Goal: Task Accomplishment & Management: Use online tool/utility

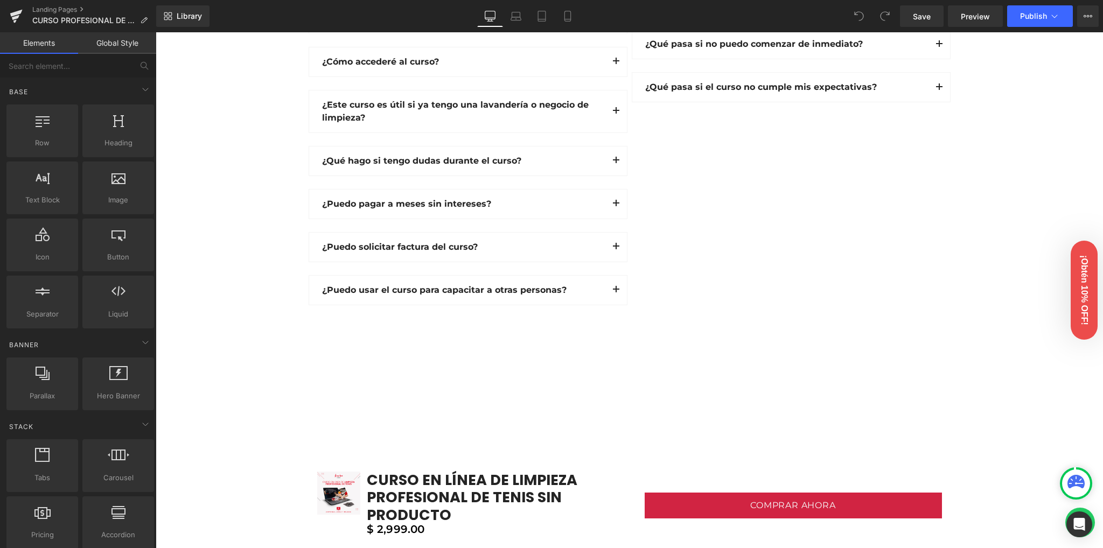
scroll to position [2944, 0]
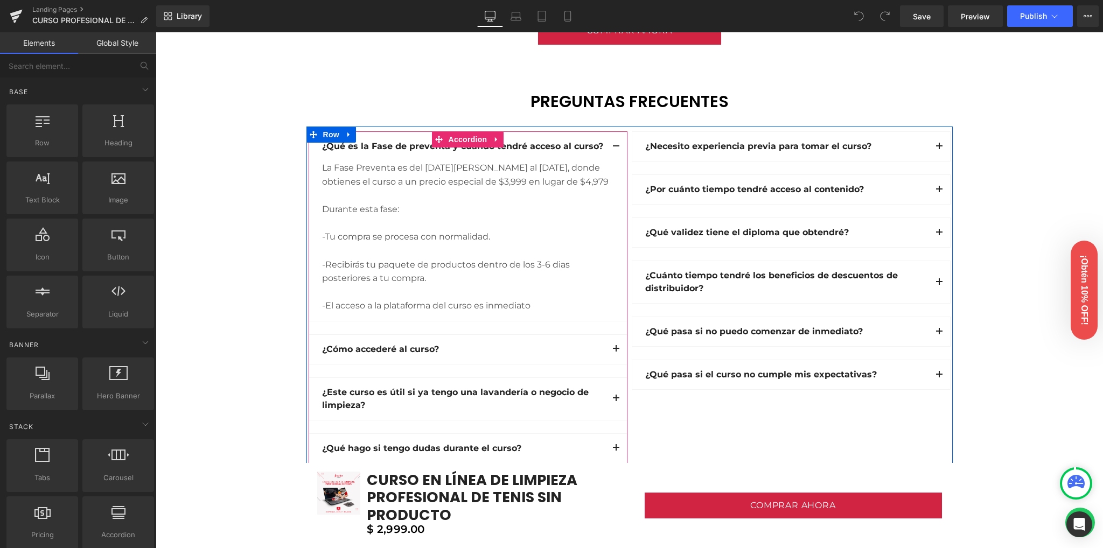
click at [612, 142] on button "button" at bounding box center [616, 146] width 22 height 29
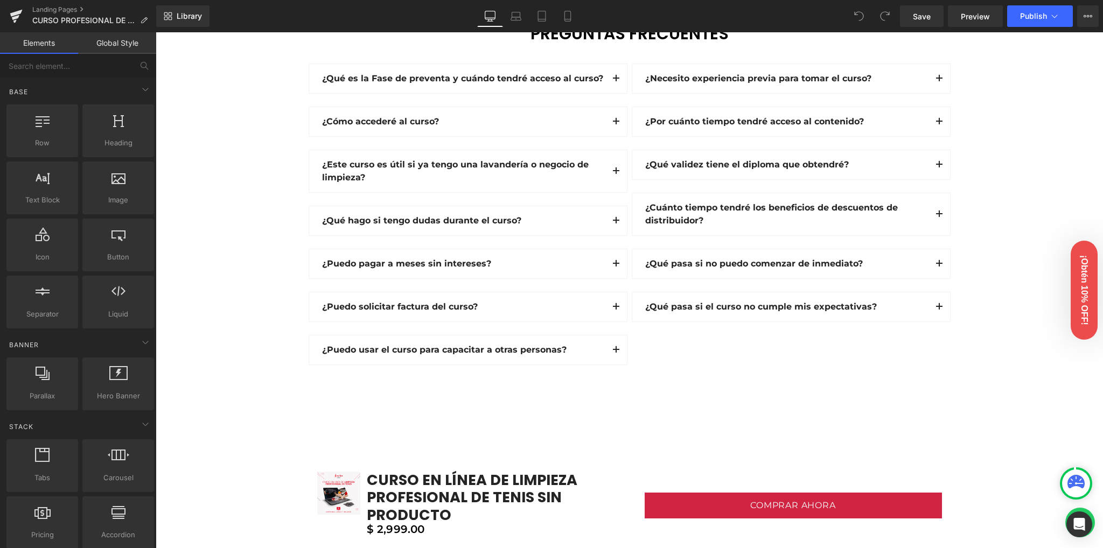
scroll to position [3017, 0]
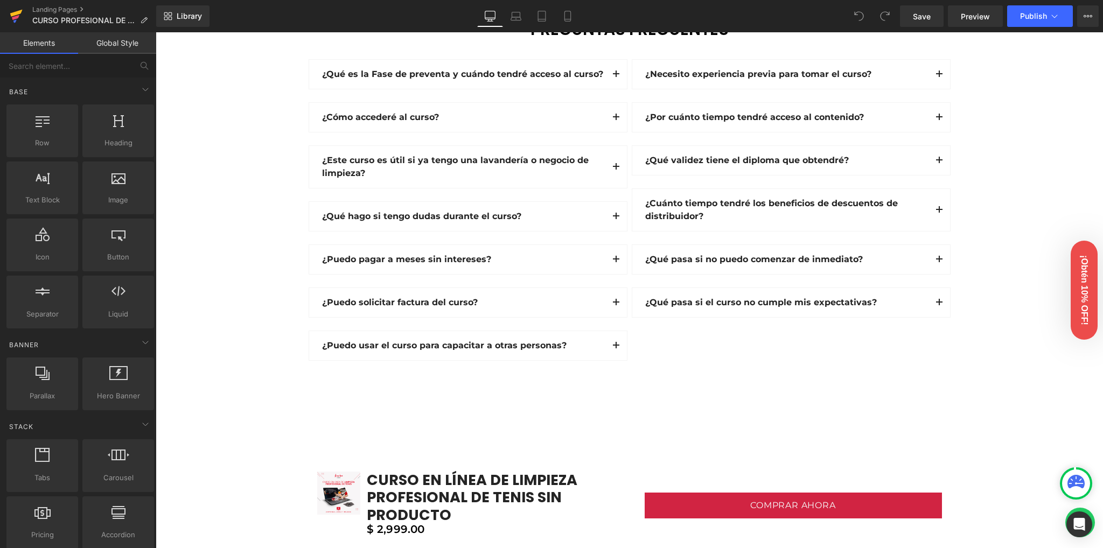
click at [10, 20] on icon at bounding box center [16, 16] width 13 height 27
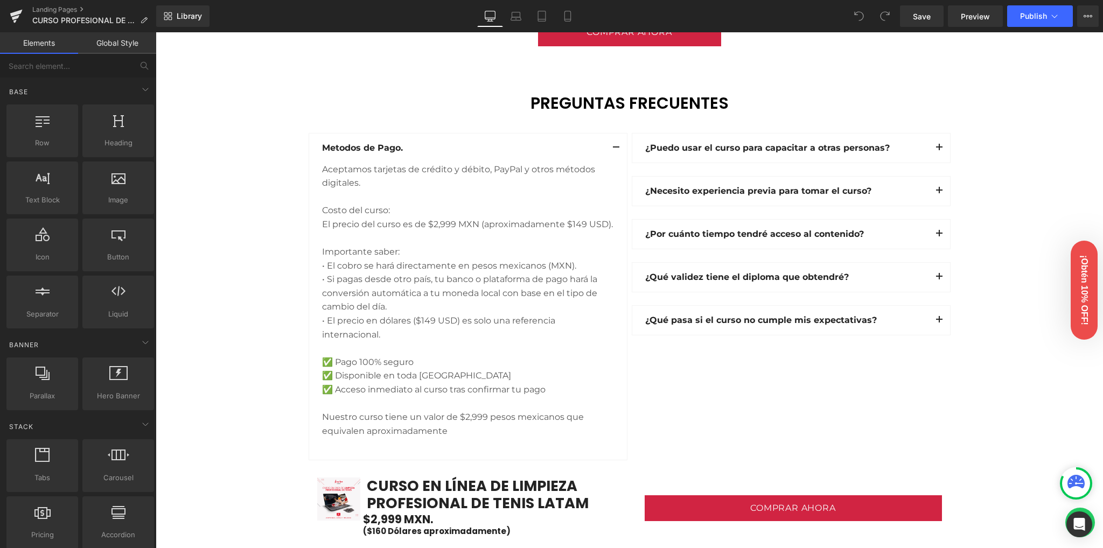
scroll to position [2944, 0]
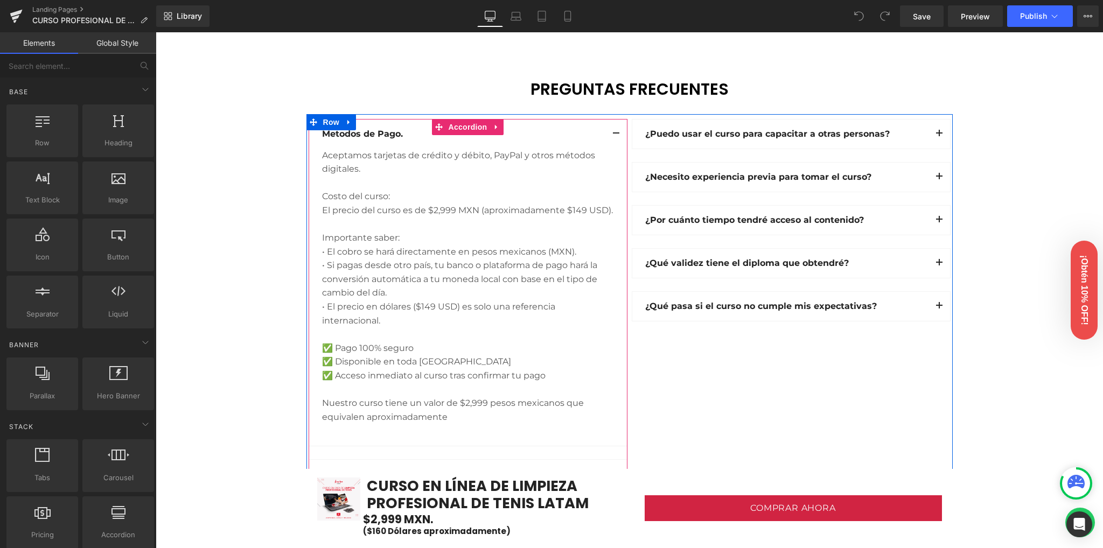
click at [612, 128] on button "button" at bounding box center [616, 134] width 22 height 29
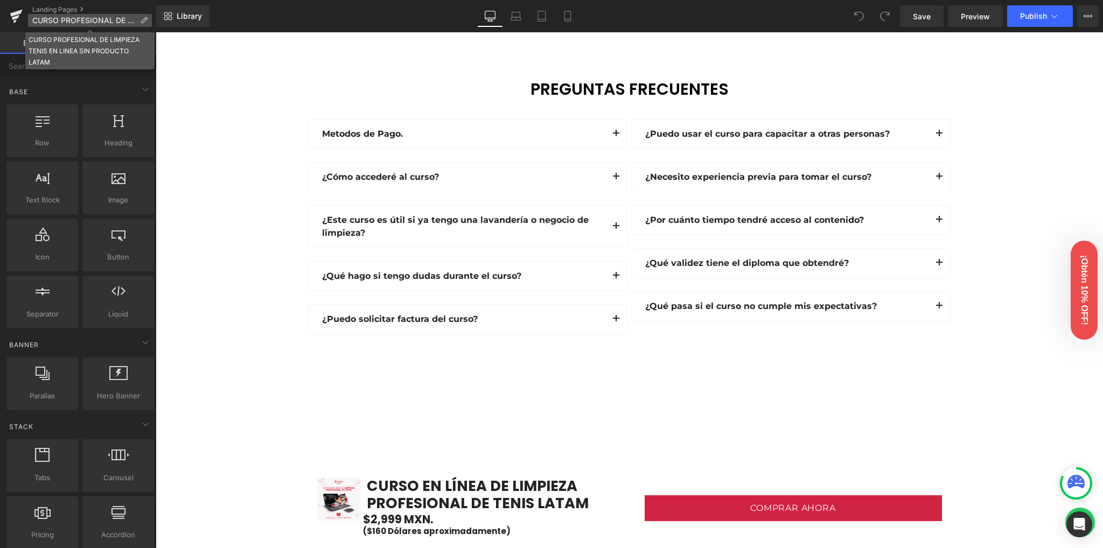
click at [94, 18] on span "CURSO PROFESIONAL DE LIMPIEZA TENIS EN LINEA SIN PRODUCTO LATAM" at bounding box center [83, 20] width 103 height 9
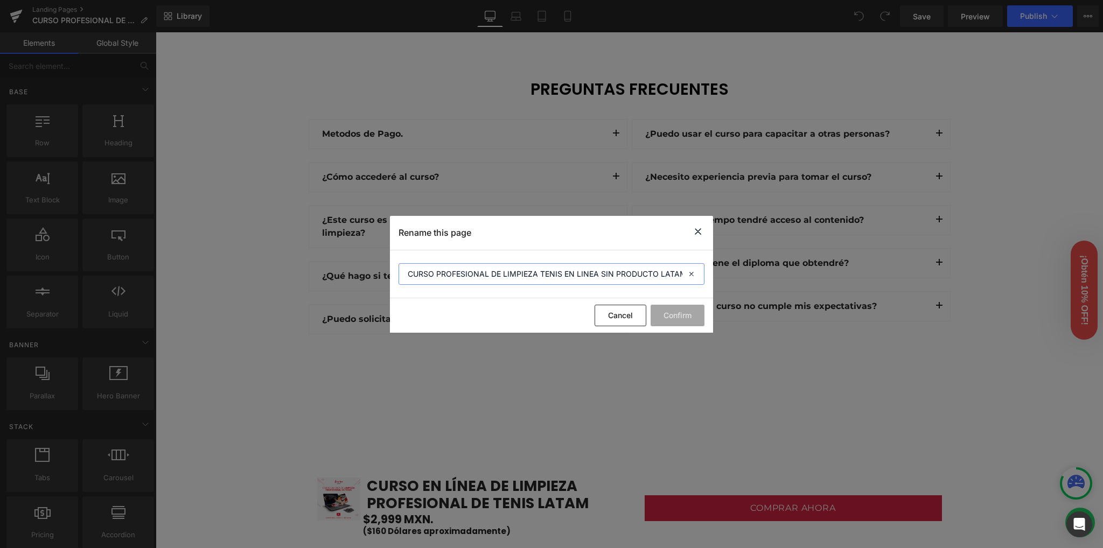
click at [654, 273] on input "CURSO PROFESIONAL DE LIMPIEZA TENIS EN LINEA SIN PRODUCTO LATAM" at bounding box center [552, 274] width 306 height 22
drag, startPoint x: 659, startPoint y: 274, endPoint x: 764, endPoint y: 278, distance: 105.7
click at [764, 278] on div "Rename this page CURSO PROFESIONAL DE LIMPIEZA TENIS EN LINEA SIN PRODUCTO LATA…" at bounding box center [551, 274] width 1103 height 548
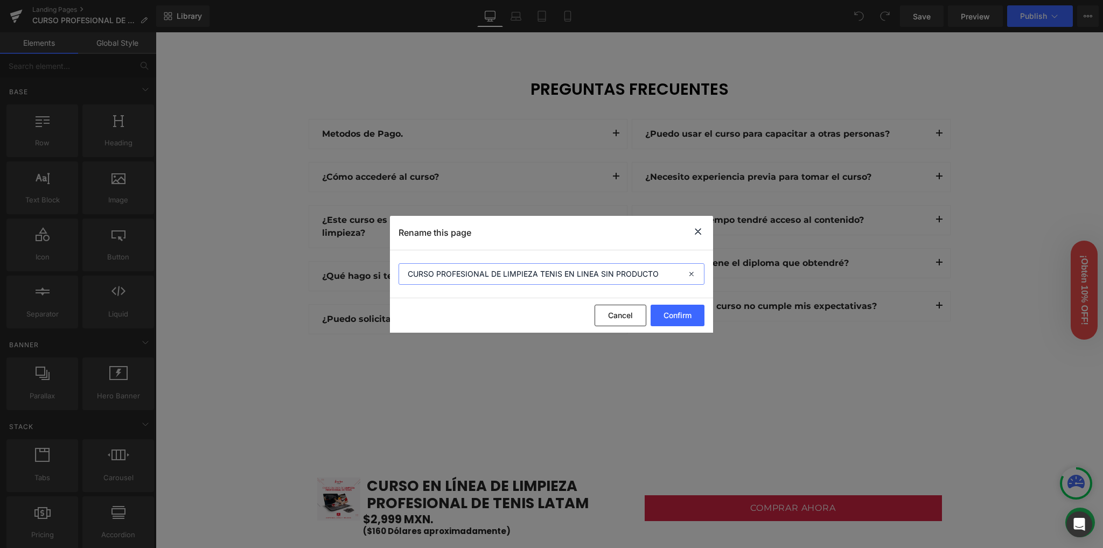
type input "CURSO PROFESIONAL DE LIMPIEZA TENIS EN LINEA SIN PRODUCTO"
click at [526, 304] on div "Cancel Confirm" at bounding box center [551, 315] width 323 height 34
click at [679, 316] on button "Confirm" at bounding box center [678, 316] width 54 height 22
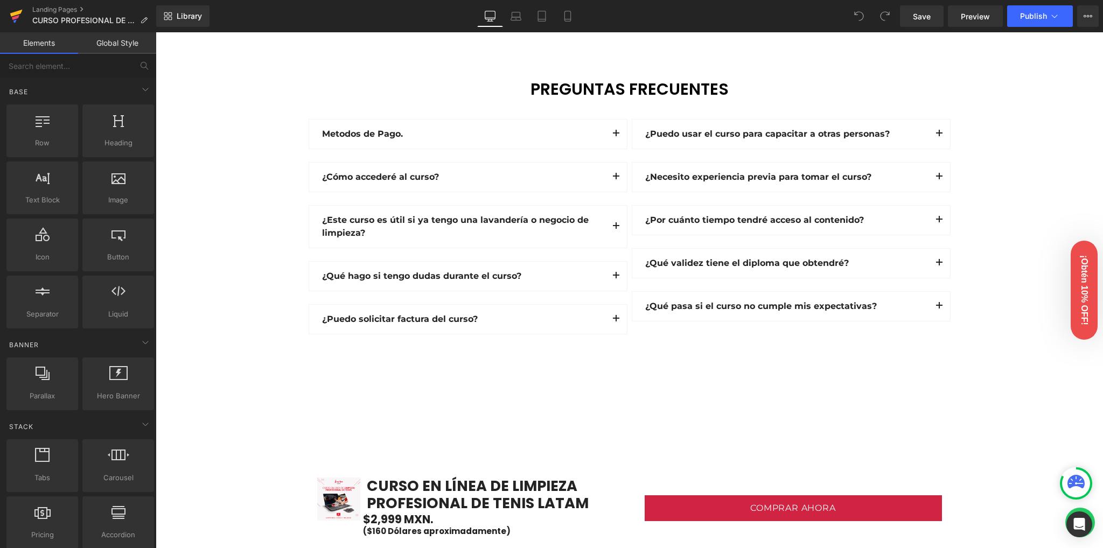
click at [19, 20] on icon at bounding box center [16, 16] width 13 height 27
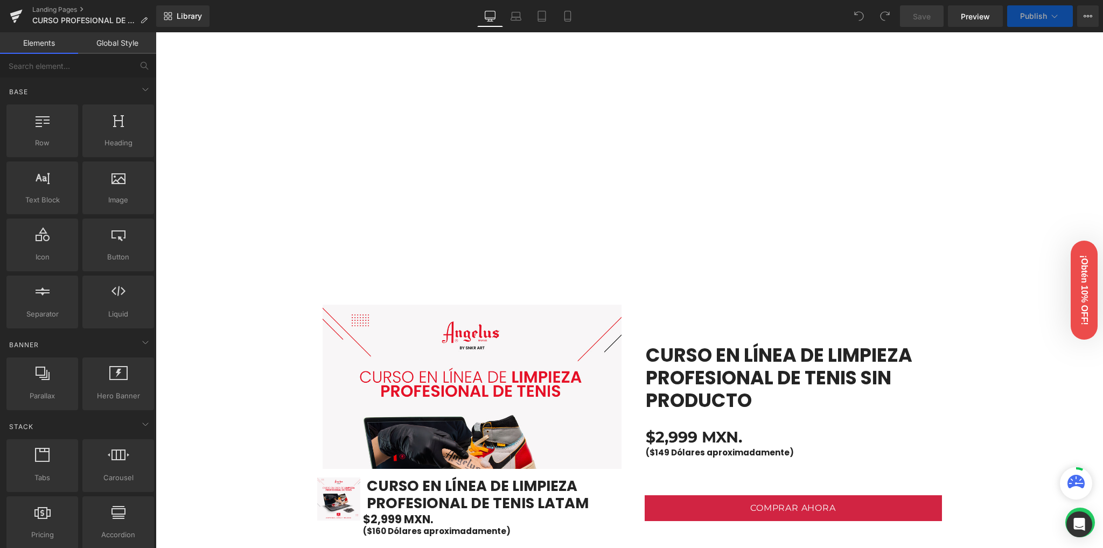
scroll to position [503, 0]
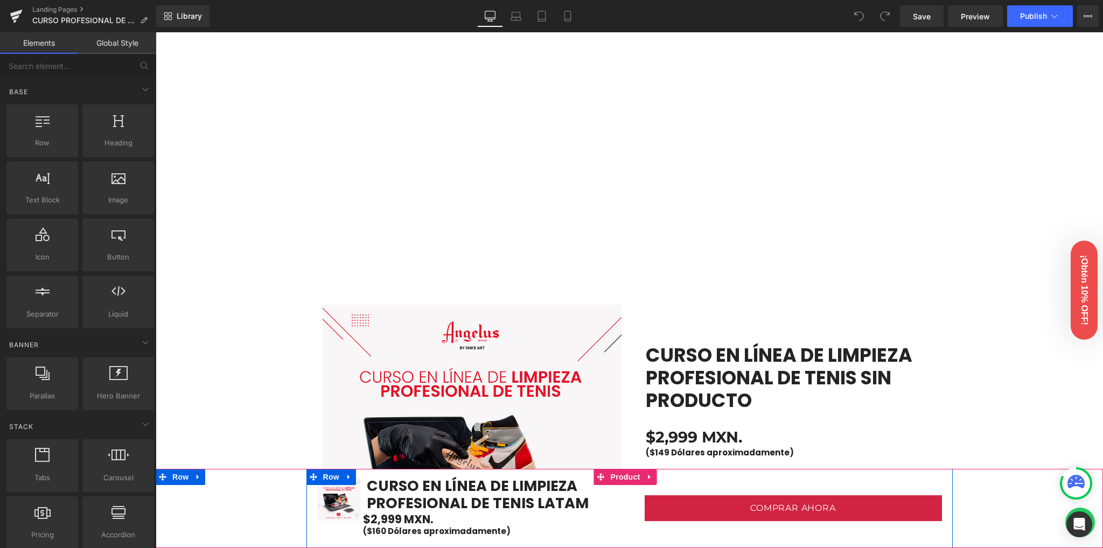
click at [794, 489] on div "COMPRAR AHORA (P) Cart Button" at bounding box center [791, 509] width 323 height 62
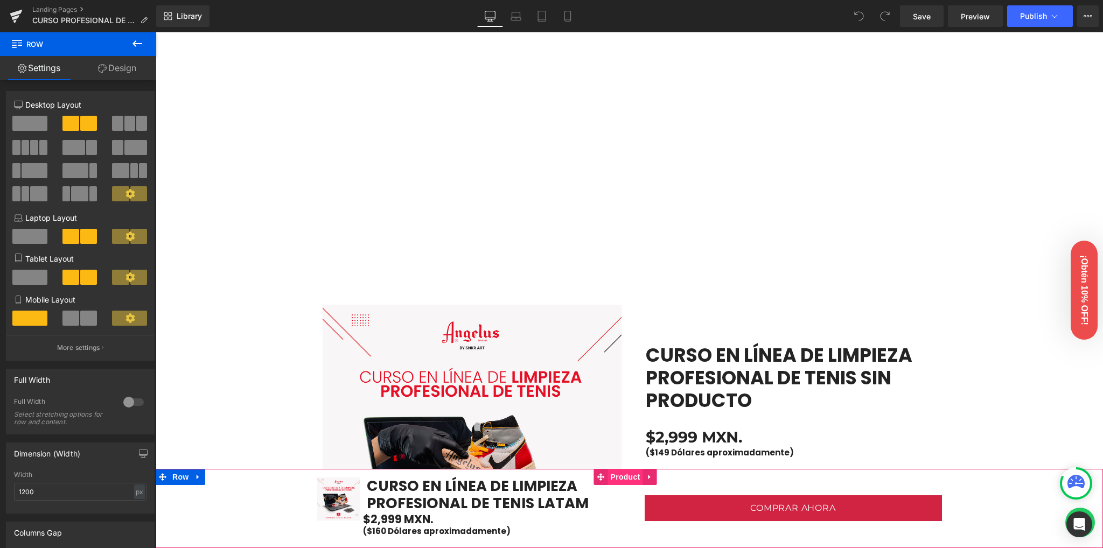
click at [625, 476] on span "Product" at bounding box center [625, 477] width 35 height 16
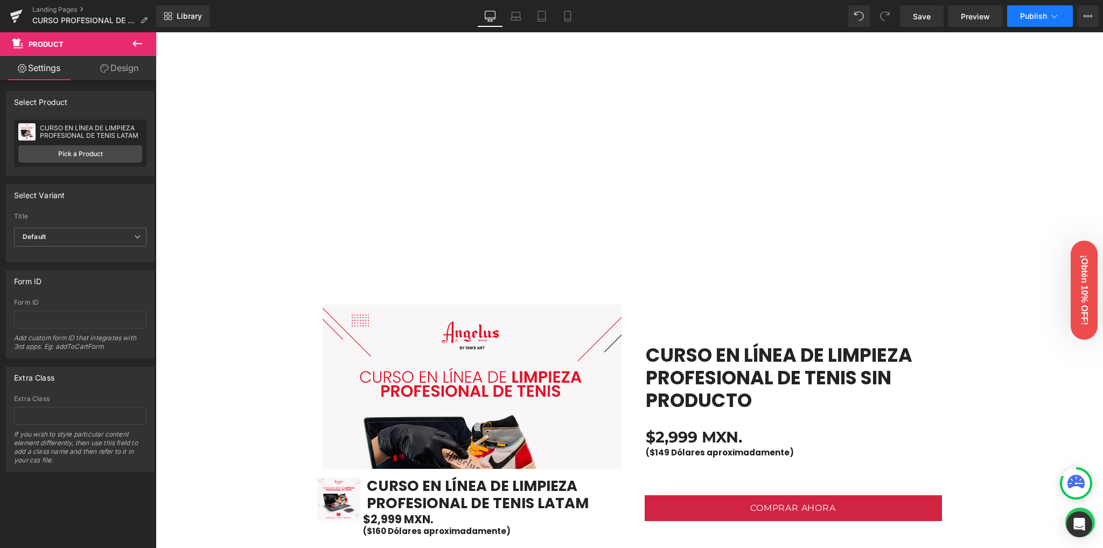
click at [1026, 16] on span "Publish" at bounding box center [1033, 16] width 27 height 9
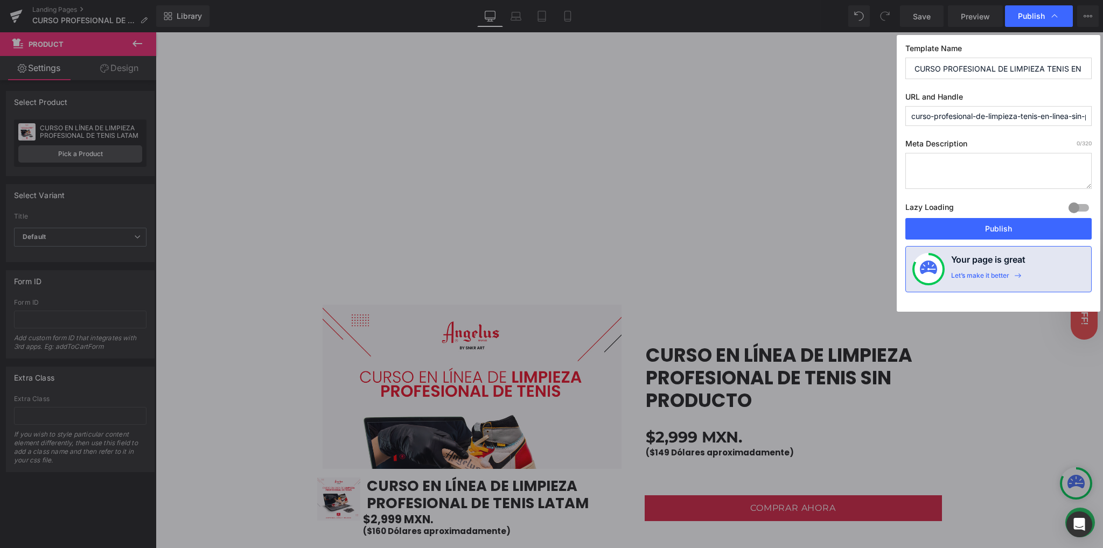
scroll to position [0, 59]
drag, startPoint x: 1038, startPoint y: 117, endPoint x: 1096, endPoint y: 119, distance: 57.7
click at [1096, 119] on div "Template Name CURSO PROFESIONAL DE LIMPIEZA TENIS EN LINEA SIN PRODUCTO URL and…" at bounding box center [999, 173] width 204 height 277
click at [1067, 116] on input "curso-profesional-de-limpieza-tenis-en-linea-sin-producto-latam" at bounding box center [998, 116] width 186 height 20
click at [1066, 116] on input "curso-profesional-de-limpieza-tenis-en-linea-sin-producto-latam" at bounding box center [998, 116] width 186 height 20
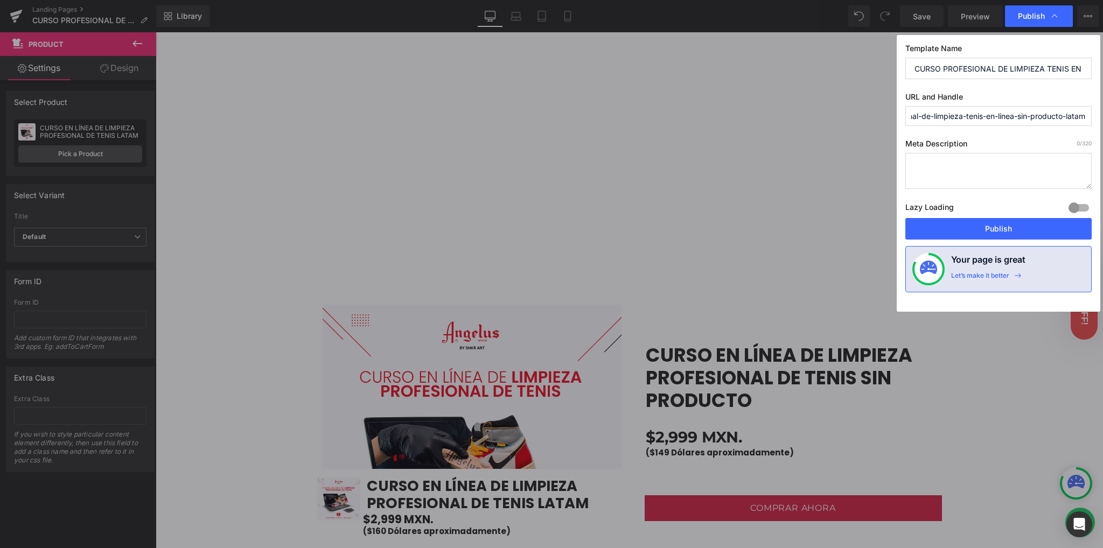
drag, startPoint x: 1063, startPoint y: 116, endPoint x: 1090, endPoint y: 116, distance: 27.5
click at [1090, 116] on input "curso-profesional-de-limpieza-tenis-en-linea-sin-producto-latam" at bounding box center [998, 116] width 186 height 20
type input "curso-profesional-de-limpieza-tenis-en-linea-sin-producto"
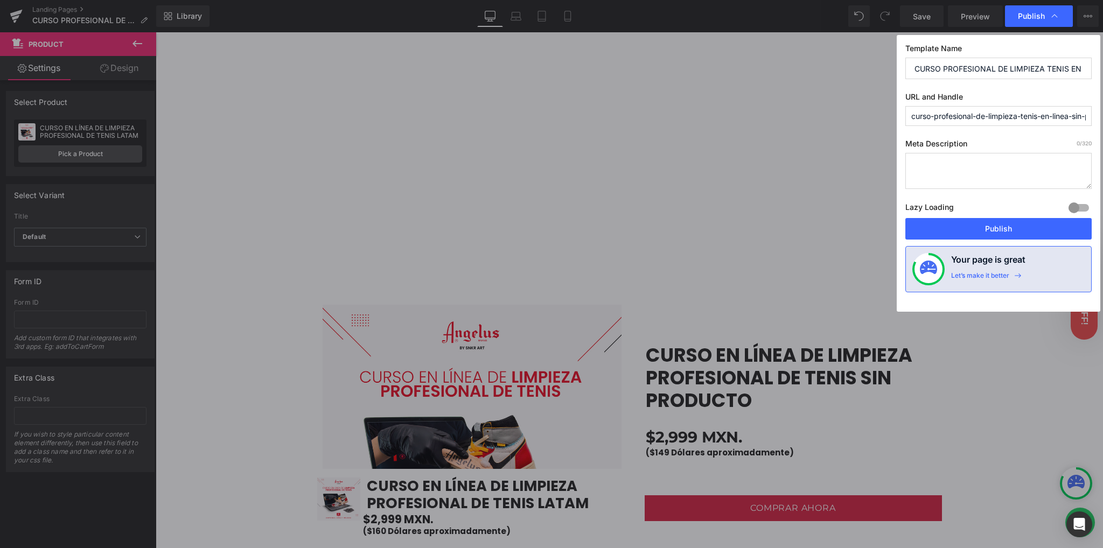
click at [1018, 88] on div "Template Name CURSO PROFESIONAL DE LIMPIEZA TENIS EN LINEA SIN PRODUCTO URL and…" at bounding box center [999, 173] width 204 height 277
drag, startPoint x: 972, startPoint y: 232, endPoint x: 816, endPoint y: 198, distance: 159.9
click at [972, 232] on button "Publish" at bounding box center [998, 229] width 186 height 22
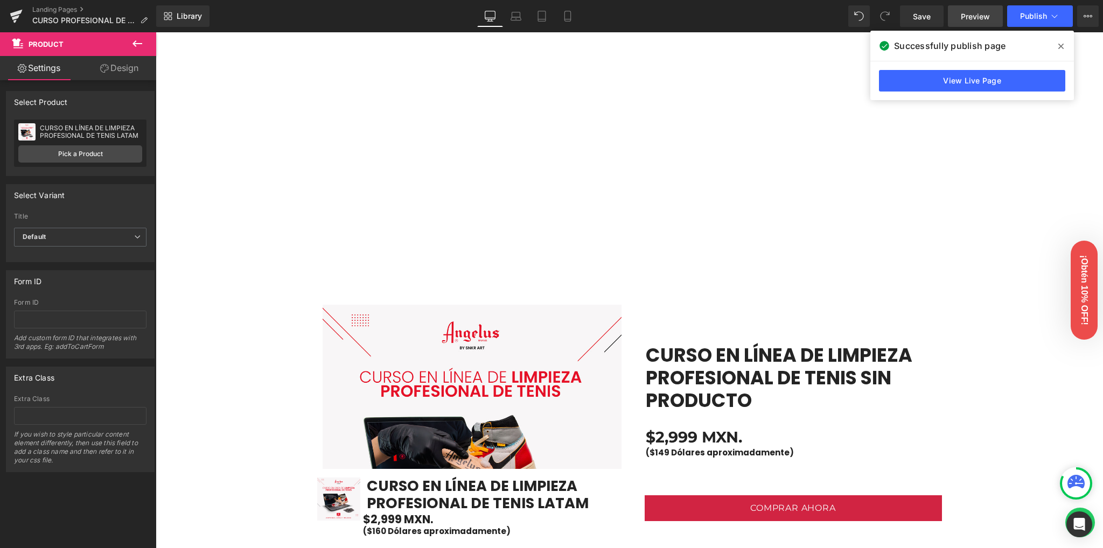
click at [976, 17] on span "Preview" at bounding box center [975, 16] width 29 height 11
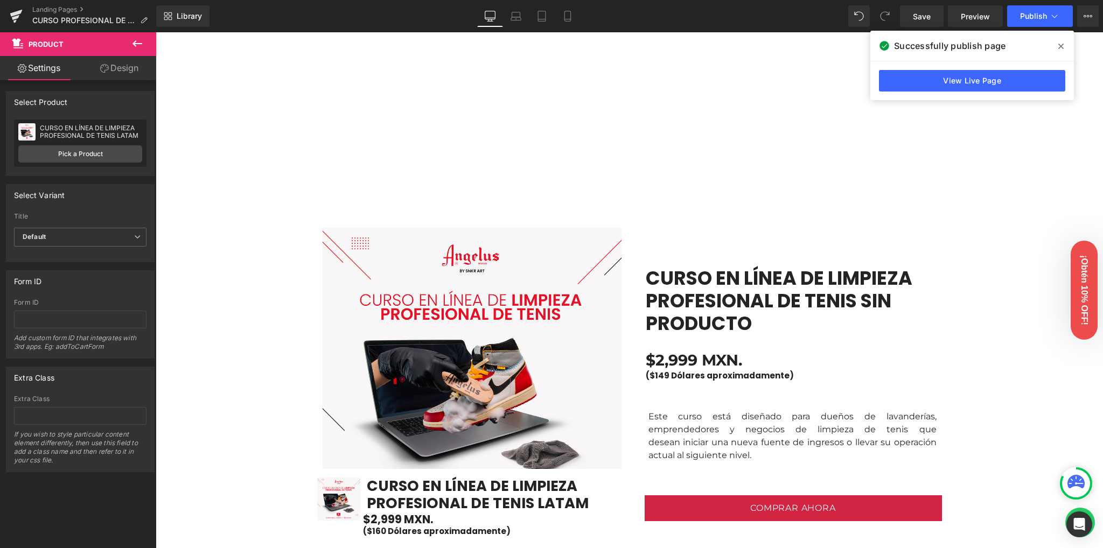
scroll to position [718, 0]
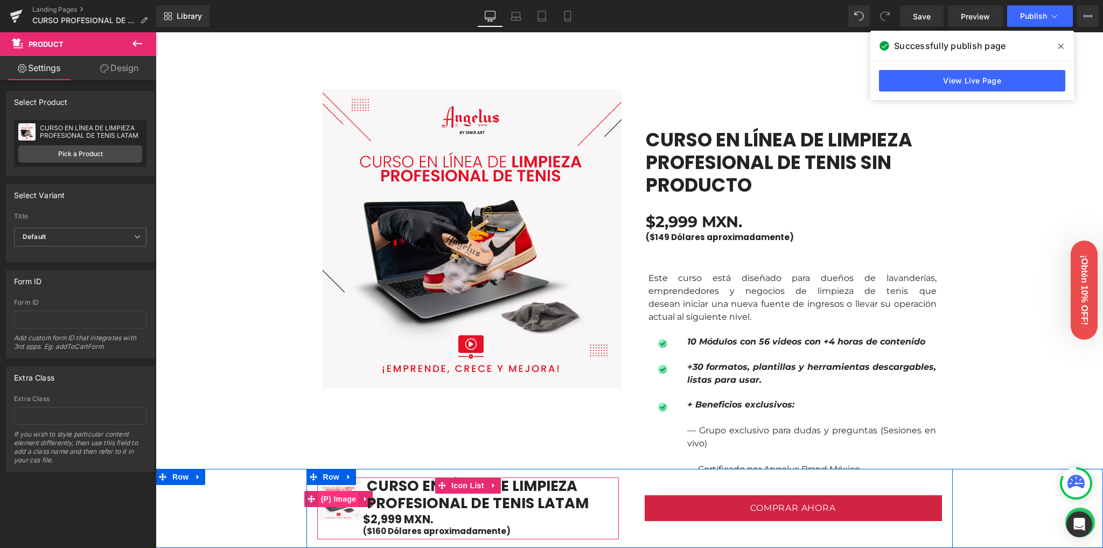
click at [326, 507] on span "(P) Image" at bounding box center [338, 499] width 41 height 16
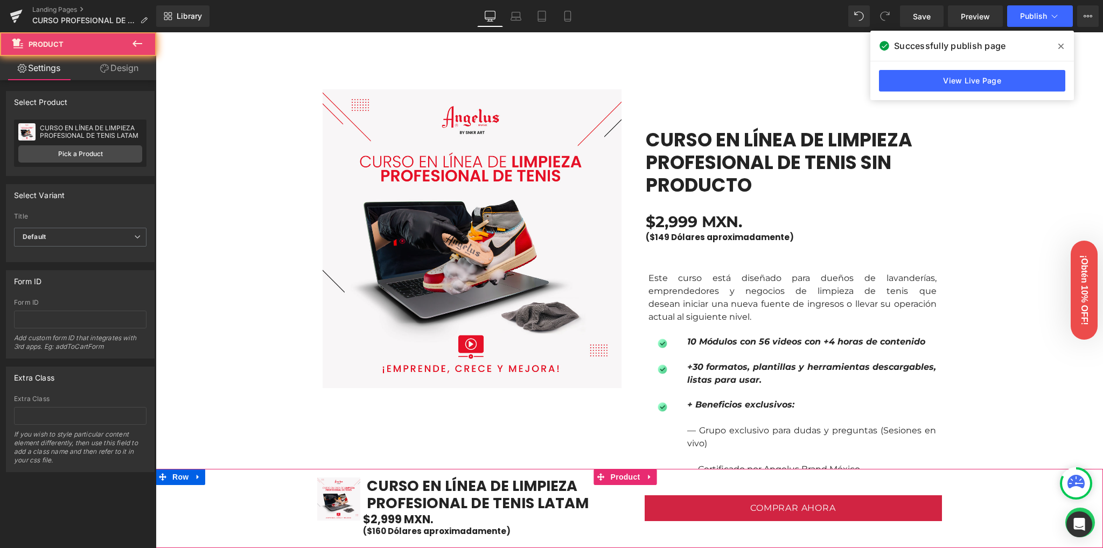
click at [243, 501] on div "Sale Off (P) Image CURSO EN LÍNEA DE LIMPIEZA PROFESIONAL DE TENIS LATAM (P) Ti…" at bounding box center [630, 508] width 948 height 79
click at [181, 479] on div "Sale Off (P) Image CURSO EN LÍNEA DE LIMPIEZA PROFESIONAL DE TENIS LATAM (P) Ti…" at bounding box center [630, 508] width 948 height 79
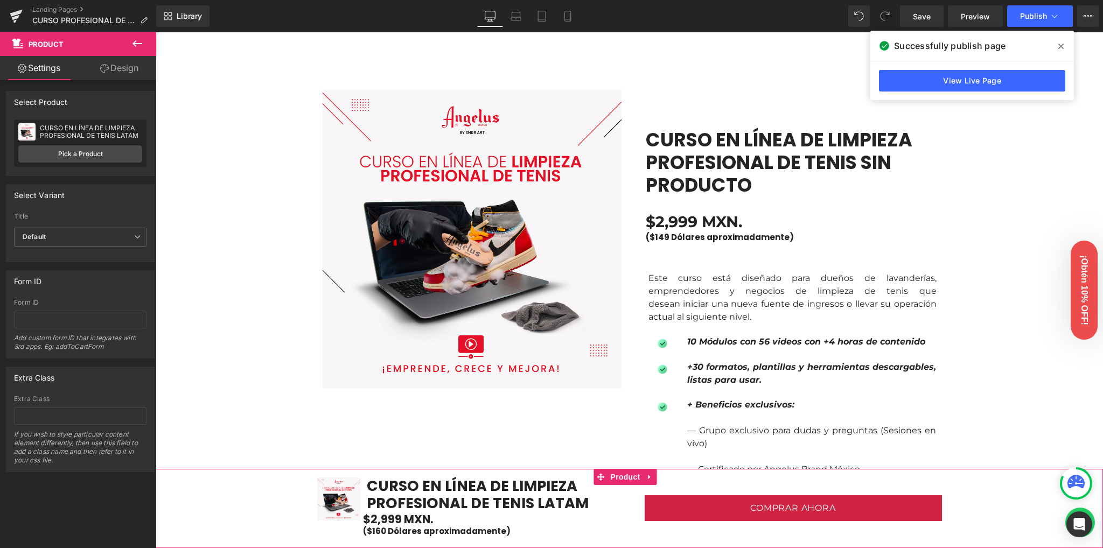
click at [107, 66] on icon at bounding box center [104, 68] width 9 height 9
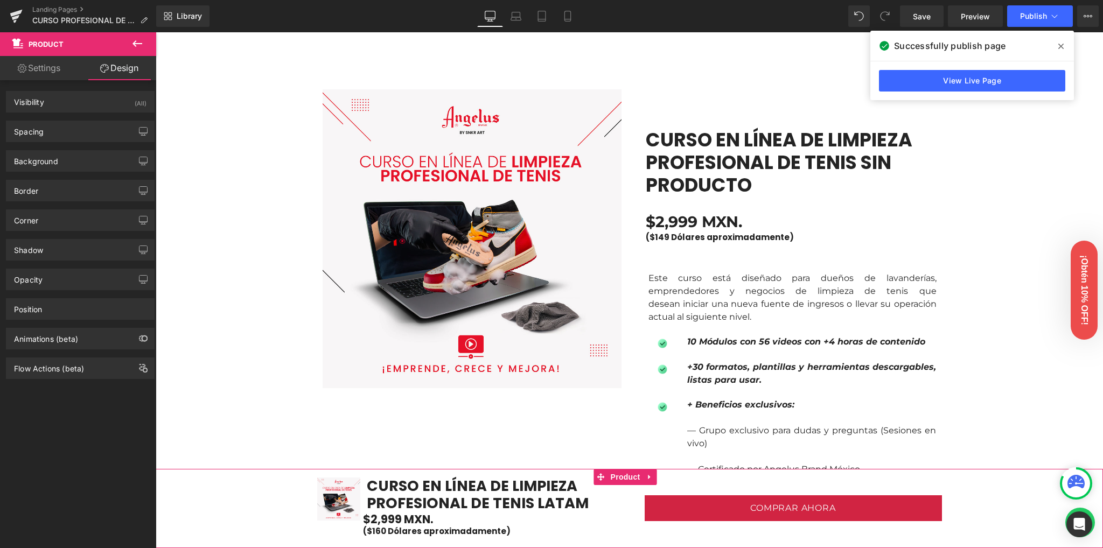
click at [50, 69] on link "Settings" at bounding box center [39, 68] width 78 height 24
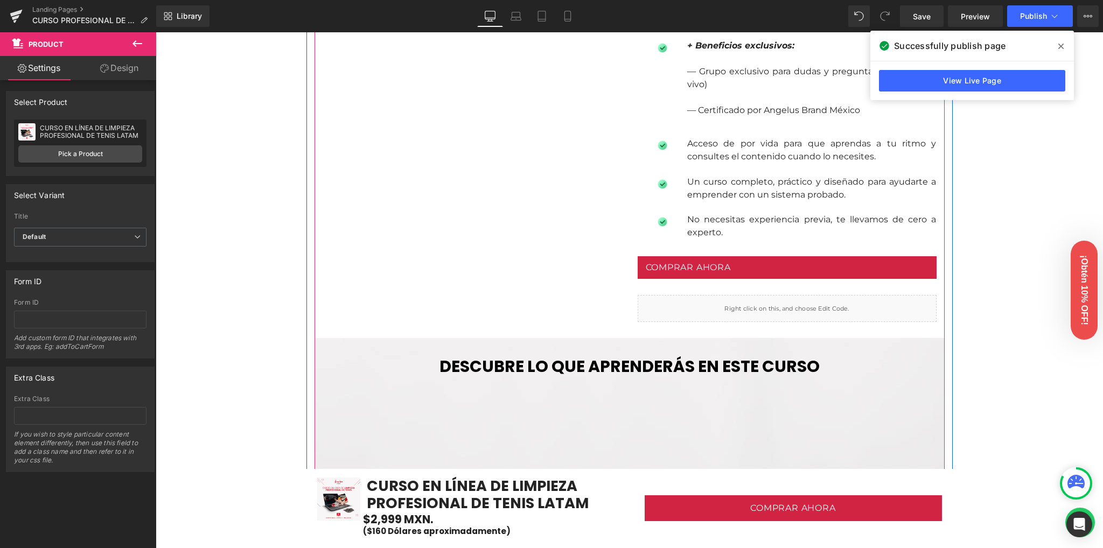
scroll to position [1364, 0]
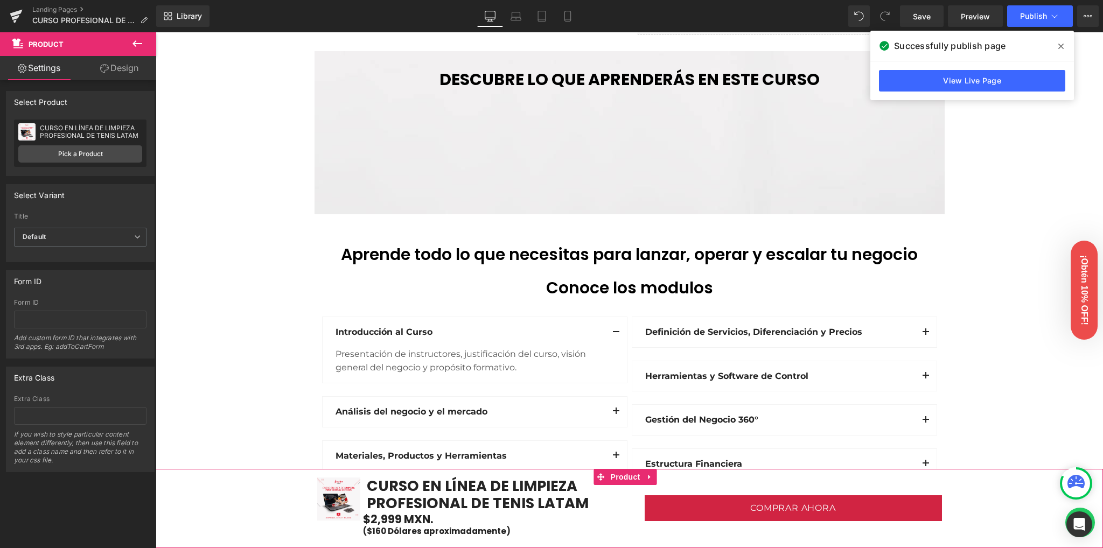
click at [119, 67] on link "Design" at bounding box center [119, 68] width 78 height 24
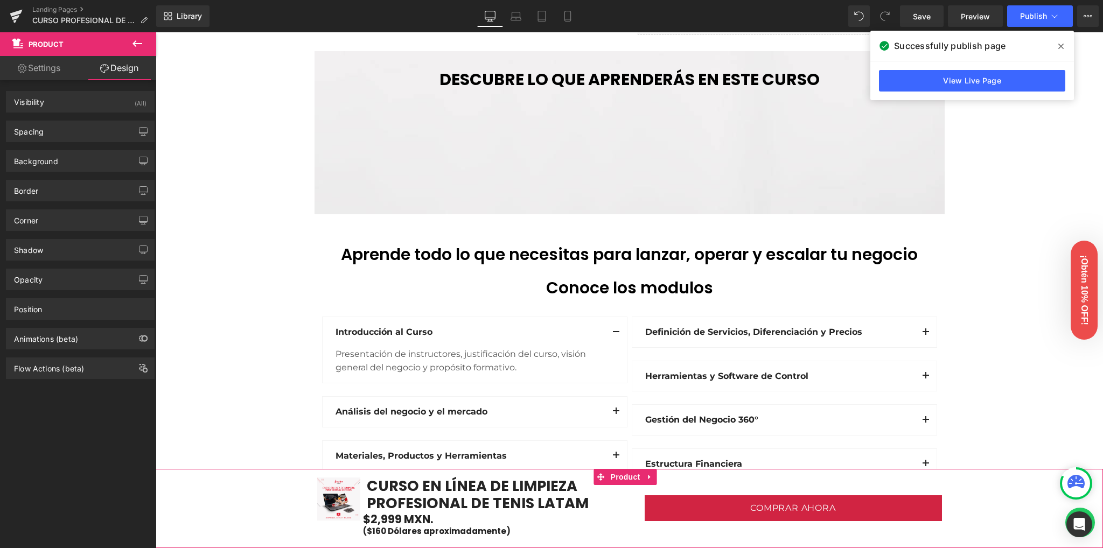
click at [45, 69] on link "Settings" at bounding box center [39, 68] width 78 height 24
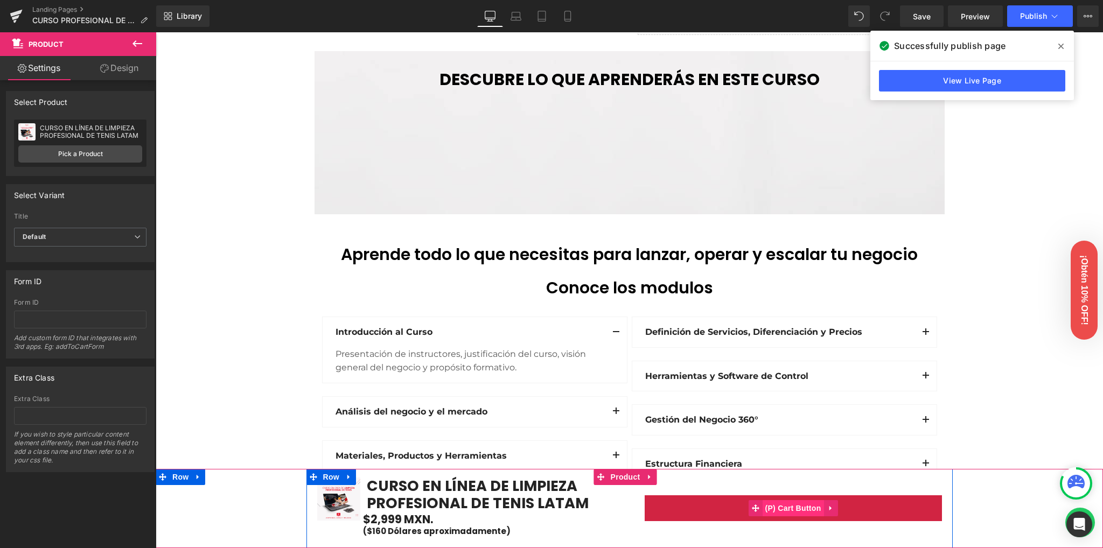
click at [783, 511] on span "(P) Cart Button" at bounding box center [792, 508] width 61 height 16
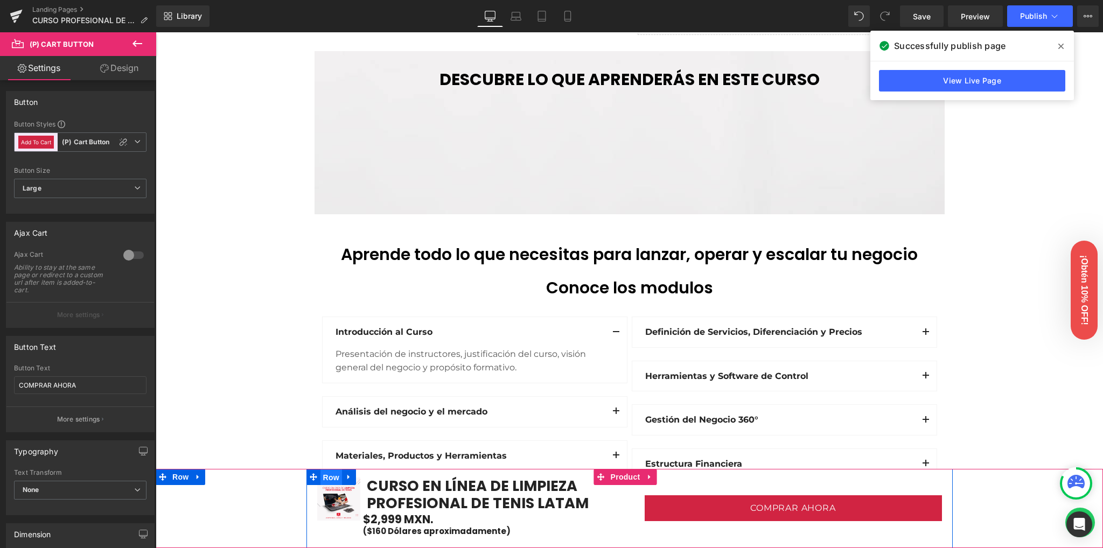
click at [330, 476] on span "Row" at bounding box center [332, 478] width 22 height 16
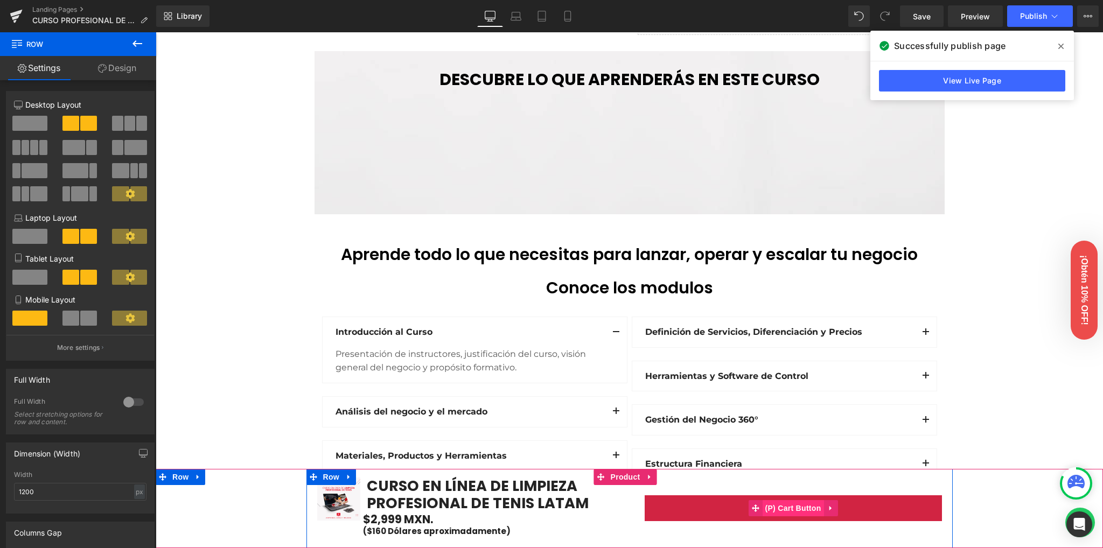
click at [778, 508] on span "(P) Cart Button" at bounding box center [792, 508] width 61 height 16
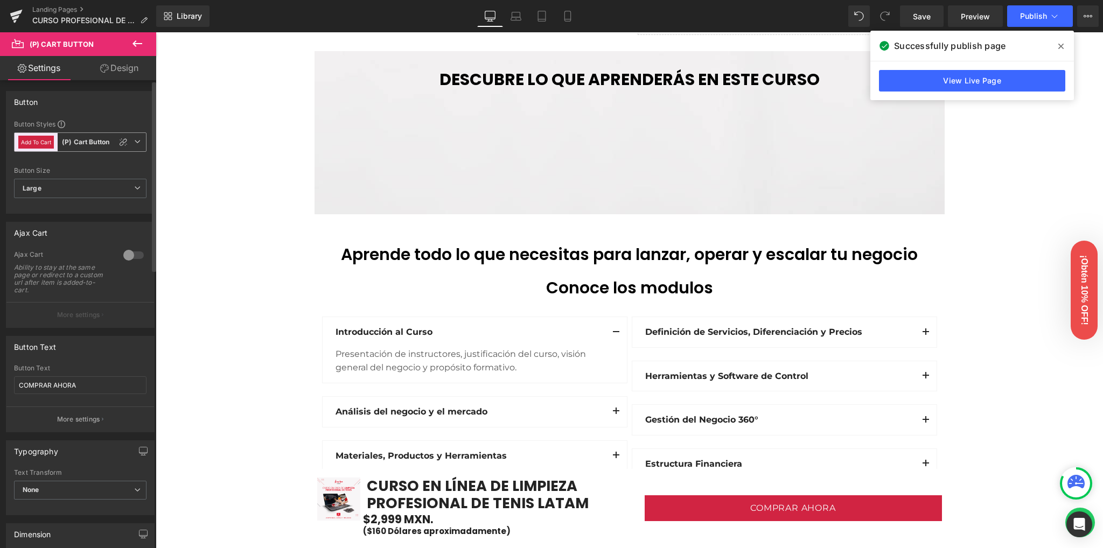
click at [38, 147] on button "Add To Cart" at bounding box center [36, 142] width 36 height 13
click at [38, 144] on button "Add To Cart" at bounding box center [36, 142] width 36 height 13
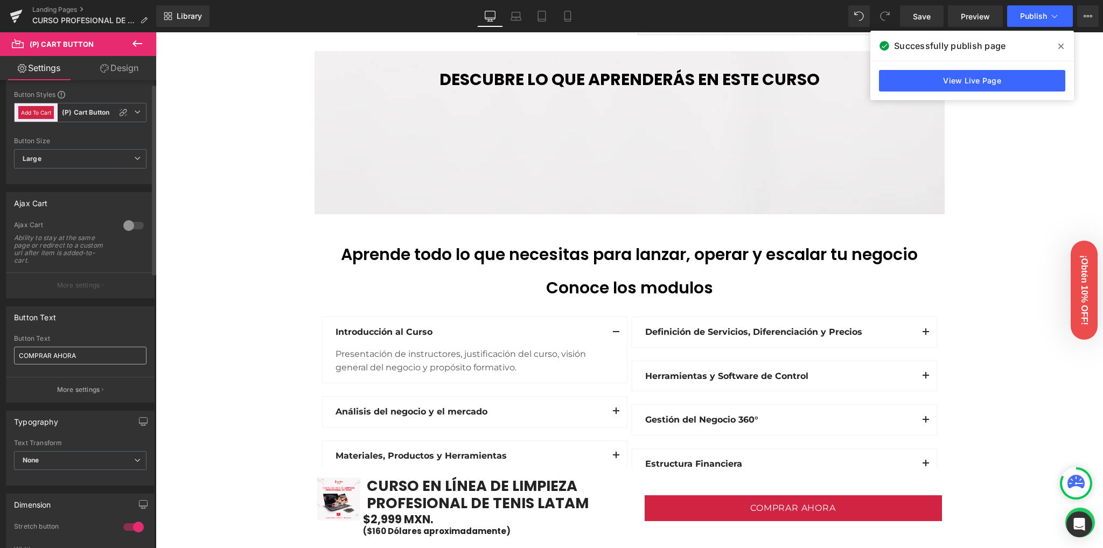
scroll to position [143, 0]
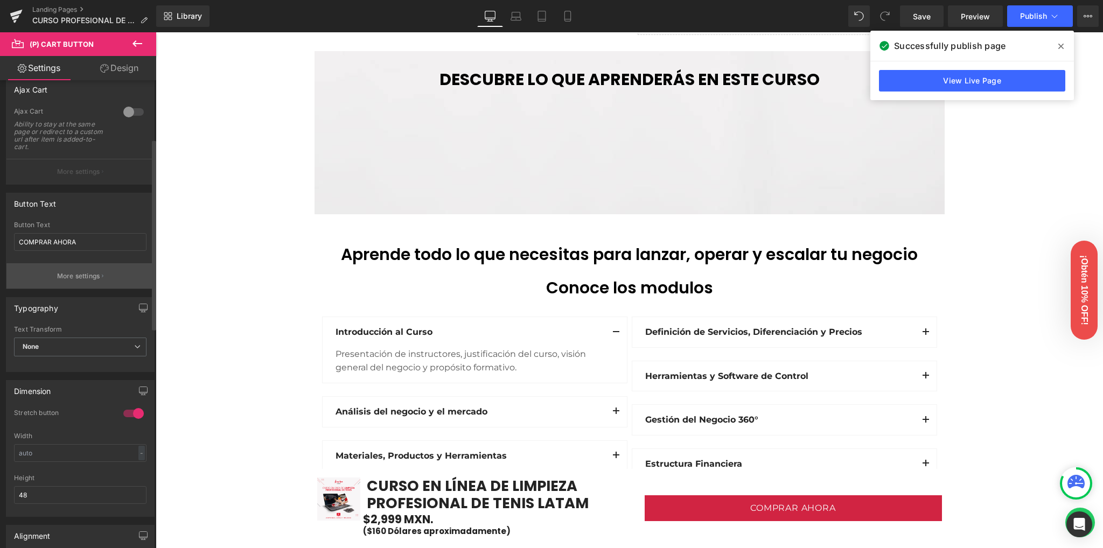
click at [66, 277] on p "More settings" at bounding box center [78, 276] width 43 height 10
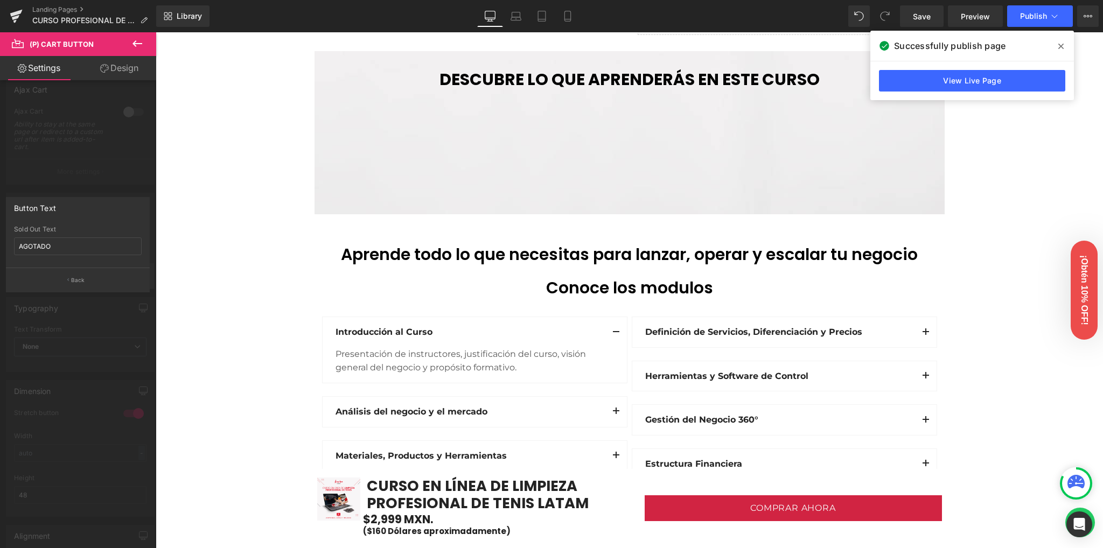
click at [66, 277] on button "Back" at bounding box center [78, 280] width 144 height 24
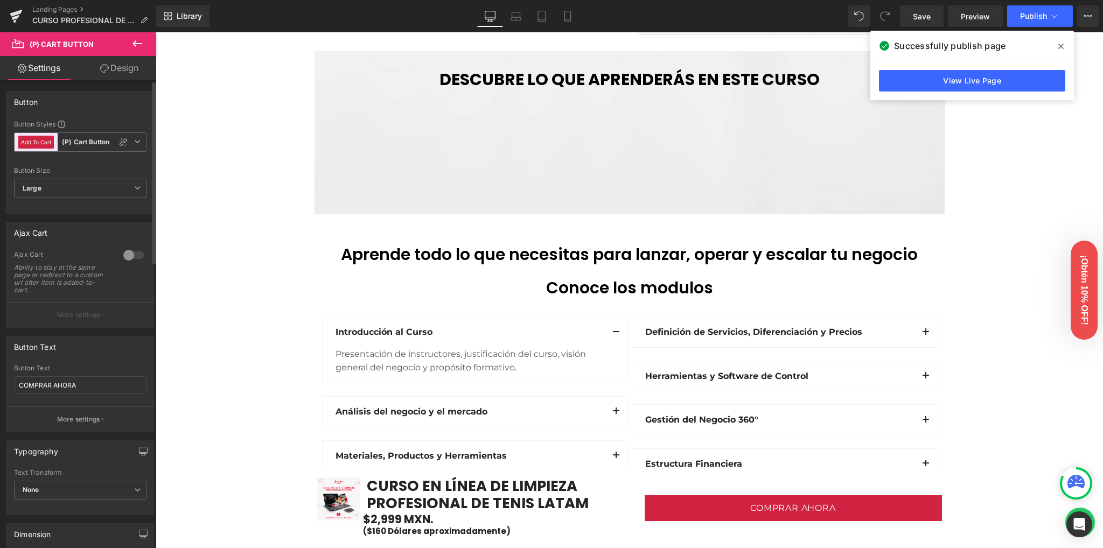
scroll to position [0, 0]
click at [137, 146] on span "Add To Cart (P) Cart Button" at bounding box center [80, 142] width 133 height 19
click at [24, 162] on li "Custom" at bounding box center [78, 167] width 128 height 19
type input "Brand Color"
type input "Color 1"
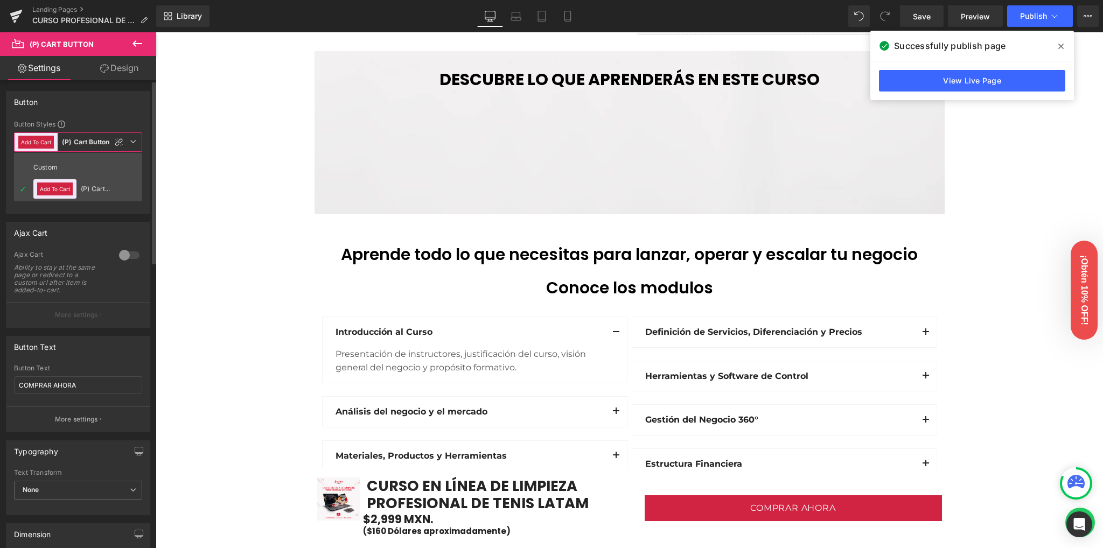
type input "Color 7"
type input "Color 1"
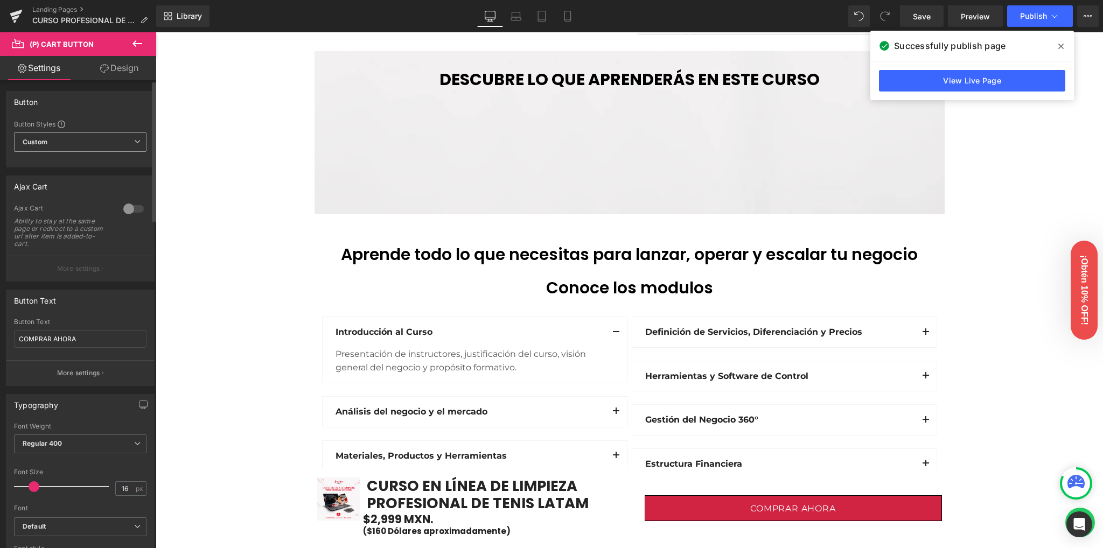
click at [122, 144] on span "Custom" at bounding box center [80, 142] width 133 height 19
click at [52, 189] on button "Add To Cart" at bounding box center [55, 189] width 36 height 13
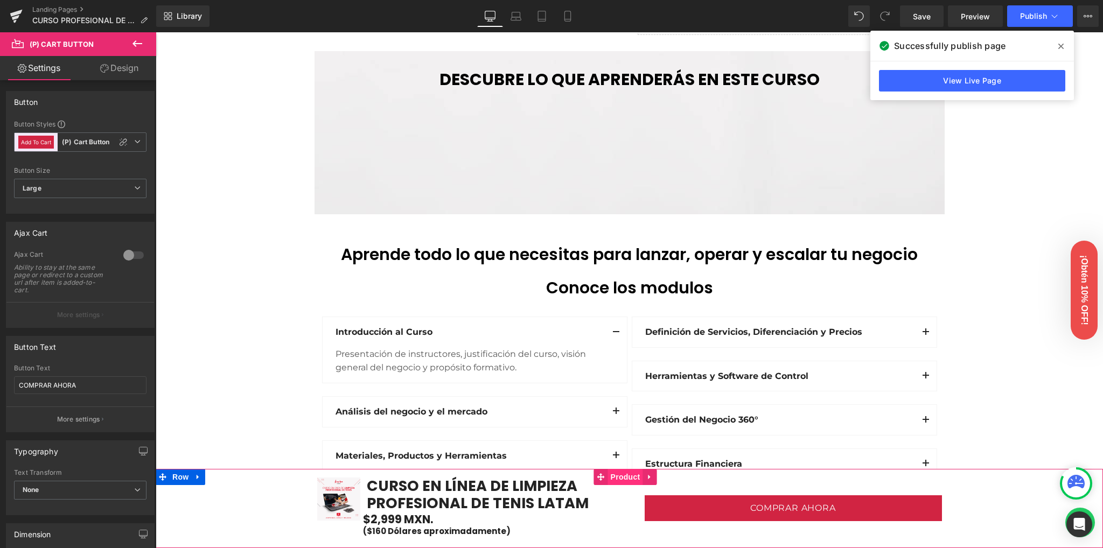
click at [626, 479] on span "Product" at bounding box center [625, 477] width 35 height 16
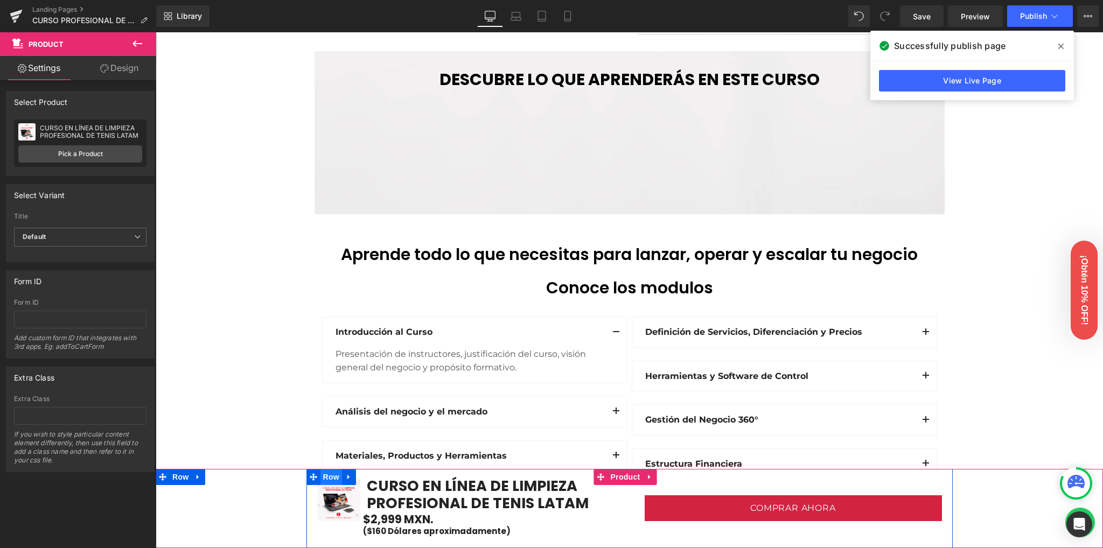
click at [323, 480] on span "Row" at bounding box center [332, 477] width 22 height 16
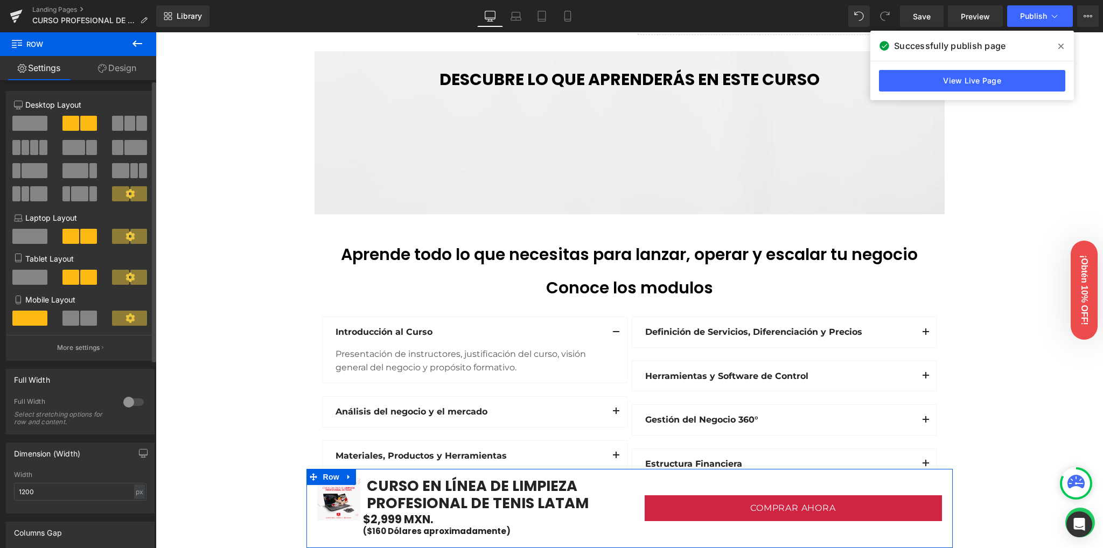
click at [68, 124] on span at bounding box center [70, 123] width 17 height 15
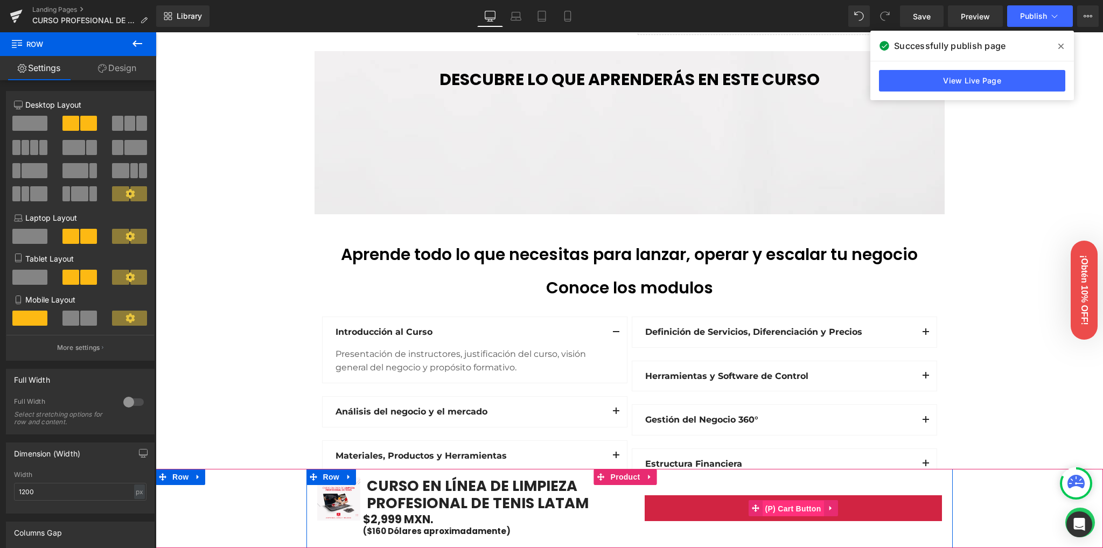
click at [800, 510] on span "(P) Cart Button" at bounding box center [792, 509] width 61 height 16
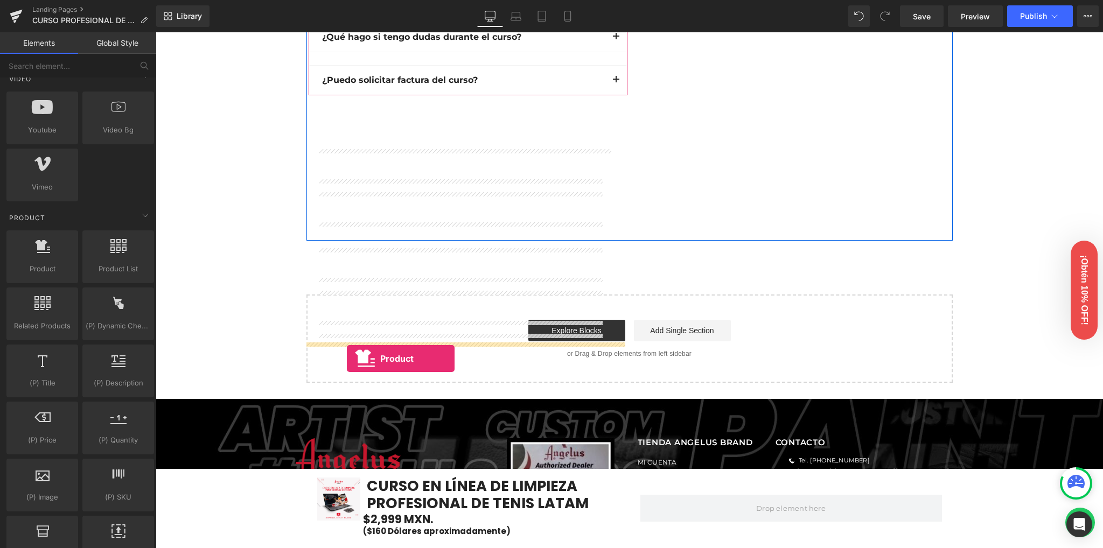
scroll to position [3465, 0]
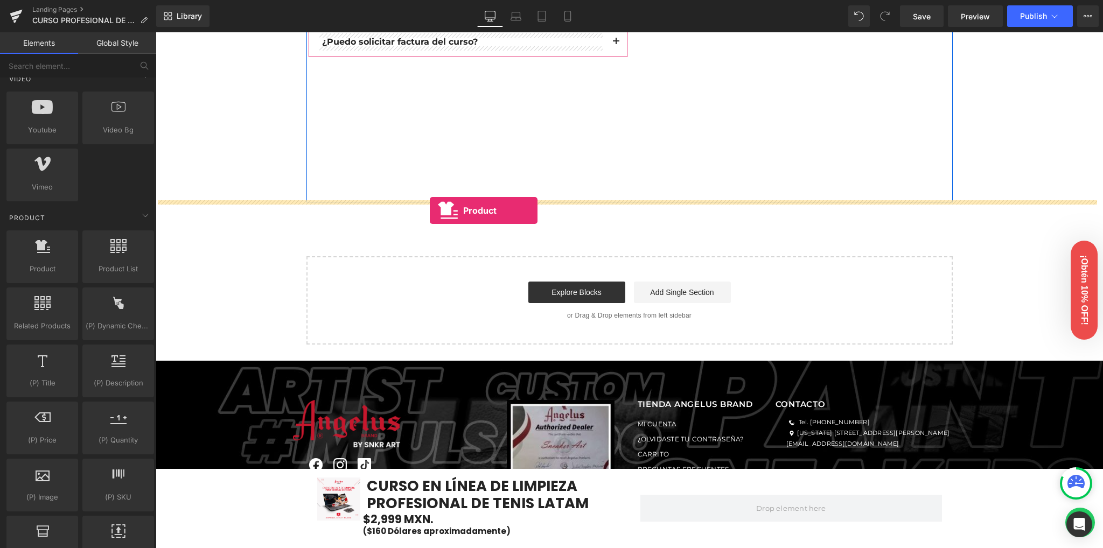
drag, startPoint x: 284, startPoint y: 324, endPoint x: 430, endPoint y: 211, distance: 184.3
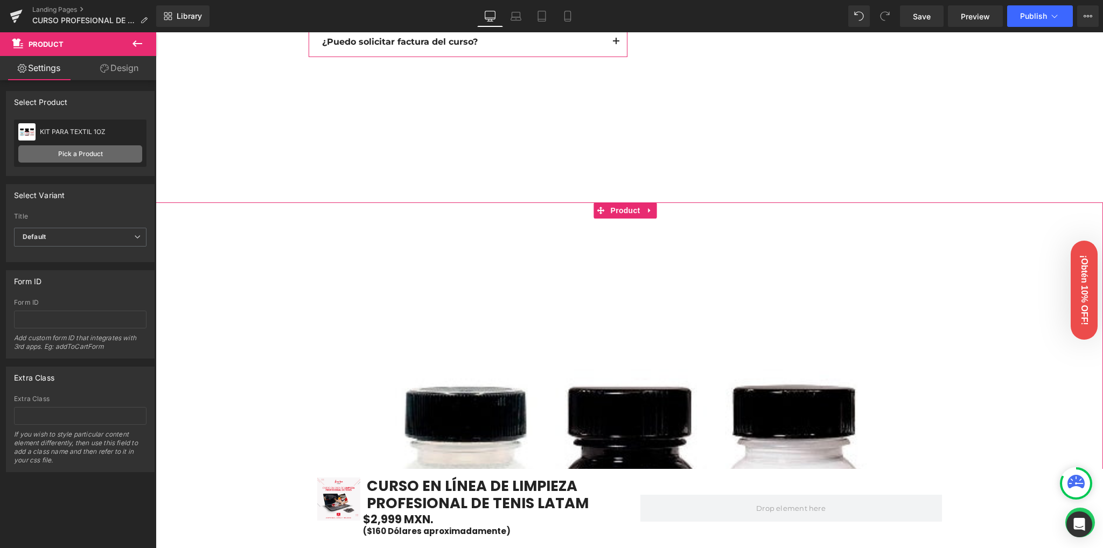
click at [65, 161] on link "Pick a Product" at bounding box center [80, 153] width 124 height 17
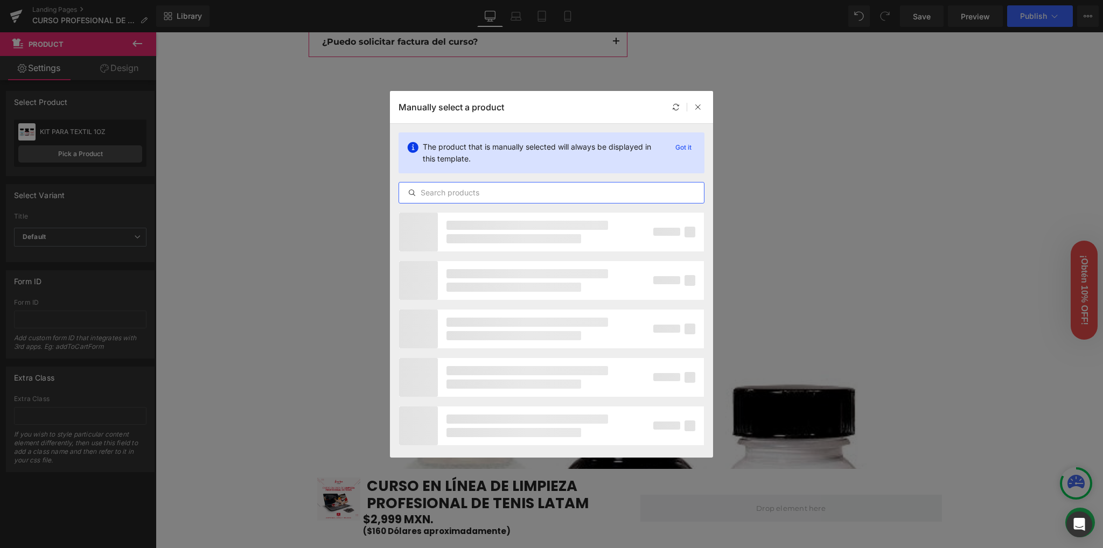
click at [480, 188] on input "text" at bounding box center [551, 192] width 305 height 13
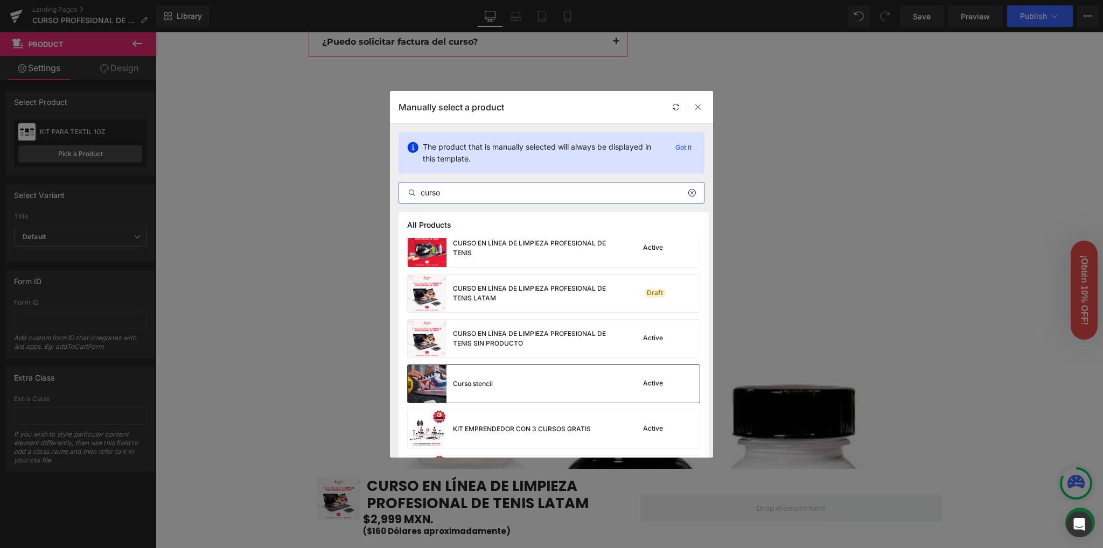
scroll to position [227, 0]
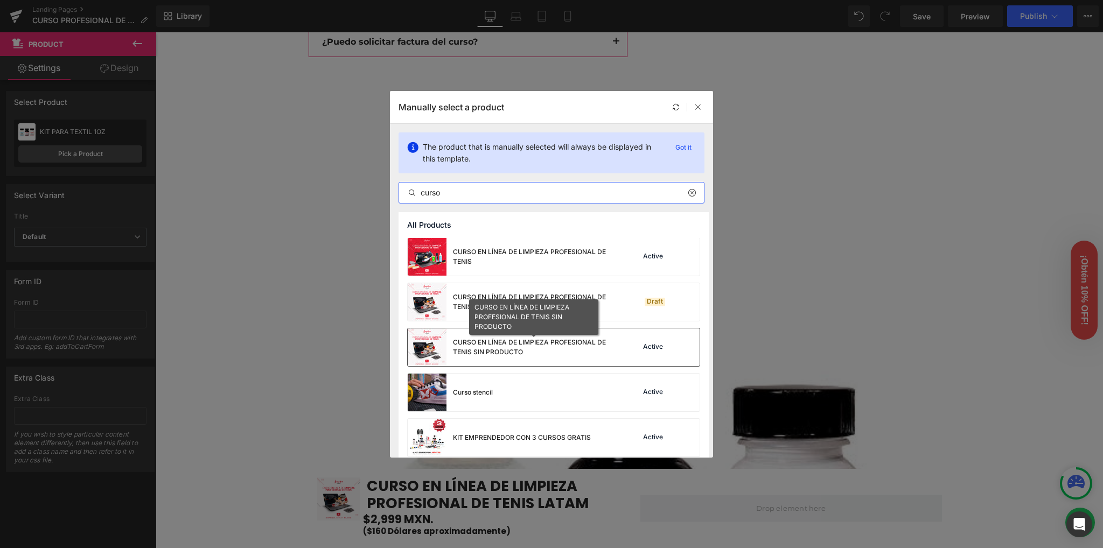
type input "curso"
click at [542, 347] on div "CURSO EN LÍNEA DE LIMPIEZA PROFESIONAL DE TENIS SIN PRODUCTO" at bounding box center [534, 347] width 162 height 19
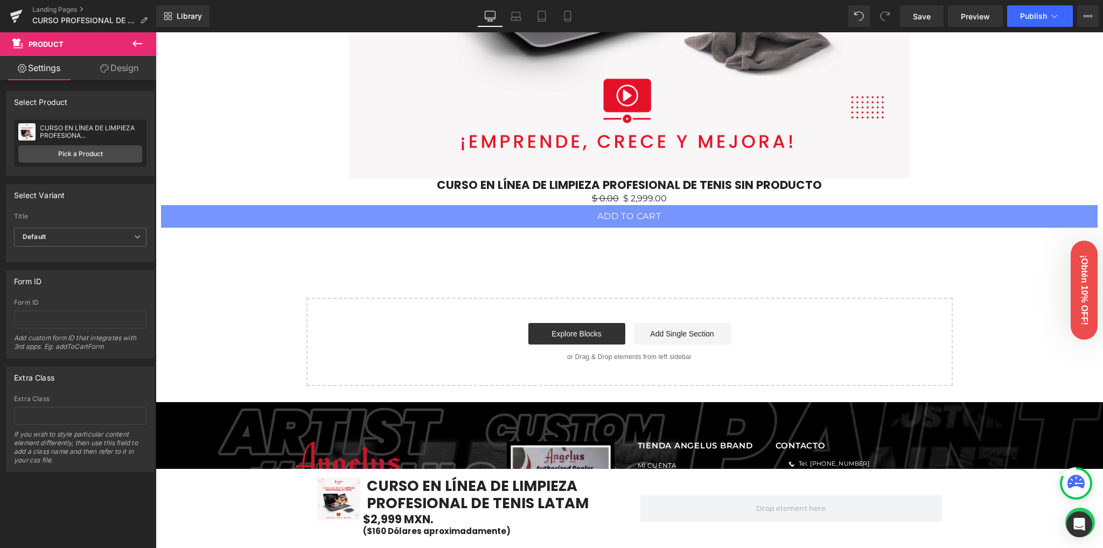
scroll to position [4039, 0]
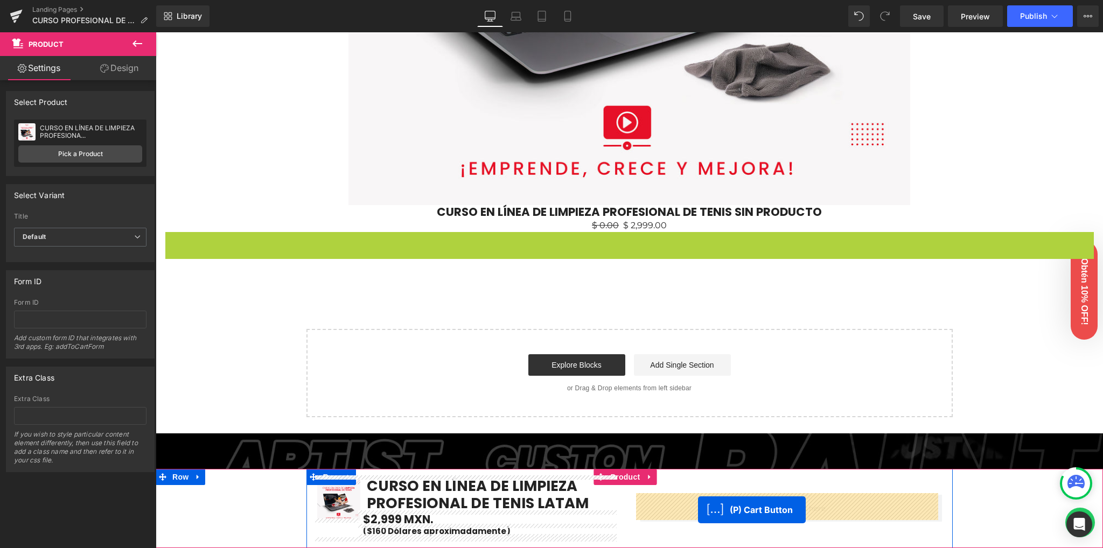
drag, startPoint x: 616, startPoint y: 238, endPoint x: 698, endPoint y: 520, distance: 294.6
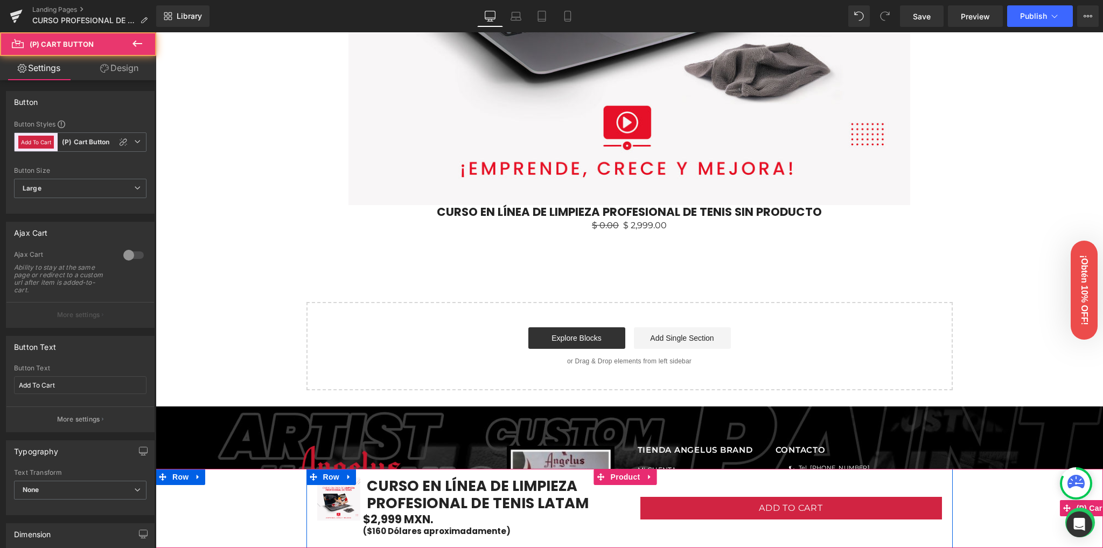
scroll to position [4051, 0]
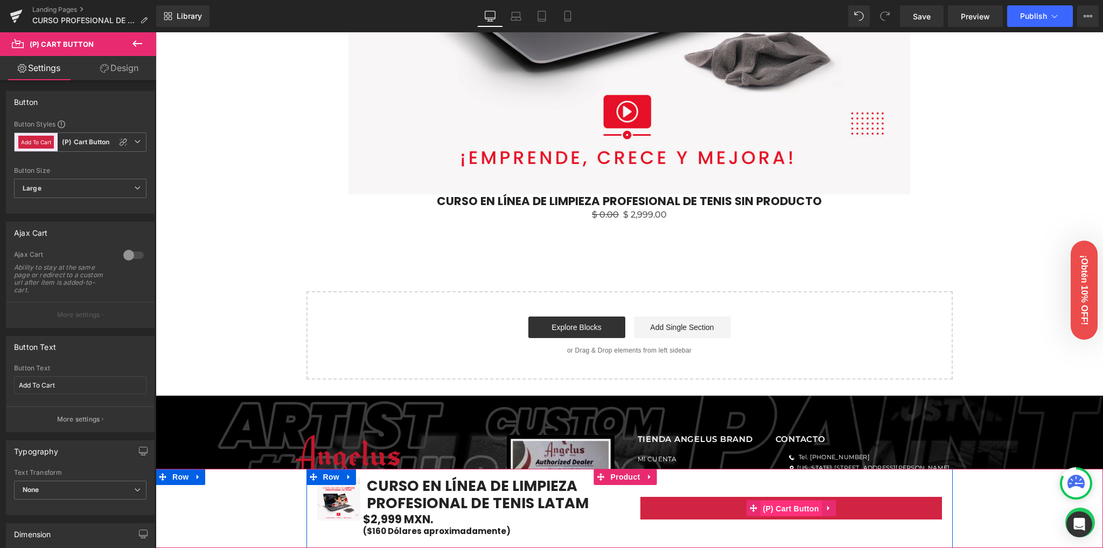
click at [784, 509] on span "(P) Cart Button" at bounding box center [790, 509] width 61 height 16
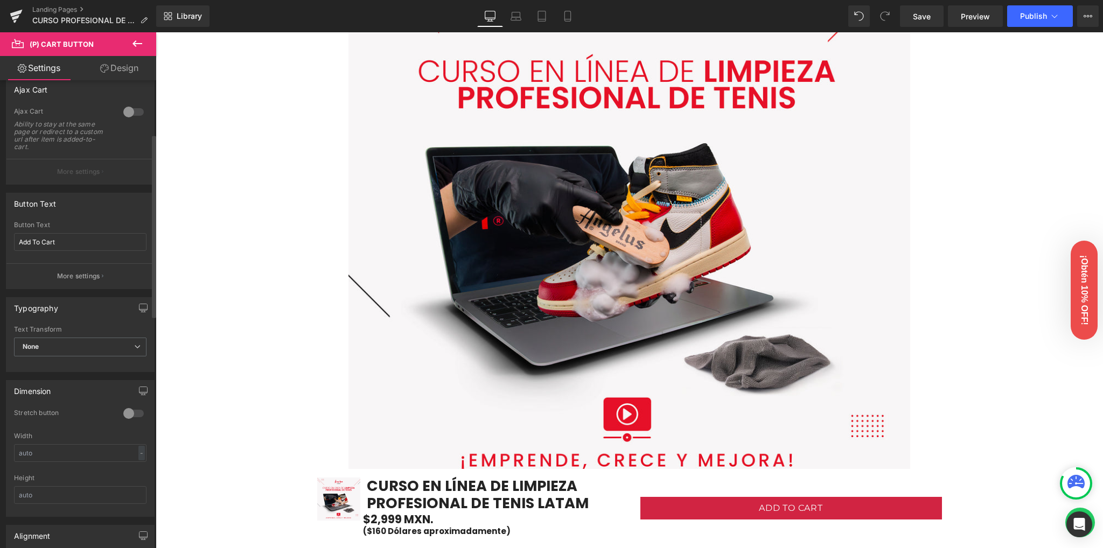
scroll to position [72, 0]
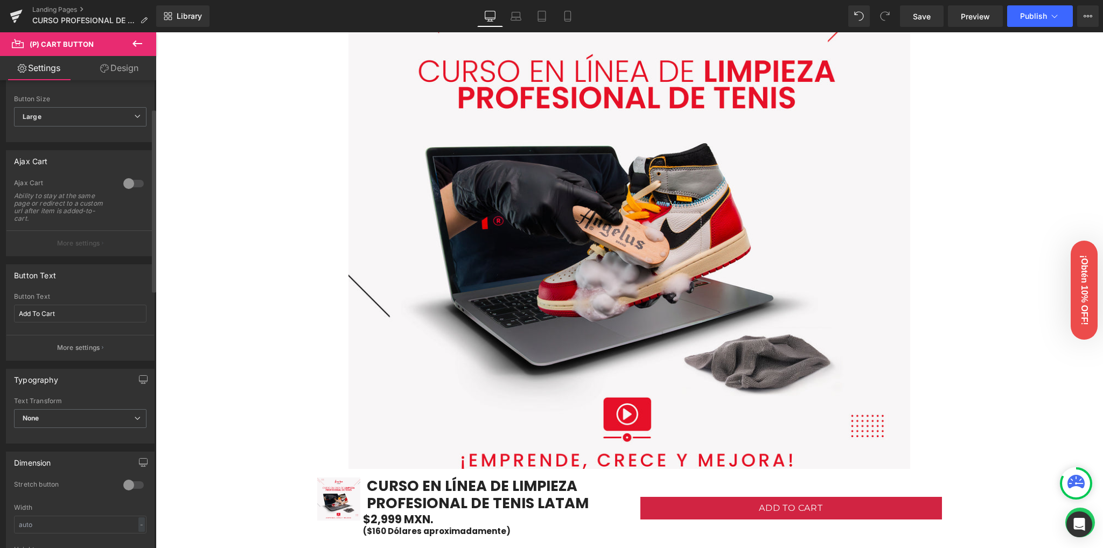
click at [124, 185] on div at bounding box center [134, 183] width 26 height 17
click at [80, 242] on p "More settings" at bounding box center [78, 244] width 43 height 10
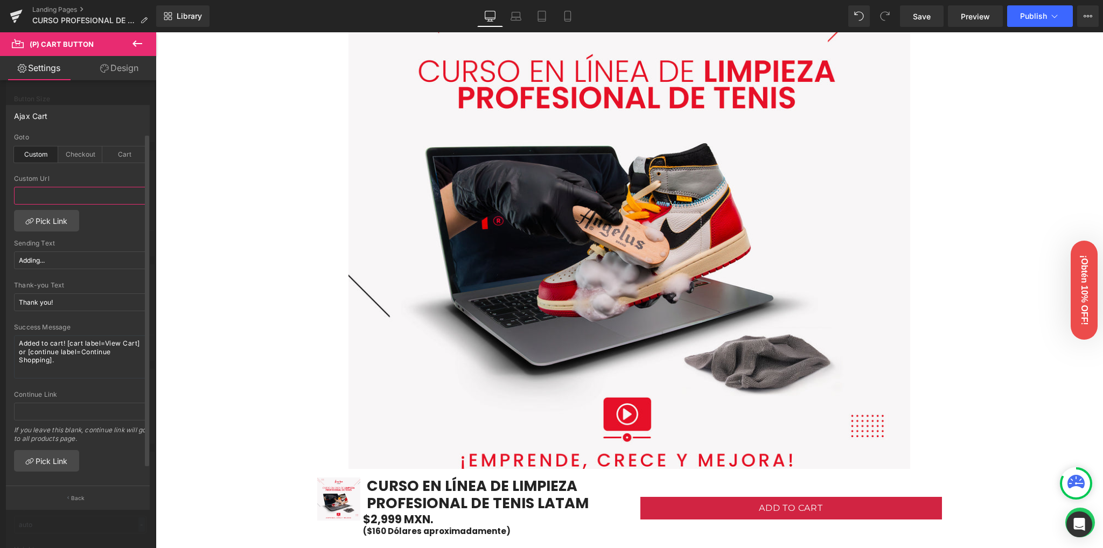
click at [52, 198] on input "text" at bounding box center [80, 196] width 133 height 18
click at [106, 232] on div "custom Goto Custom Checkout Cart Custom Url Pick Link Adding... Sending Text Ad…" at bounding box center [80, 310] width 148 height 353
click at [76, 154] on div "Checkout" at bounding box center [80, 155] width 44 height 16
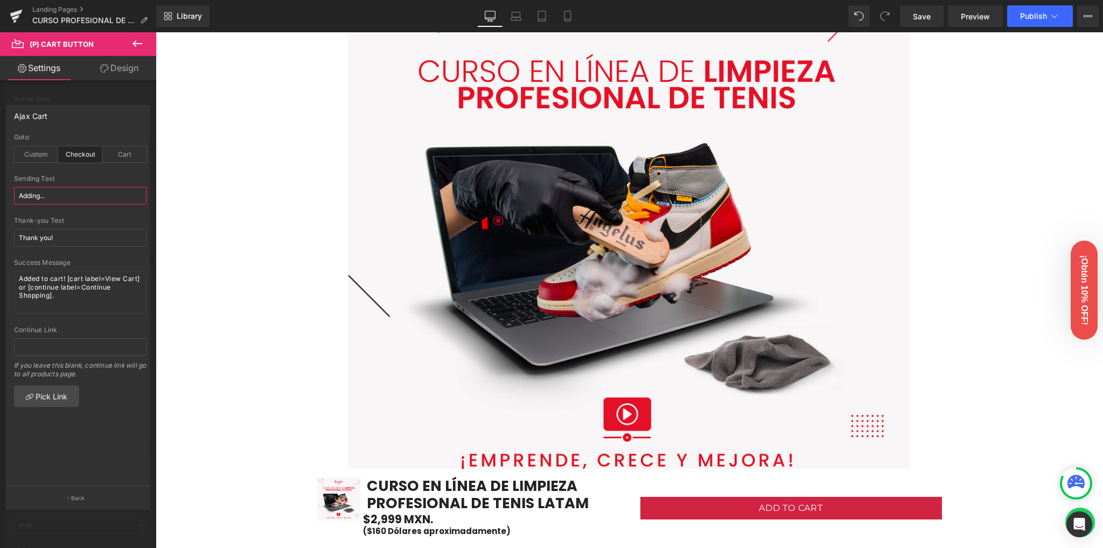
drag, startPoint x: 65, startPoint y: 194, endPoint x: 34, endPoint y: 191, distance: 30.3
click at [17, 193] on input "Adding..." at bounding box center [80, 196] width 133 height 18
click at [34, 191] on input "Adding..." at bounding box center [80, 196] width 133 height 18
drag, startPoint x: 38, startPoint y: 194, endPoint x: 32, endPoint y: 194, distance: 5.9
click at [28, 194] on input "Adding..." at bounding box center [80, 196] width 133 height 18
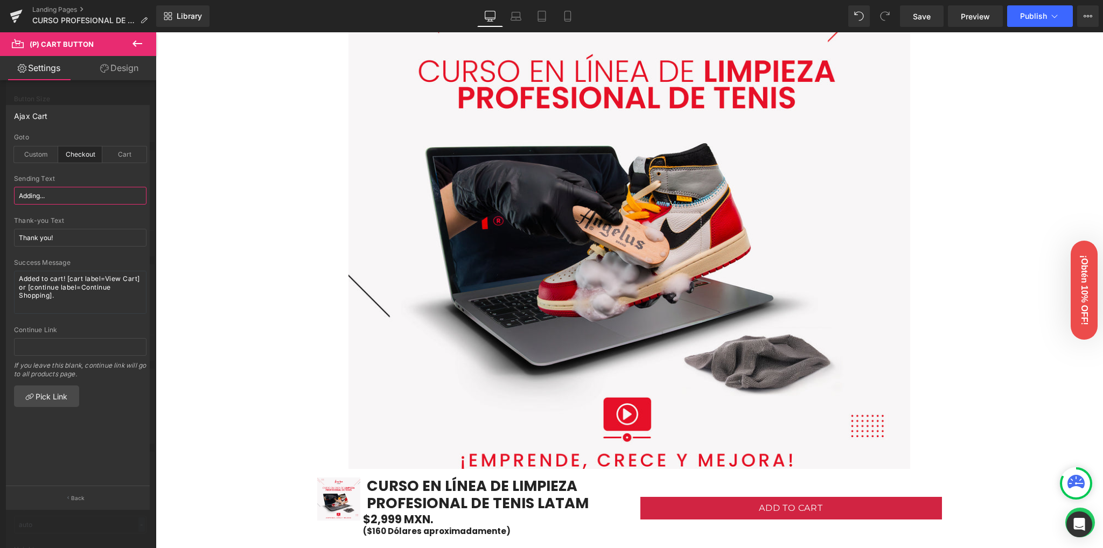
drag, startPoint x: 40, startPoint y: 194, endPoint x: 10, endPoint y: 194, distance: 30.2
click at [10, 194] on div "checkout Goto Custom Checkout Cart Custom Url Pick Link Adding... Sending Text …" at bounding box center [80, 310] width 148 height 353
type input "Agregando..."
drag, startPoint x: 50, startPoint y: 235, endPoint x: 15, endPoint y: 233, distance: 34.5
click at [15, 233] on input "Thank you!" at bounding box center [80, 238] width 133 height 18
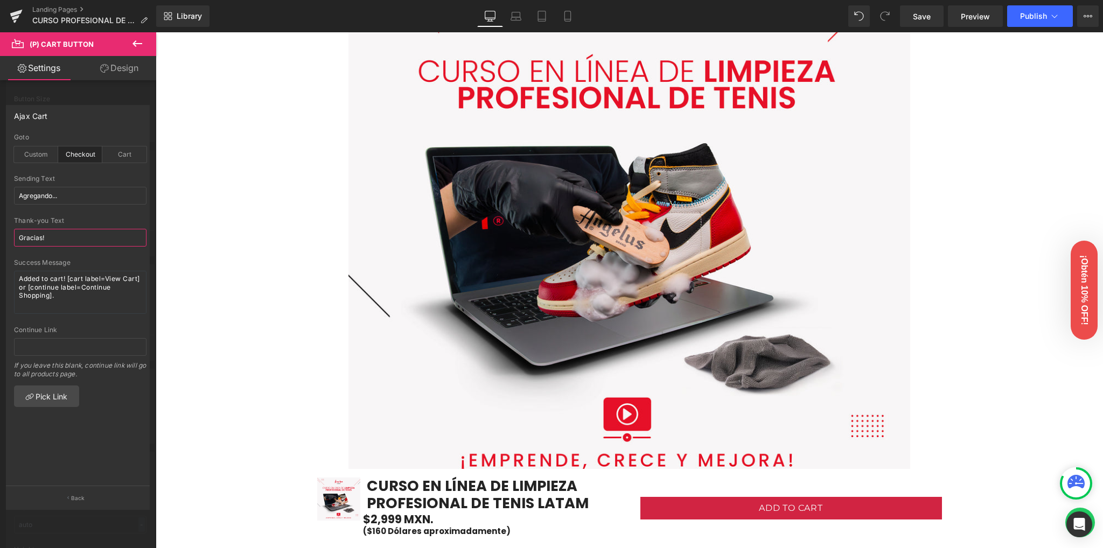
type input "Gracias!"
click at [86, 325] on div at bounding box center [80, 322] width 133 height 7
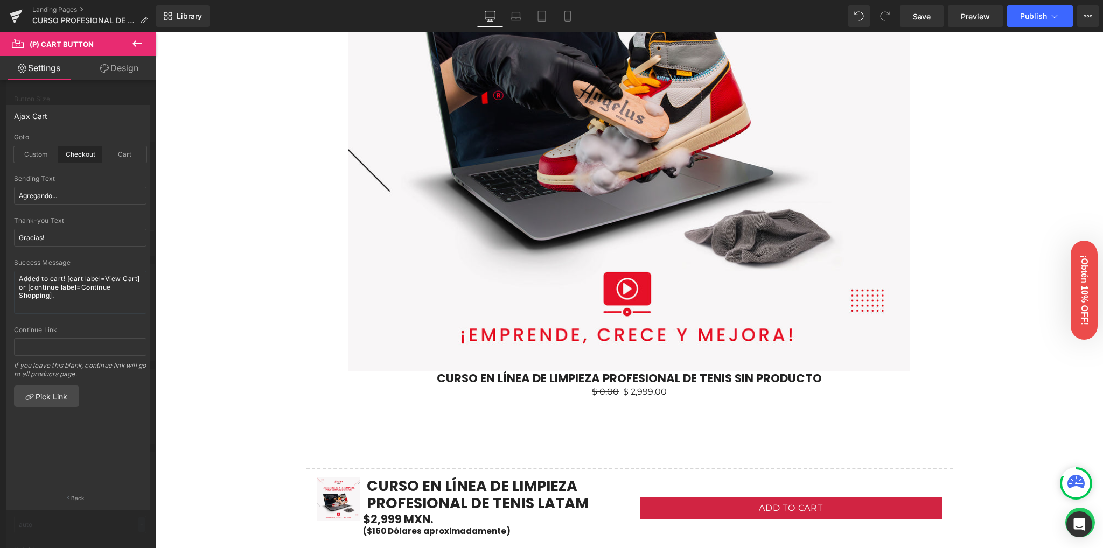
scroll to position [3891, 0]
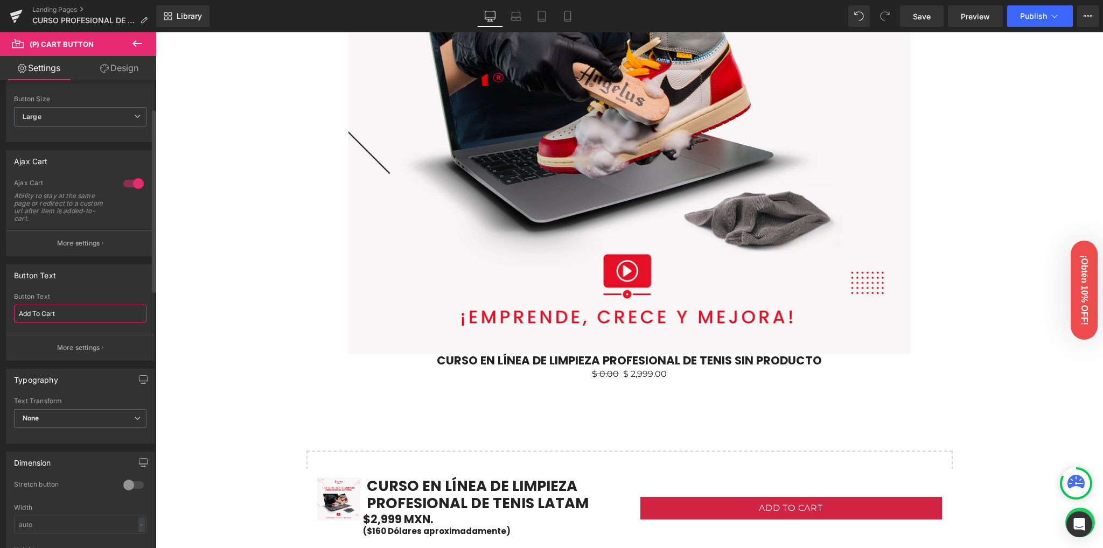
drag, startPoint x: 24, startPoint y: 301, endPoint x: 3, endPoint y: 302, distance: 20.5
click at [3, 302] on div "Button Text Add To Cart Button Text Add To Cart More settings" at bounding box center [80, 308] width 161 height 105
type input "Agregar al carrito"
click at [92, 268] on div "Button Text" at bounding box center [80, 275] width 148 height 20
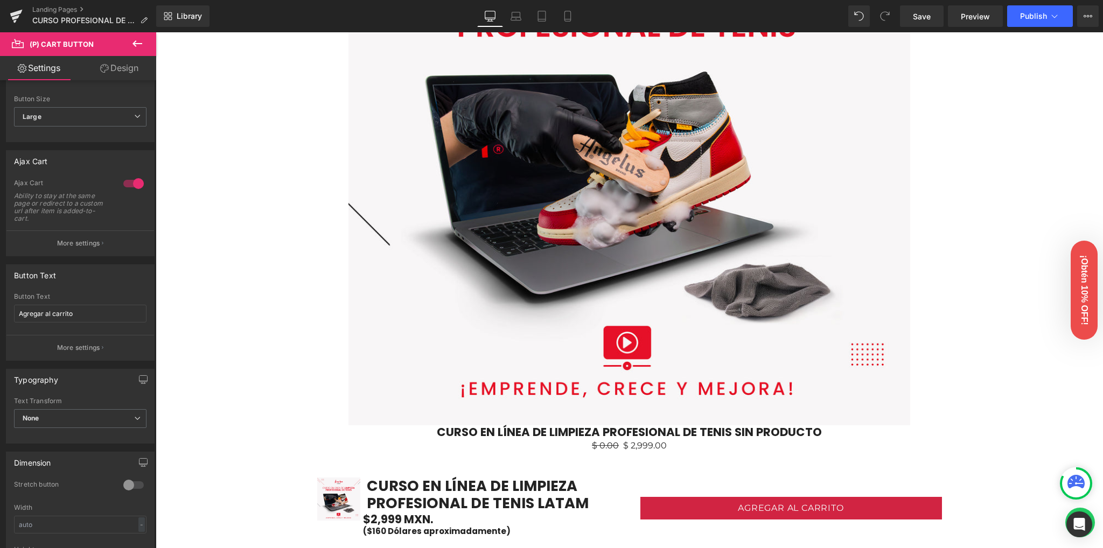
drag, startPoint x: 597, startPoint y: 132, endPoint x: 589, endPoint y: 136, distance: 9.2
click at [597, 132] on div "Sale Off (P) Image" at bounding box center [629, 145] width 937 height 562
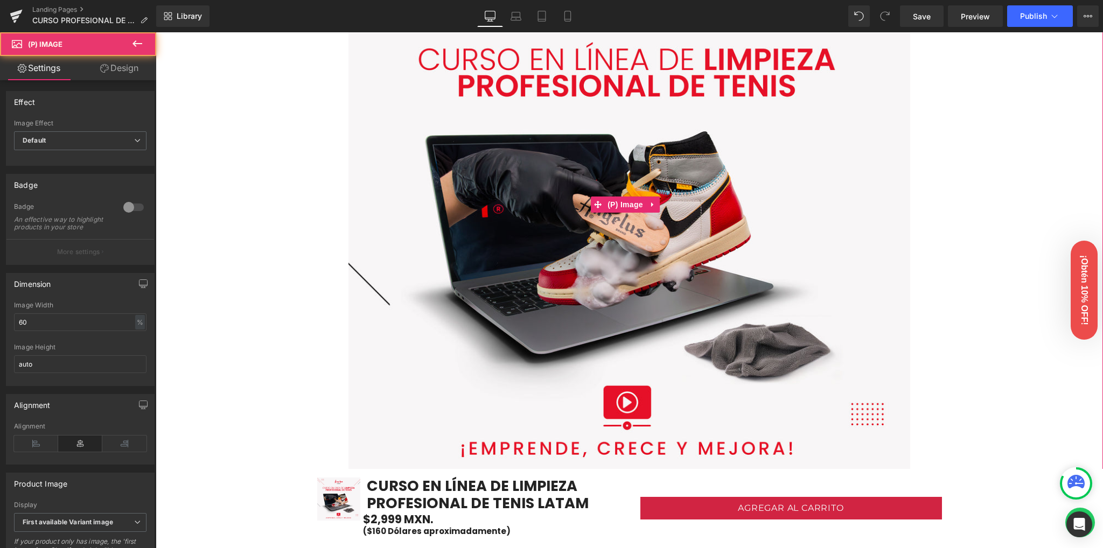
scroll to position [3604, 0]
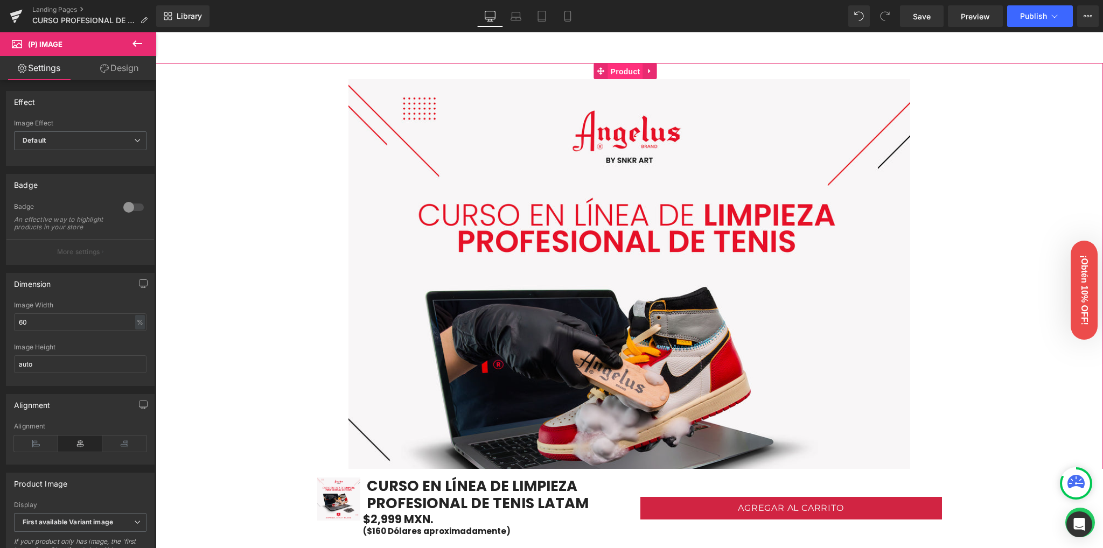
click at [614, 71] on span "Product" at bounding box center [625, 72] width 35 height 16
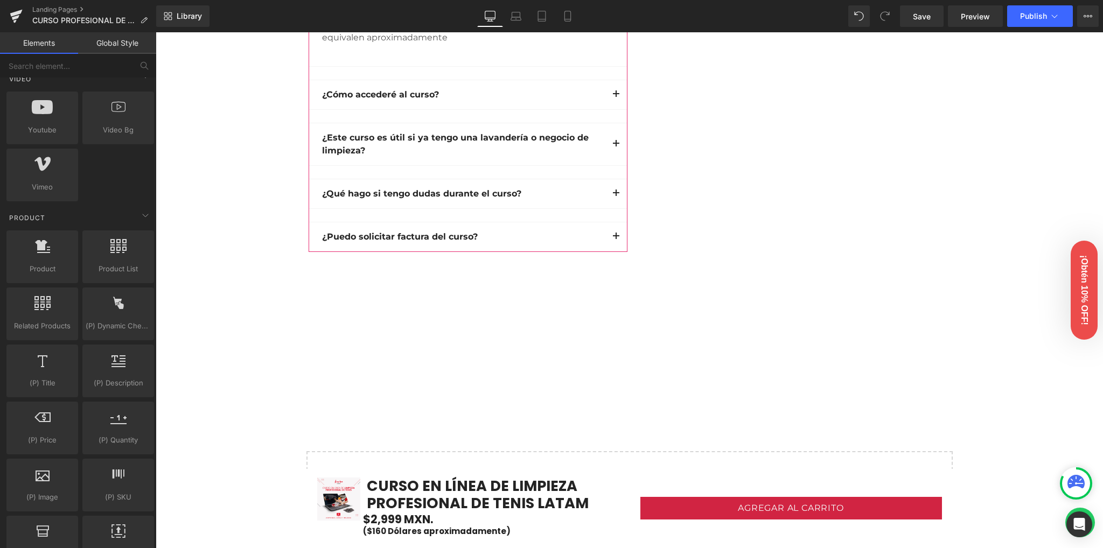
scroll to position [3126, 0]
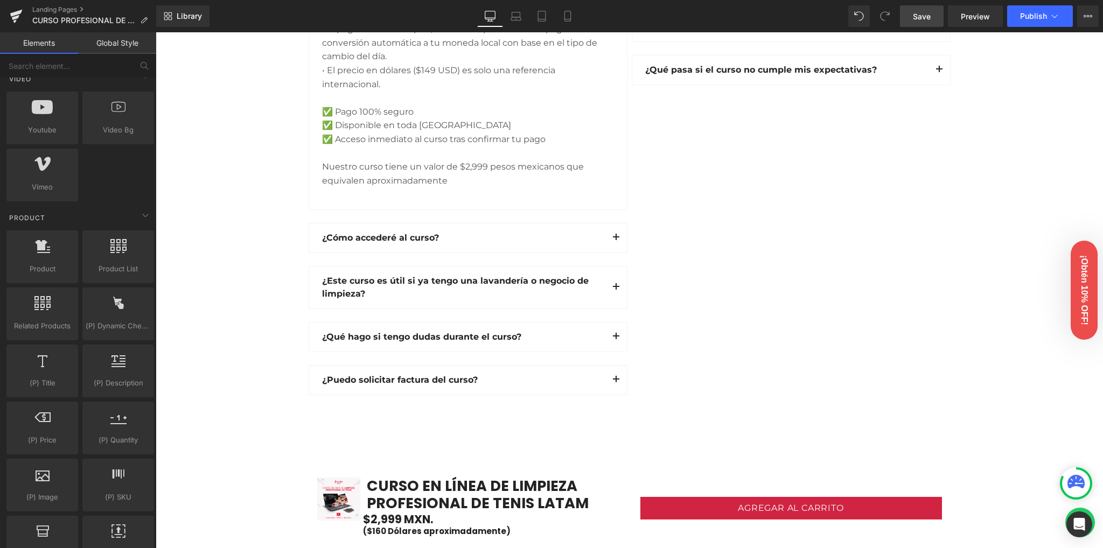
click at [933, 13] on link "Save" at bounding box center [922, 16] width 44 height 22
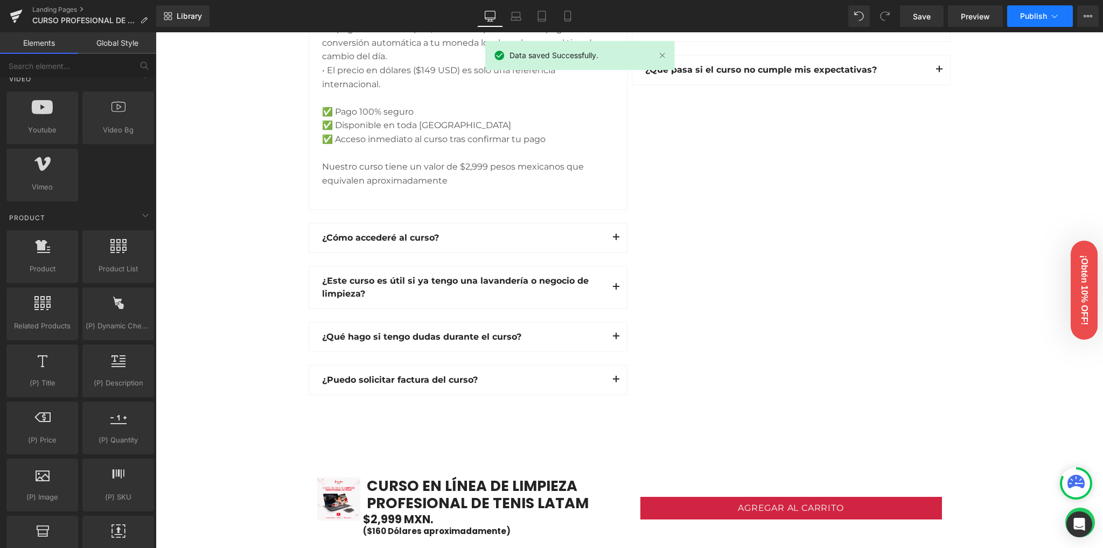
click at [1029, 16] on span "Publish" at bounding box center [1033, 16] width 27 height 9
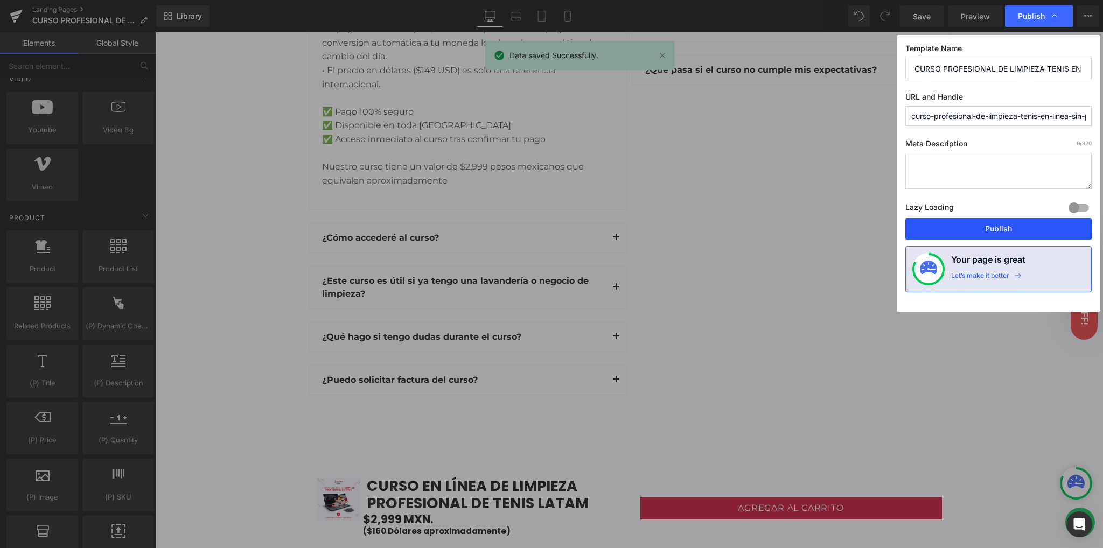
drag, startPoint x: 995, startPoint y: 221, endPoint x: 818, endPoint y: 184, distance: 181.2
click at [995, 221] on button "Publish" at bounding box center [998, 229] width 186 height 22
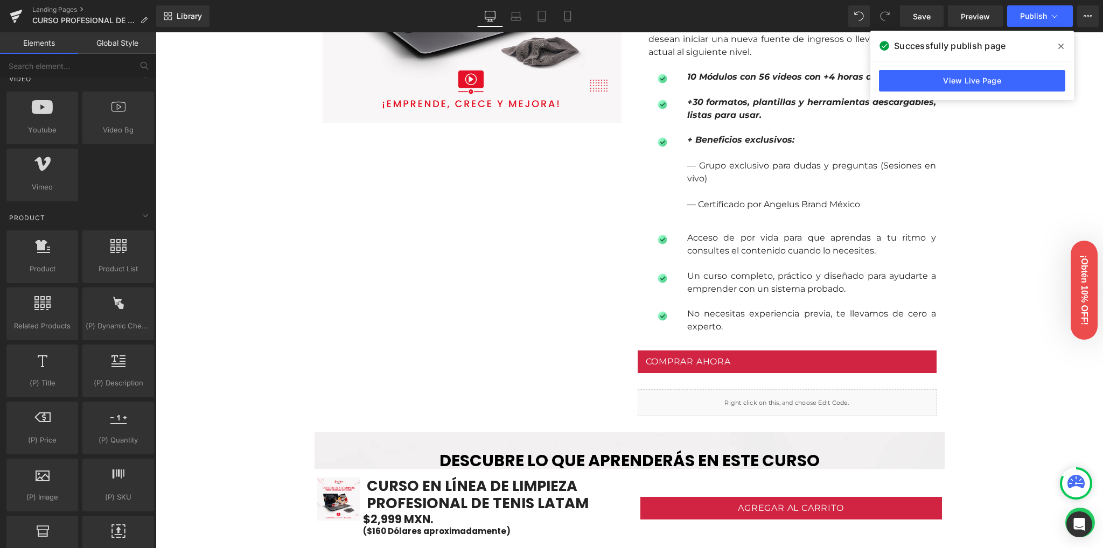
scroll to position [828, 0]
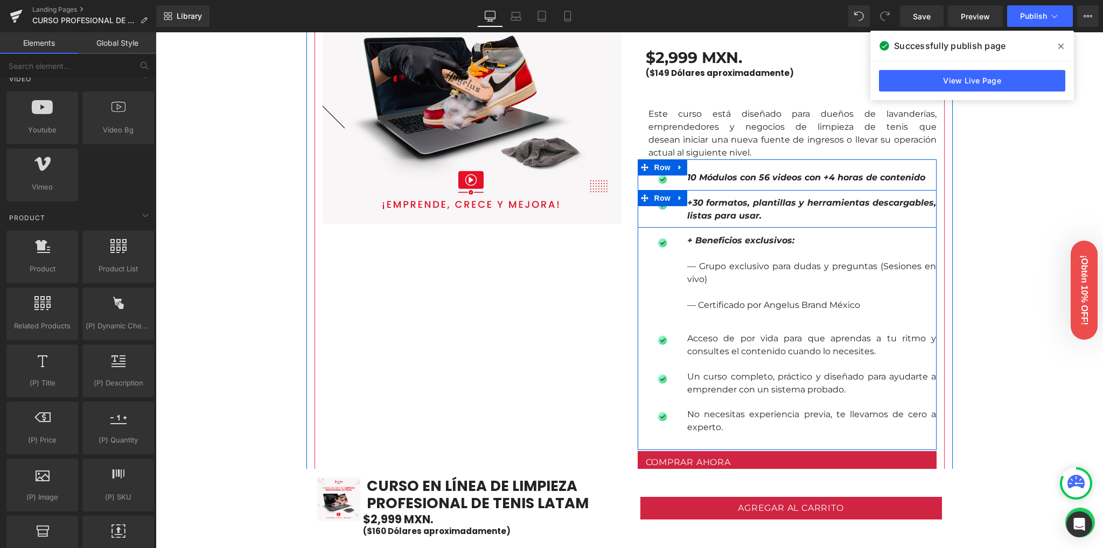
click at [721, 223] on div "Image +30 formatos, plantillas y herramientas descargables, listas para usar. T…" at bounding box center [787, 209] width 299 height 38
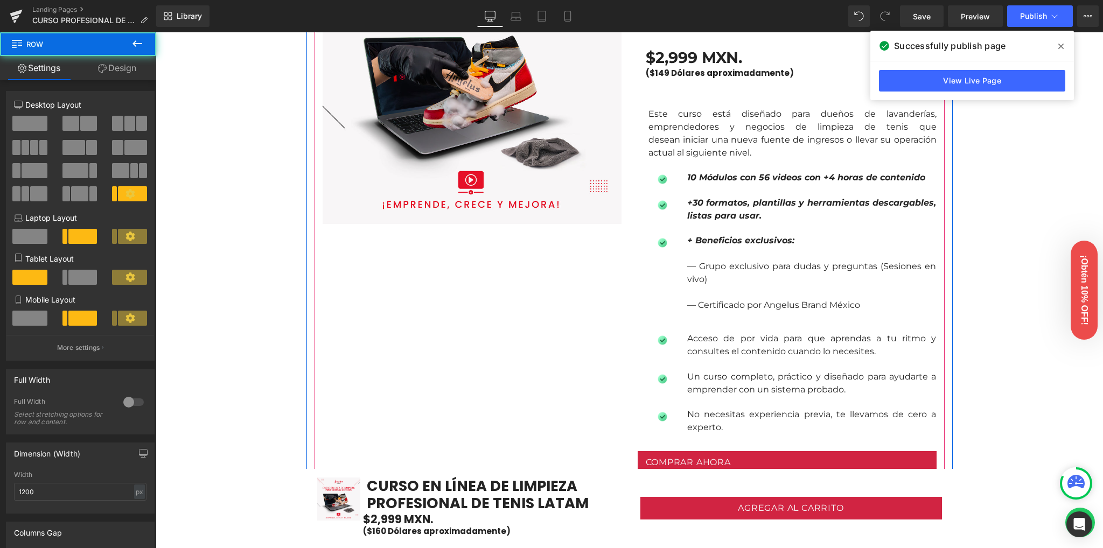
click at [684, 129] on p "Este curso está diseñado para dueños de lavanderías, emprendedores y negocios d…" at bounding box center [793, 134] width 288 height 52
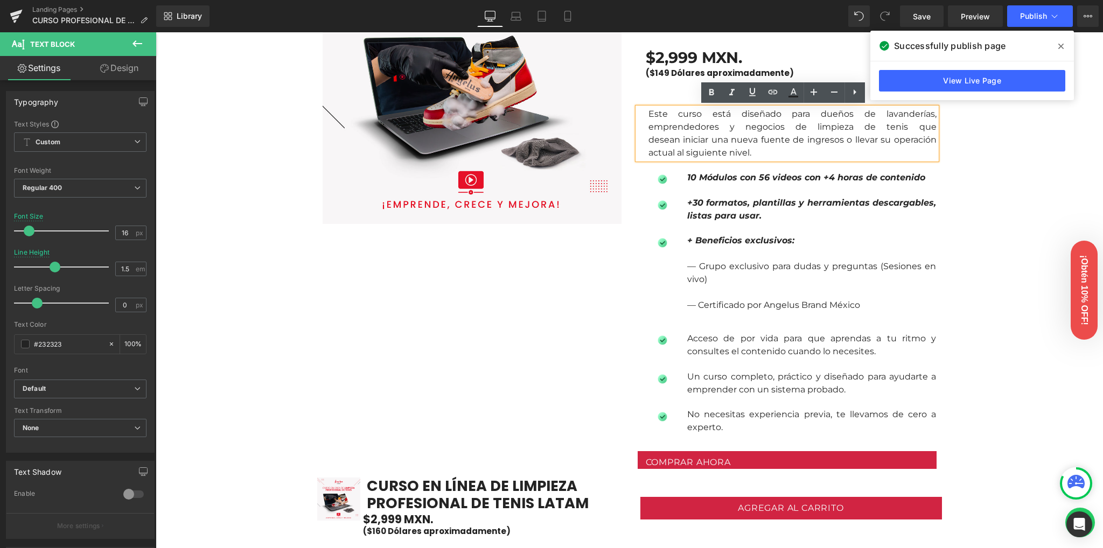
drag, startPoint x: 1003, startPoint y: 214, endPoint x: 707, endPoint y: 129, distance: 307.7
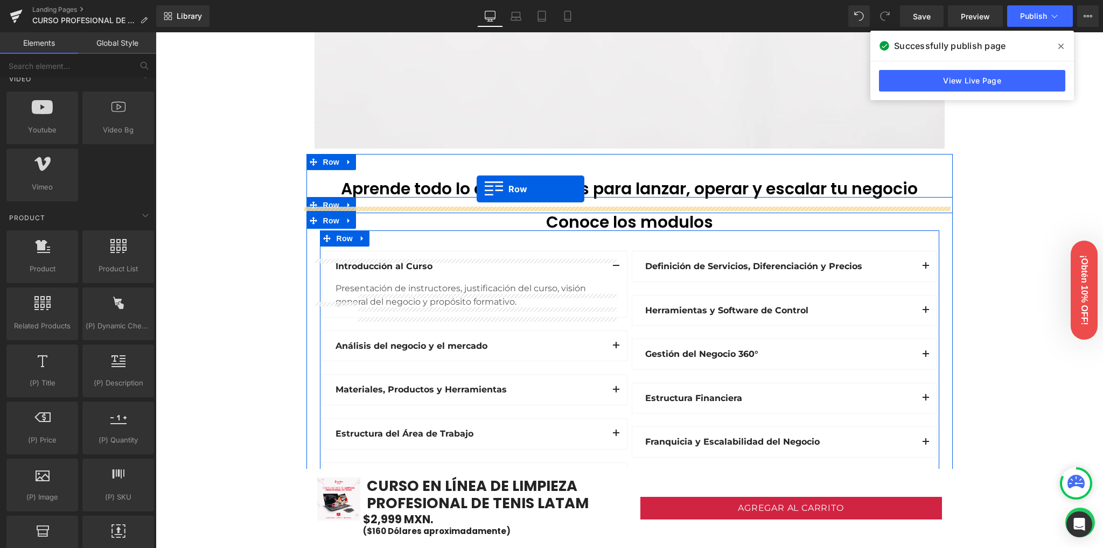
scroll to position [1043, 0]
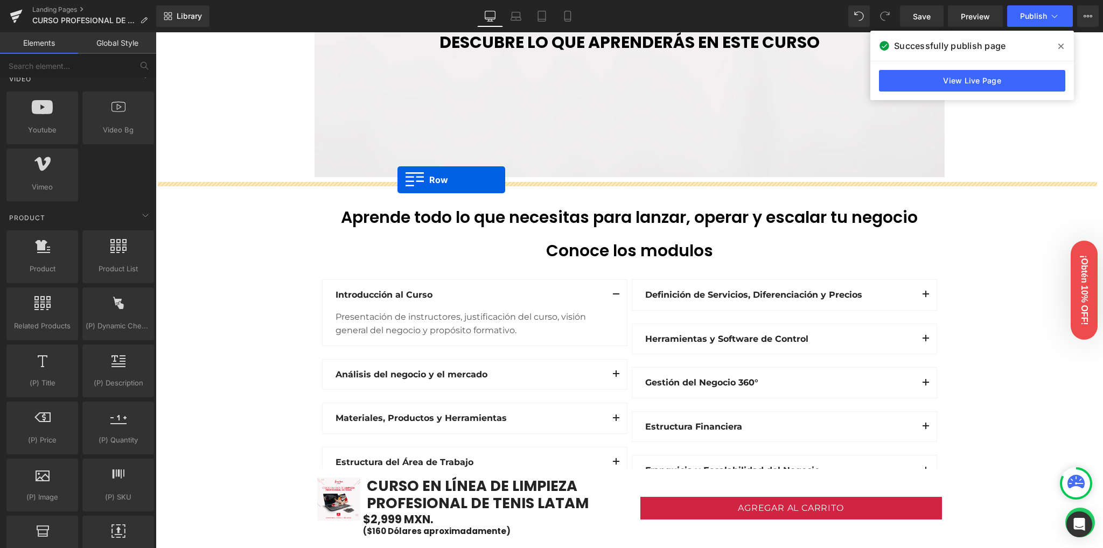
drag, startPoint x: 655, startPoint y: 97, endPoint x: 398, endPoint y: 180, distance: 270.5
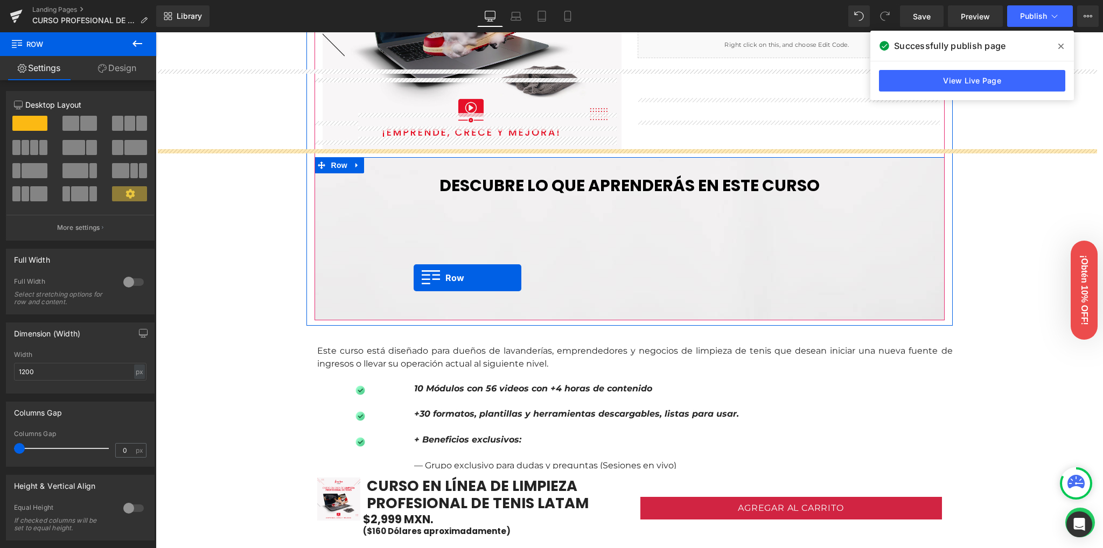
scroll to position [1115, 0]
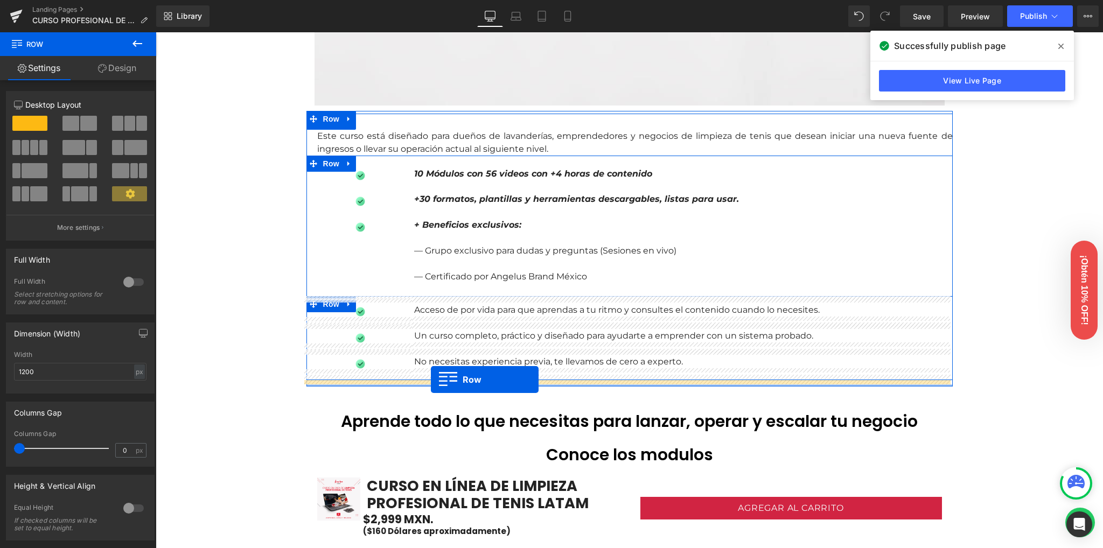
drag, startPoint x: 663, startPoint y: 256, endPoint x: 431, endPoint y: 380, distance: 262.4
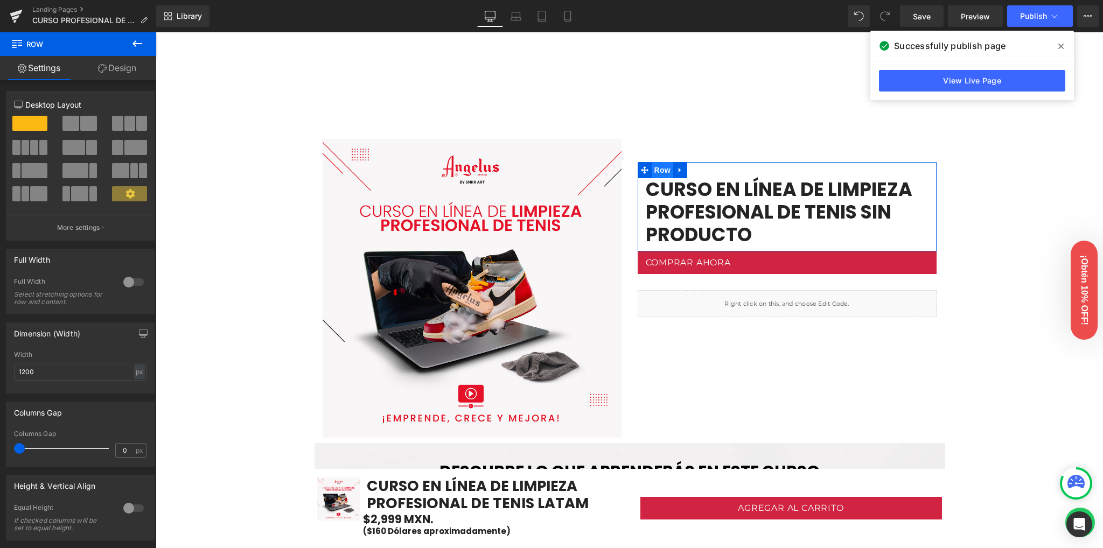
scroll to position [612, 0]
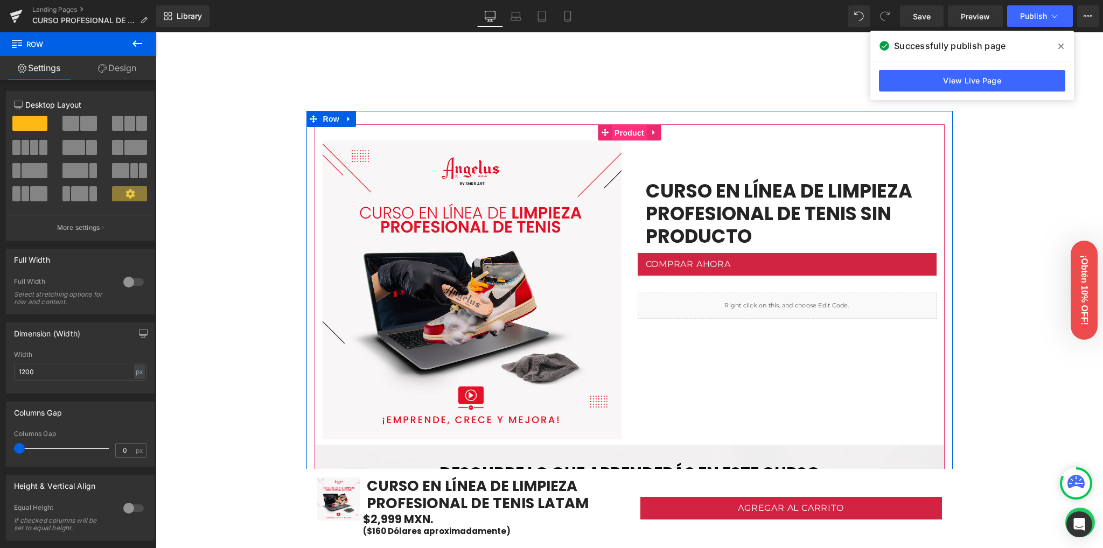
click at [625, 136] on span "Product" at bounding box center [629, 133] width 35 height 16
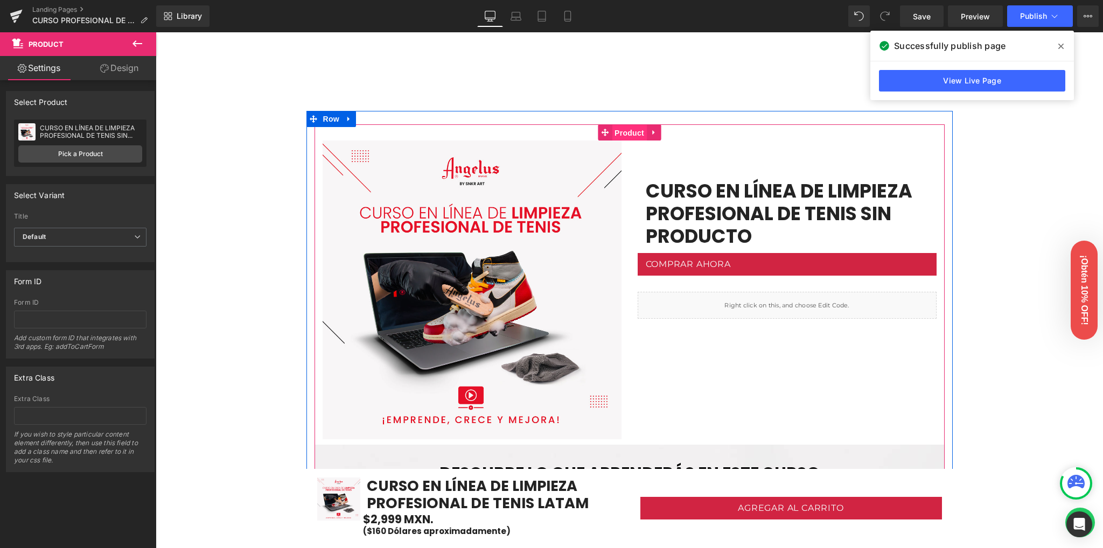
click at [623, 134] on span "Product" at bounding box center [629, 133] width 35 height 16
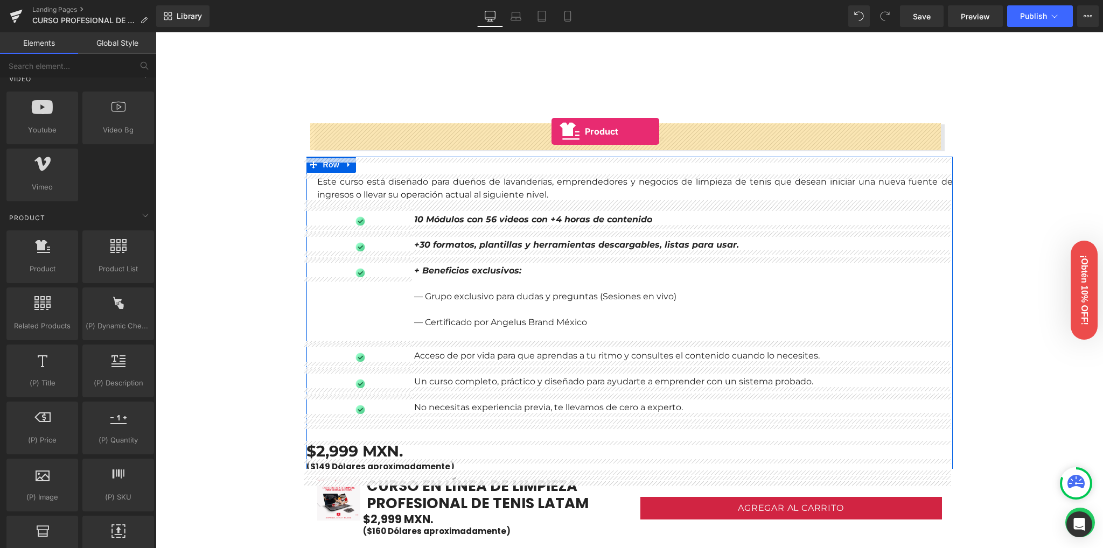
drag, startPoint x: 200, startPoint y: 293, endPoint x: 552, endPoint y: 132, distance: 386.9
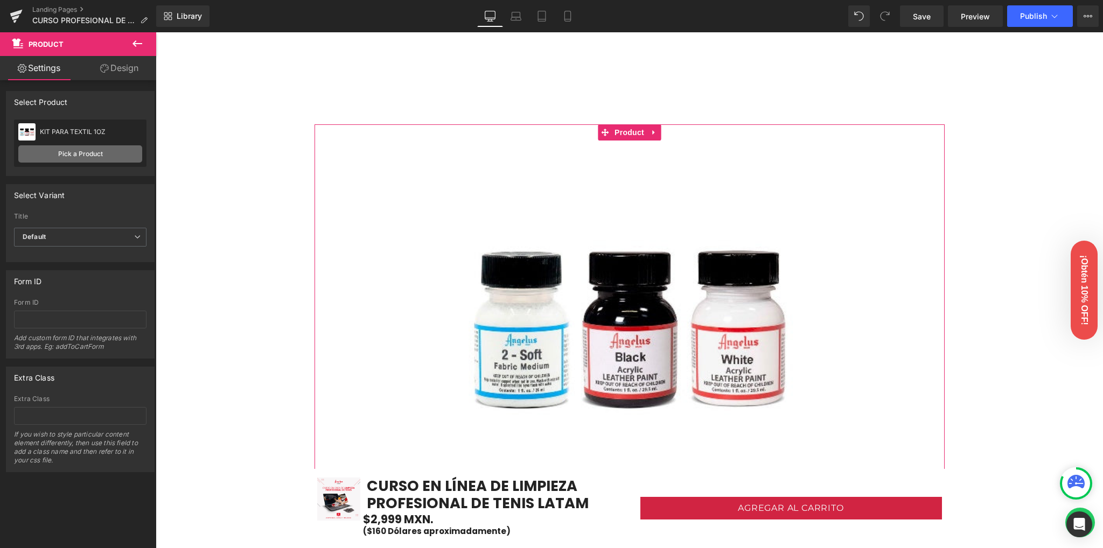
click at [97, 158] on link "Pick a Product" at bounding box center [80, 153] width 124 height 17
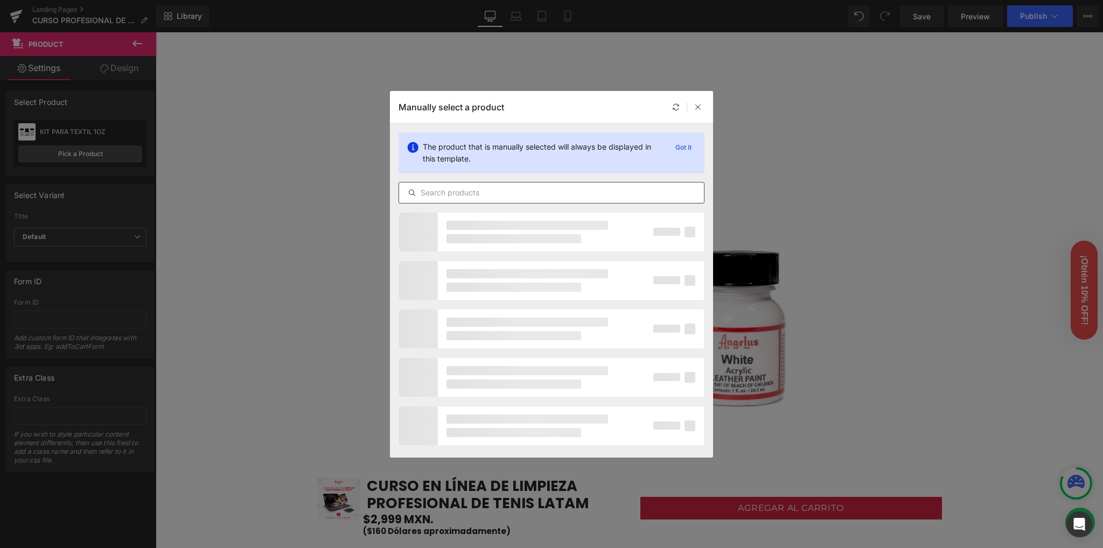
click at [487, 189] on input "text" at bounding box center [551, 192] width 305 height 13
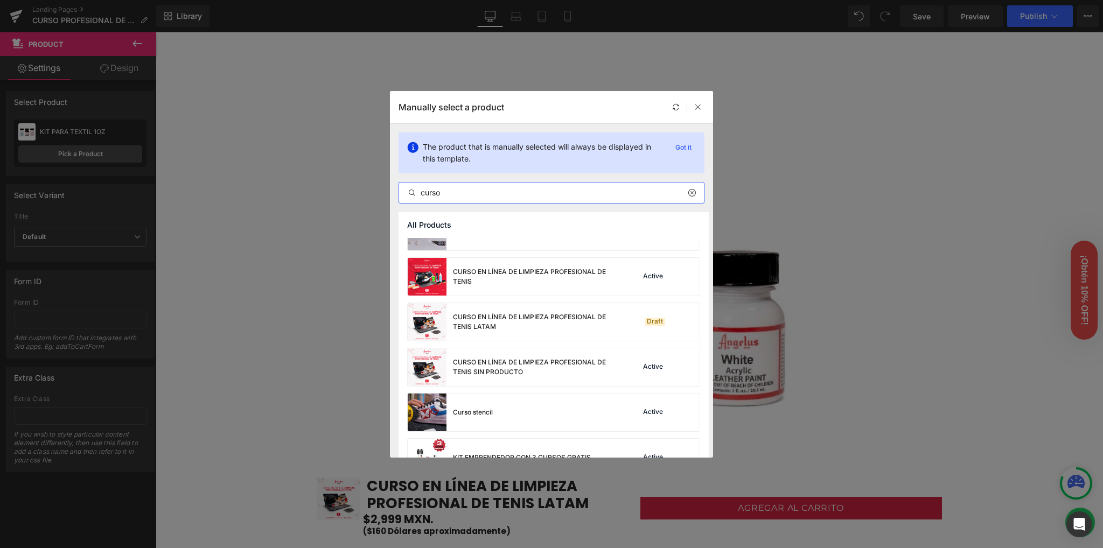
scroll to position [215, 0]
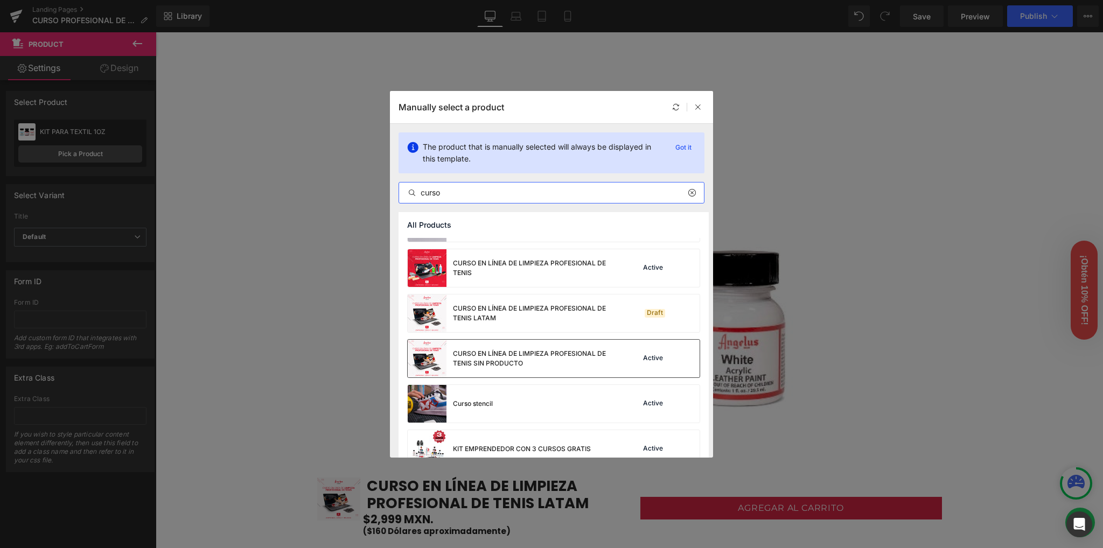
type input "curso"
click at [504, 356] on div "CURSO EN LÍNEA DE LIMPIEZA PROFESIONAL DE TENIS SIN PRODUCTO" at bounding box center [534, 358] width 162 height 19
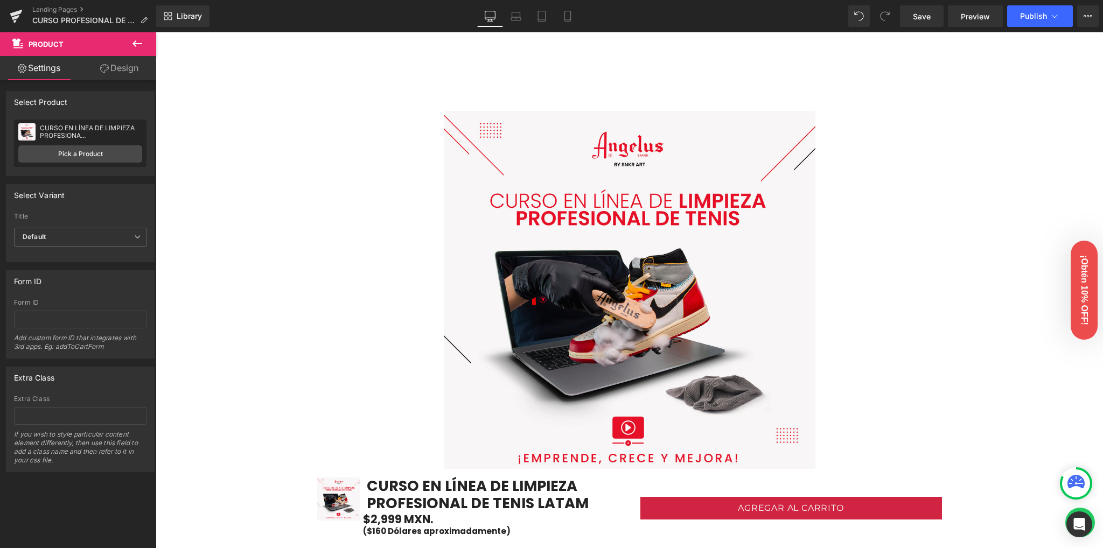
scroll to position [684, 0]
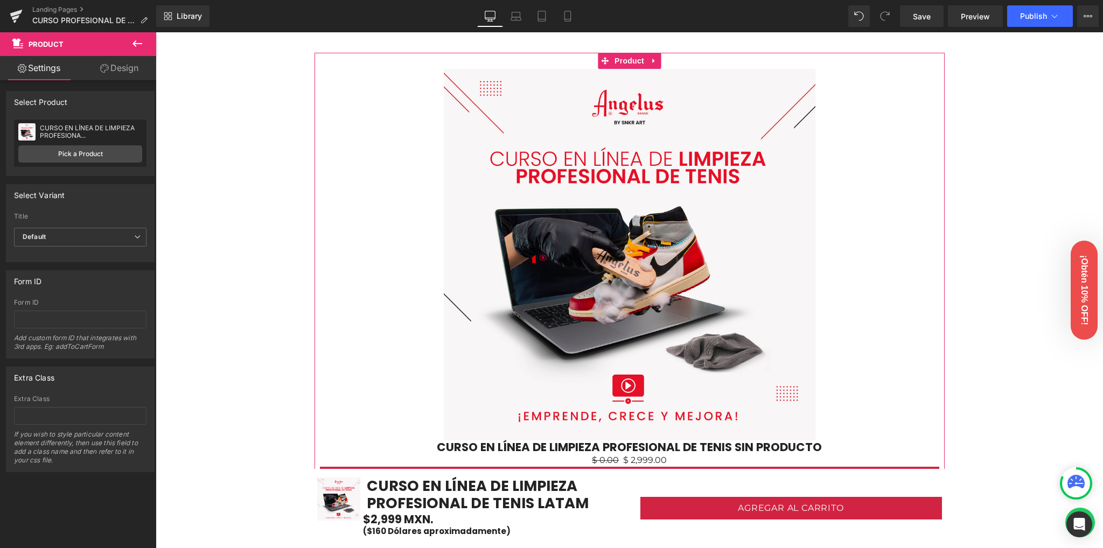
click at [109, 66] on link "Design" at bounding box center [119, 68] width 78 height 24
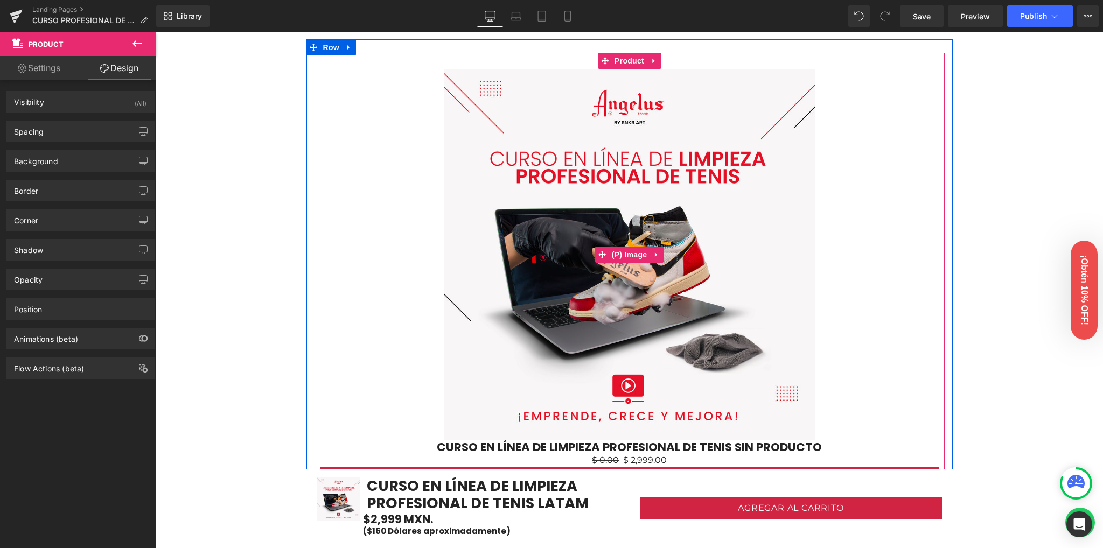
click at [546, 158] on img at bounding box center [630, 255] width 372 height 372
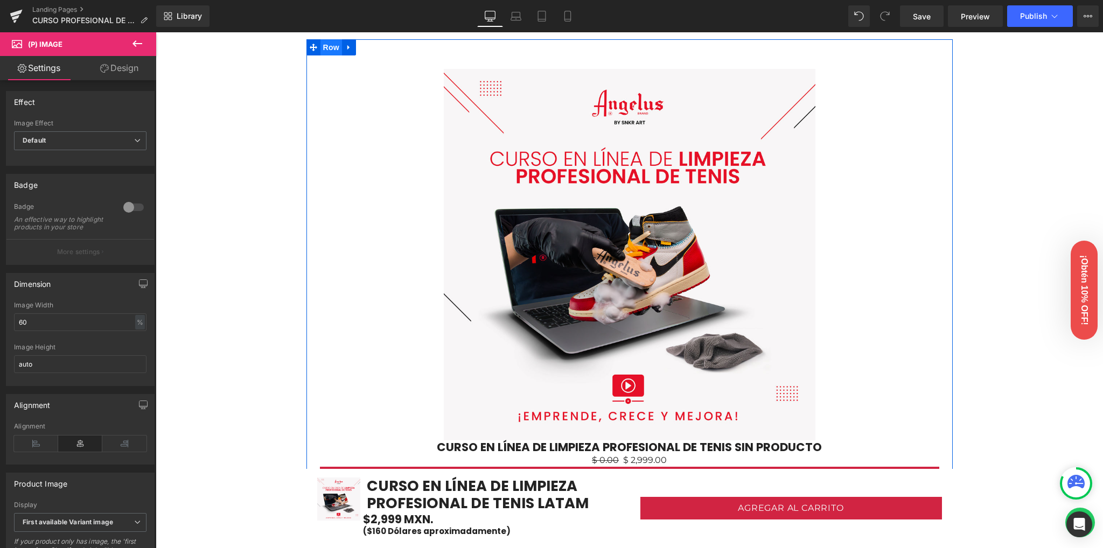
click at [331, 48] on span "Row" at bounding box center [332, 47] width 22 height 16
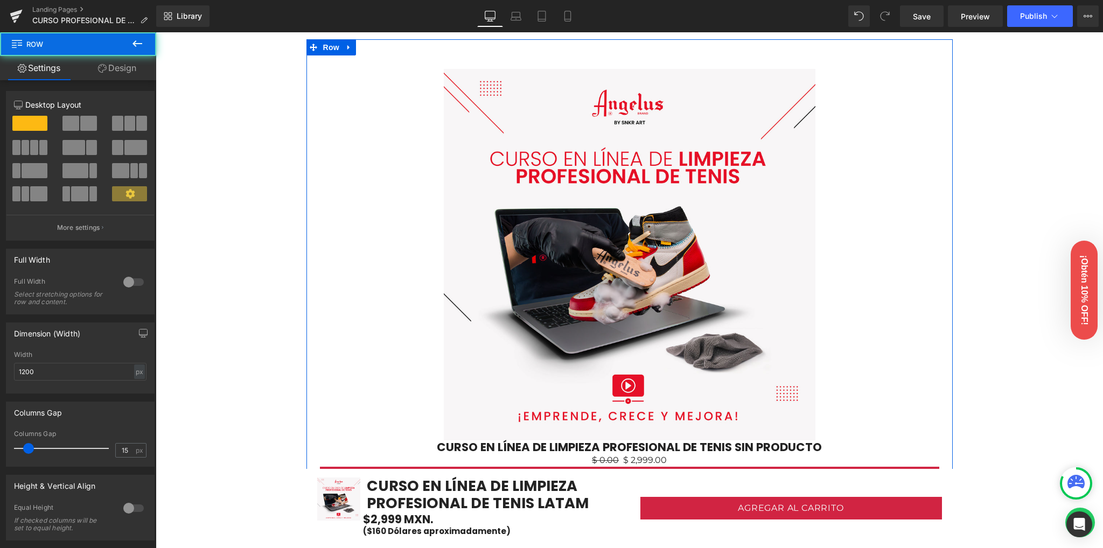
click at [74, 124] on span at bounding box center [70, 123] width 17 height 15
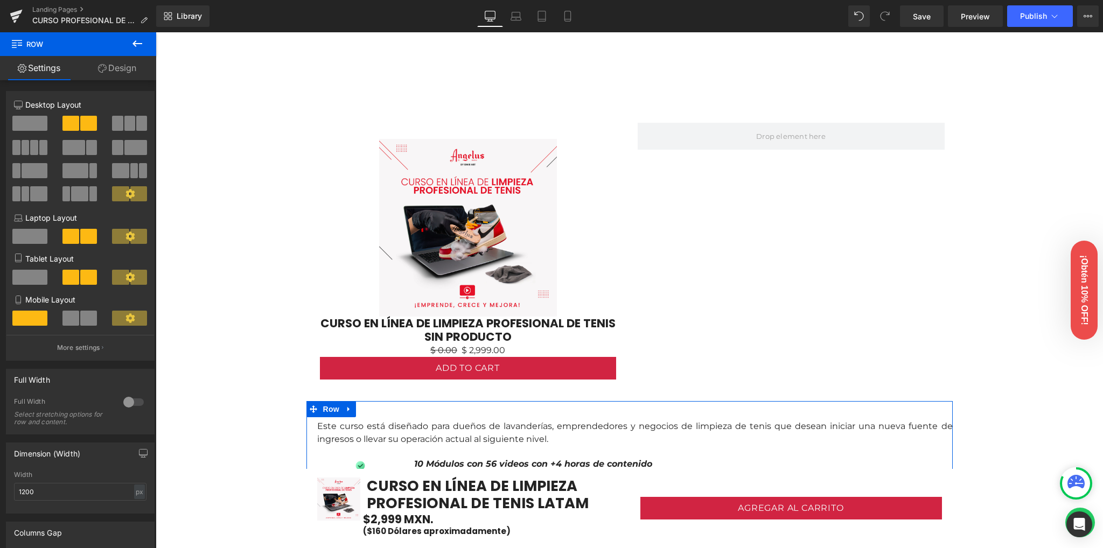
scroll to position [612, 0]
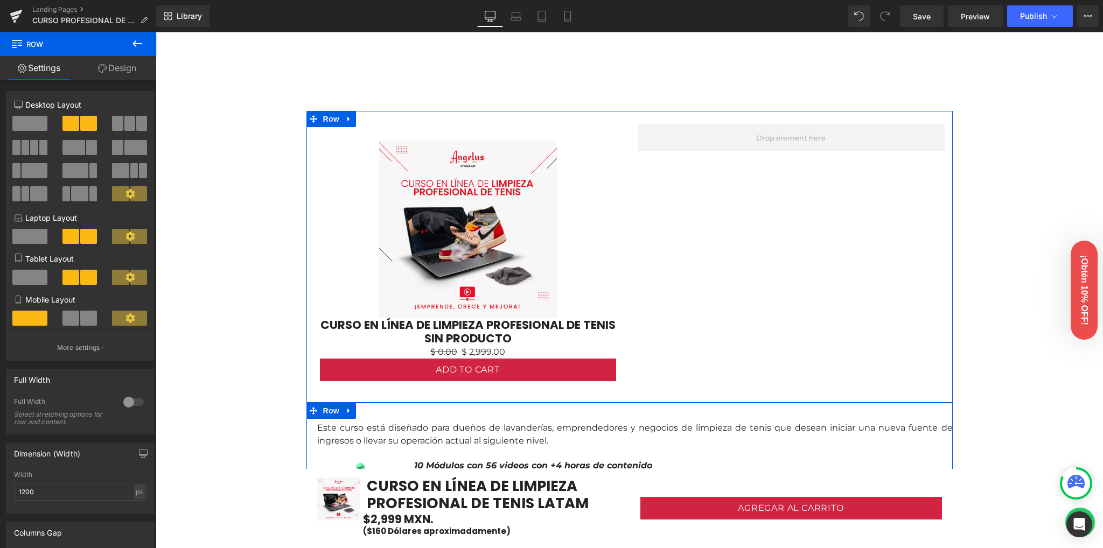
click at [19, 121] on span at bounding box center [29, 123] width 35 height 15
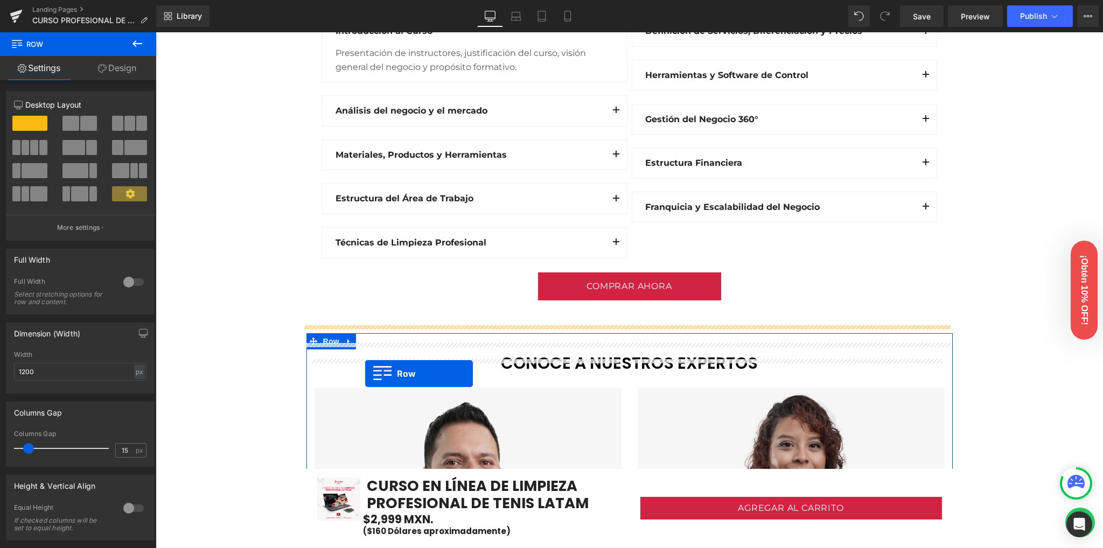
scroll to position [1331, 0]
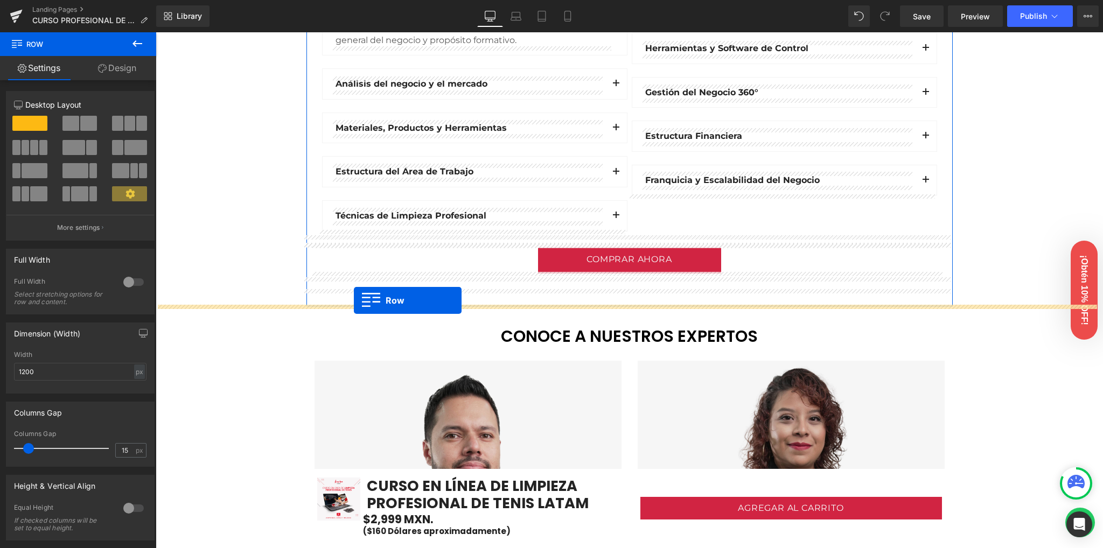
drag, startPoint x: 324, startPoint y: 233, endPoint x: 354, endPoint y: 300, distance: 73.1
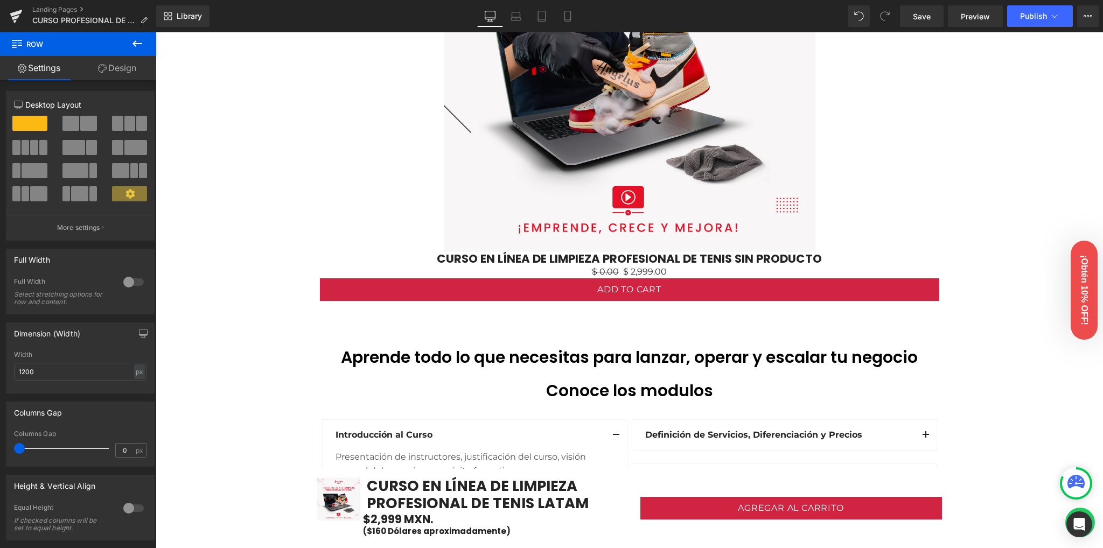
scroll to position [657, 0]
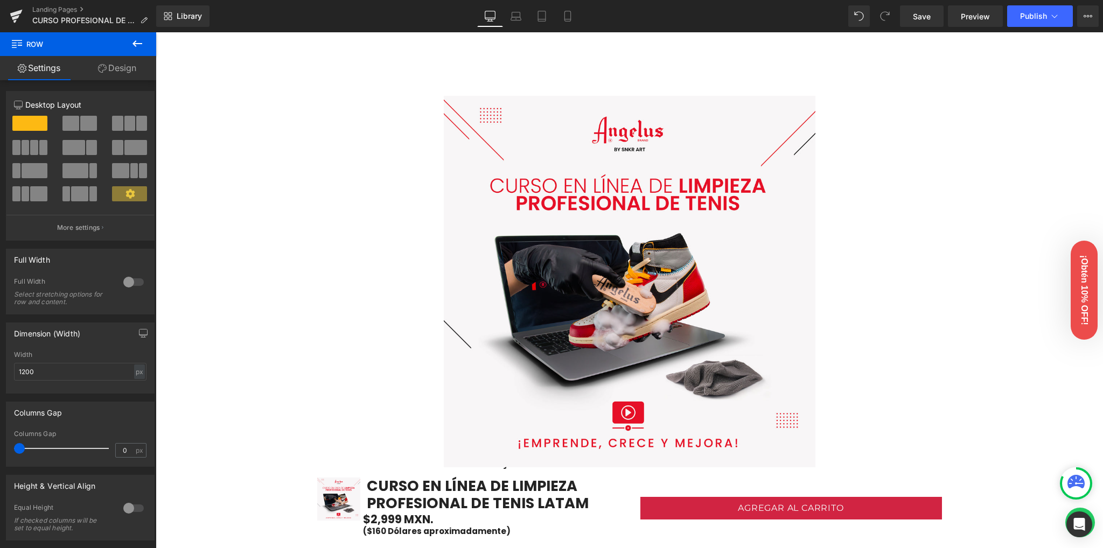
click at [567, 206] on img at bounding box center [630, 282] width 372 height 372
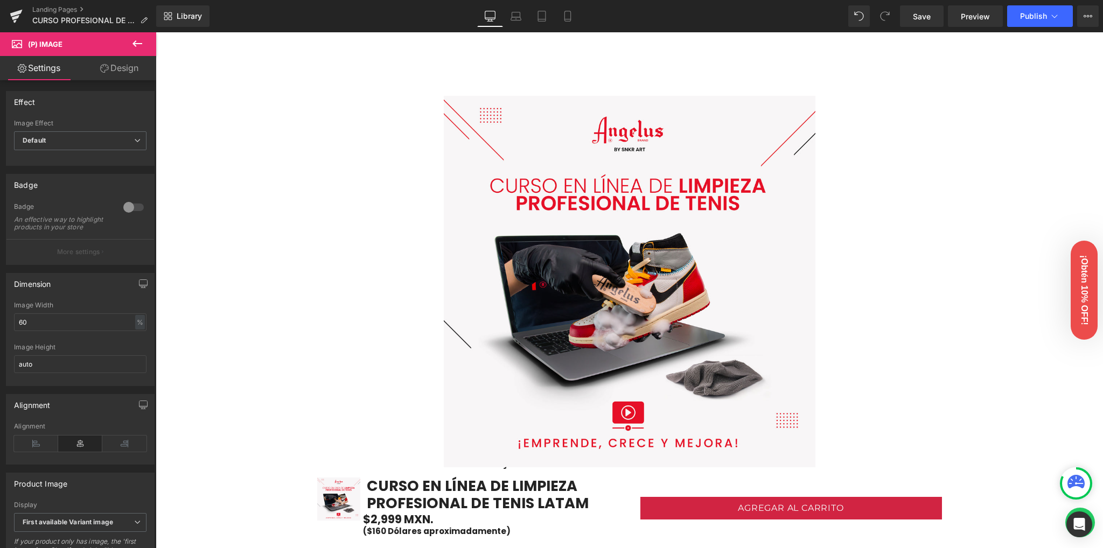
click at [125, 62] on link "Design" at bounding box center [119, 68] width 78 height 24
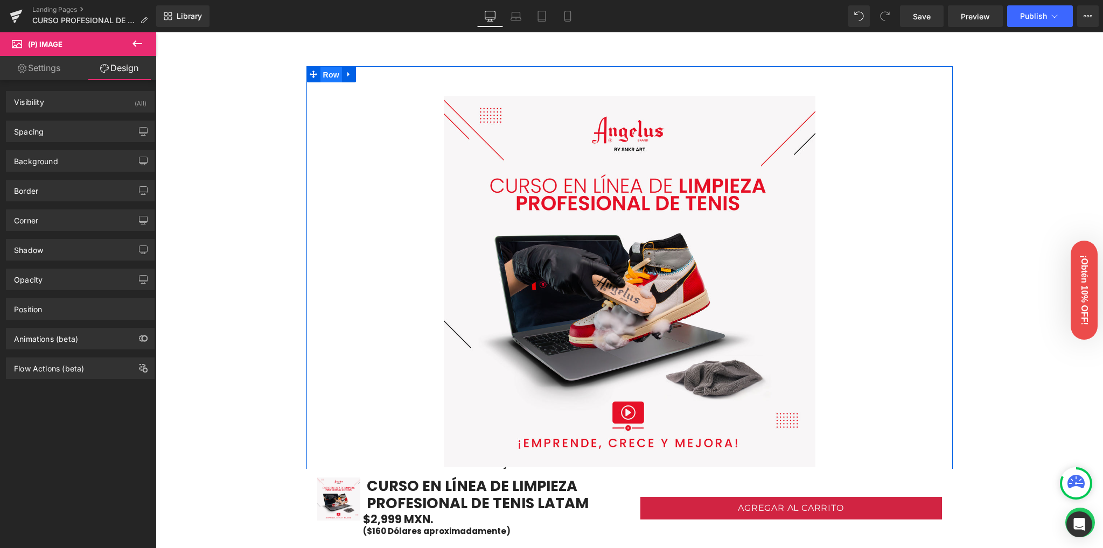
click at [332, 74] on span "Row" at bounding box center [332, 75] width 22 height 16
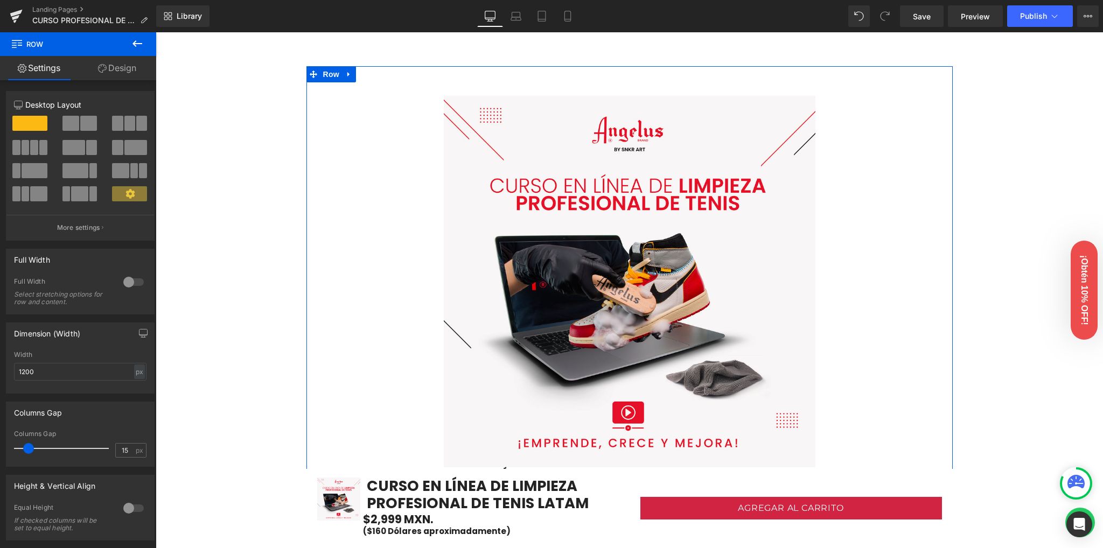
click at [80, 128] on span at bounding box center [88, 123] width 17 height 15
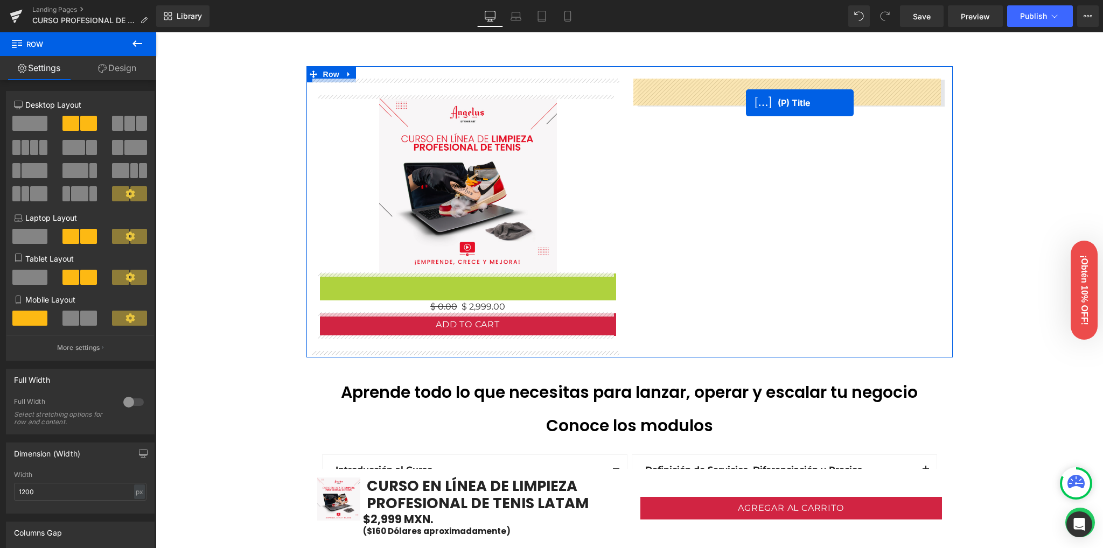
drag, startPoint x: 457, startPoint y: 287, endPoint x: 746, endPoint y: 103, distance: 342.9
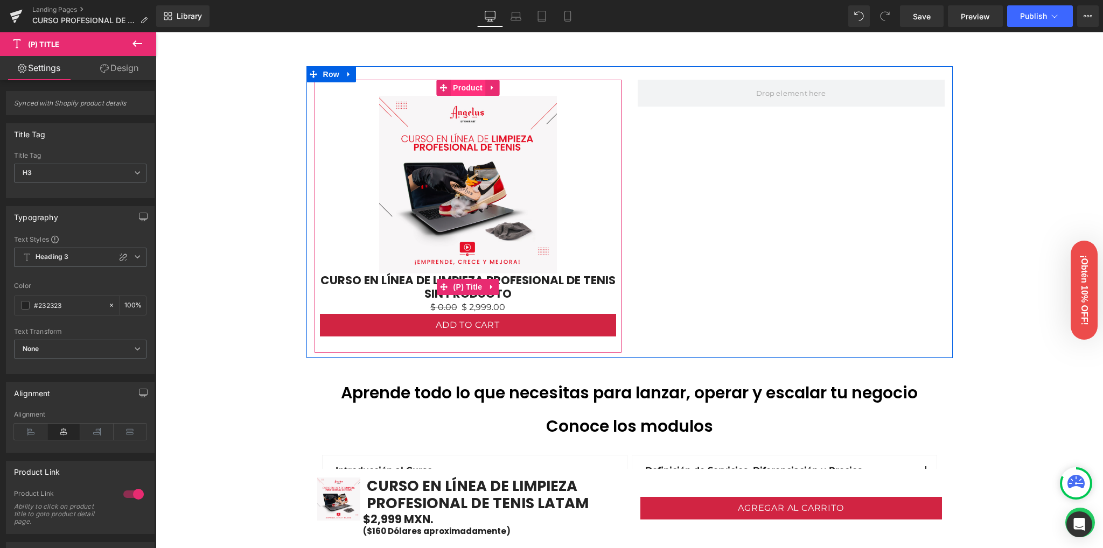
click at [472, 92] on span "Product" at bounding box center [467, 88] width 35 height 16
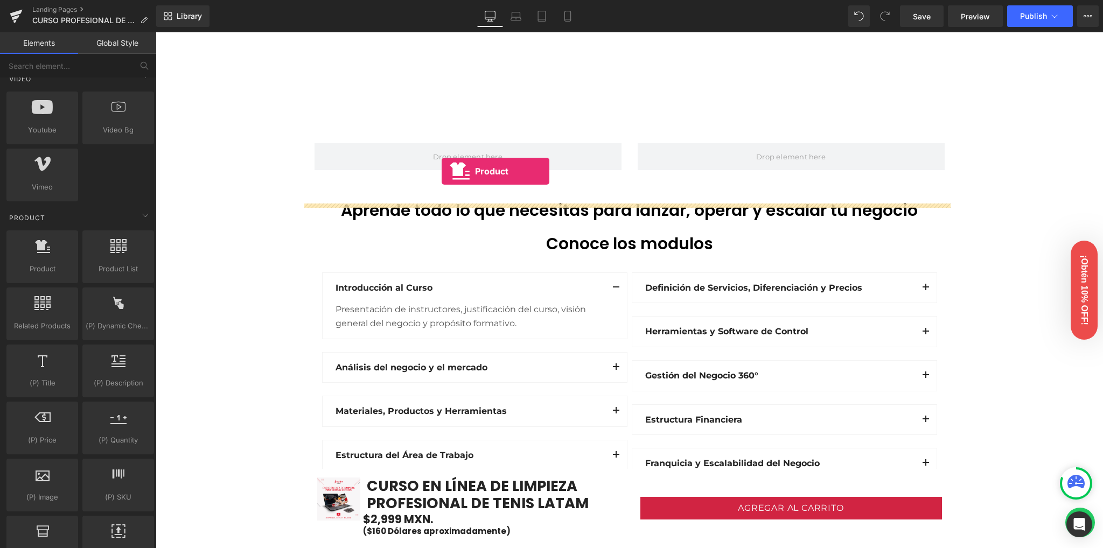
scroll to position [514, 0]
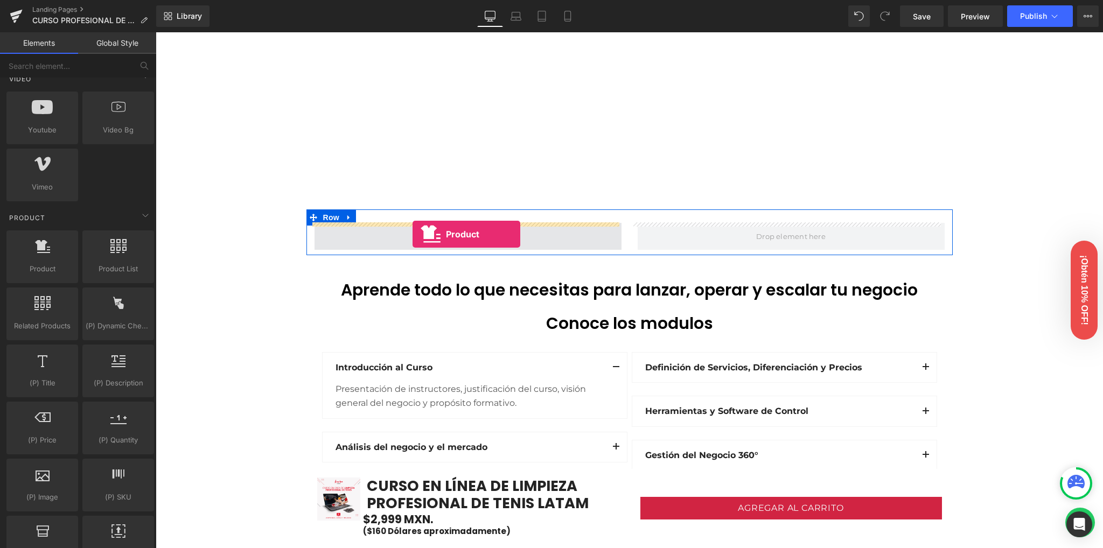
drag, startPoint x: 310, startPoint y: 189, endPoint x: 413, endPoint y: 234, distance: 111.9
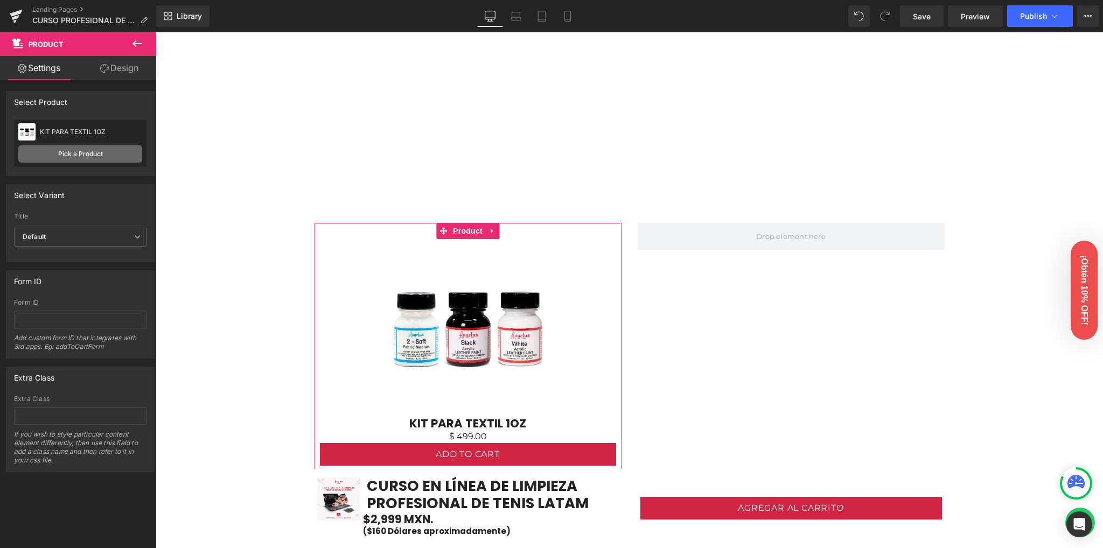
click at [93, 157] on link "Pick a Product" at bounding box center [80, 153] width 124 height 17
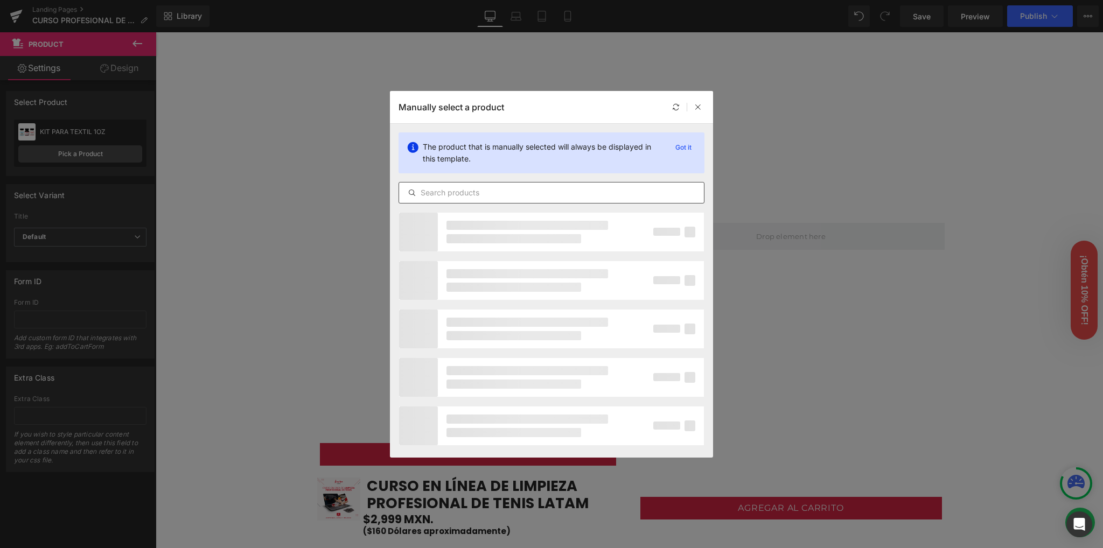
click at [497, 193] on input "text" at bounding box center [551, 192] width 305 height 13
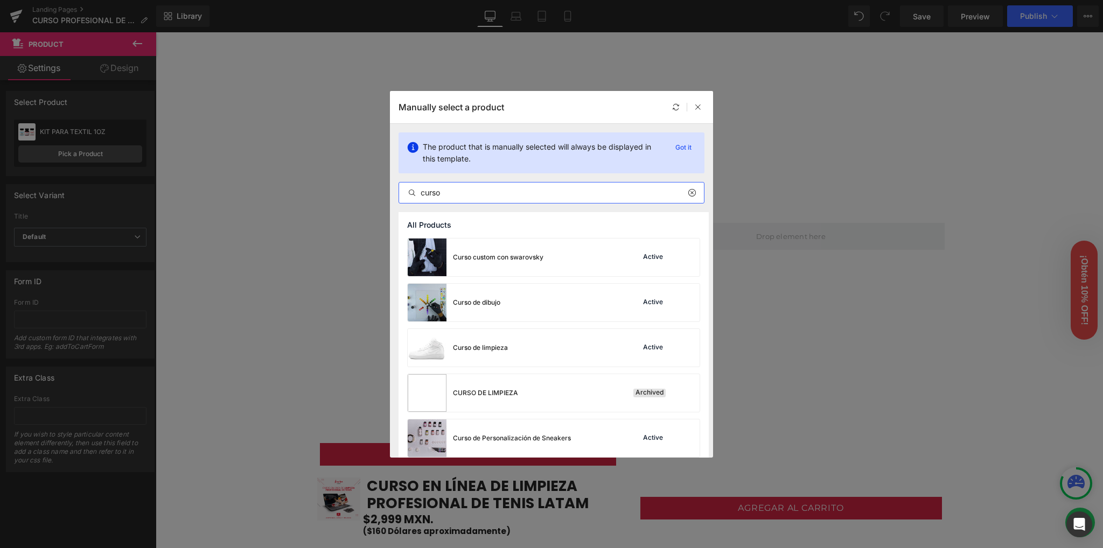
type input "curso"
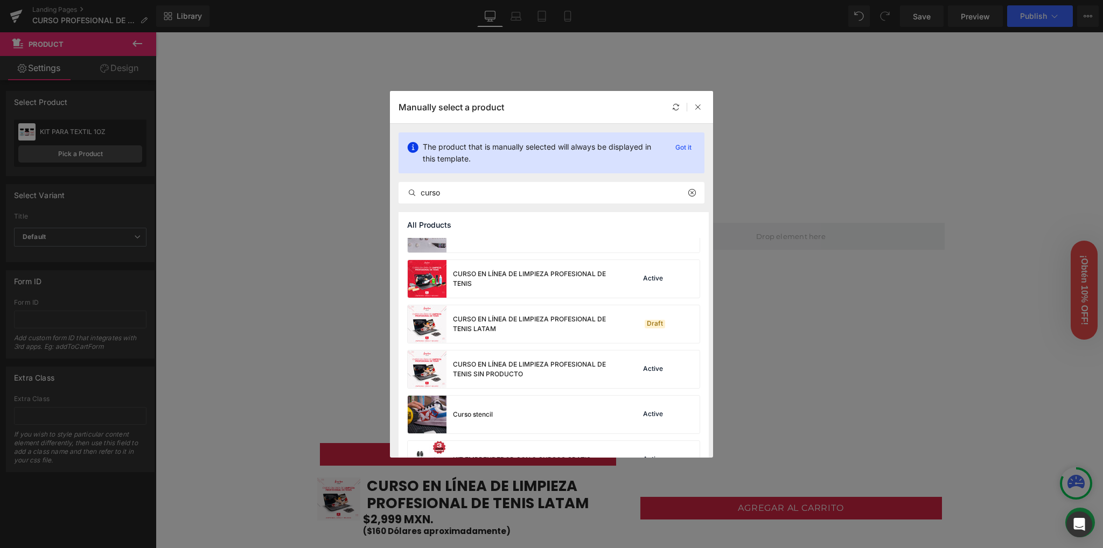
scroll to position [155, 0]
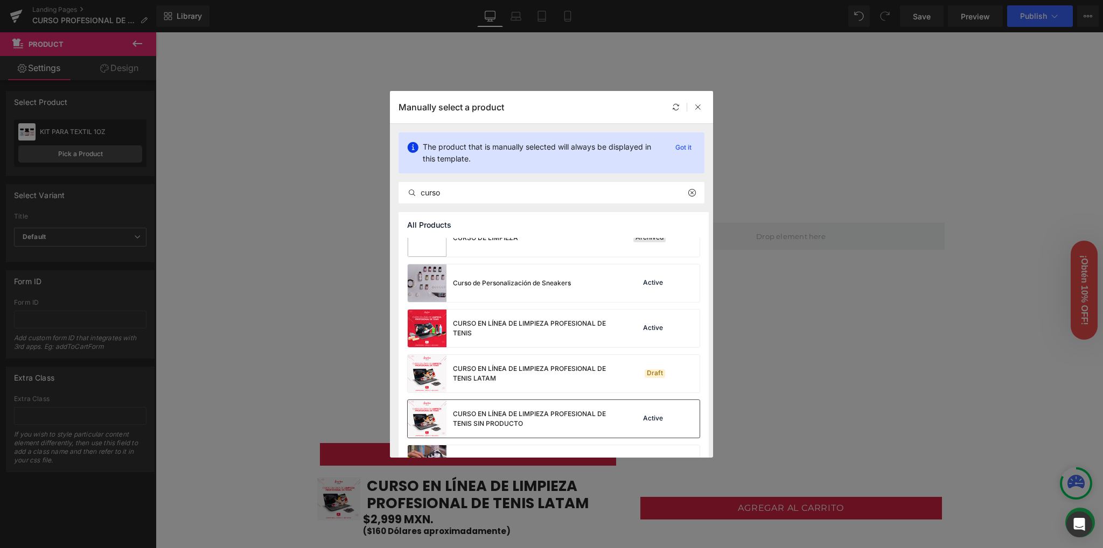
click at [517, 420] on div "CURSO EN LÍNEA DE LIMPIEZA PROFESIONAL DE TENIS SIN PRODUCTO" at bounding box center [534, 418] width 162 height 19
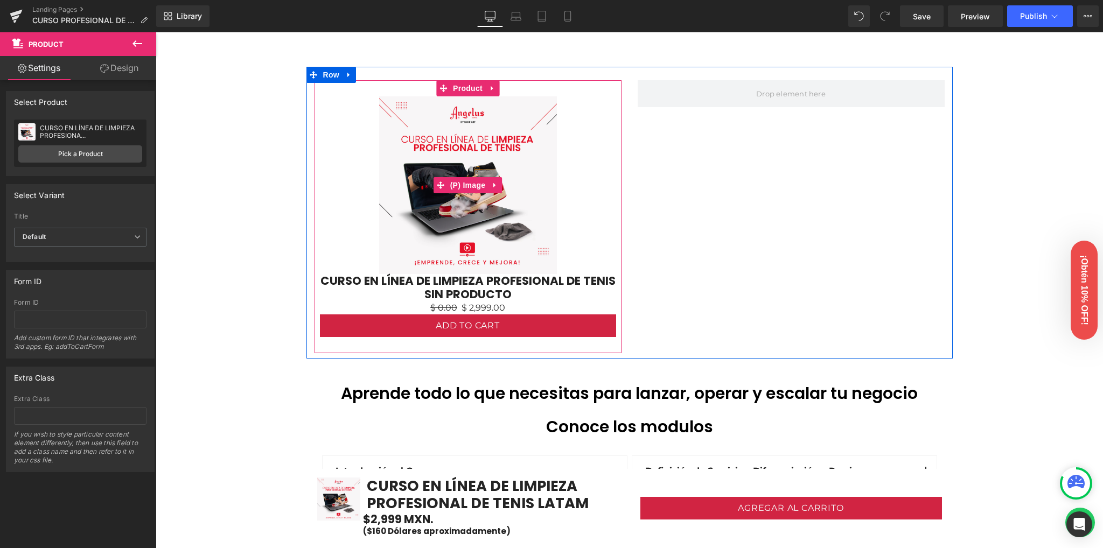
scroll to position [657, 0]
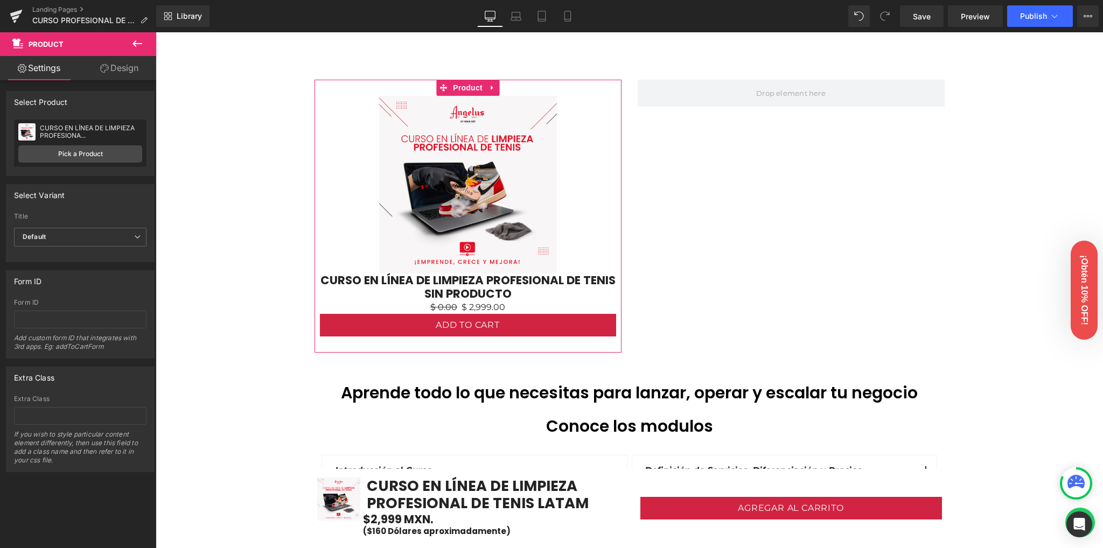
click at [121, 62] on link "Design" at bounding box center [119, 68] width 78 height 24
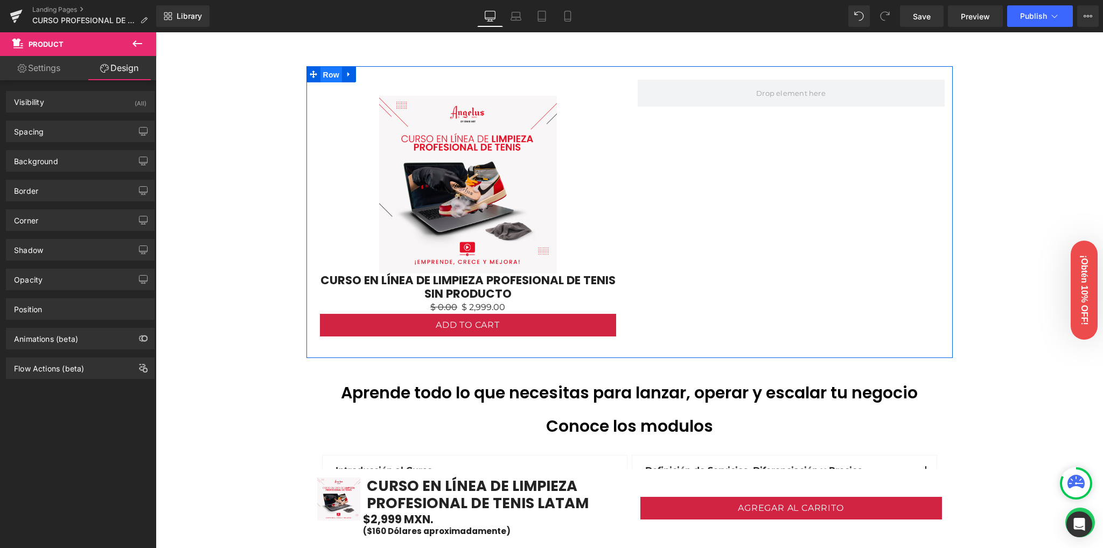
click at [321, 73] on span "Row" at bounding box center [332, 75] width 22 height 16
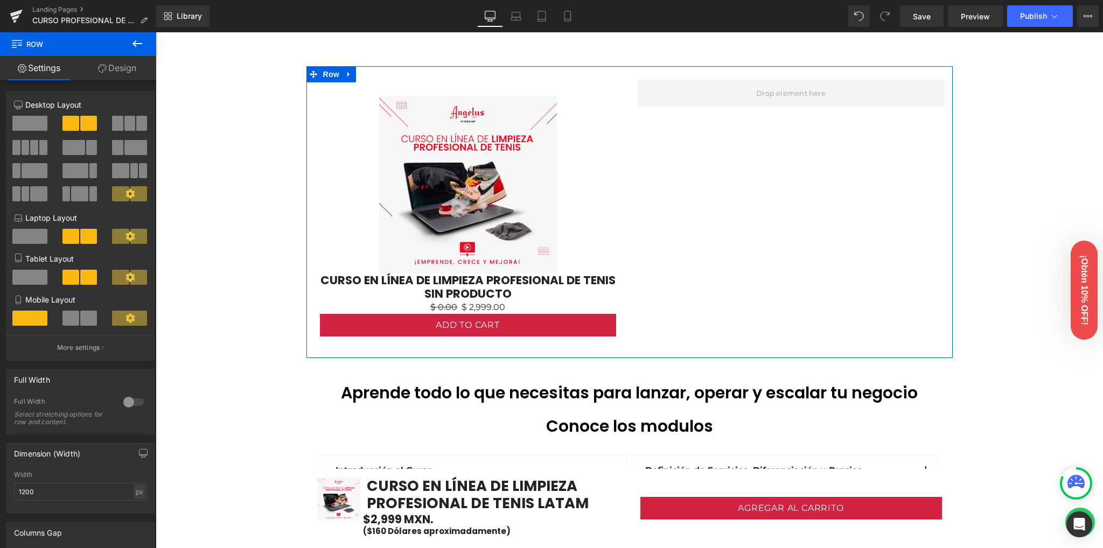
click at [18, 119] on span at bounding box center [29, 123] width 35 height 15
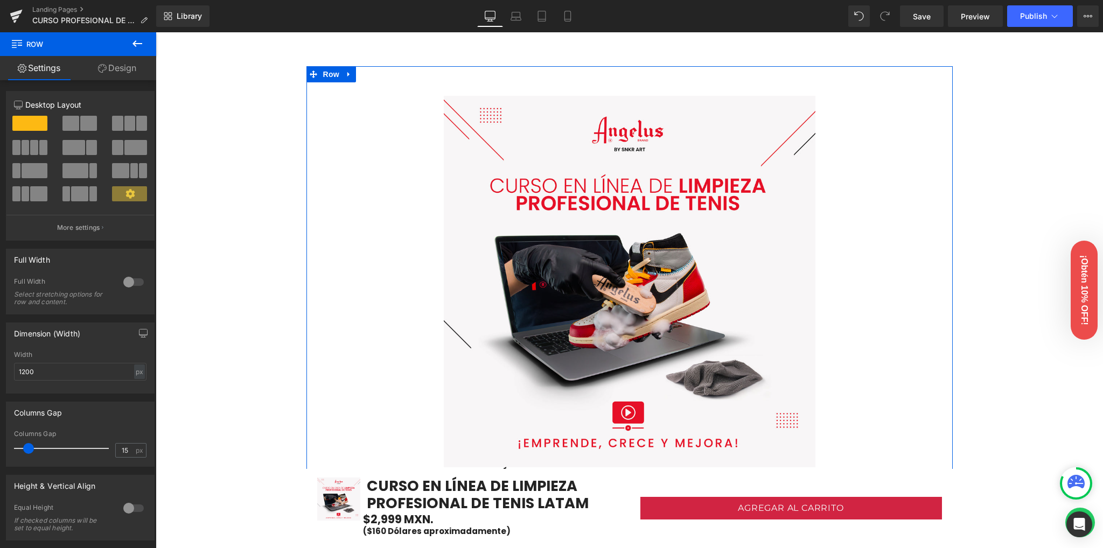
click at [72, 124] on span at bounding box center [70, 123] width 17 height 15
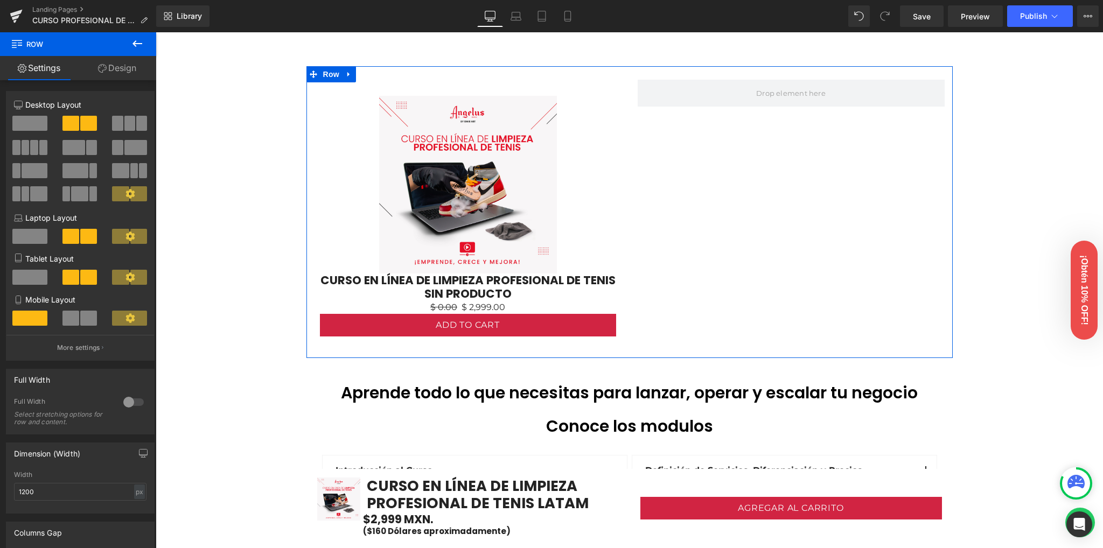
click at [76, 143] on span at bounding box center [73, 147] width 23 height 15
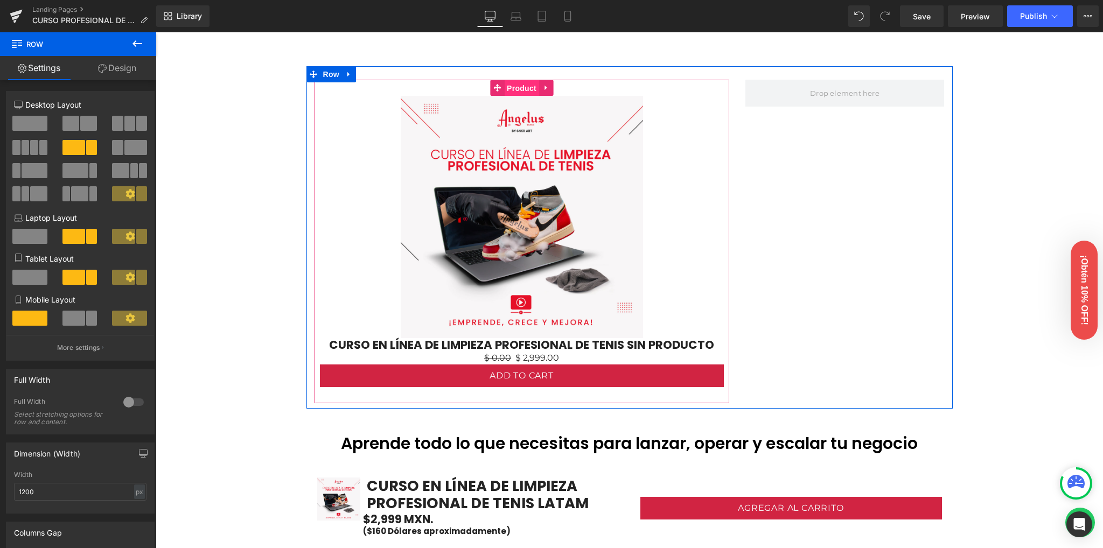
click at [515, 93] on span "Product" at bounding box center [521, 88] width 35 height 16
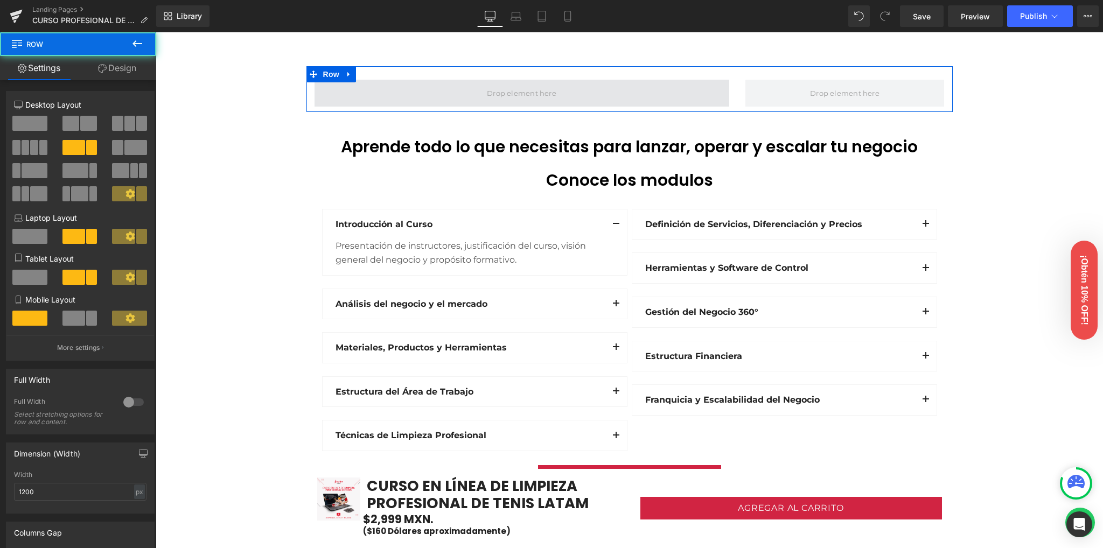
click at [476, 92] on span at bounding box center [522, 93] width 415 height 27
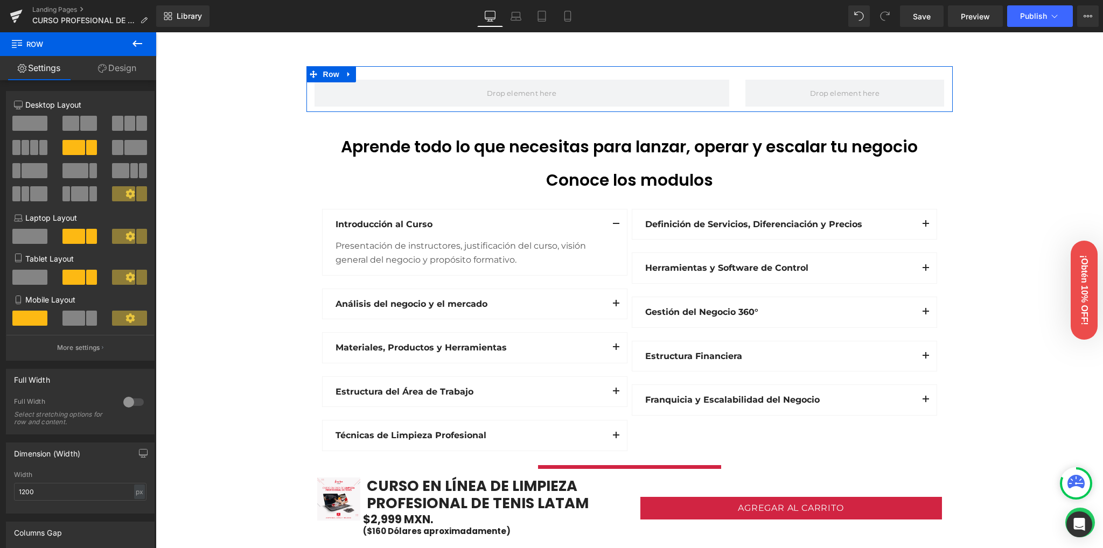
click at [33, 124] on span at bounding box center [29, 123] width 35 height 15
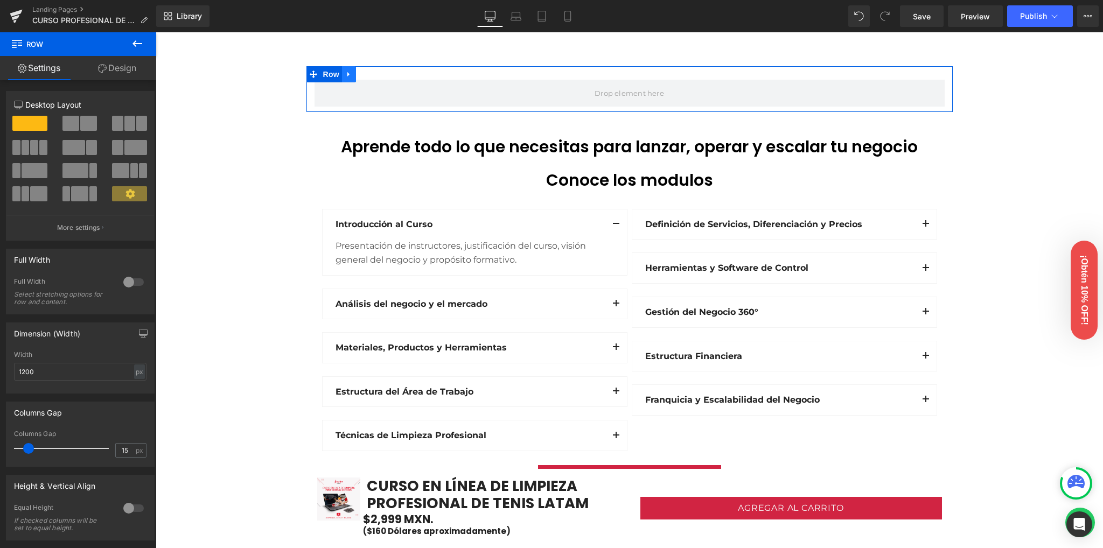
click at [345, 76] on icon at bounding box center [349, 74] width 8 height 8
click at [364, 76] on link at bounding box center [363, 74] width 14 height 16
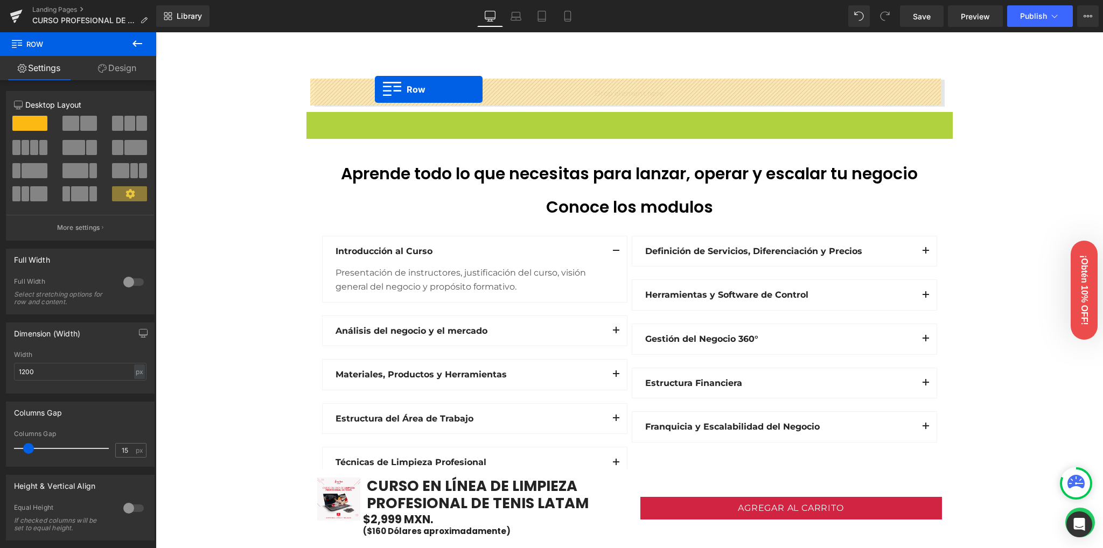
drag, startPoint x: 319, startPoint y: 121, endPoint x: 375, endPoint y: 89, distance: 64.4
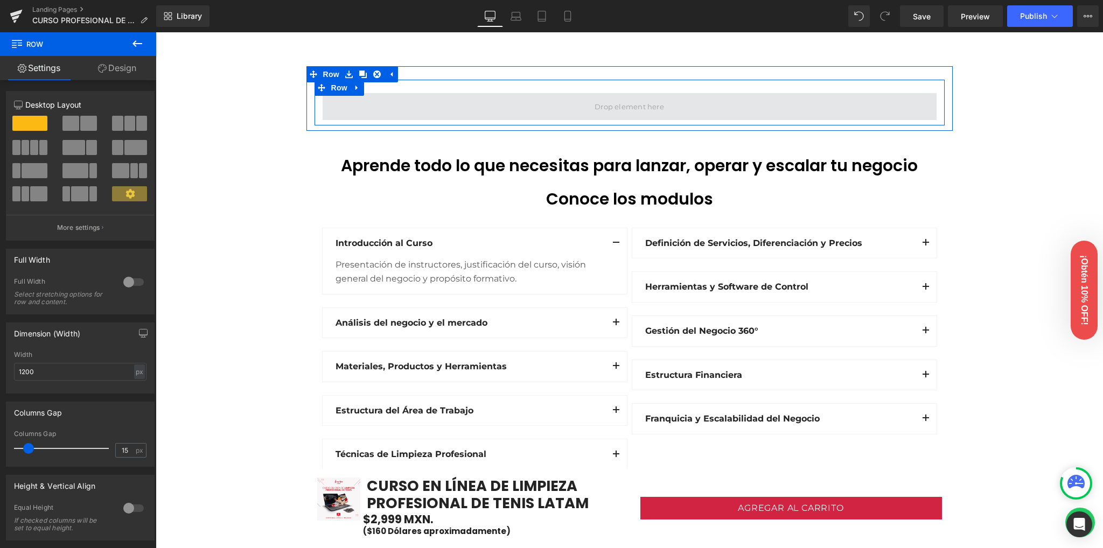
click at [474, 105] on span at bounding box center [630, 106] width 614 height 27
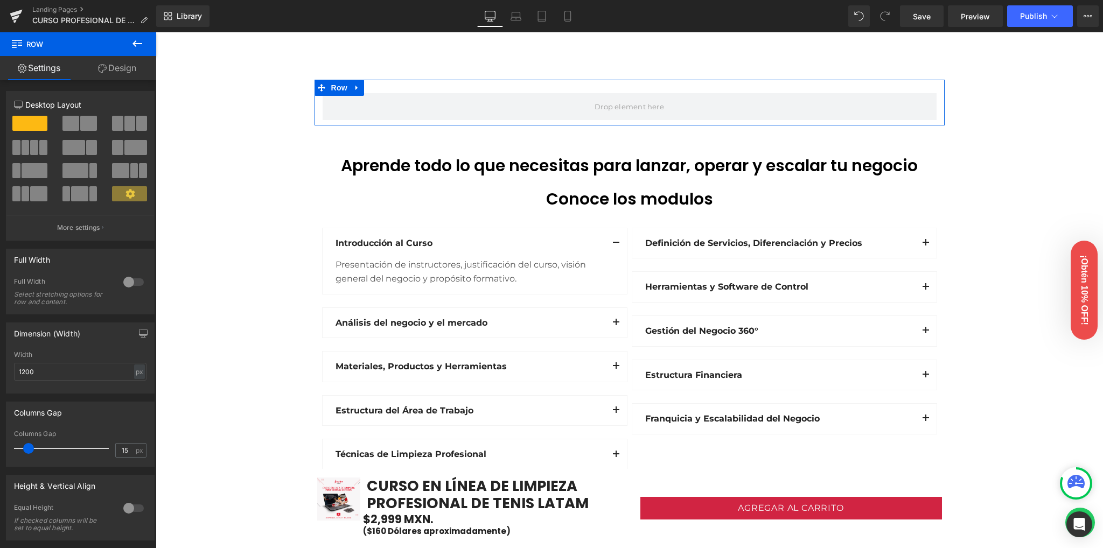
click at [68, 123] on span at bounding box center [70, 123] width 17 height 15
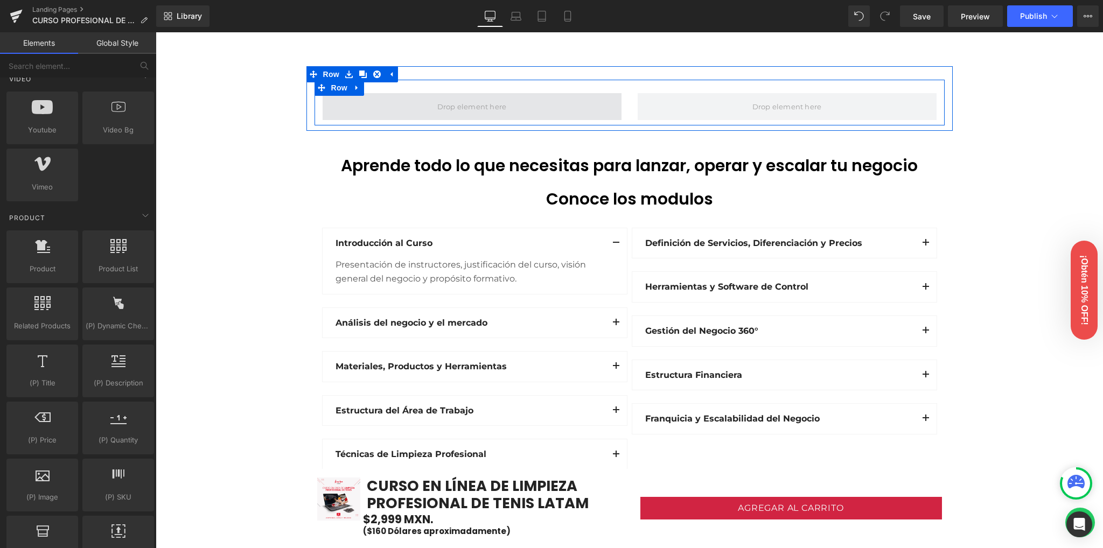
click at [445, 101] on span at bounding box center [472, 107] width 77 height 16
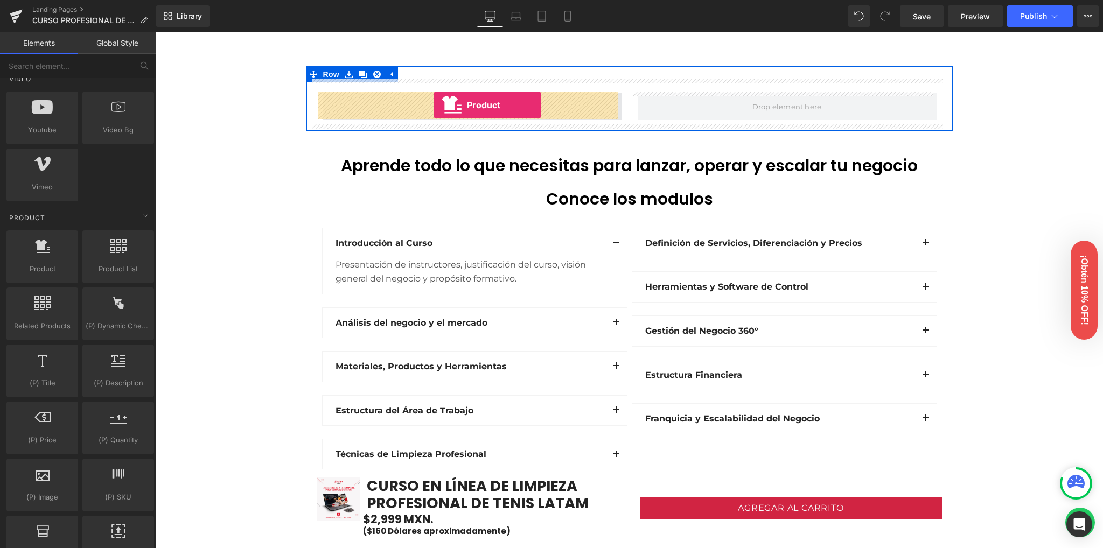
drag, startPoint x: 302, startPoint y: 259, endPoint x: 434, endPoint y: 105, distance: 202.5
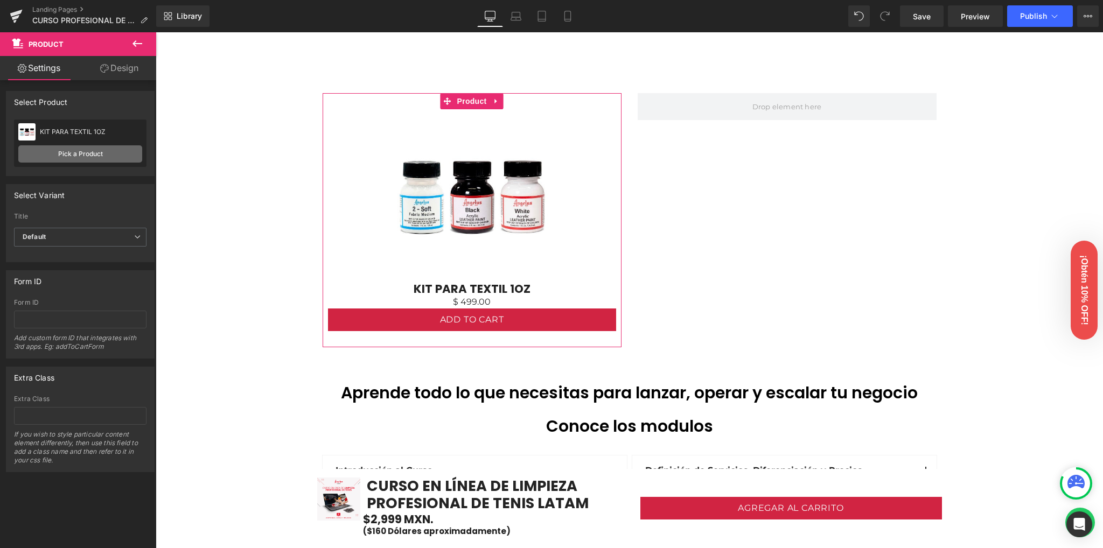
click at [112, 158] on link "Pick a Product" at bounding box center [80, 153] width 124 height 17
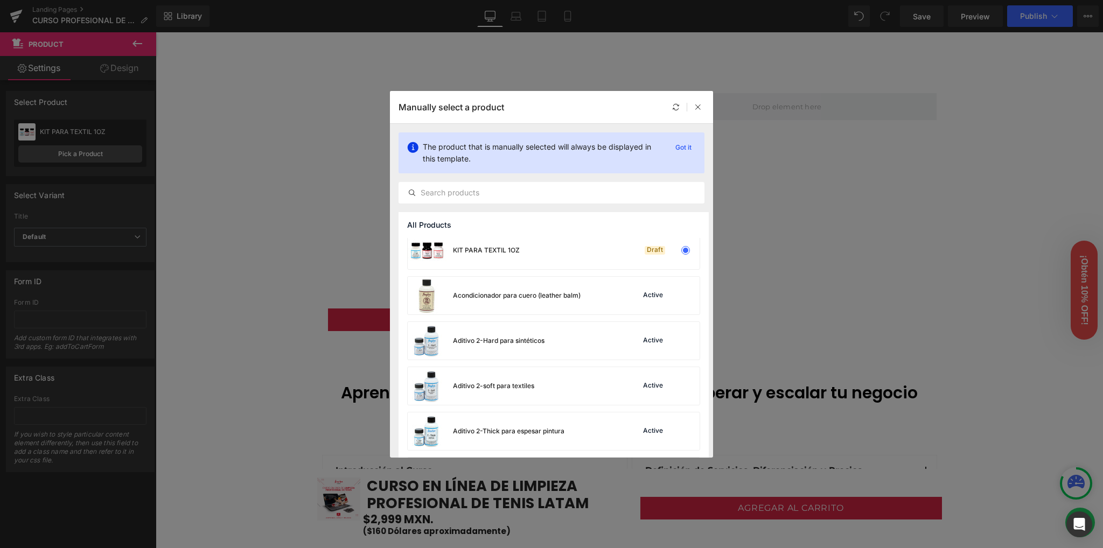
scroll to position [0, 0]
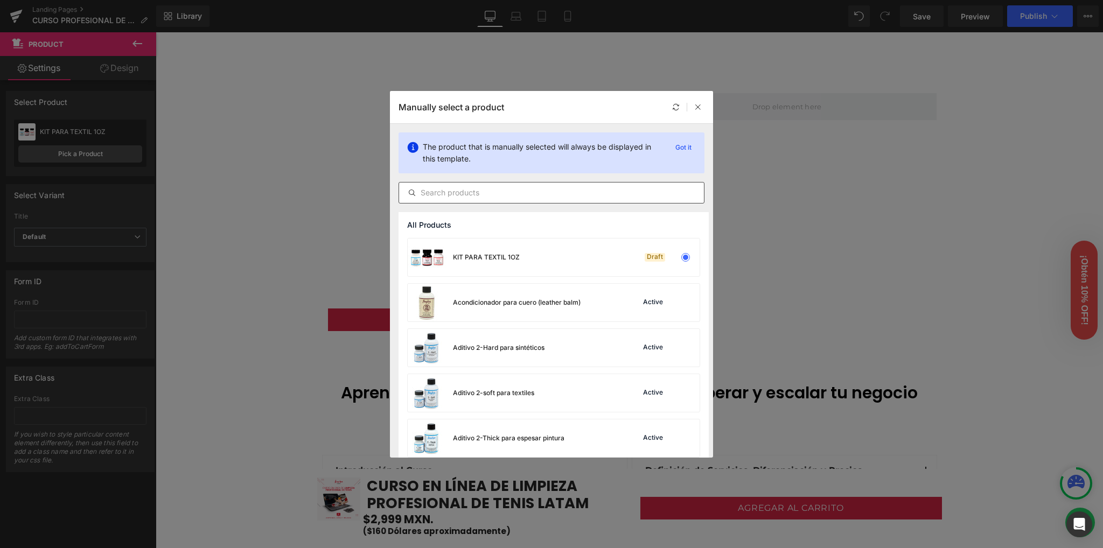
click at [497, 189] on input "text" at bounding box center [551, 192] width 305 height 13
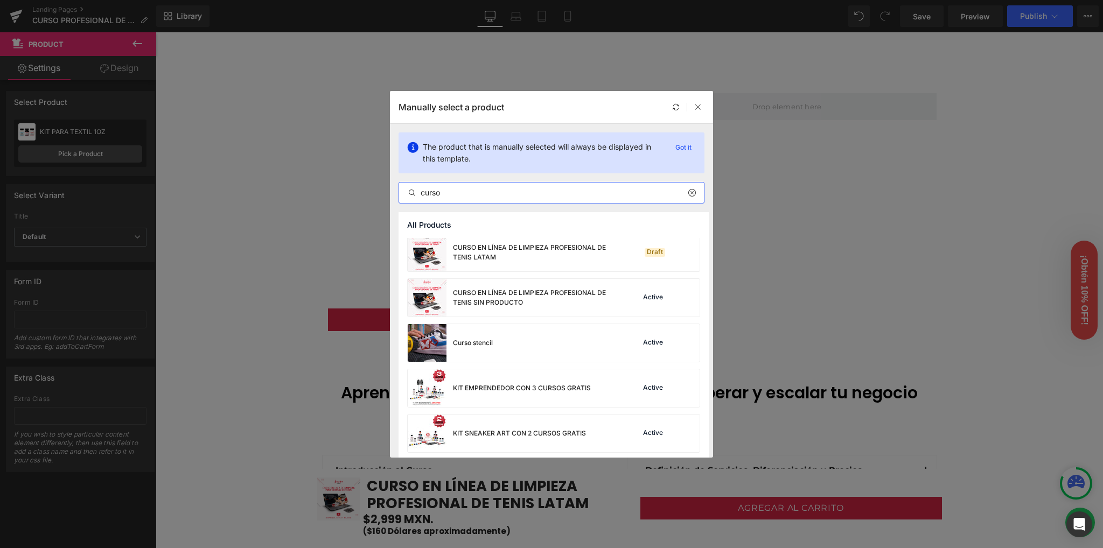
scroll to position [287, 0]
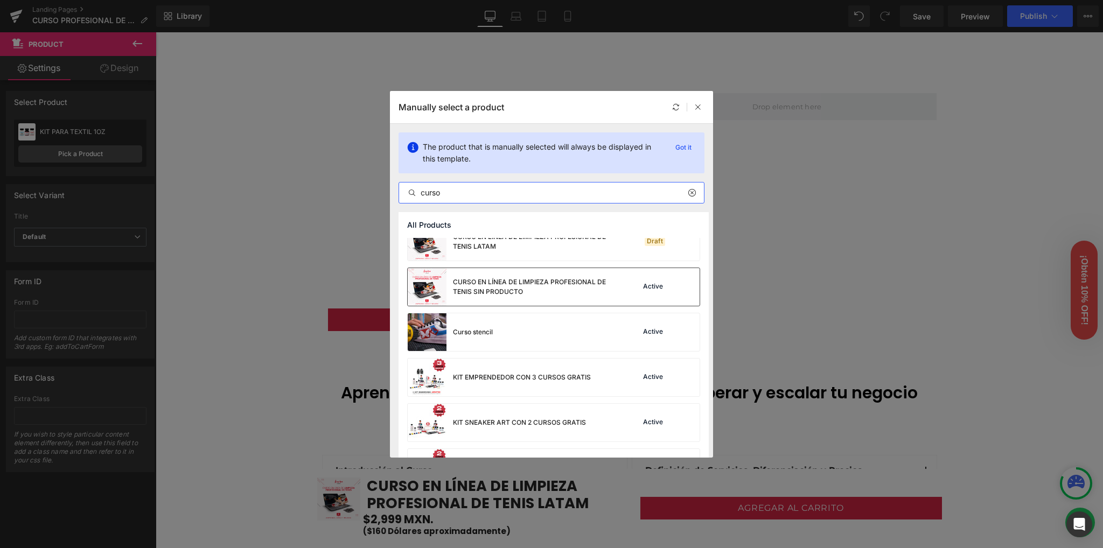
type input "curso"
click at [539, 289] on div "CURSO EN LÍNEA DE LIMPIEZA PROFESIONAL DE TENIS SIN PRODUCTO" at bounding box center [534, 286] width 162 height 19
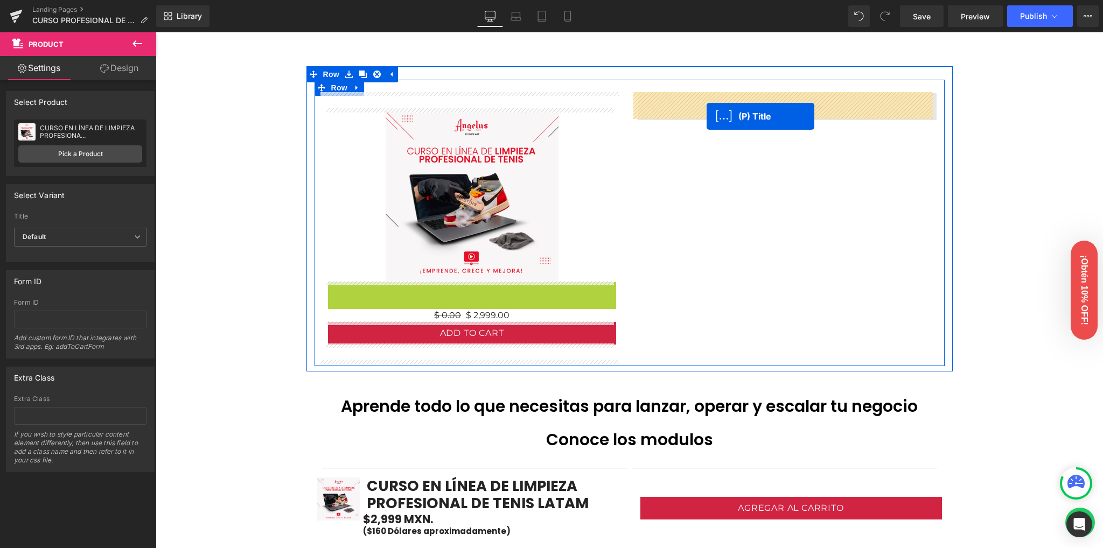
drag, startPoint x: 465, startPoint y: 293, endPoint x: 707, endPoint y: 116, distance: 299.1
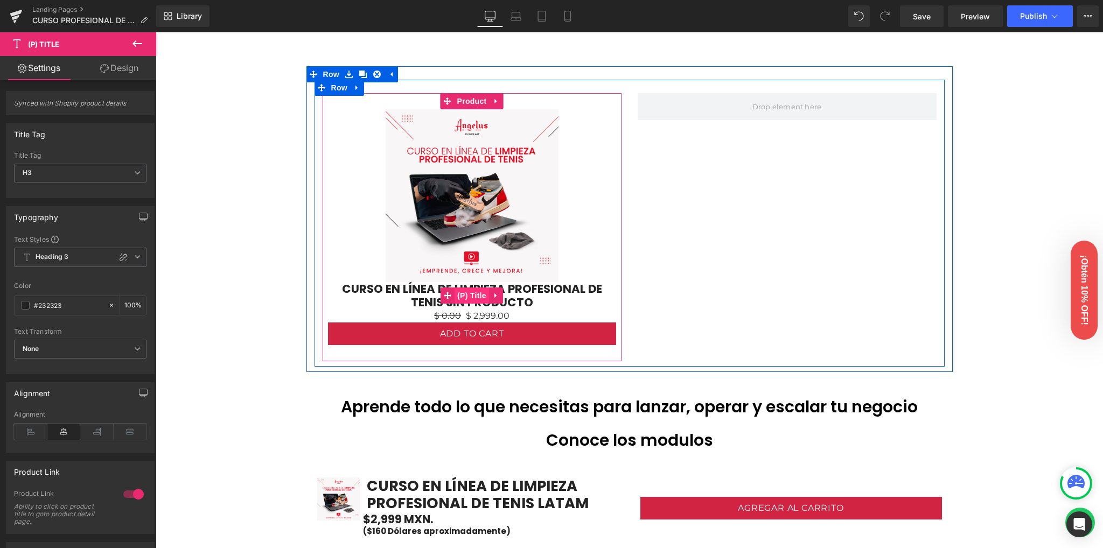
click at [470, 294] on span "(P) Title" at bounding box center [472, 296] width 34 height 16
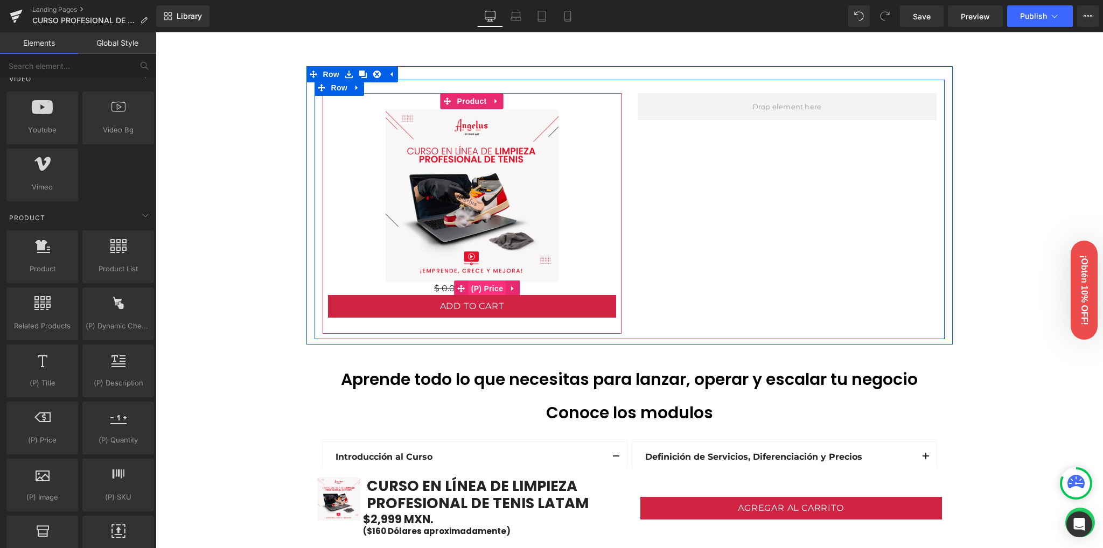
click at [483, 285] on span "(P) Price" at bounding box center [488, 289] width 38 height 16
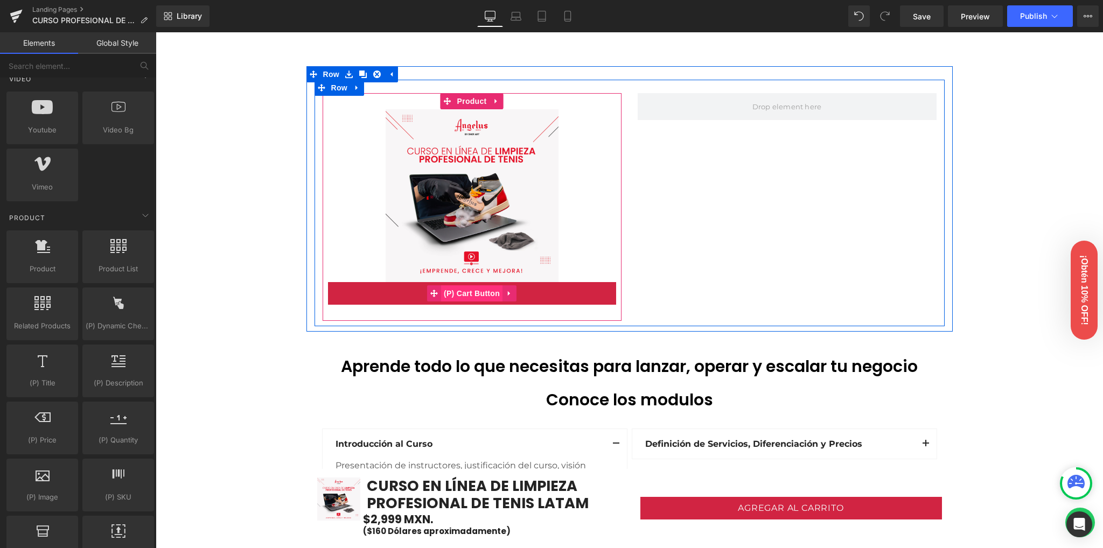
click at [480, 293] on span "(P) Cart Button" at bounding box center [471, 293] width 61 height 16
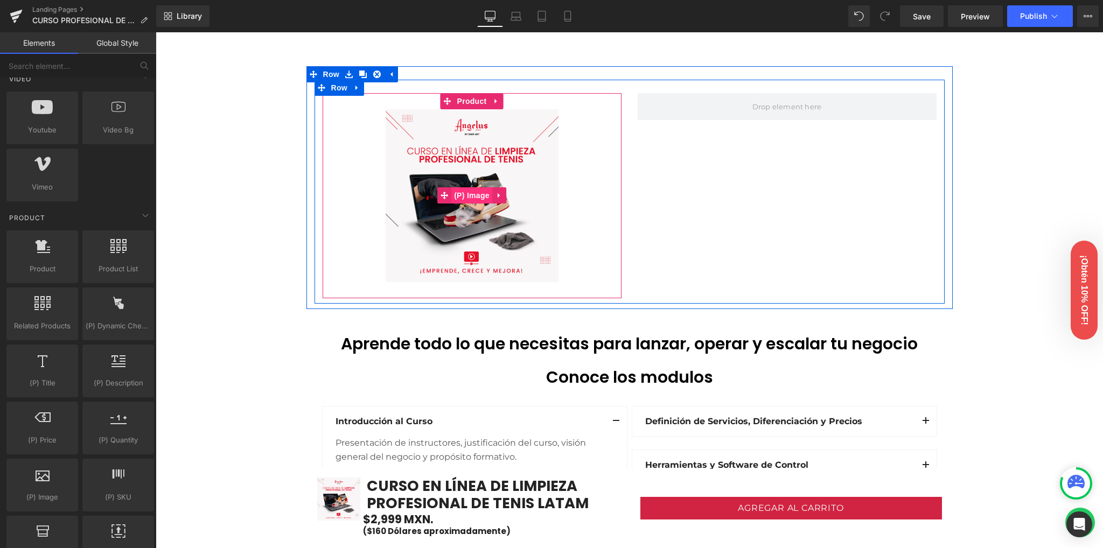
click at [461, 190] on span "(P) Image" at bounding box center [471, 195] width 41 height 16
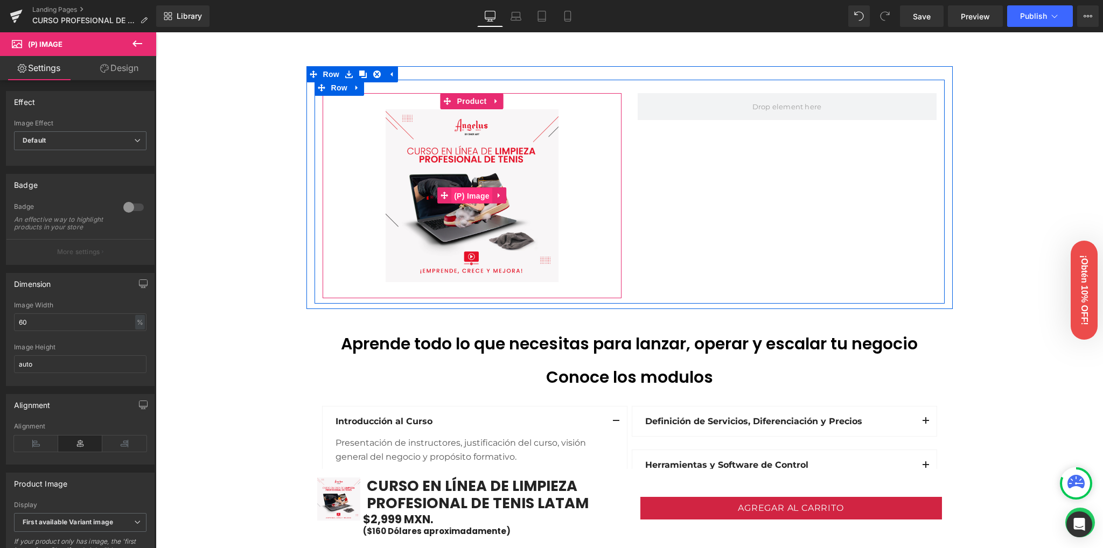
click at [471, 194] on span "(P) Image" at bounding box center [471, 196] width 41 height 16
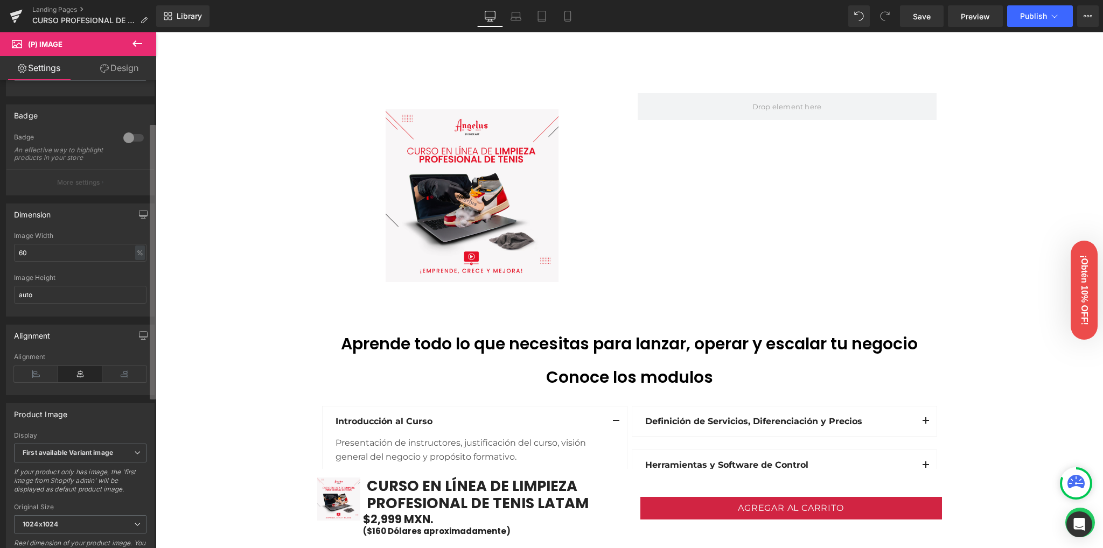
scroll to position [72, 0]
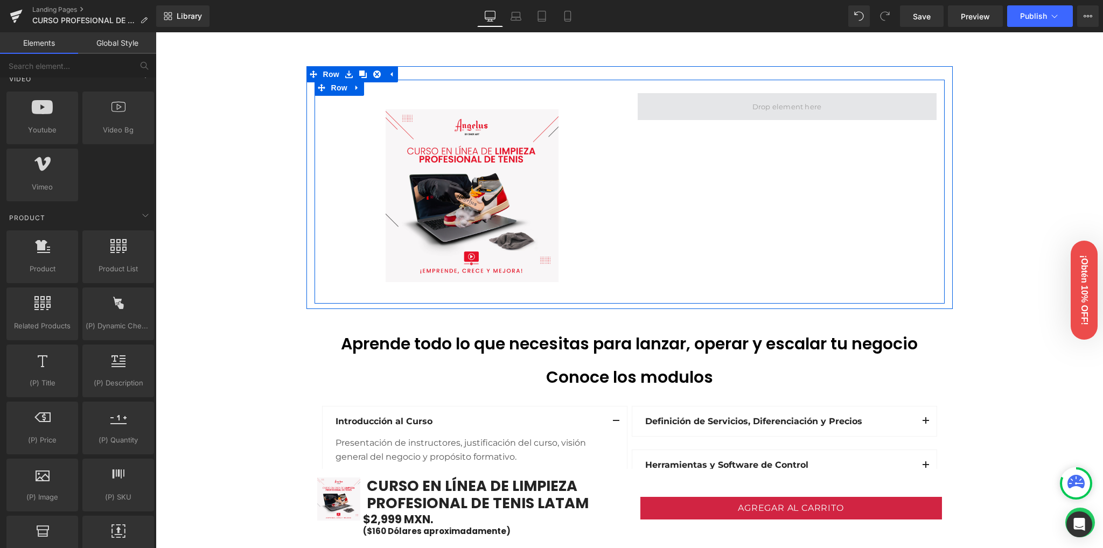
click at [760, 110] on span at bounding box center [787, 107] width 77 height 16
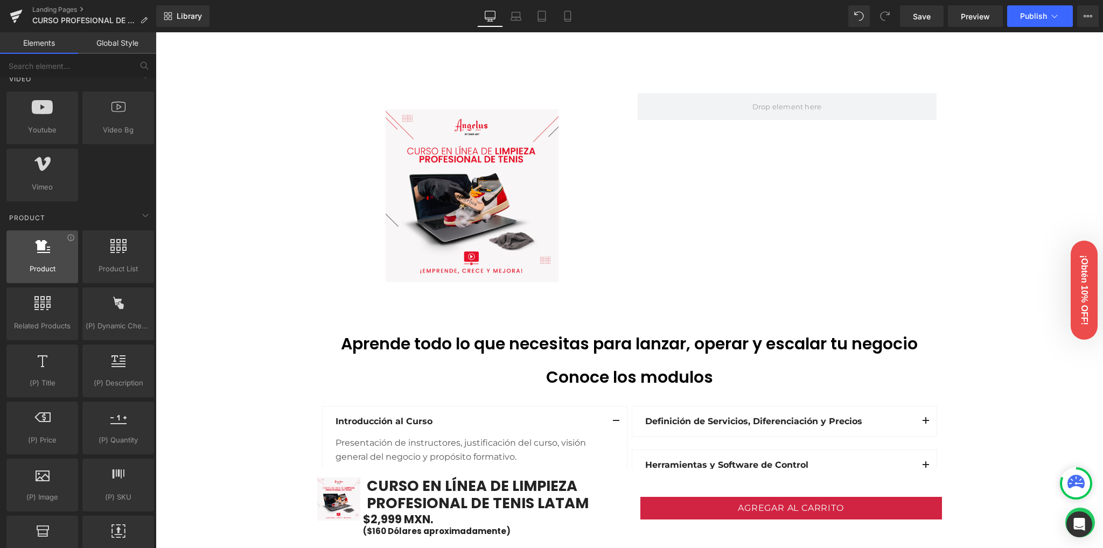
click at [42, 257] on div at bounding box center [42, 251] width 65 height 24
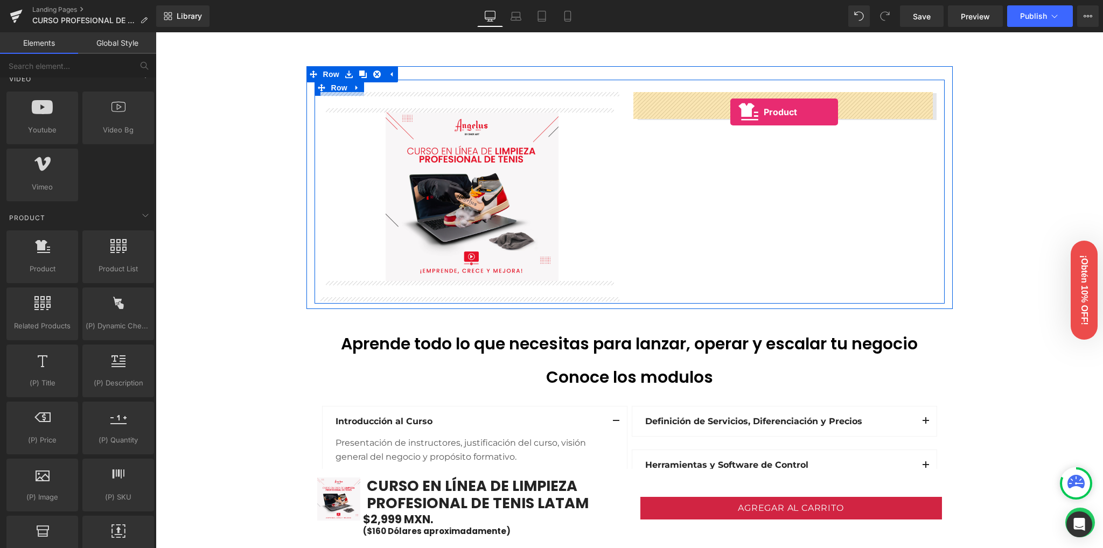
drag, startPoint x: 198, startPoint y: 290, endPoint x: 730, endPoint y: 112, distance: 561.8
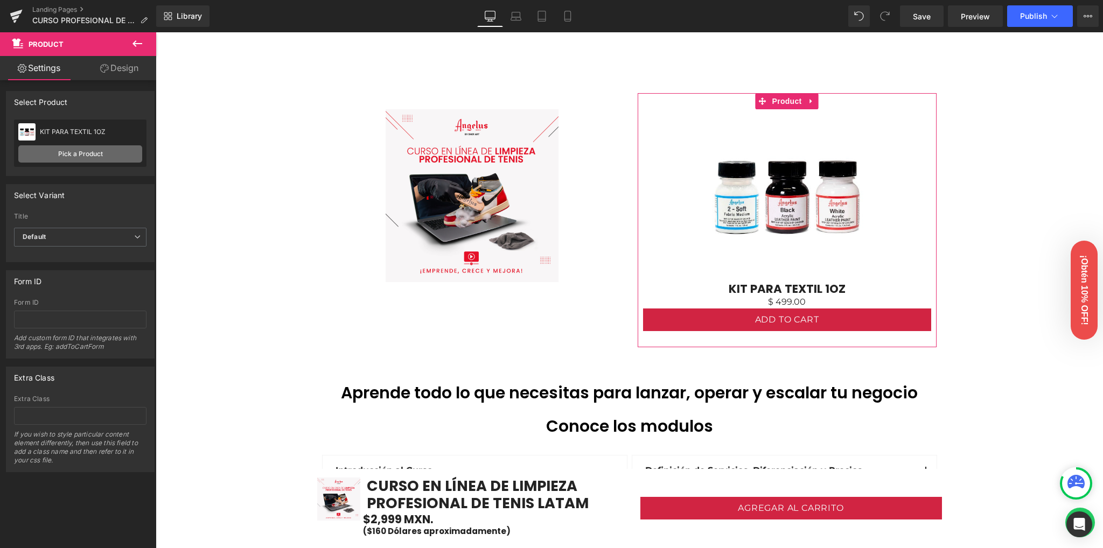
click at [62, 154] on link "Pick a Product" at bounding box center [80, 153] width 124 height 17
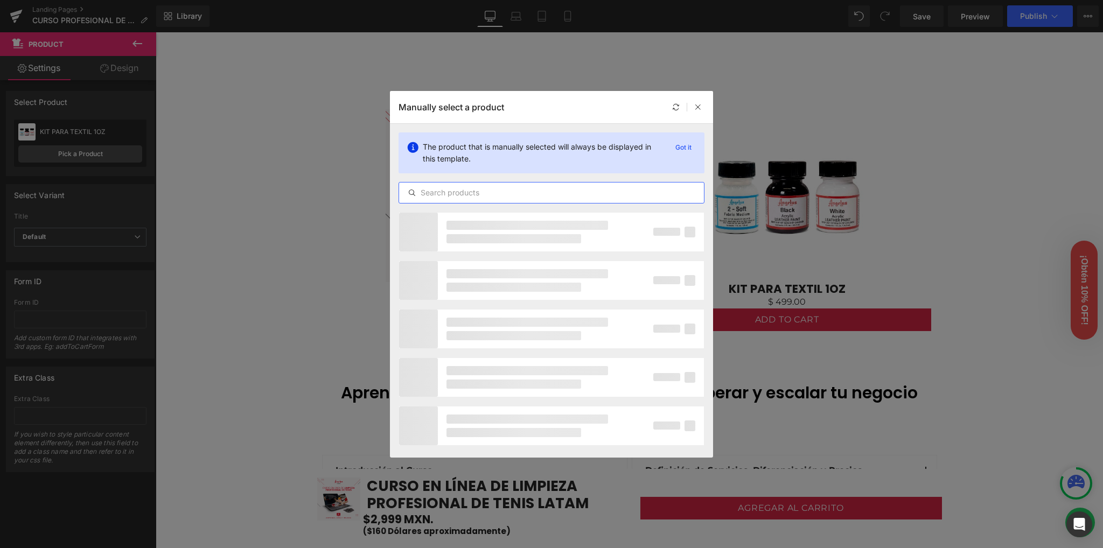
click at [523, 192] on input "text" at bounding box center [551, 192] width 305 height 13
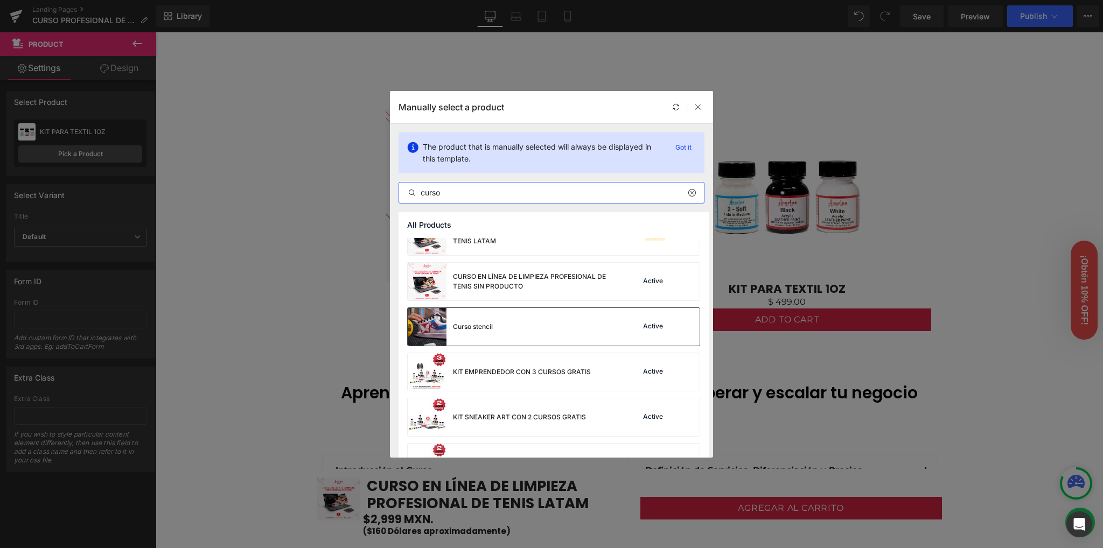
scroll to position [287, 0]
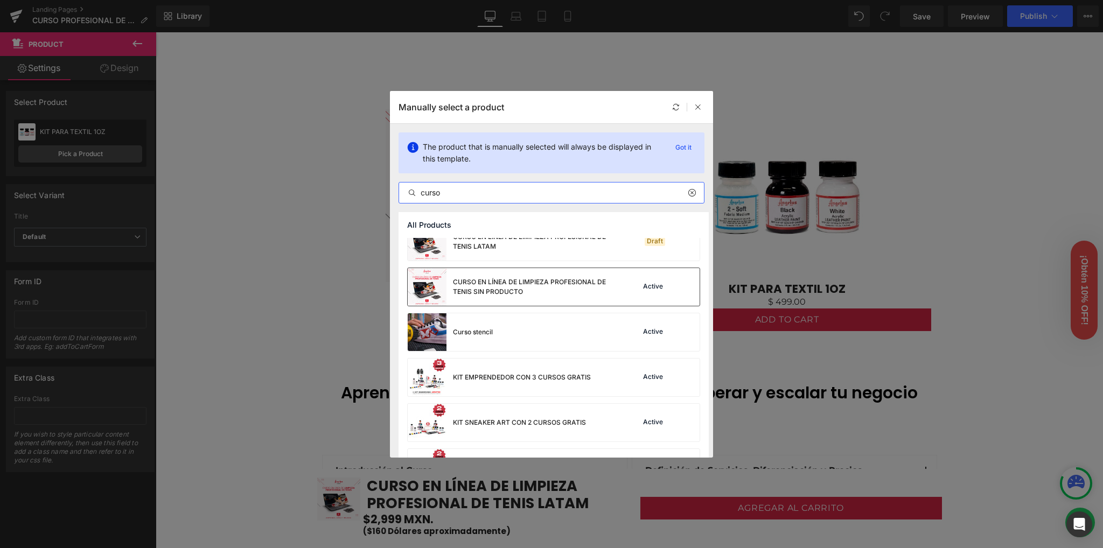
type input "curso"
click at [552, 294] on div "CURSO EN LÍNEA DE LIMPIEZA PROFESIONAL DE TENIS SIN PRODUCTO" at bounding box center [534, 286] width 162 height 19
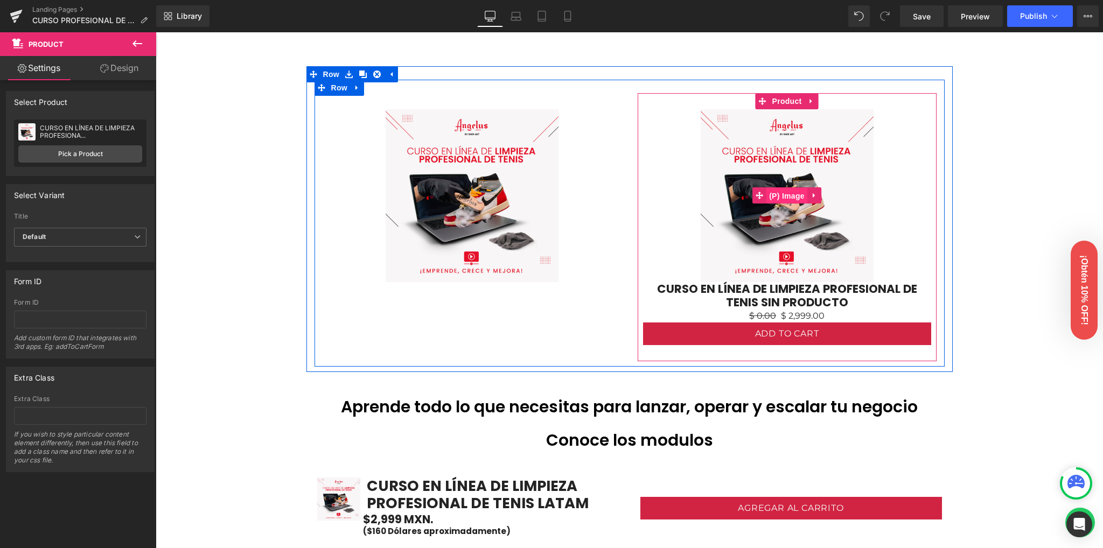
click at [786, 198] on span "(P) Image" at bounding box center [787, 196] width 41 height 16
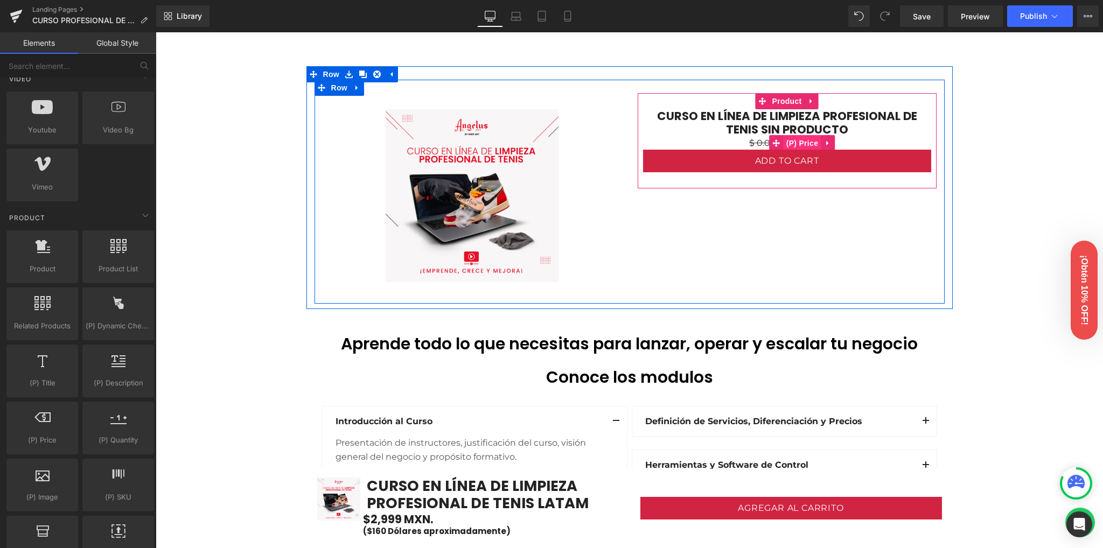
click at [799, 143] on span "(P) Price" at bounding box center [803, 143] width 38 height 16
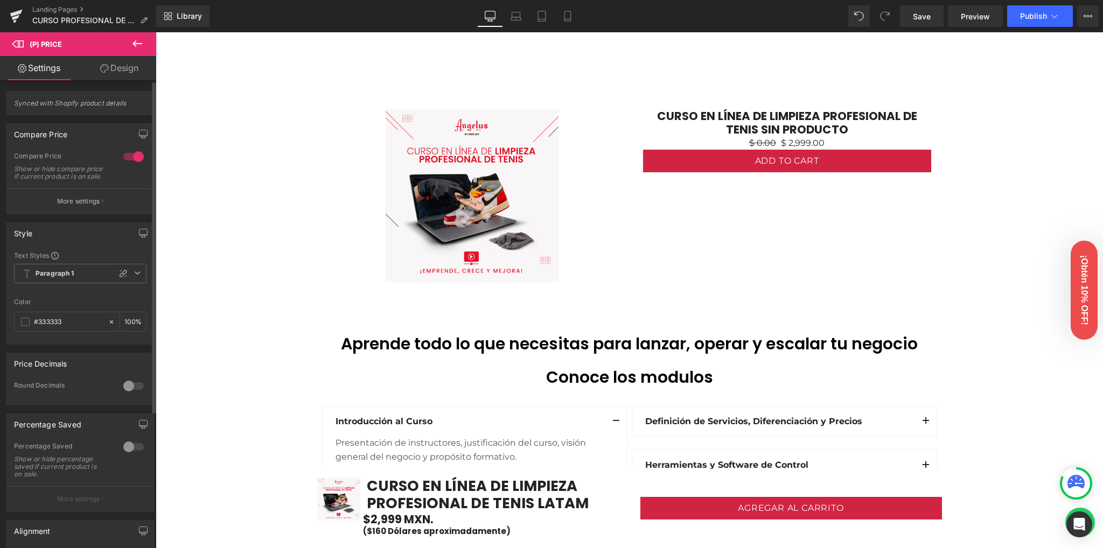
click at [128, 158] on div at bounding box center [134, 156] width 26 height 17
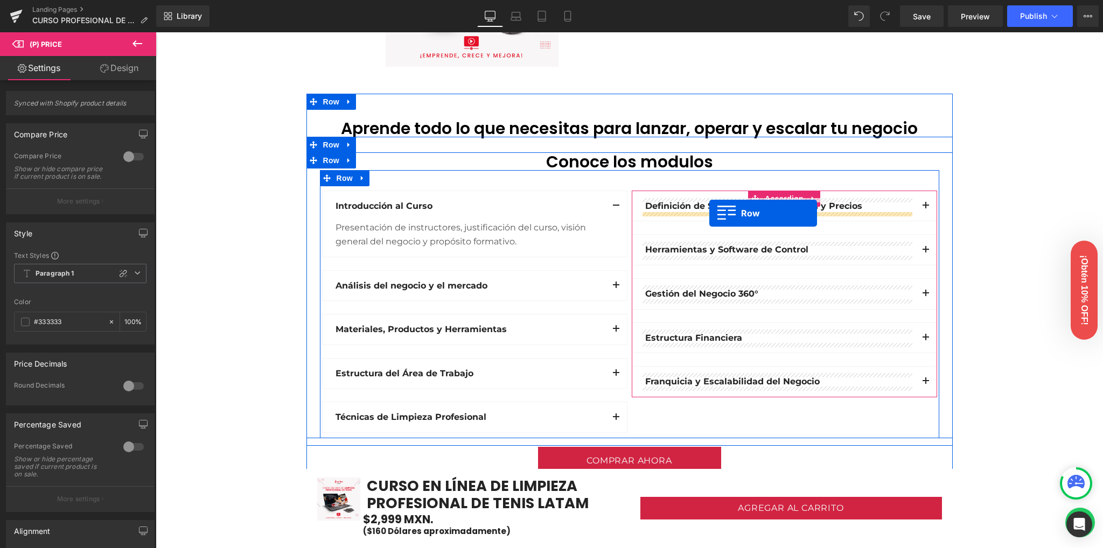
scroll to position [514, 0]
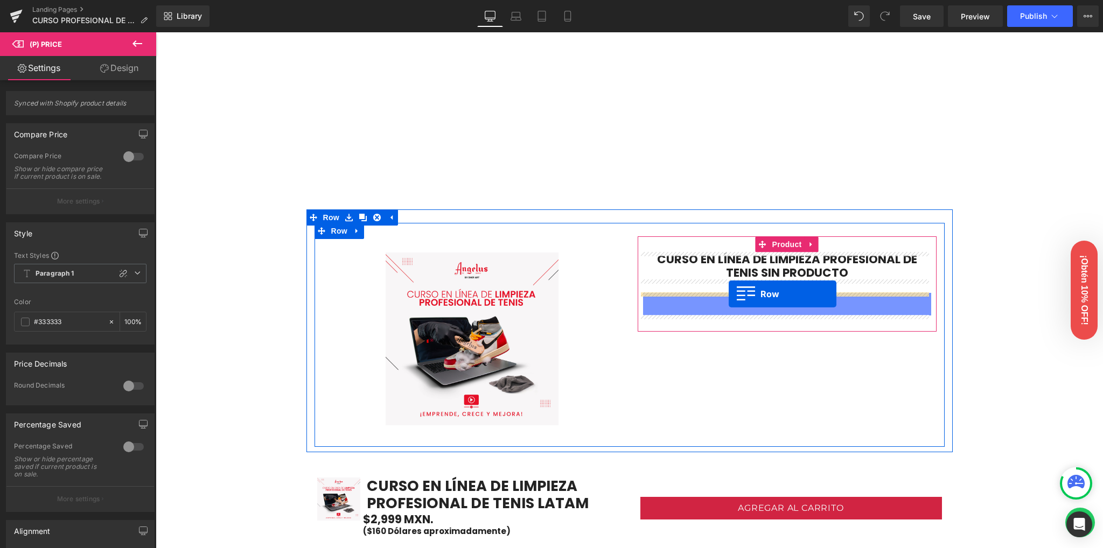
drag, startPoint x: 324, startPoint y: 154, endPoint x: 729, endPoint y: 294, distance: 427.9
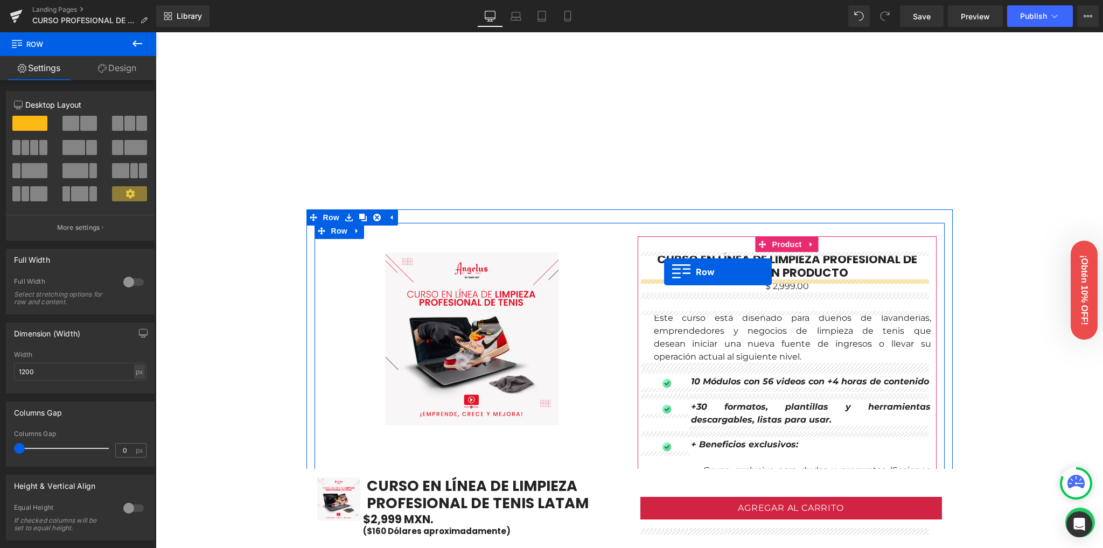
drag, startPoint x: 666, startPoint y: 372, endPoint x: 664, endPoint y: 272, distance: 99.7
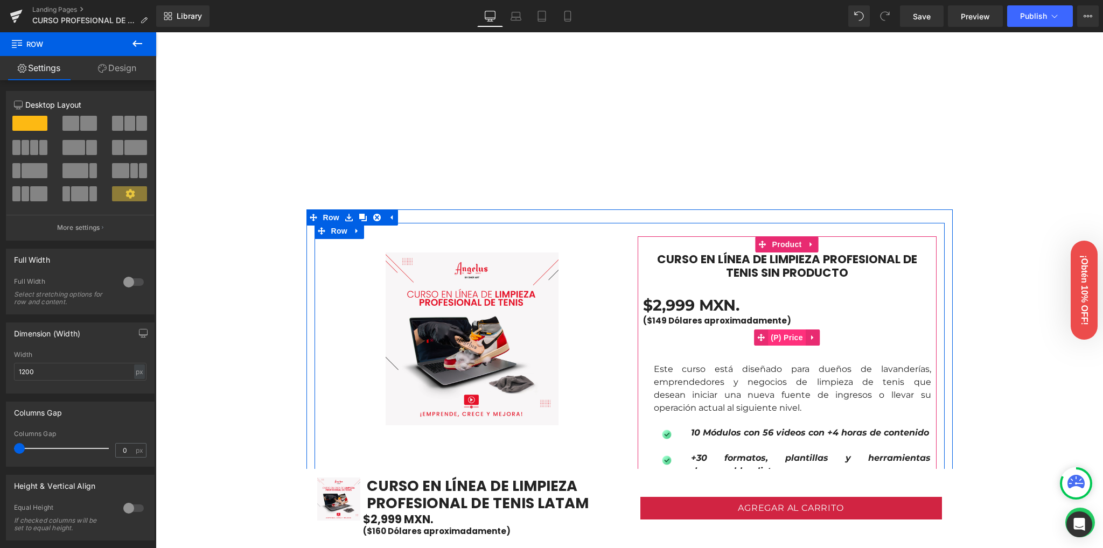
click at [782, 337] on span "(P) Price" at bounding box center [787, 338] width 38 height 16
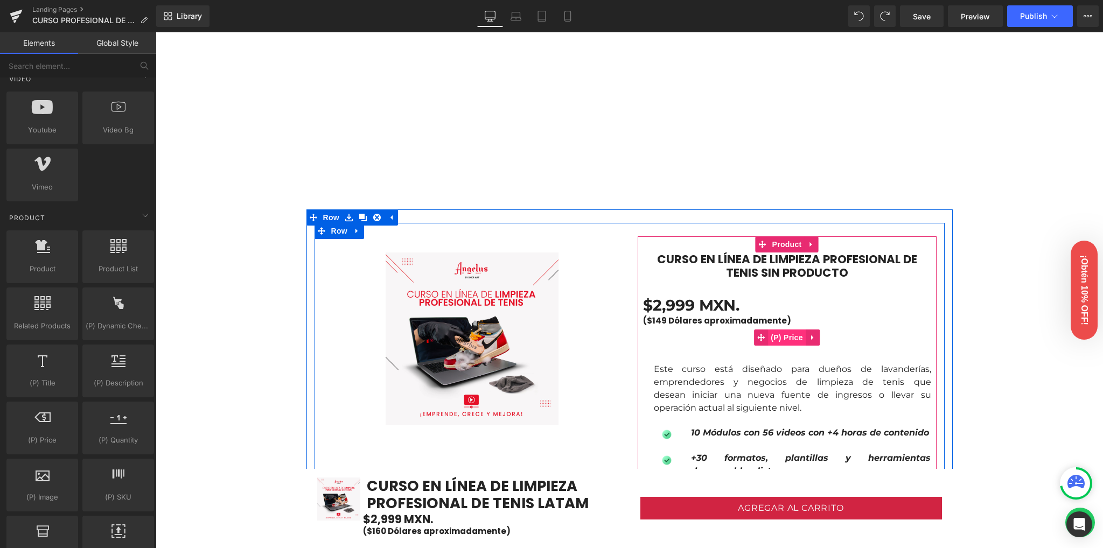
click at [775, 337] on span "(P) Price" at bounding box center [787, 338] width 38 height 16
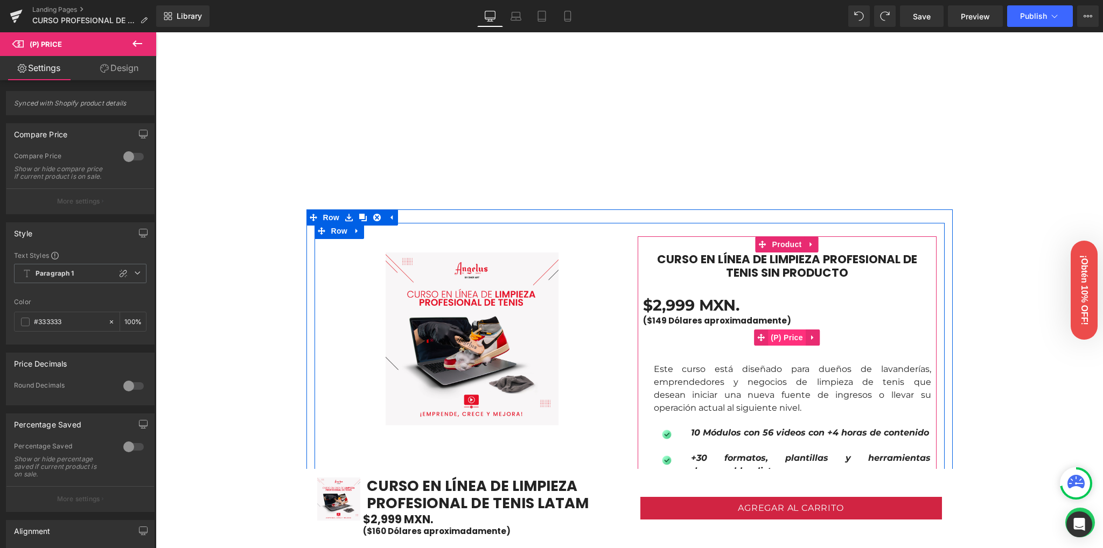
click at [784, 334] on span "(P) Price" at bounding box center [787, 338] width 38 height 16
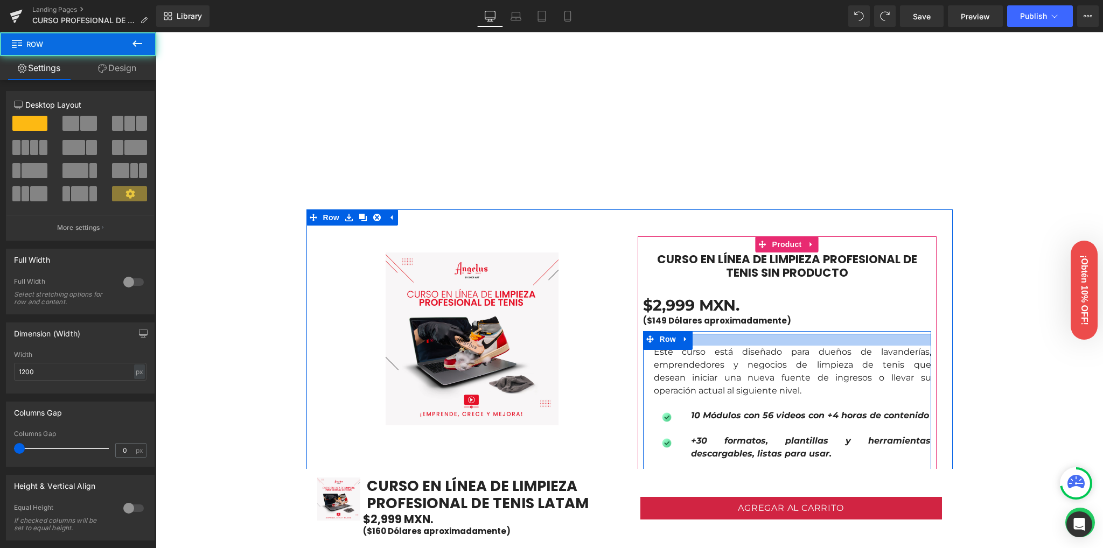
drag, startPoint x: 765, startPoint y: 347, endPoint x: 776, endPoint y: 341, distance: 12.6
click at [767, 343] on div at bounding box center [787, 340] width 288 height 12
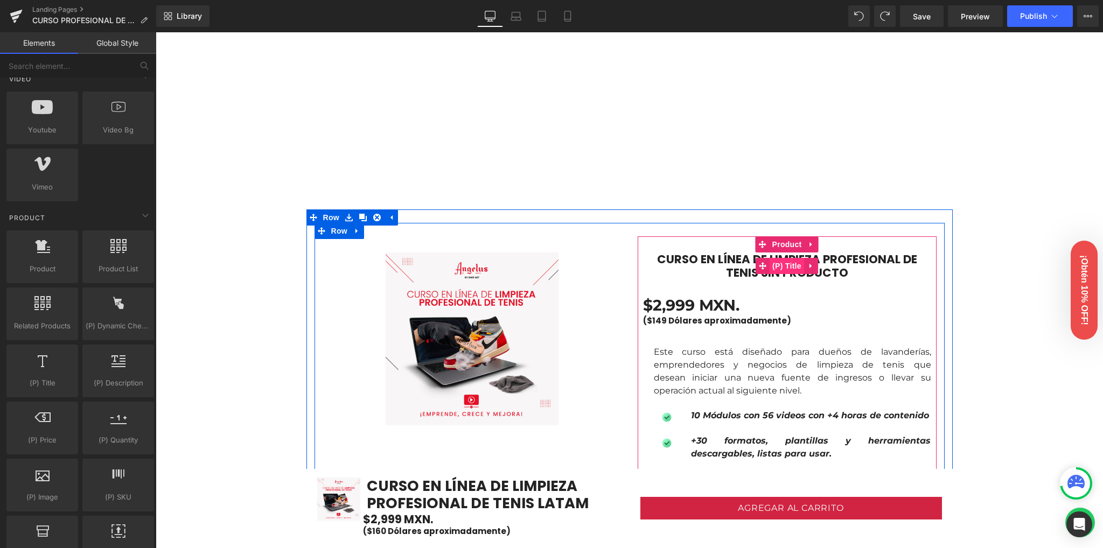
click at [787, 269] on span "(P) Title" at bounding box center [787, 266] width 34 height 16
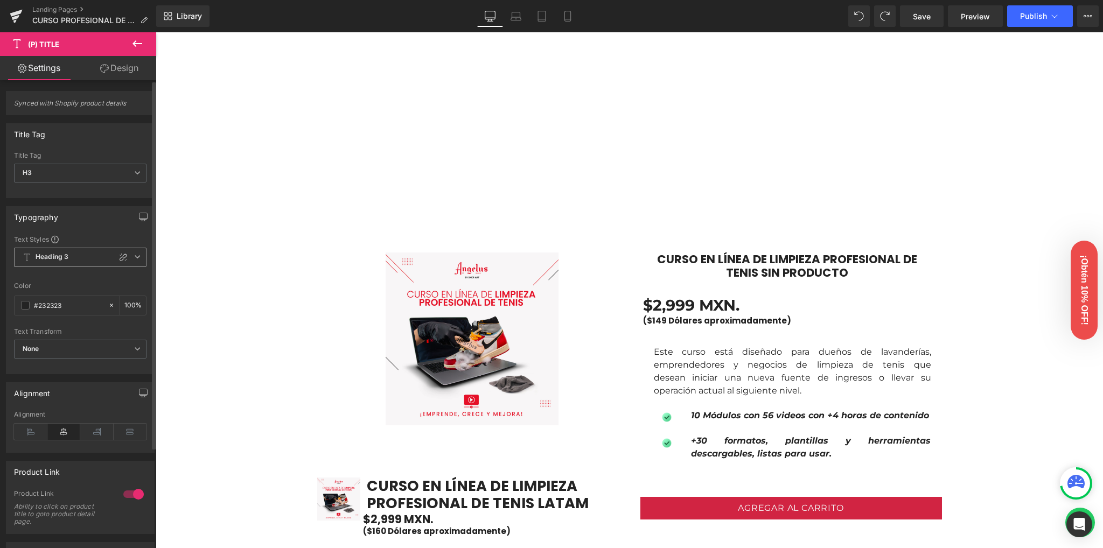
click at [52, 257] on b "Heading 3" at bounding box center [52, 257] width 33 height 9
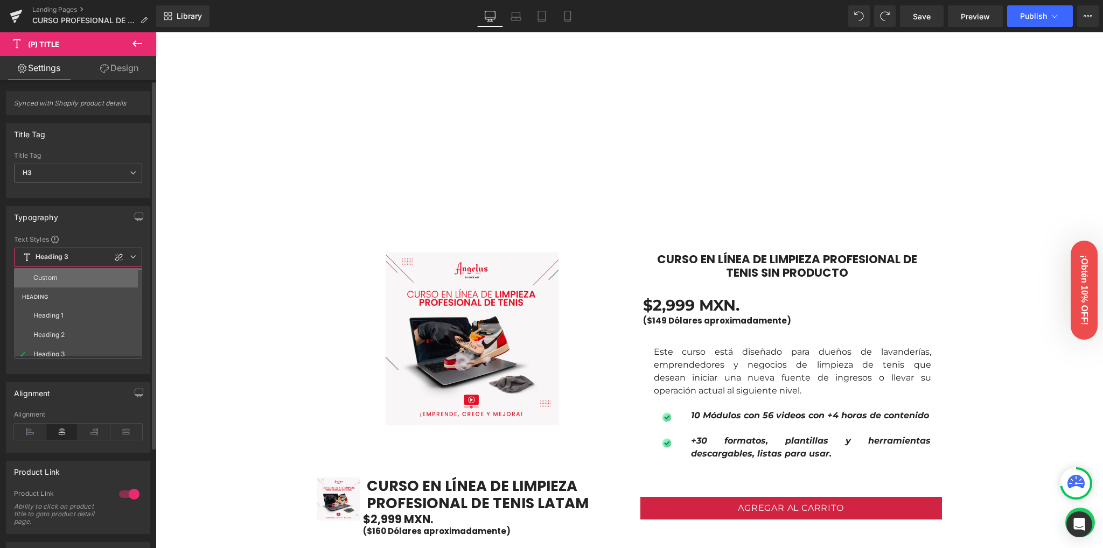
click at [57, 281] on li "Custom" at bounding box center [80, 277] width 133 height 19
type input "21.33"
type input "0"
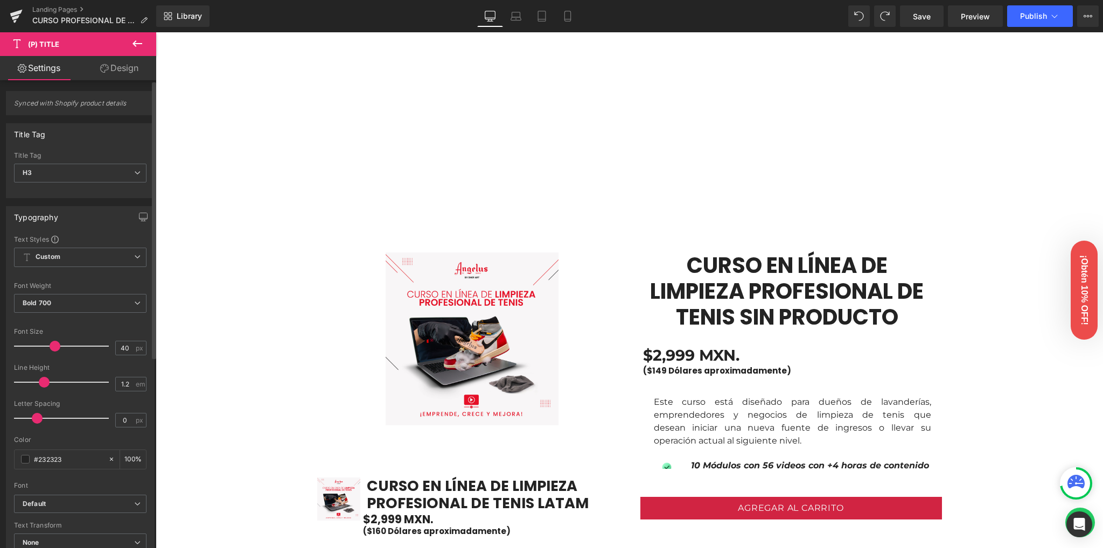
drag, startPoint x: 37, startPoint y: 343, endPoint x: 53, endPoint y: 345, distance: 15.8
click at [53, 345] on span at bounding box center [55, 346] width 11 height 11
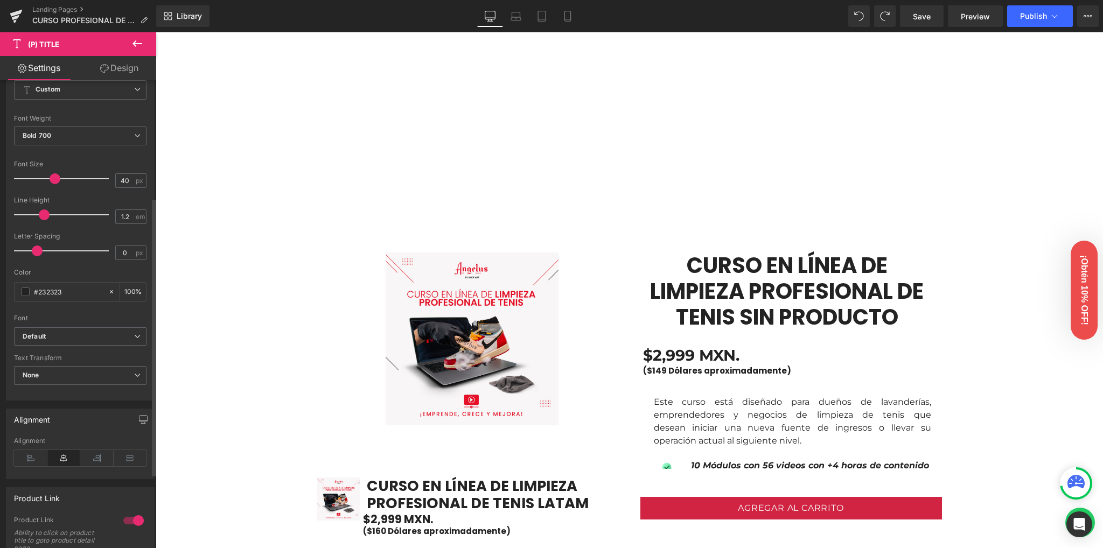
scroll to position [215, 0]
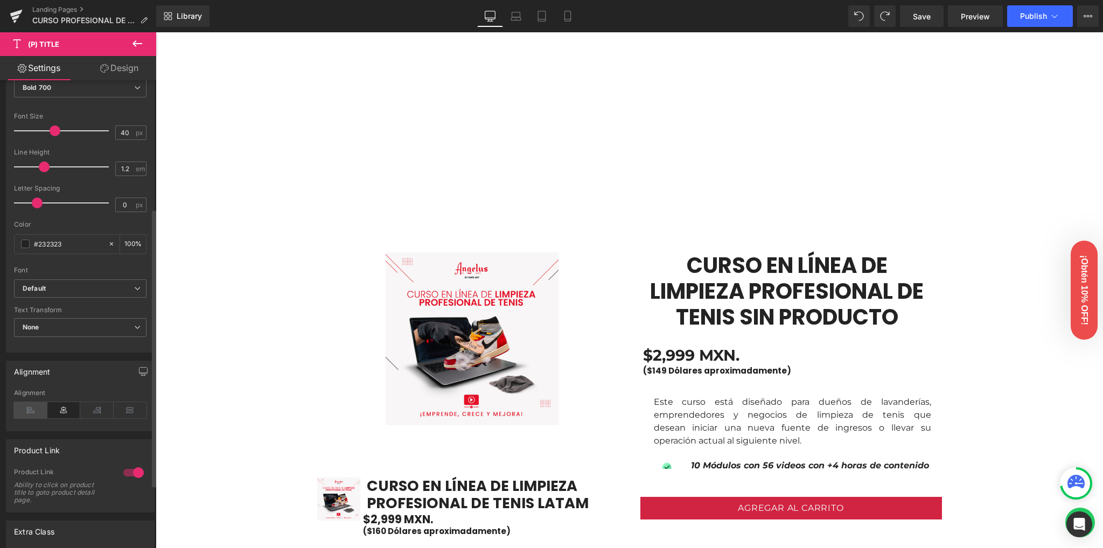
click at [34, 405] on icon at bounding box center [30, 410] width 33 height 16
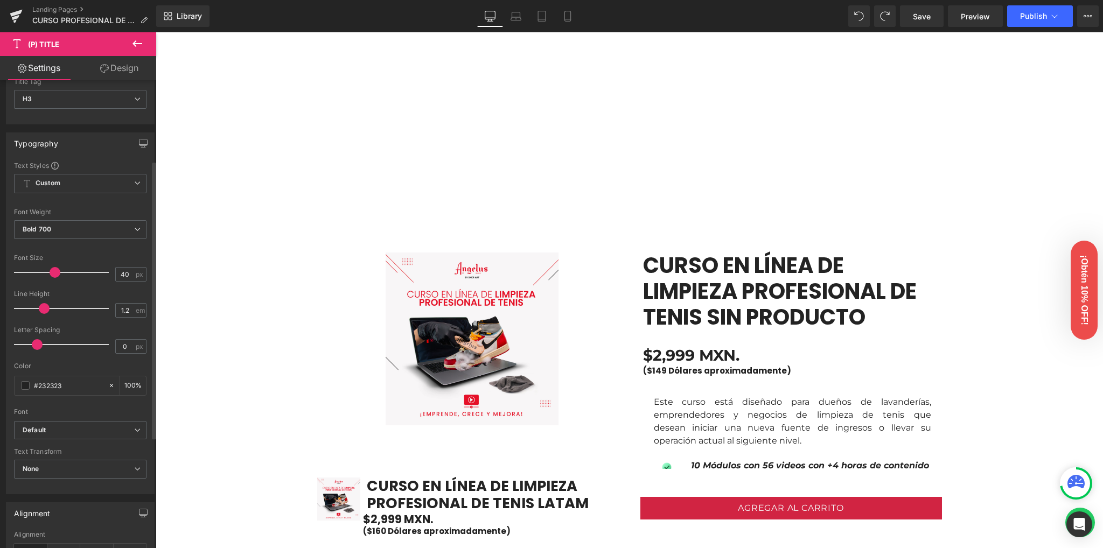
scroll to position [72, 0]
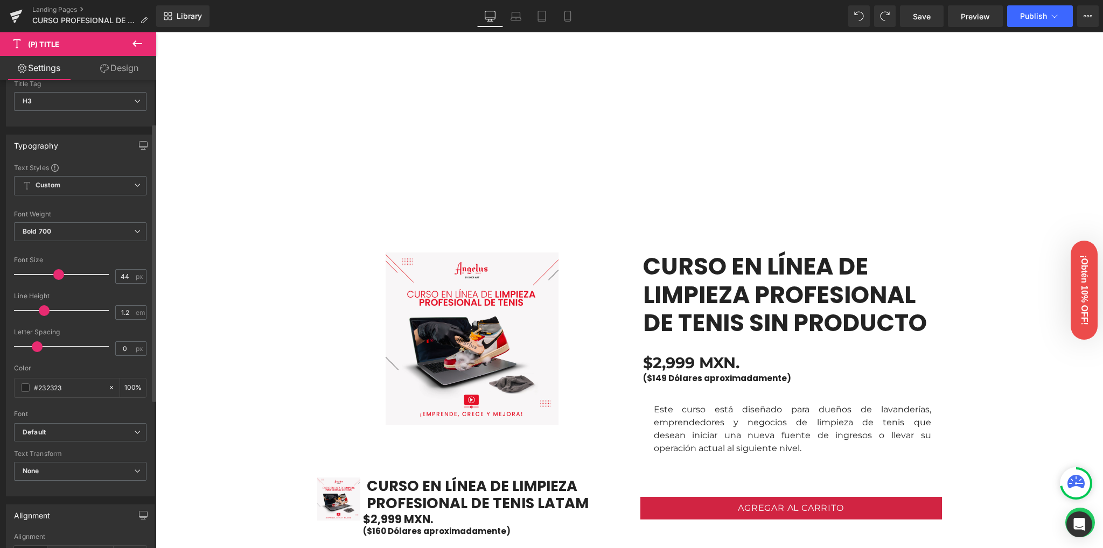
click at [53, 270] on span at bounding box center [58, 274] width 11 height 11
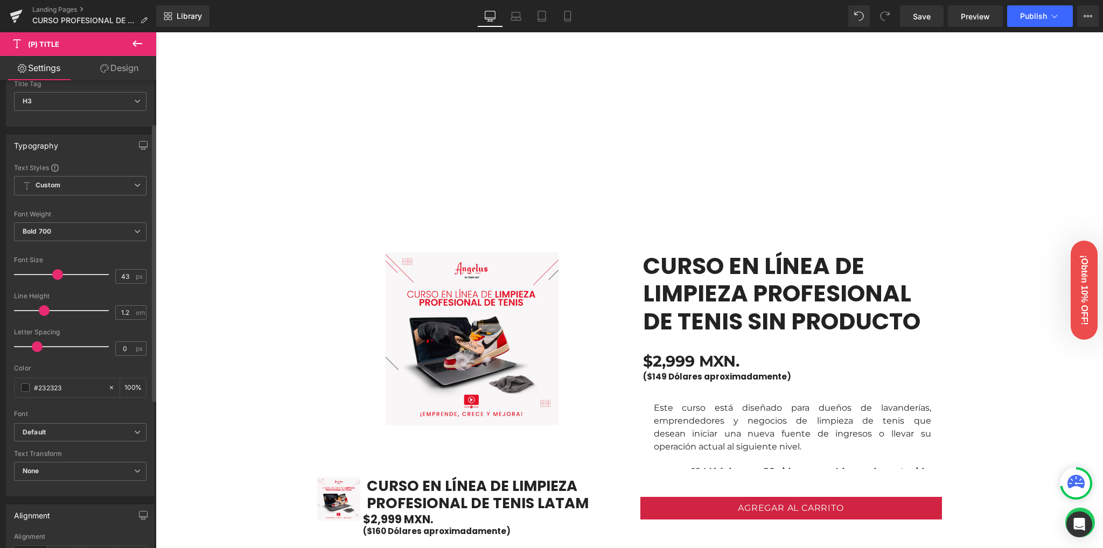
type input "42"
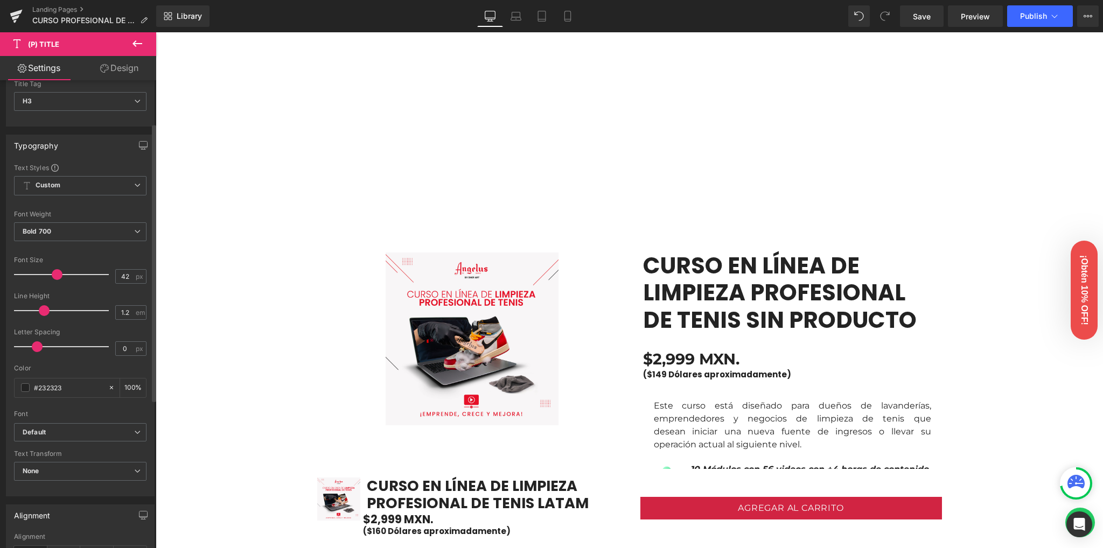
click at [56, 276] on span at bounding box center [57, 274] width 11 height 11
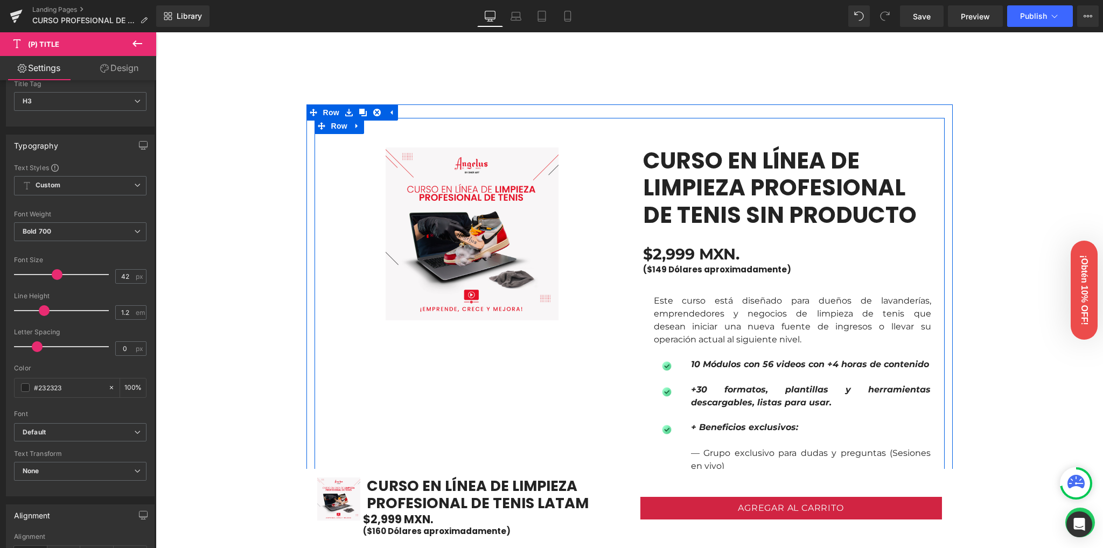
scroll to position [657, 0]
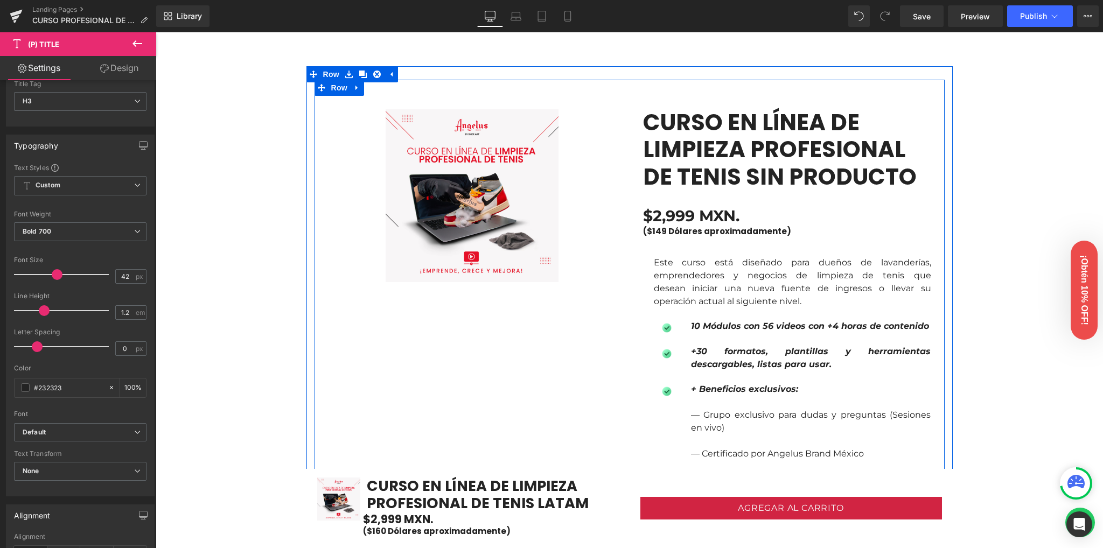
click at [468, 229] on img at bounding box center [472, 195] width 173 height 173
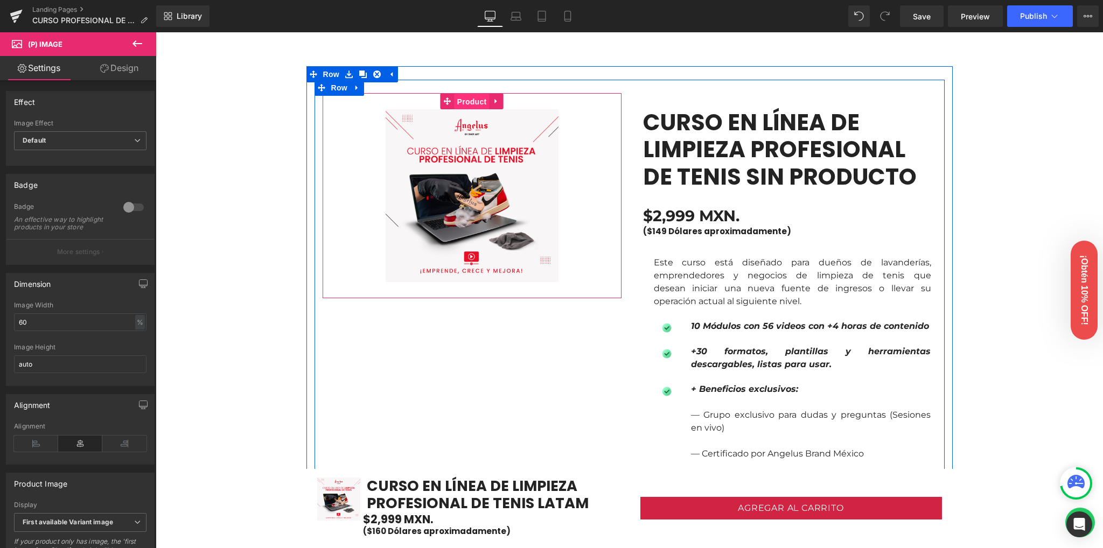
click at [466, 102] on span "Product" at bounding box center [472, 102] width 35 height 16
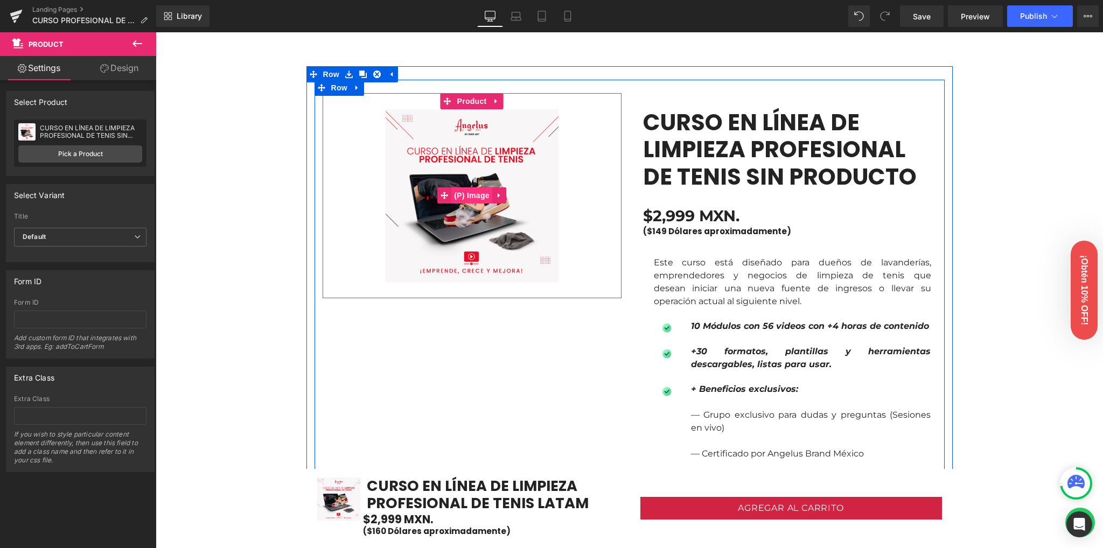
click at [469, 197] on span "(P) Image" at bounding box center [471, 195] width 41 height 16
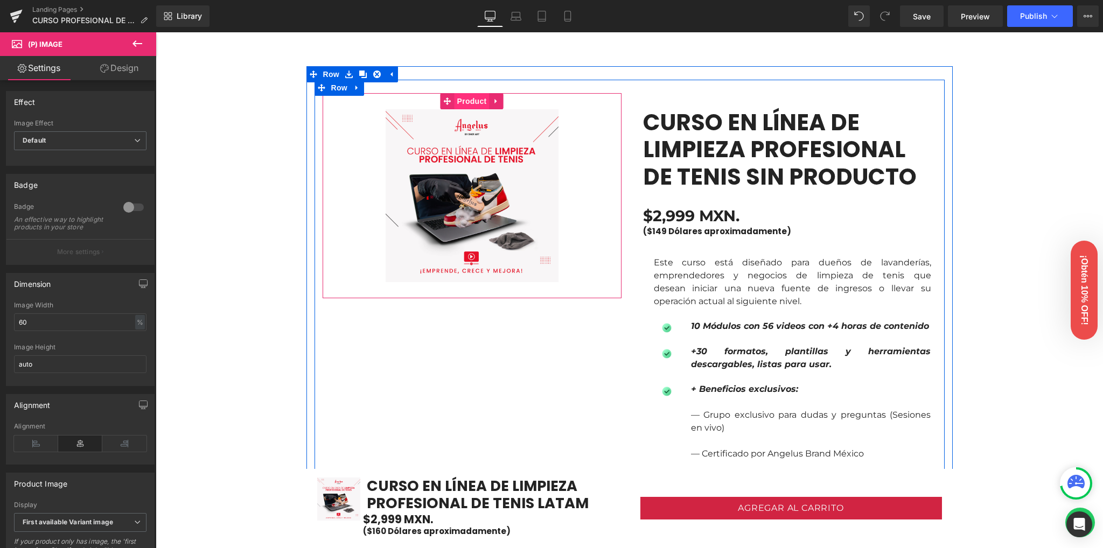
click at [469, 102] on span "Product" at bounding box center [472, 101] width 35 height 16
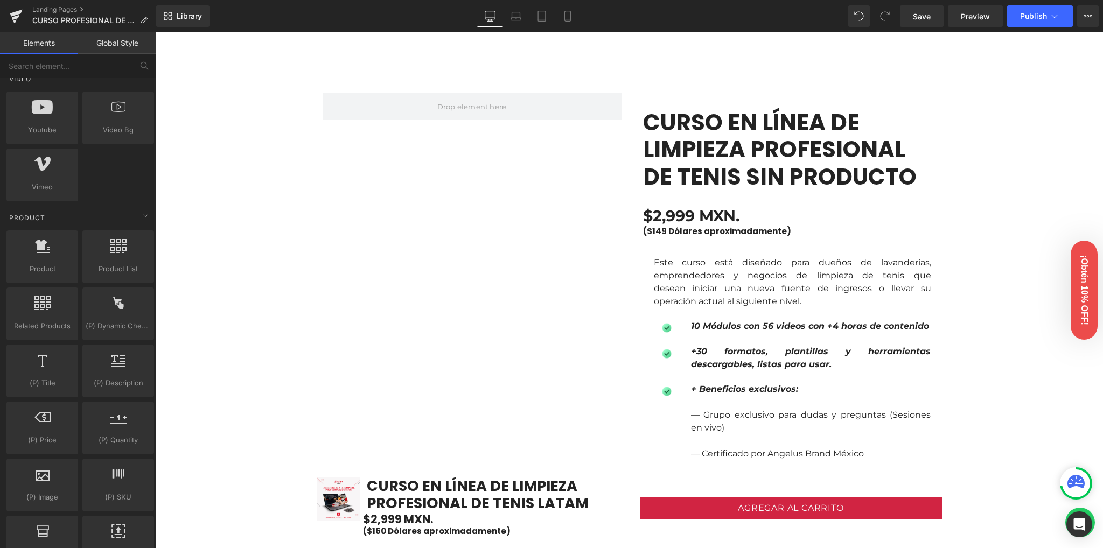
scroll to position [1077, 0]
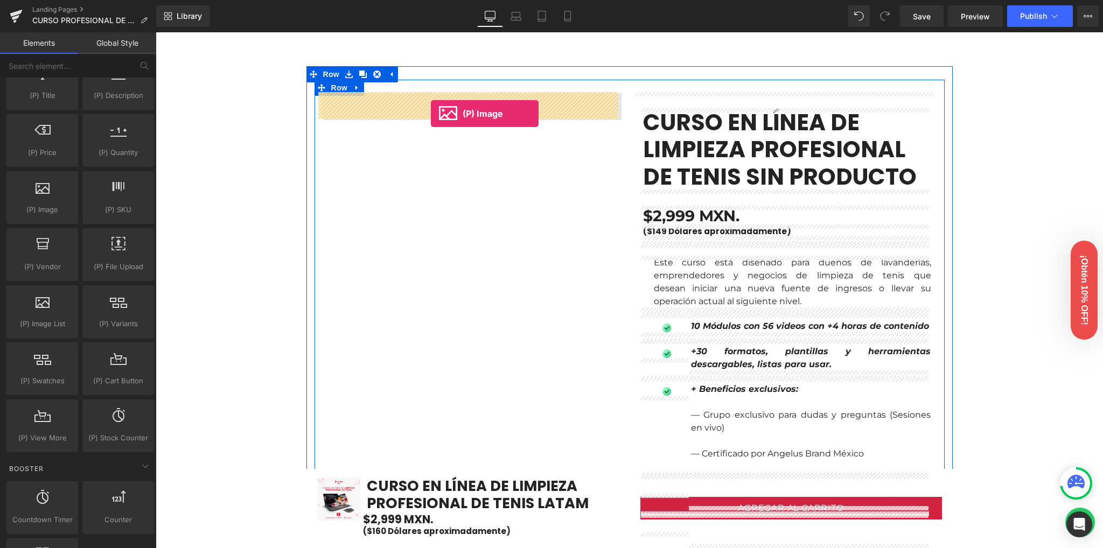
drag, startPoint x: 205, startPoint y: 237, endPoint x: 430, endPoint y: 114, distance: 256.7
drag, startPoint x: 245, startPoint y: 220, endPoint x: 450, endPoint y: 108, distance: 234.1
drag, startPoint x: 182, startPoint y: 228, endPoint x: 463, endPoint y: 103, distance: 307.9
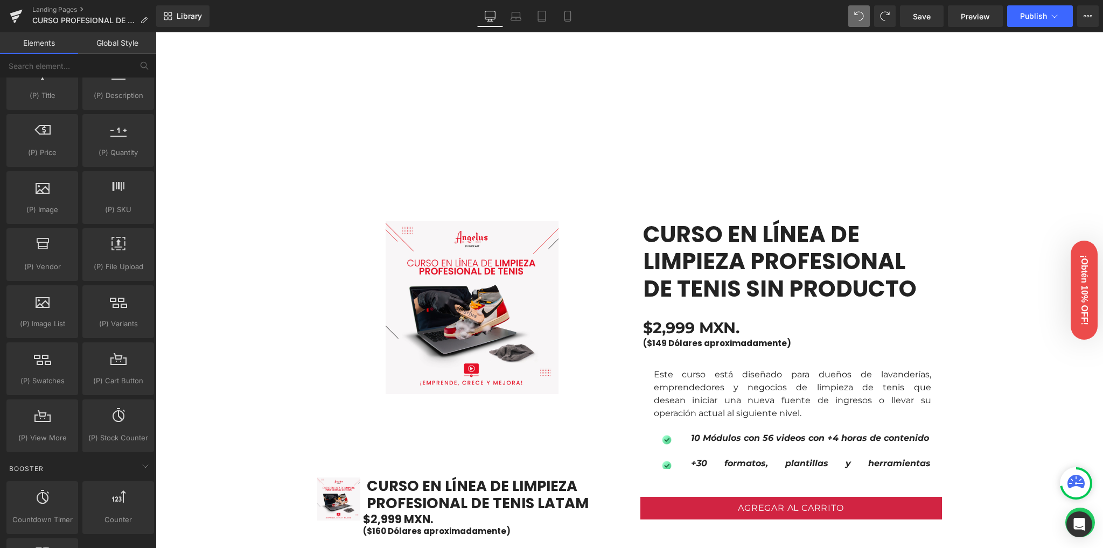
scroll to position [544, 0]
click at [511, 277] on img at bounding box center [472, 308] width 173 height 173
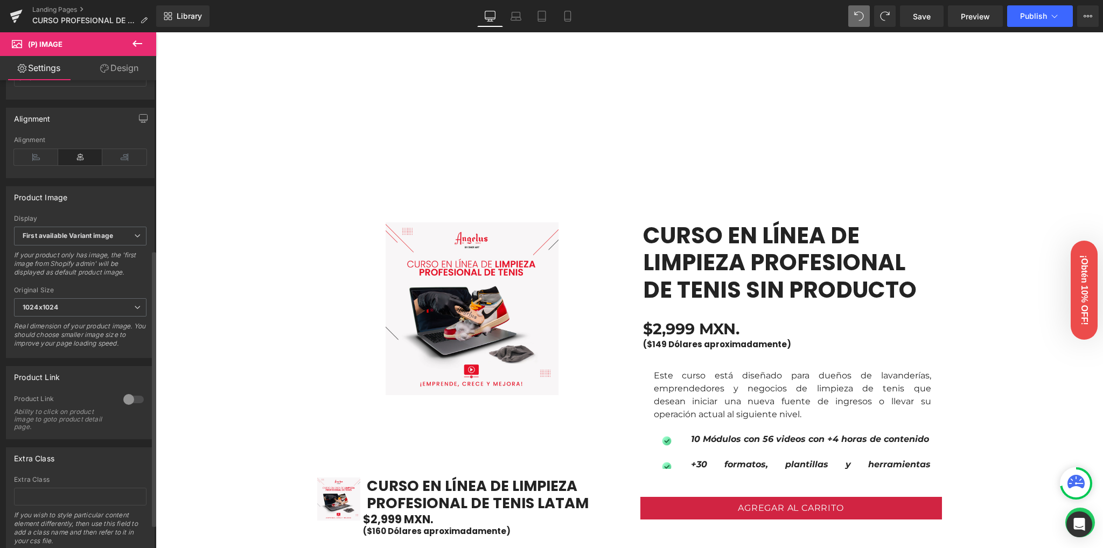
scroll to position [287, 0]
click at [93, 316] on span "1024x1024" at bounding box center [80, 307] width 133 height 19
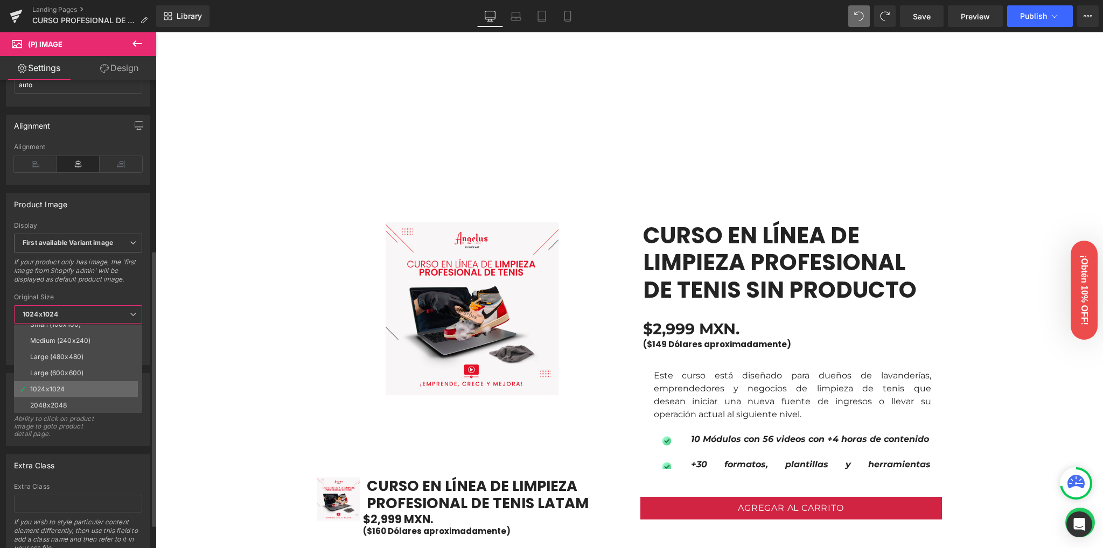
scroll to position [9, 0]
click at [67, 401] on li "2048x2048" at bounding box center [80, 405] width 133 height 16
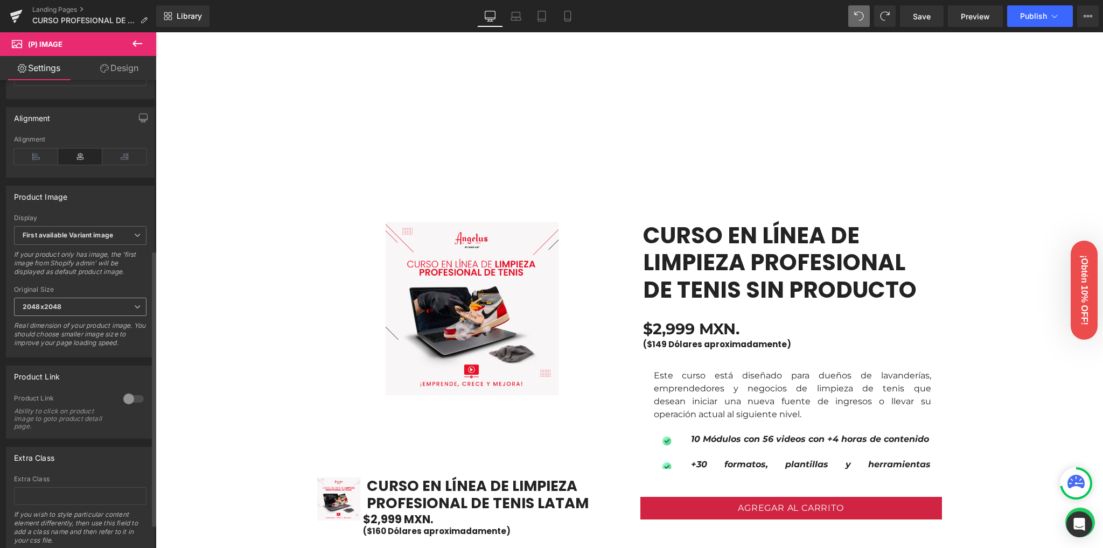
click at [76, 310] on span "2048x2048" at bounding box center [80, 307] width 133 height 19
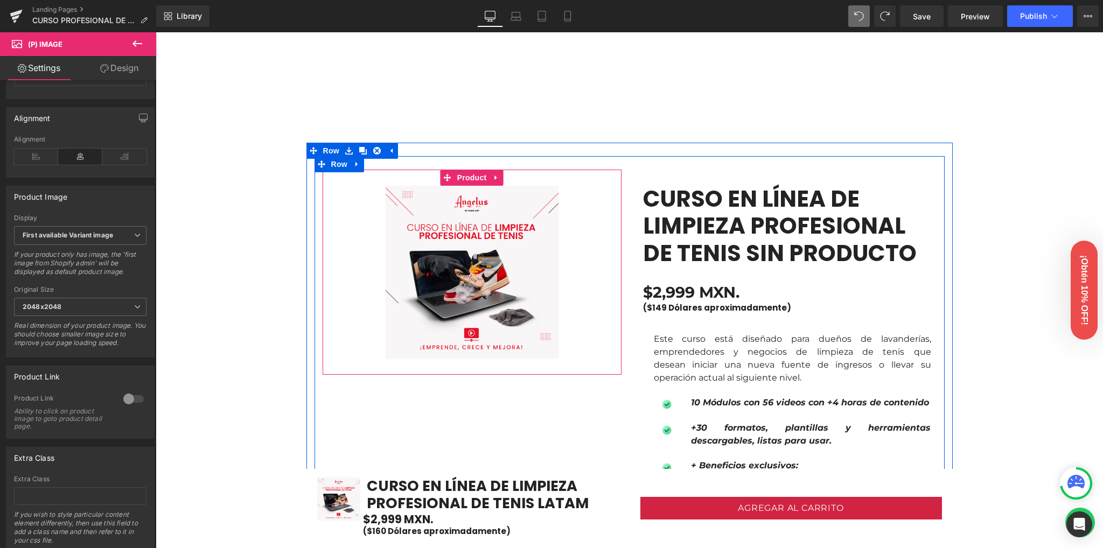
scroll to position [616, 0]
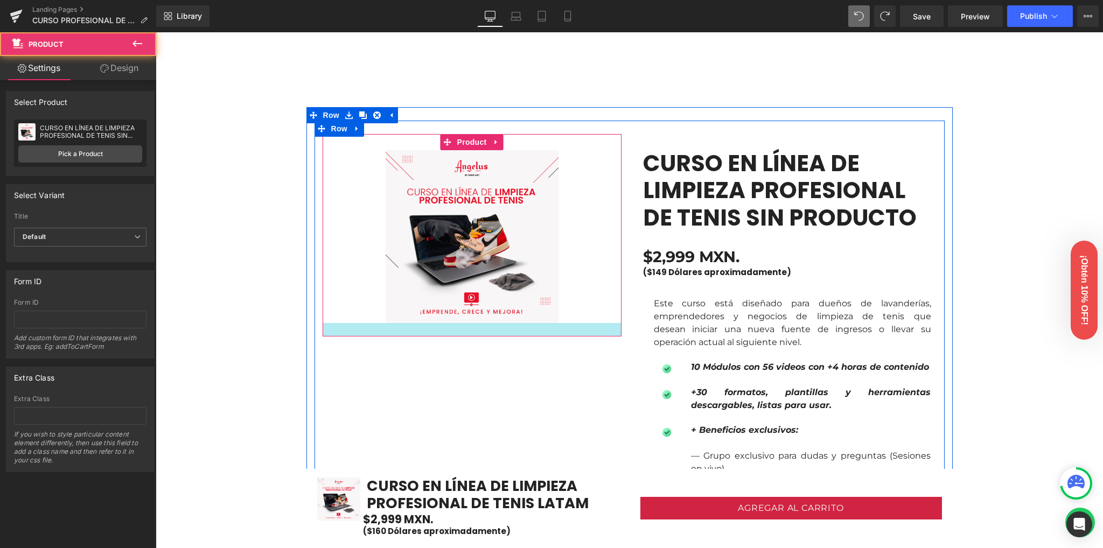
drag, startPoint x: 391, startPoint y: 345, endPoint x: 396, endPoint y: 328, distance: 18.1
click at [396, 328] on div at bounding box center [472, 329] width 299 height 13
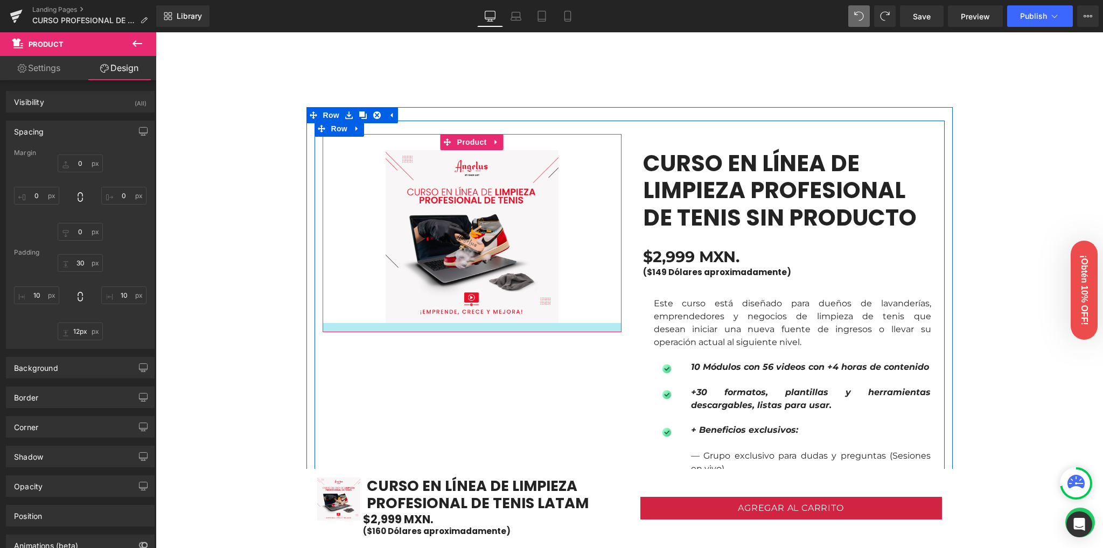
type input "9px"
drag, startPoint x: 390, startPoint y: 324, endPoint x: 393, endPoint y: 315, distance: 9.2
click at [393, 315] on div "Sale Off (P) Image Product" at bounding box center [472, 231] width 299 height 194
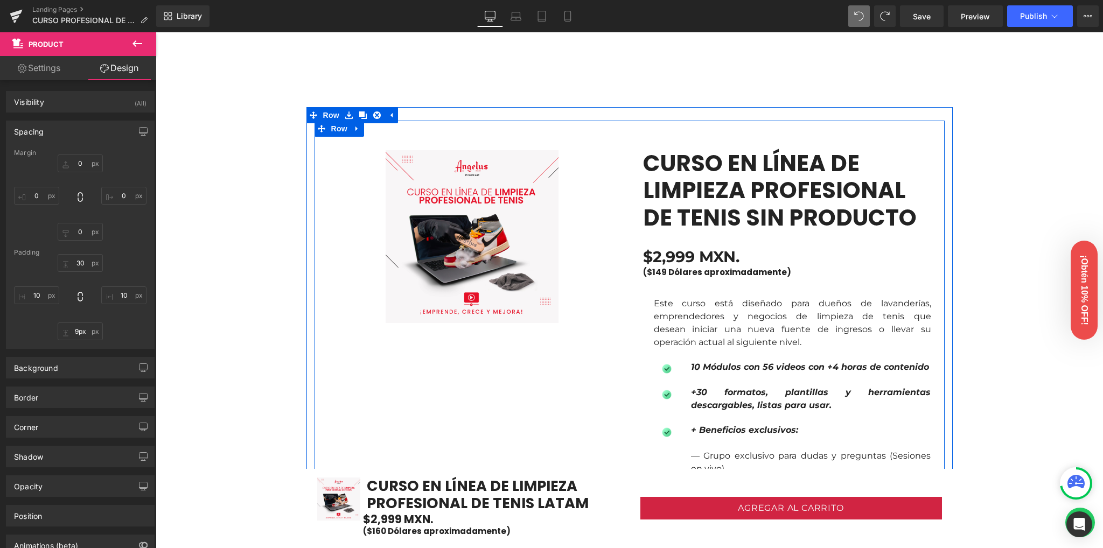
click at [427, 403] on div "Sale Off (P) Image Product CURSO EN LÍNEA DE LIMPIEZA PROFESIONAL DE TENIS SIN …" at bounding box center [630, 403] width 630 height 565
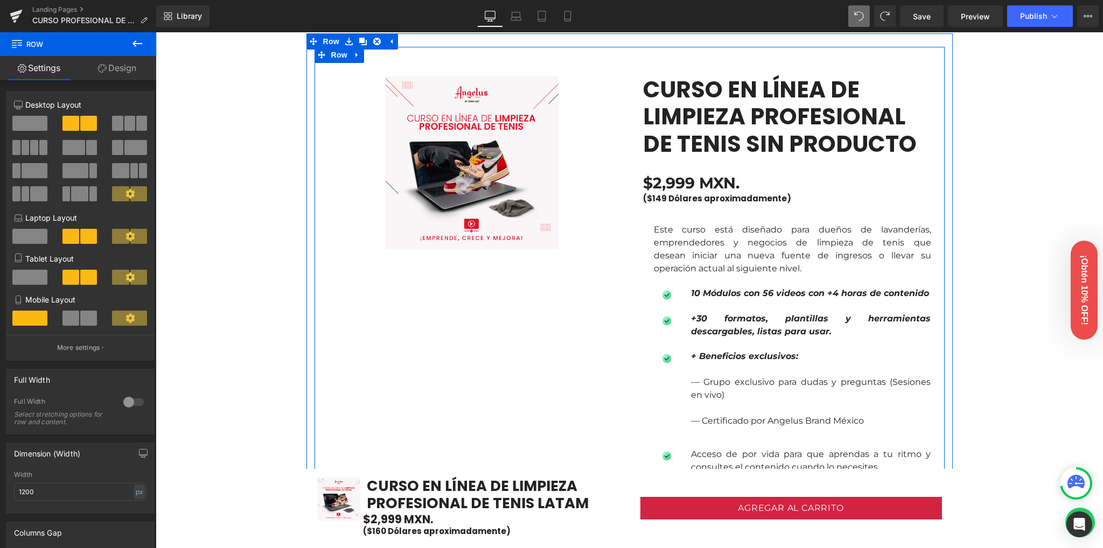
scroll to position [687, 0]
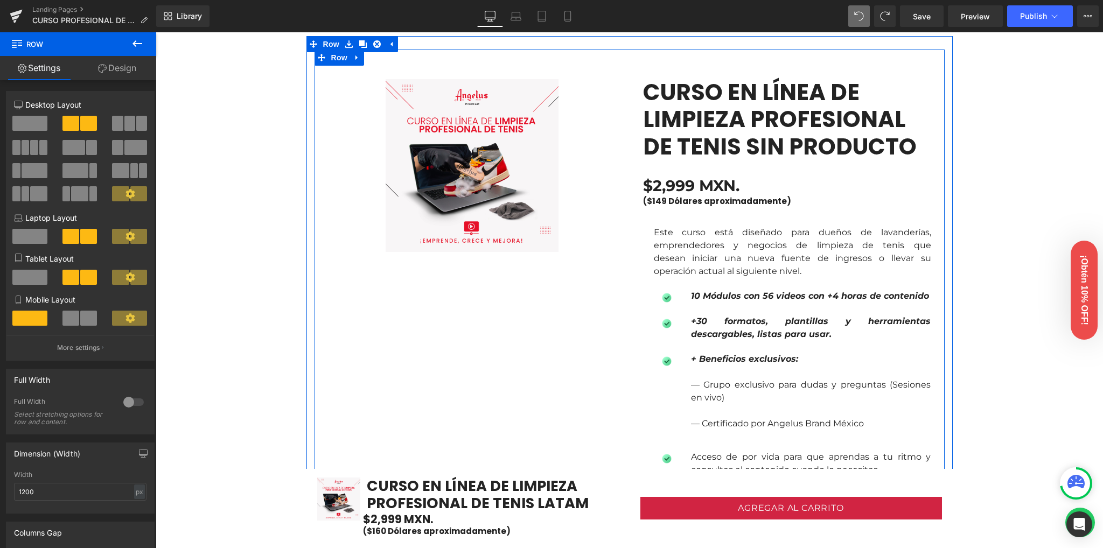
click at [468, 196] on img at bounding box center [472, 165] width 173 height 173
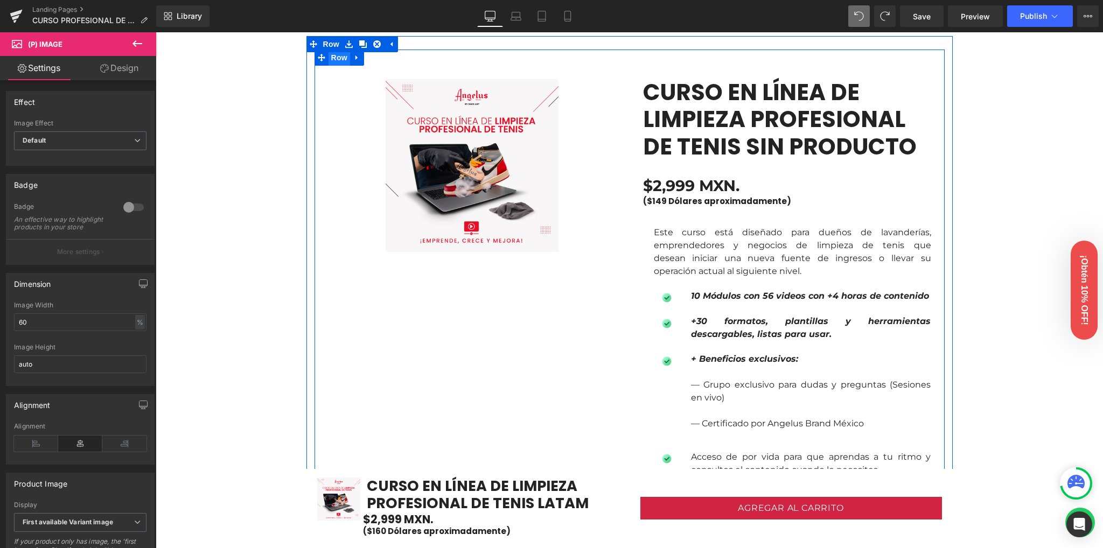
click at [338, 57] on span "Row" at bounding box center [340, 58] width 22 height 16
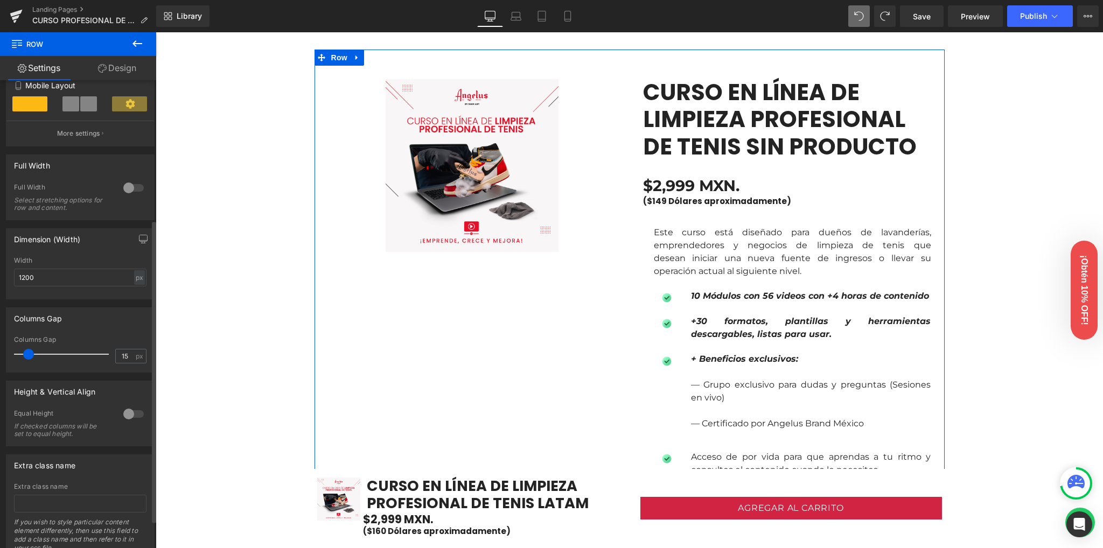
scroll to position [215, 0]
click at [128, 187] on div at bounding box center [134, 186] width 26 height 17
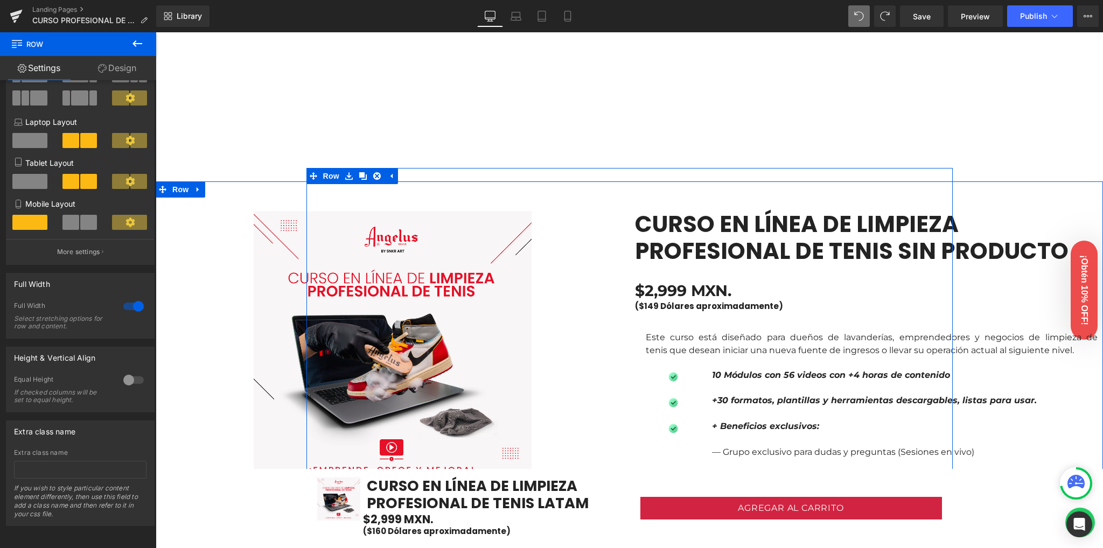
scroll to position [544, 0]
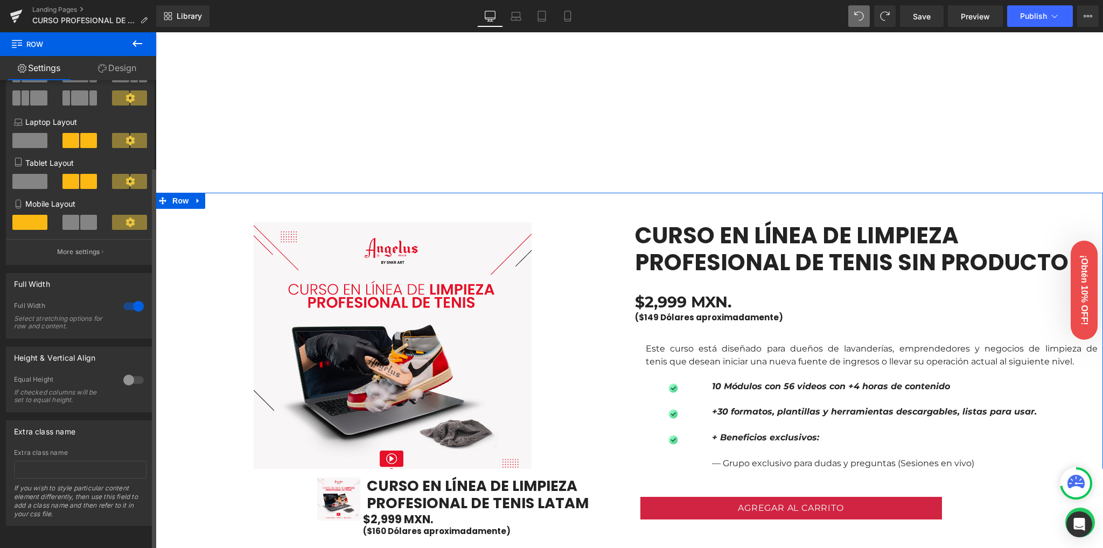
click at [129, 298] on div at bounding box center [134, 306] width 26 height 17
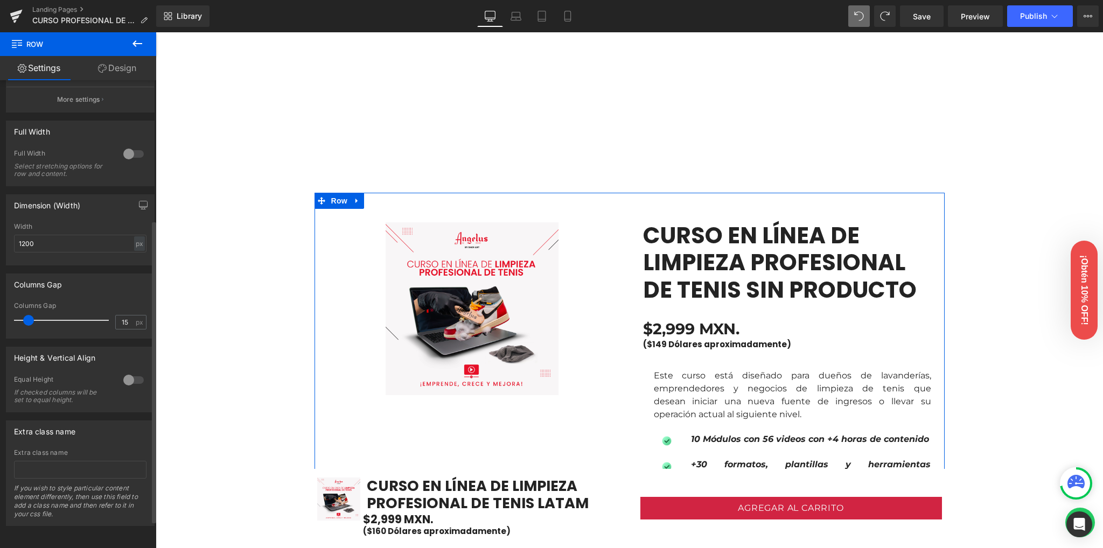
scroll to position [257, 0]
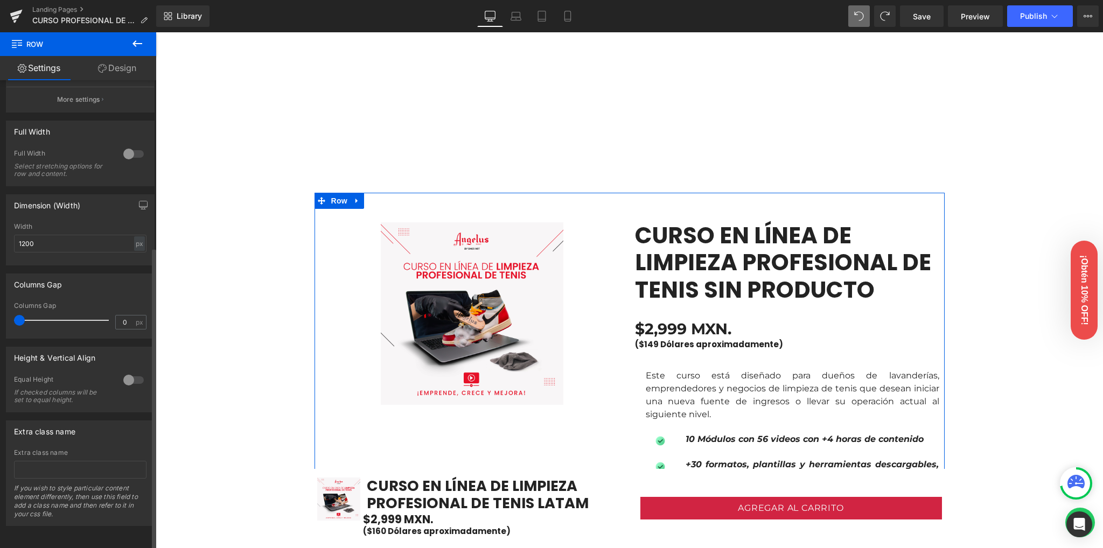
drag, startPoint x: 30, startPoint y: 311, endPoint x: 20, endPoint y: 311, distance: 9.7
click at [20, 315] on span at bounding box center [19, 320] width 11 height 11
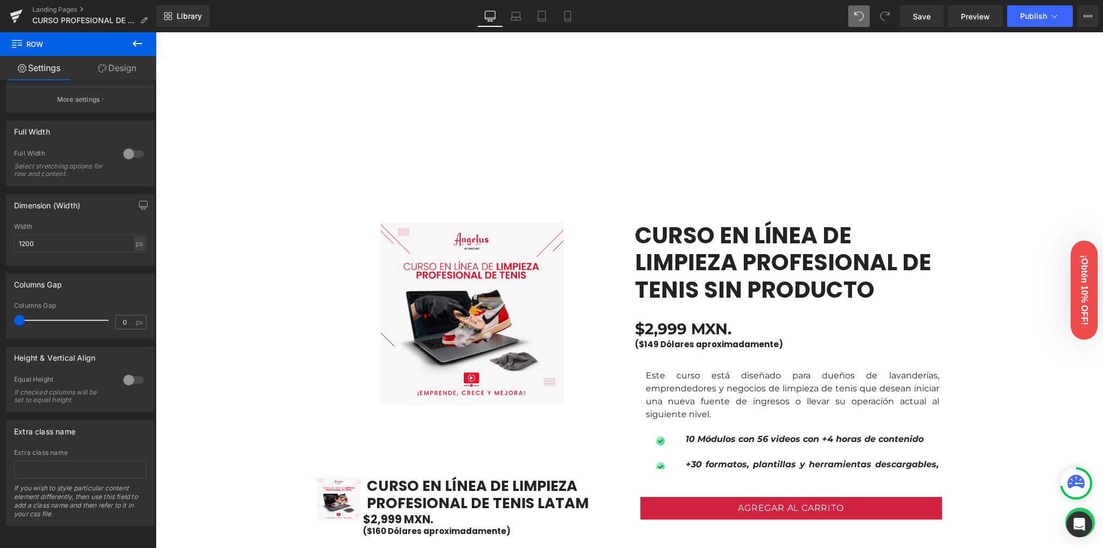
type input "15"
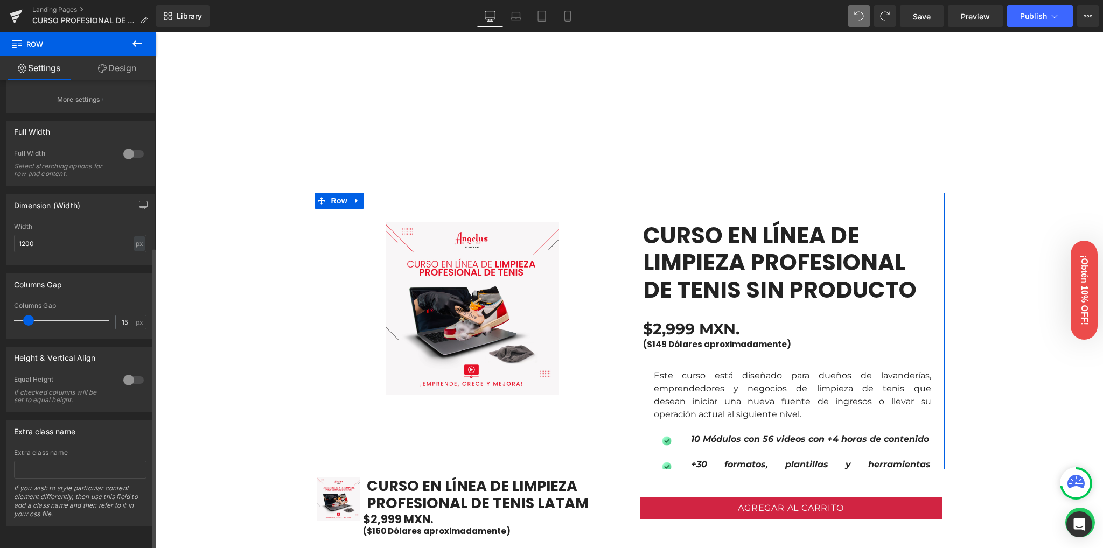
click at [122, 373] on div at bounding box center [134, 380] width 26 height 17
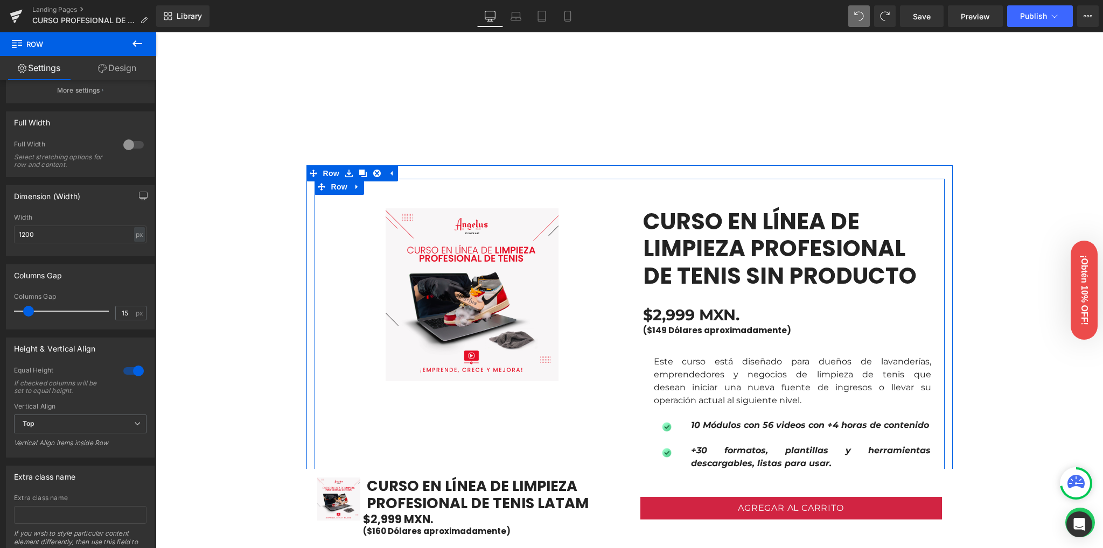
scroll to position [544, 0]
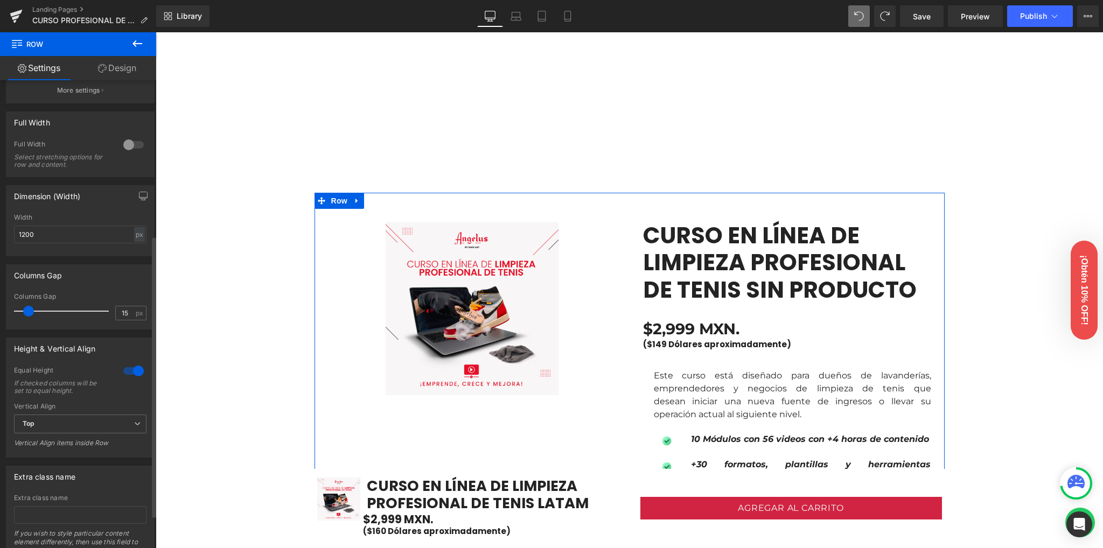
click at [134, 374] on div at bounding box center [134, 371] width 26 height 17
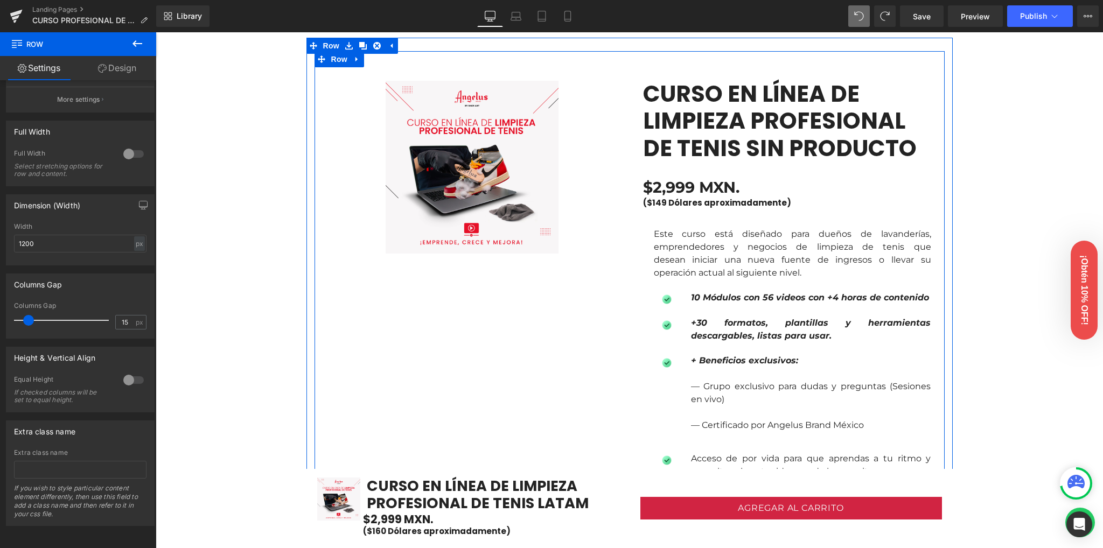
scroll to position [687, 0]
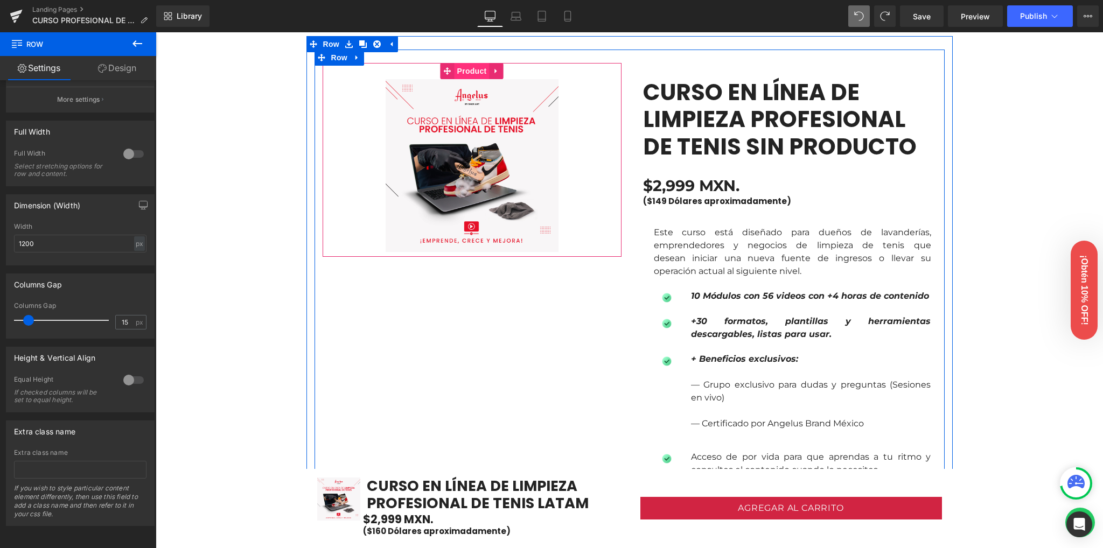
click at [455, 72] on span "Product" at bounding box center [472, 71] width 35 height 16
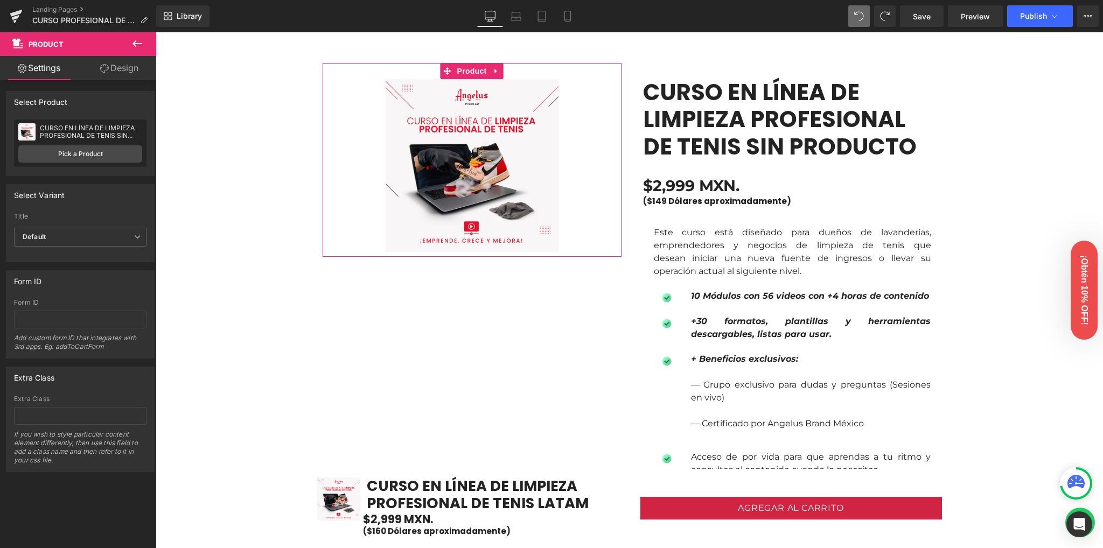
click at [102, 73] on link "Design" at bounding box center [119, 68] width 78 height 24
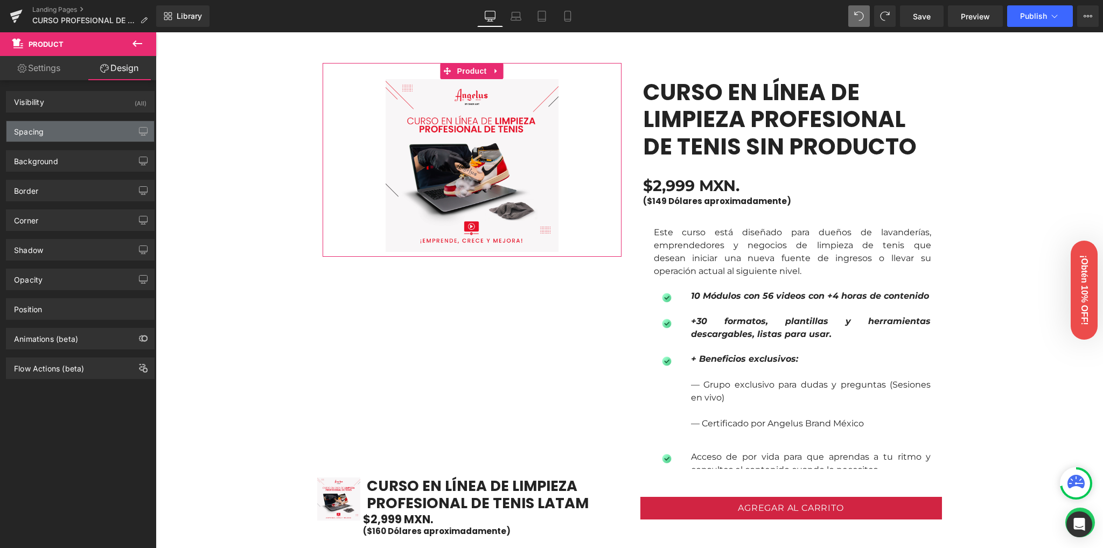
click at [67, 128] on div "Spacing" at bounding box center [80, 131] width 148 height 20
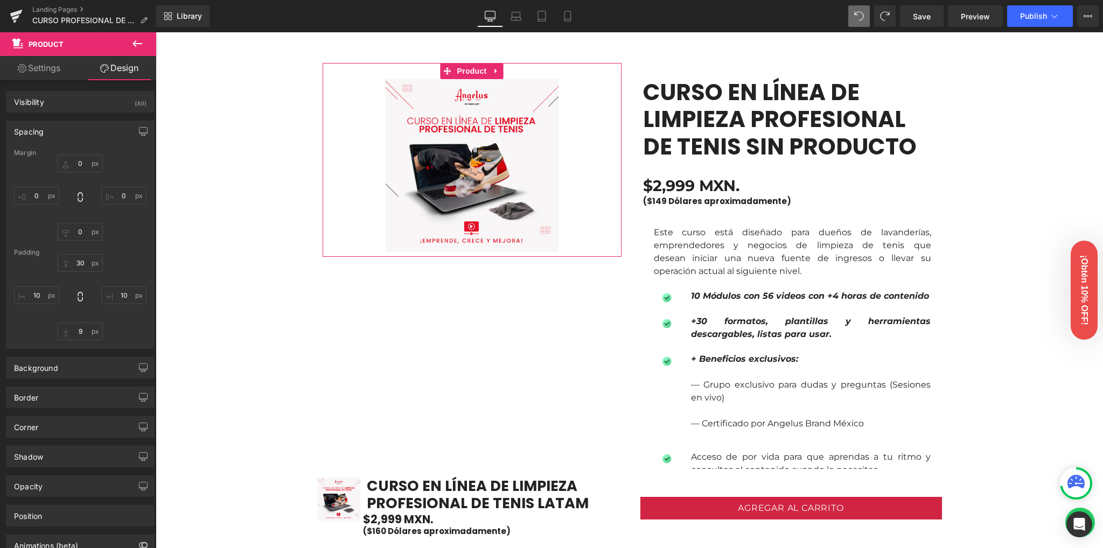
click at [64, 130] on div "Spacing" at bounding box center [80, 131] width 148 height 20
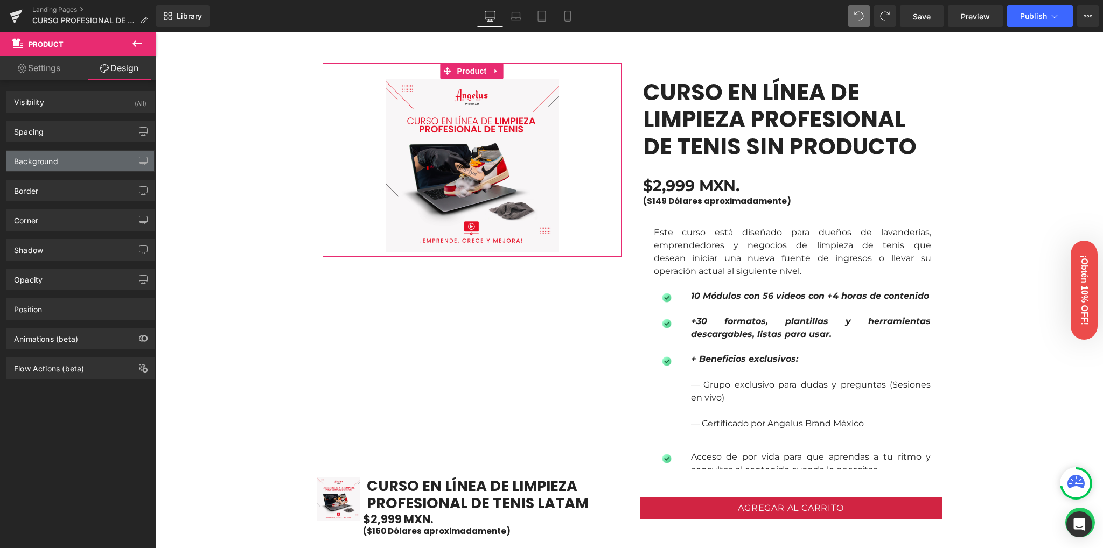
click at [60, 164] on div "Background" at bounding box center [80, 161] width 148 height 20
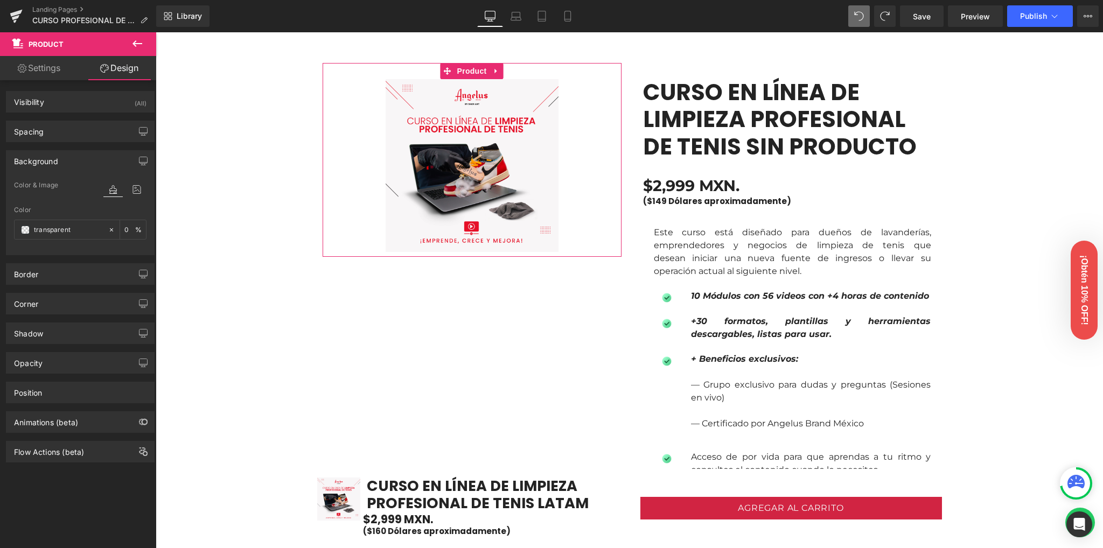
click at [60, 164] on div "Background" at bounding box center [80, 161] width 148 height 20
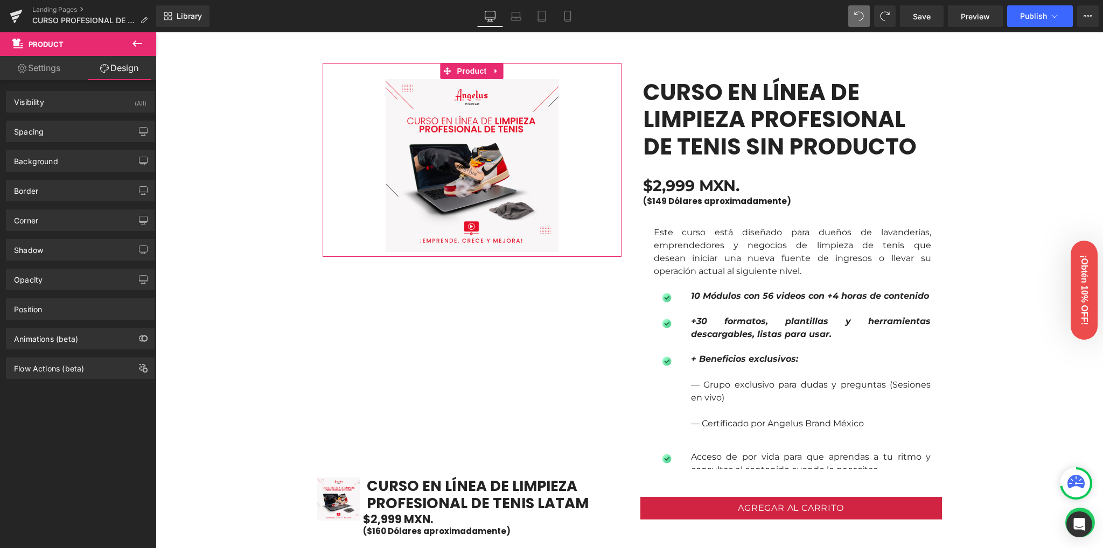
click at [84, 202] on div "Corner Corner Style Custom Default Corner Custom Custom Default Corner Radius (…" at bounding box center [80, 216] width 161 height 30
click at [55, 61] on link "Settings" at bounding box center [39, 68] width 78 height 24
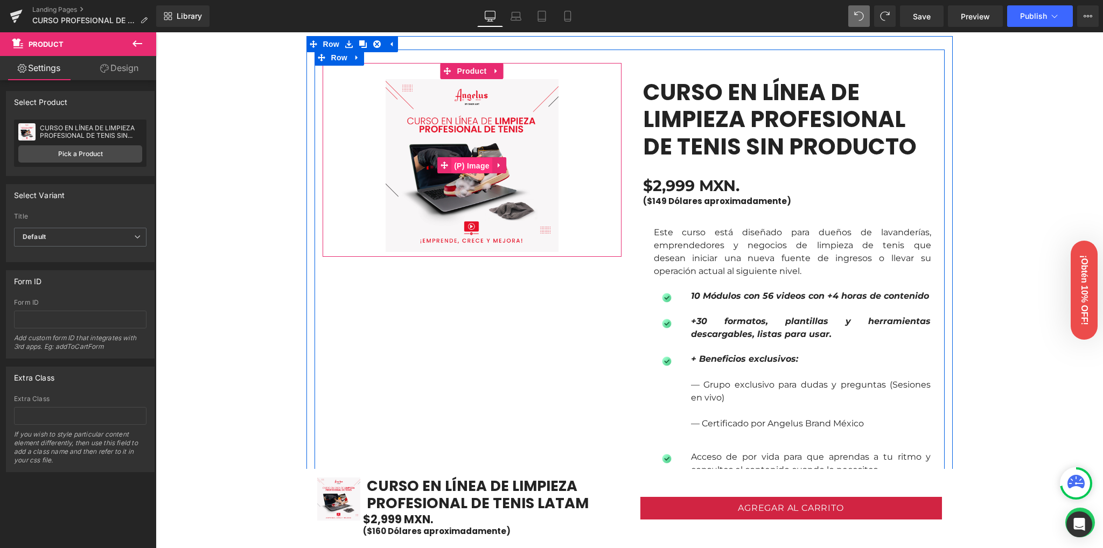
click at [472, 168] on span "(P) Image" at bounding box center [471, 166] width 41 height 16
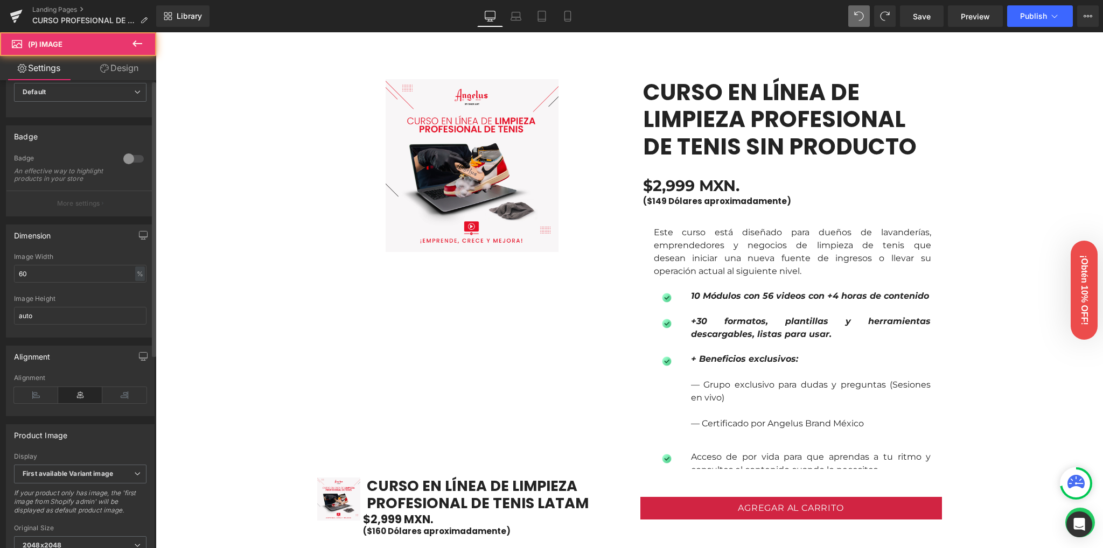
scroll to position [143, 0]
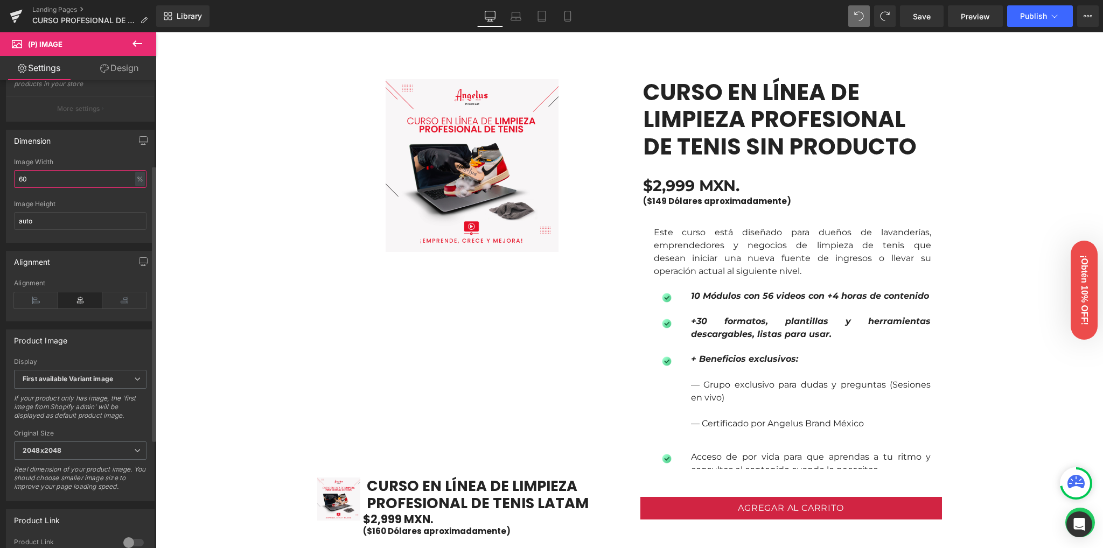
drag, startPoint x: 47, startPoint y: 189, endPoint x: 18, endPoint y: 186, distance: 29.7
click at [18, 186] on input "60" at bounding box center [80, 179] width 133 height 18
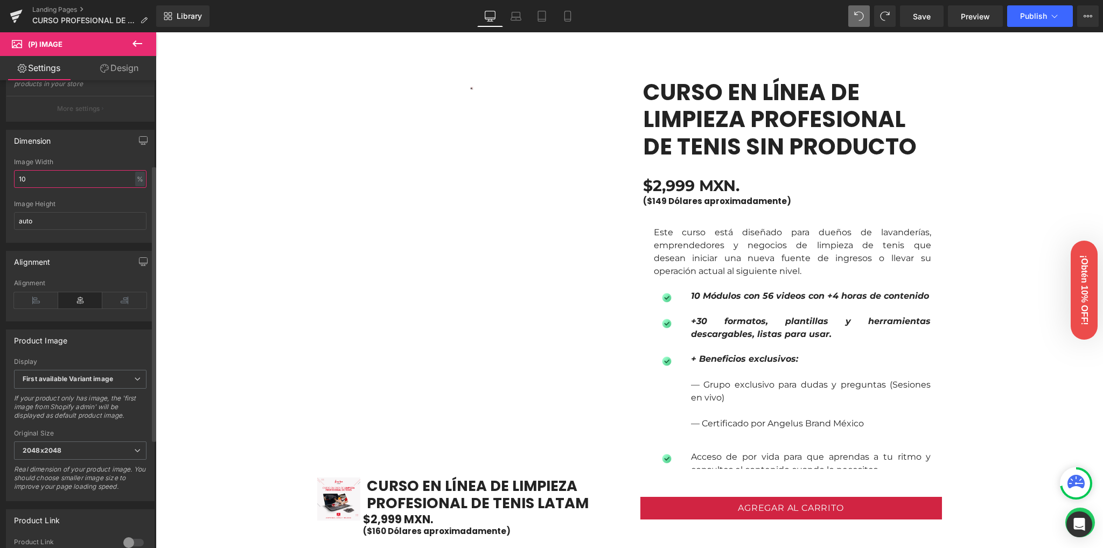
type input "100"
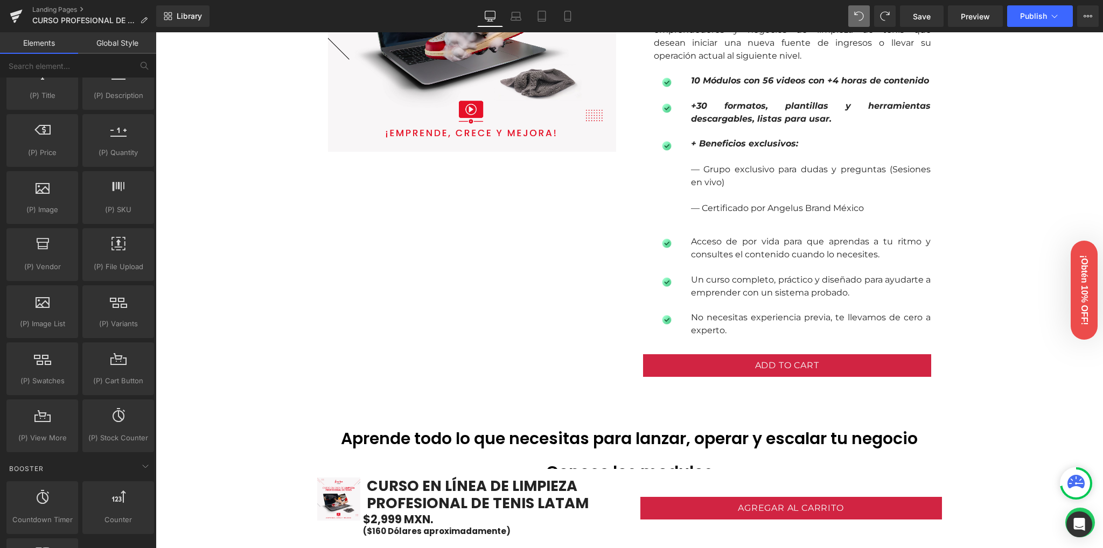
scroll to position [975, 0]
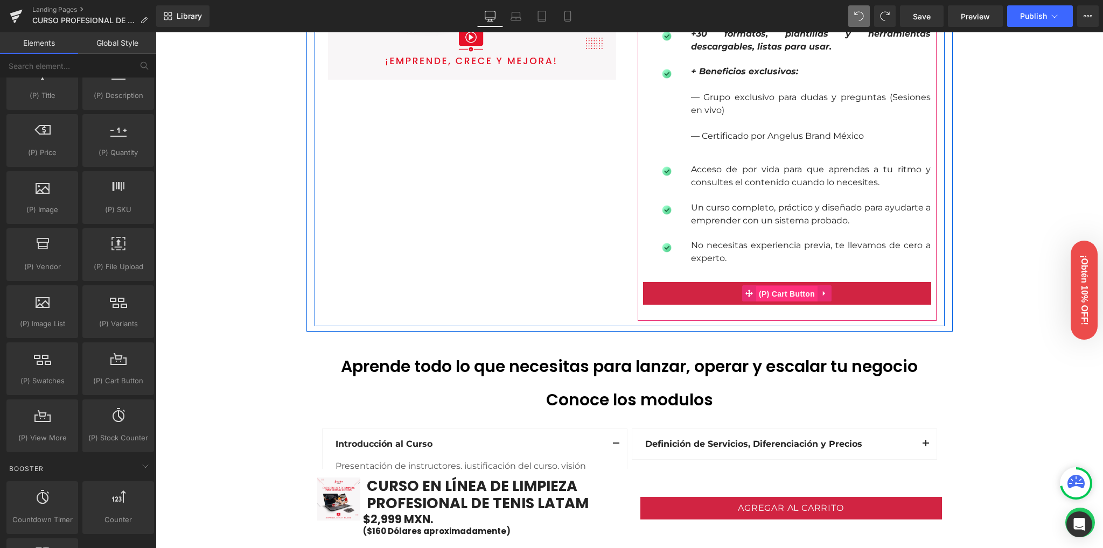
click at [777, 294] on span "(P) Cart Button" at bounding box center [786, 294] width 61 height 16
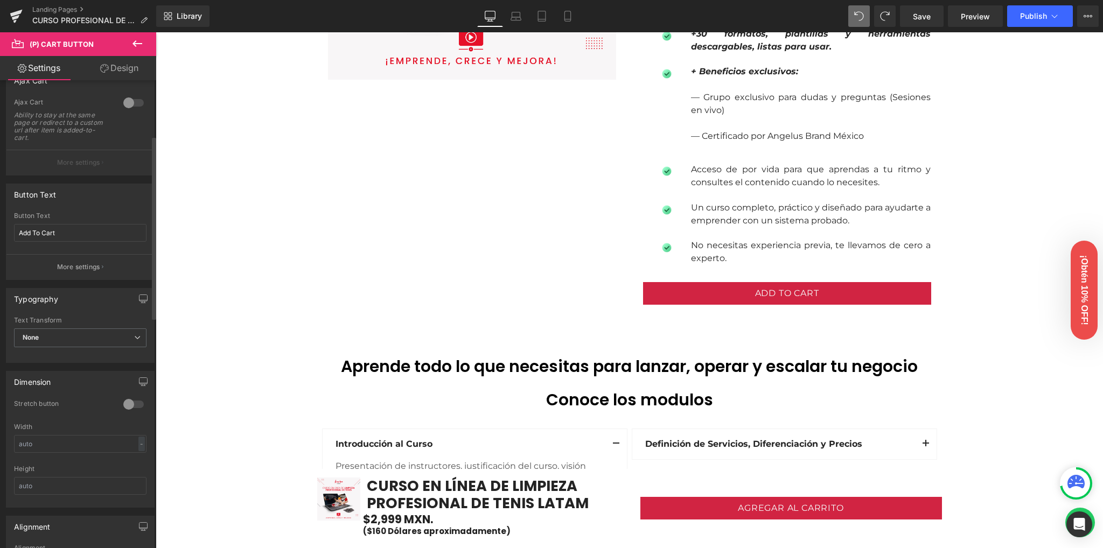
scroll to position [215, 0]
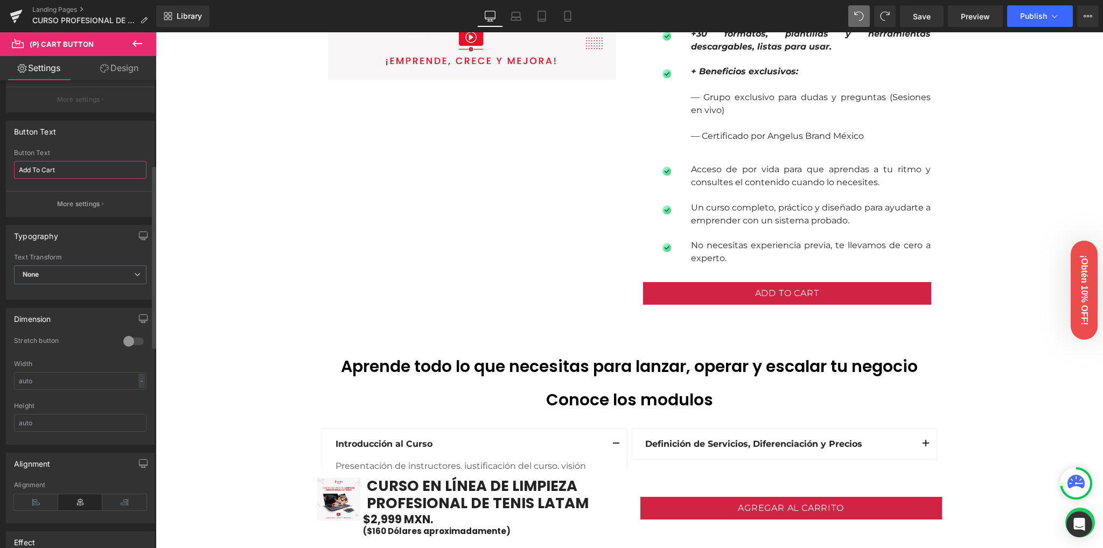
drag, startPoint x: 51, startPoint y: 166, endPoint x: 0, endPoint y: 165, distance: 50.7
click at [0, 165] on div "Button Text Add To Cart Button Text Add To Cart More settings" at bounding box center [80, 165] width 161 height 105
type input "Agregar al carrito"
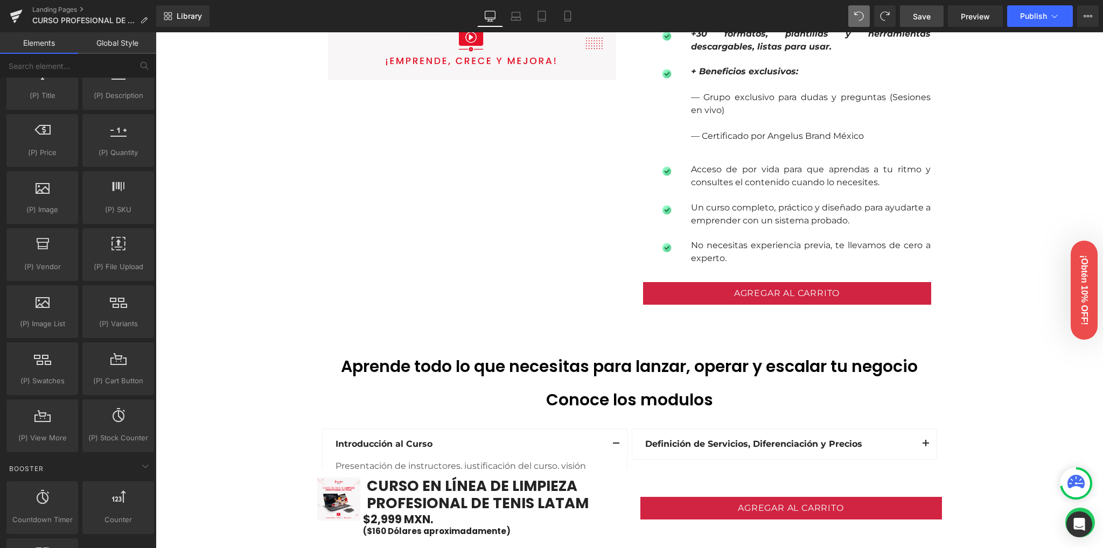
drag, startPoint x: 930, startPoint y: 20, endPoint x: 359, endPoint y: 260, distance: 619.1
click at [930, 20] on span "Save" at bounding box center [922, 16] width 18 height 11
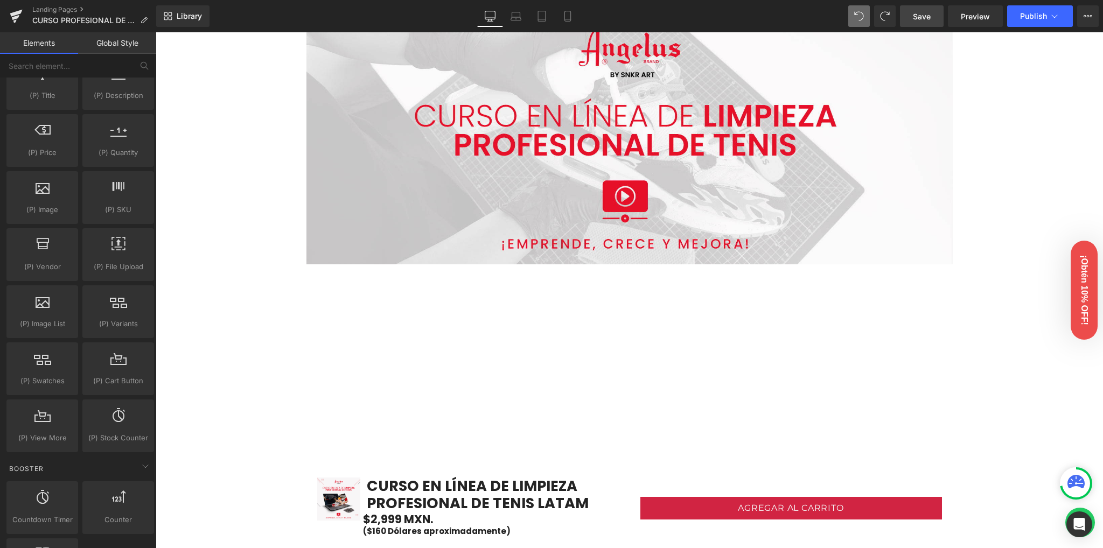
scroll to position [0, 0]
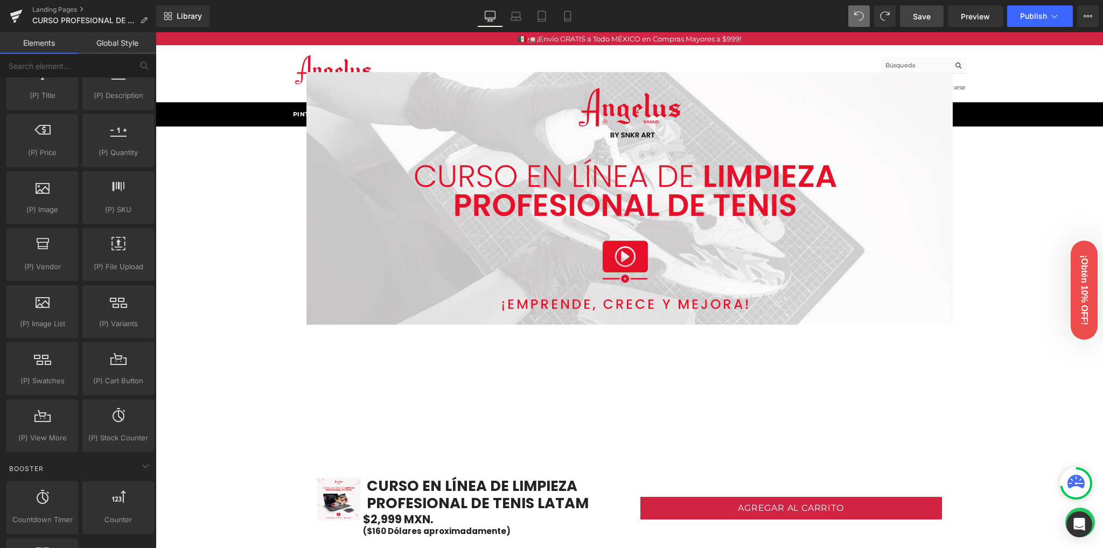
click at [108, 38] on link "Global Style" at bounding box center [117, 43] width 78 height 22
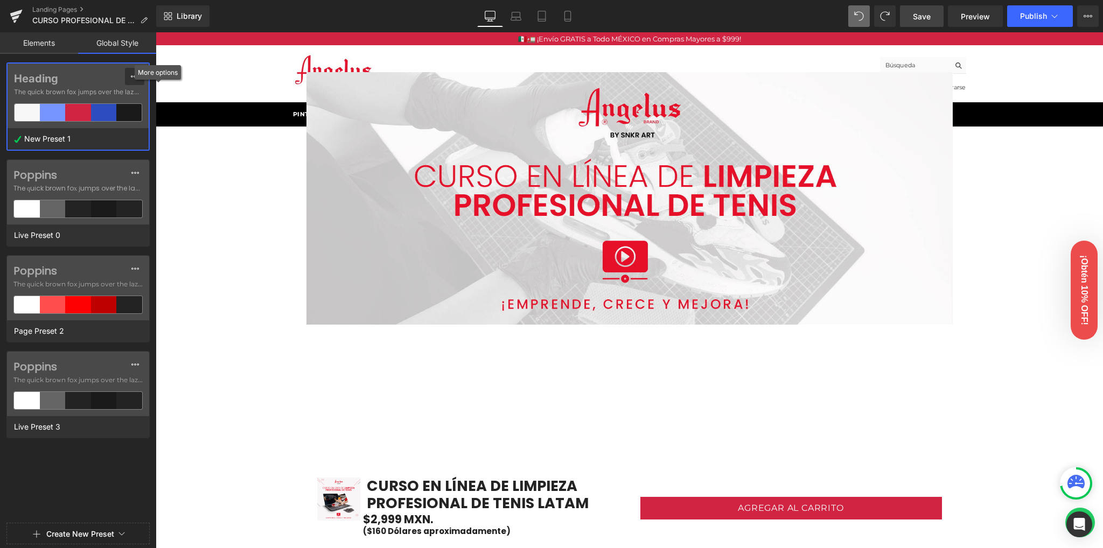
click at [138, 71] on div at bounding box center [134, 76] width 9 height 17
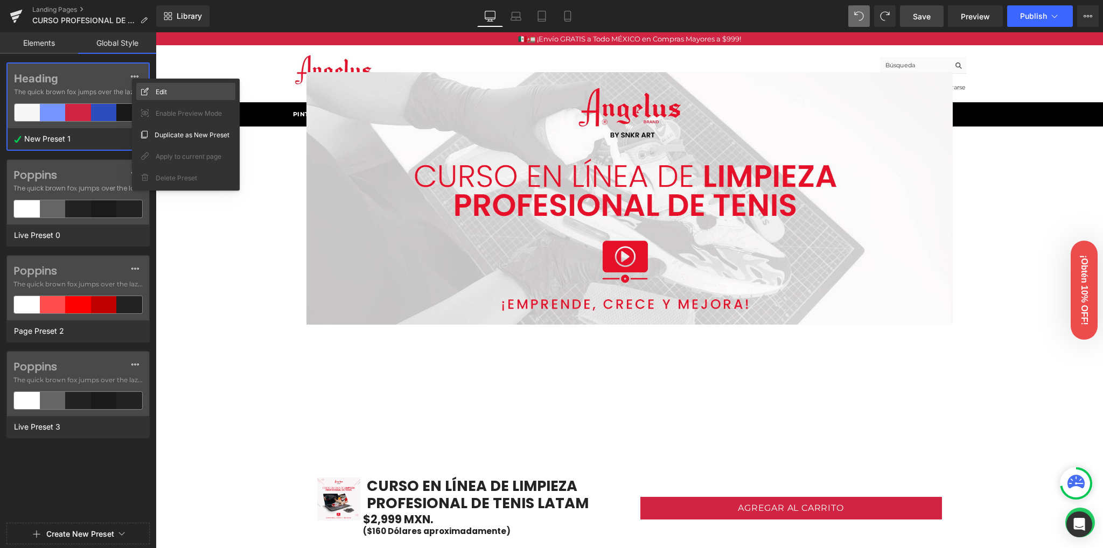
click at [165, 93] on span "Edit" at bounding box center [161, 91] width 11 height 11
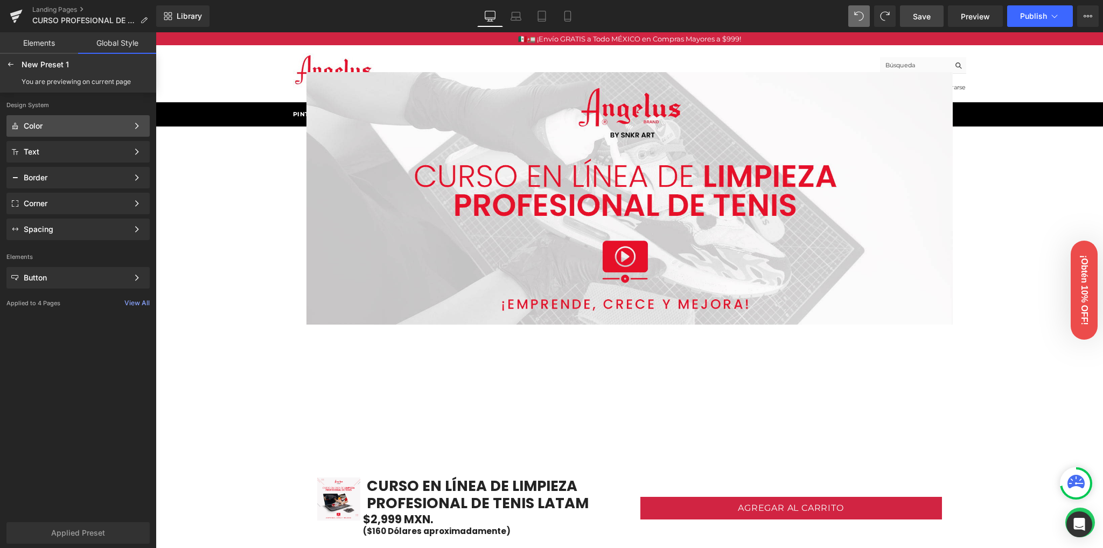
click at [58, 126] on div "Color" at bounding box center [76, 126] width 105 height 9
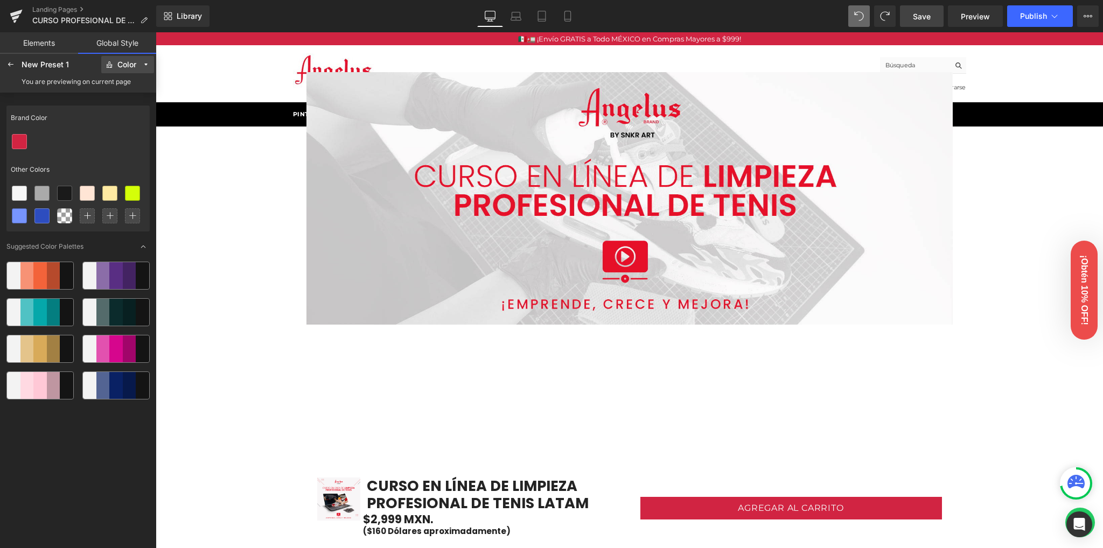
click at [121, 69] on button "Color" at bounding box center [127, 64] width 53 height 17
click at [123, 81] on div "Color" at bounding box center [123, 86] width 54 height 17
click at [132, 67] on div "Color" at bounding box center [126, 65] width 19 height 8
click at [123, 108] on div "Text" at bounding box center [123, 103] width 54 height 17
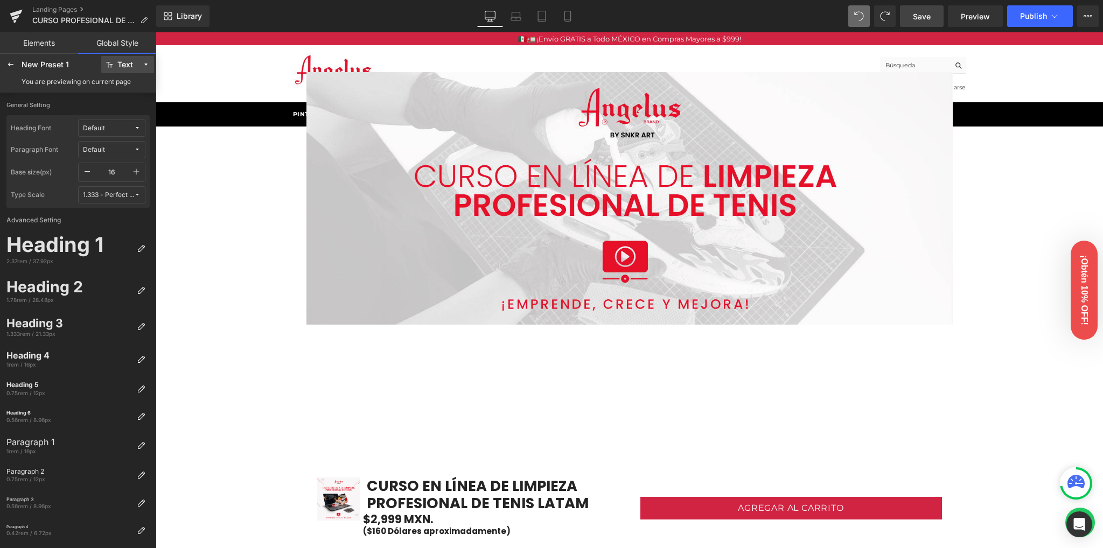
click at [123, 68] on div "Text" at bounding box center [125, 65] width 16 height 8
click at [115, 124] on div "Border" at bounding box center [122, 120] width 45 height 9
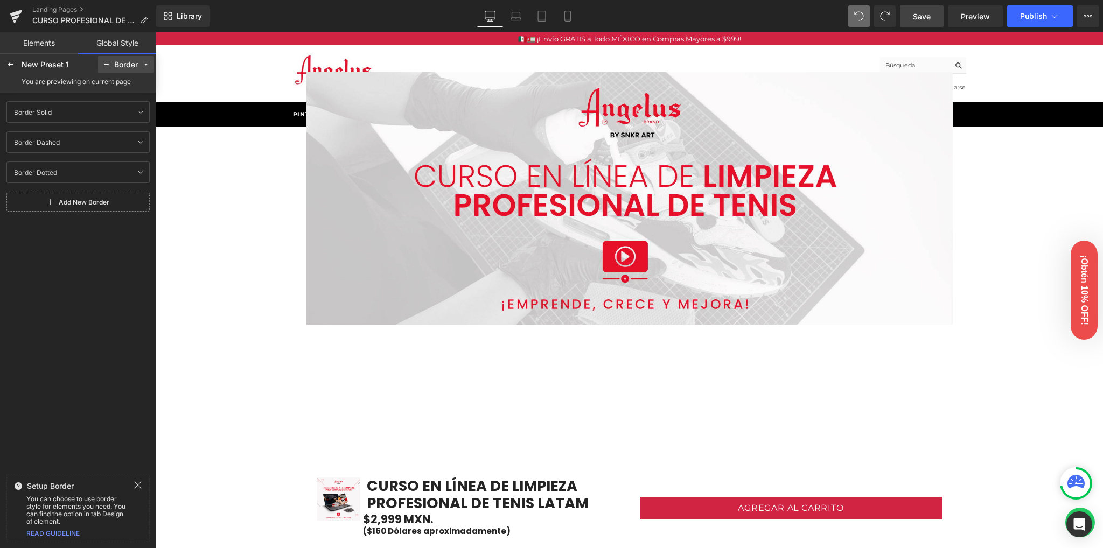
click at [127, 71] on button "Border" at bounding box center [126, 64] width 56 height 17
click at [130, 141] on label "Corner" at bounding box center [124, 138] width 22 height 8
click at [119, 66] on div "Corner" at bounding box center [126, 65] width 24 height 8
click at [124, 135] on label "Corner" at bounding box center [124, 138] width 22 height 8
click at [124, 63] on div "Corner" at bounding box center [126, 65] width 24 height 8
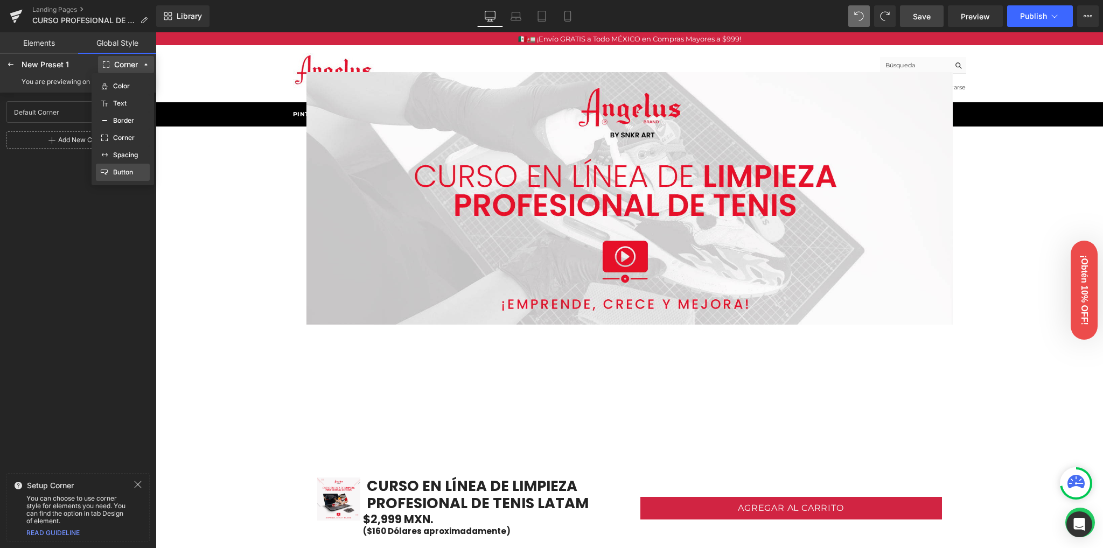
click at [129, 169] on label "Button" at bounding box center [123, 173] width 20 height 8
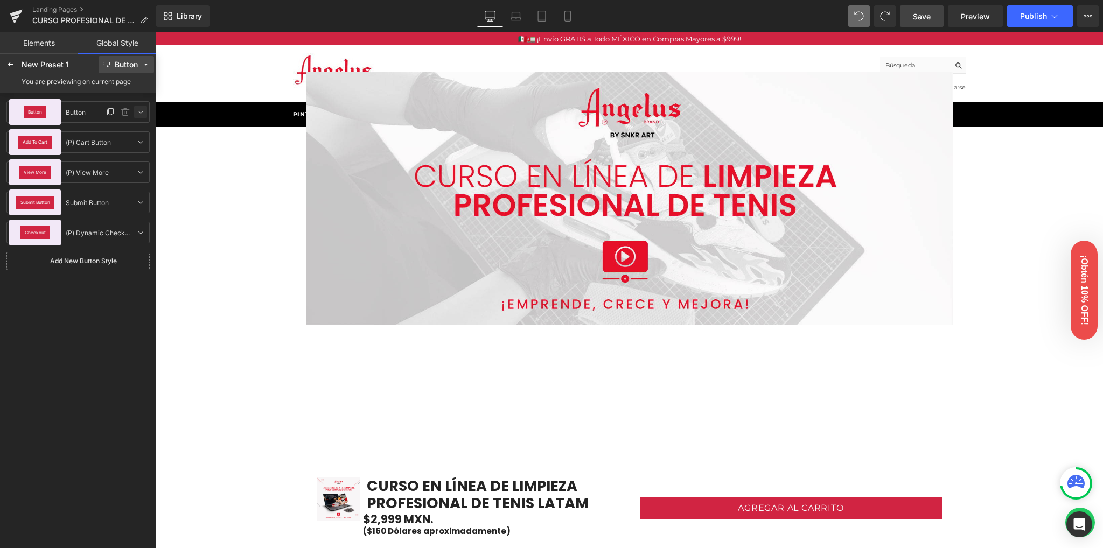
click at [140, 113] on icon at bounding box center [140, 112] width 9 height 9
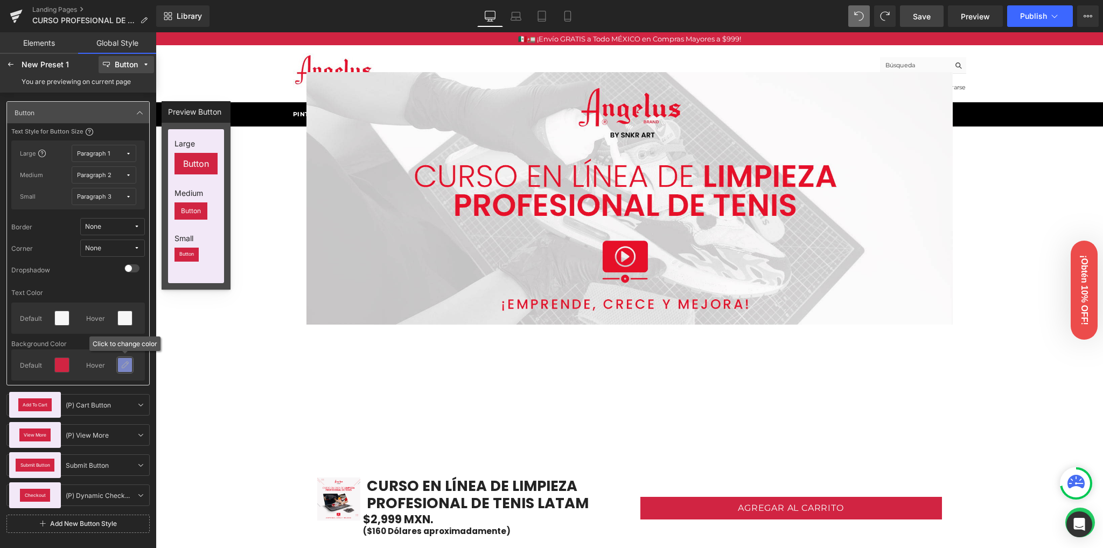
click at [123, 364] on icon at bounding box center [125, 365] width 9 height 9
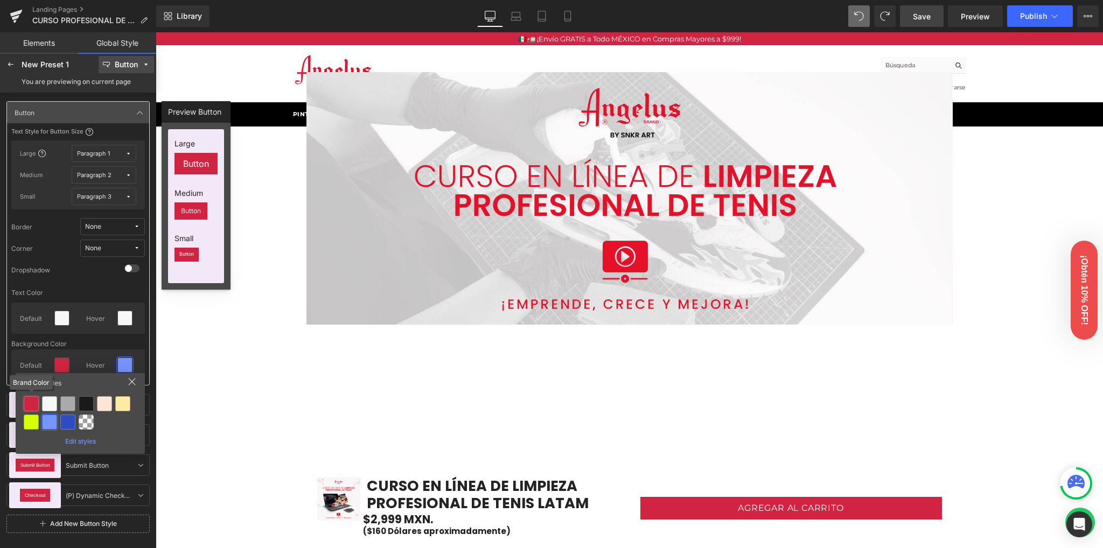
click at [34, 403] on div at bounding box center [31, 403] width 15 height 15
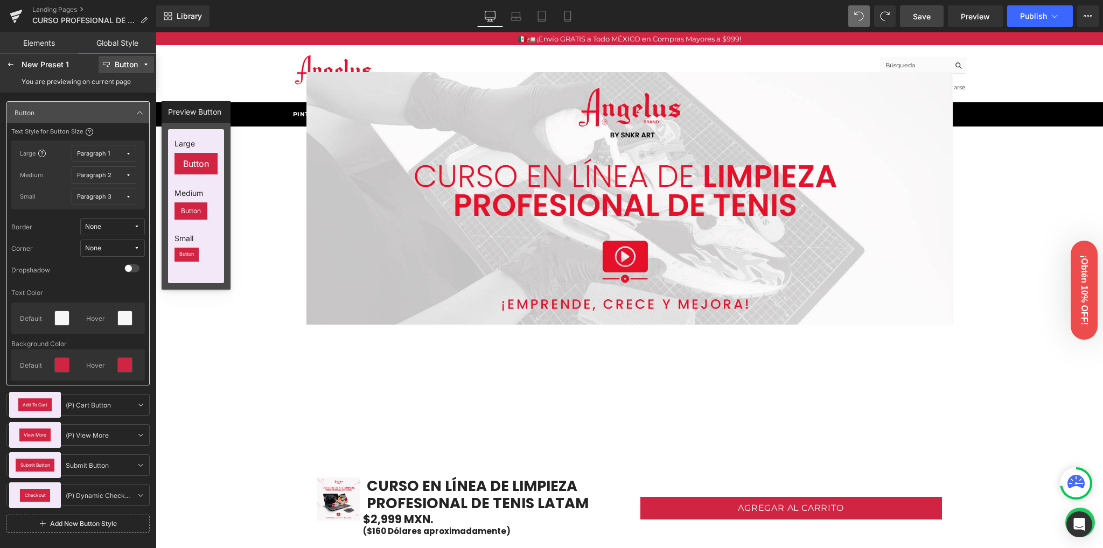
click at [145, 109] on link at bounding box center [140, 112] width 13 height 13
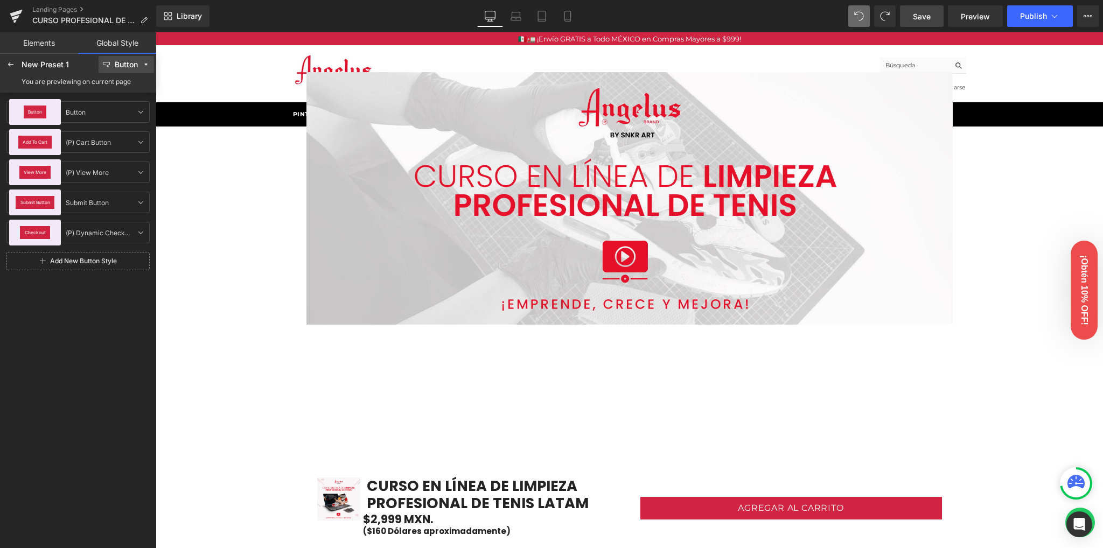
click at [920, 16] on span "Save" at bounding box center [922, 16] width 18 height 11
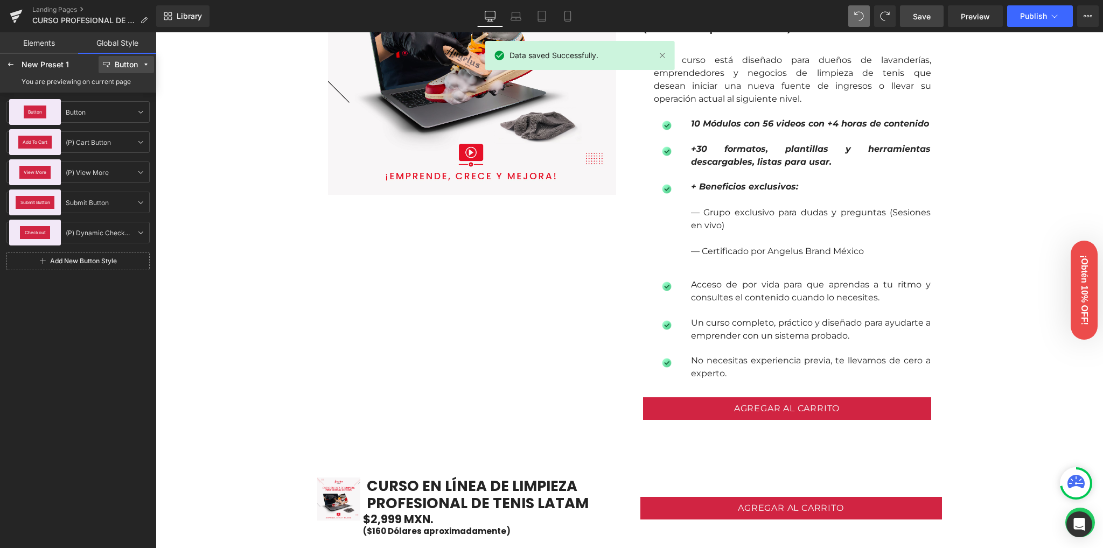
scroll to position [862, 0]
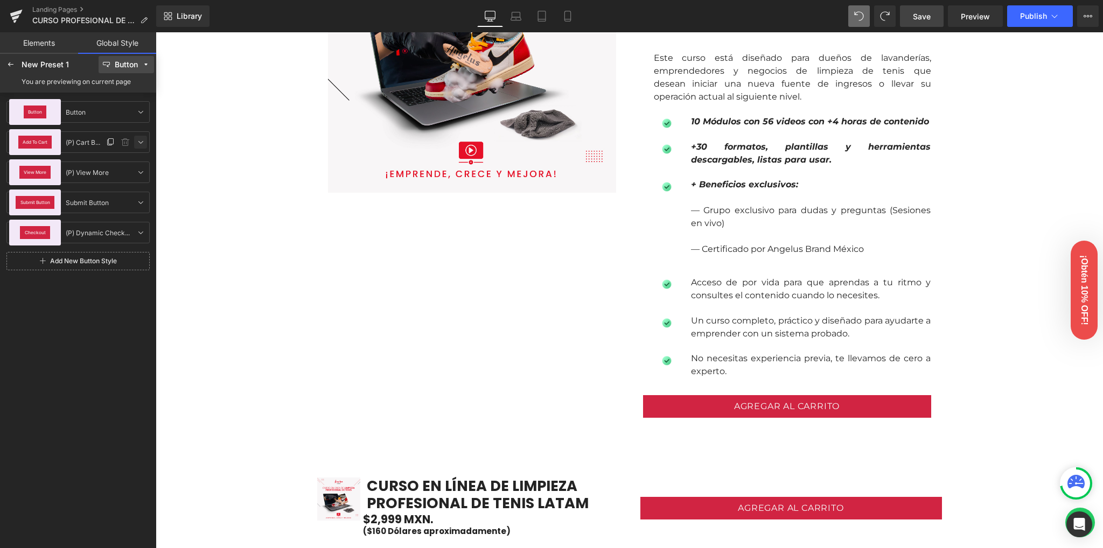
click at [143, 143] on icon at bounding box center [140, 142] width 9 height 9
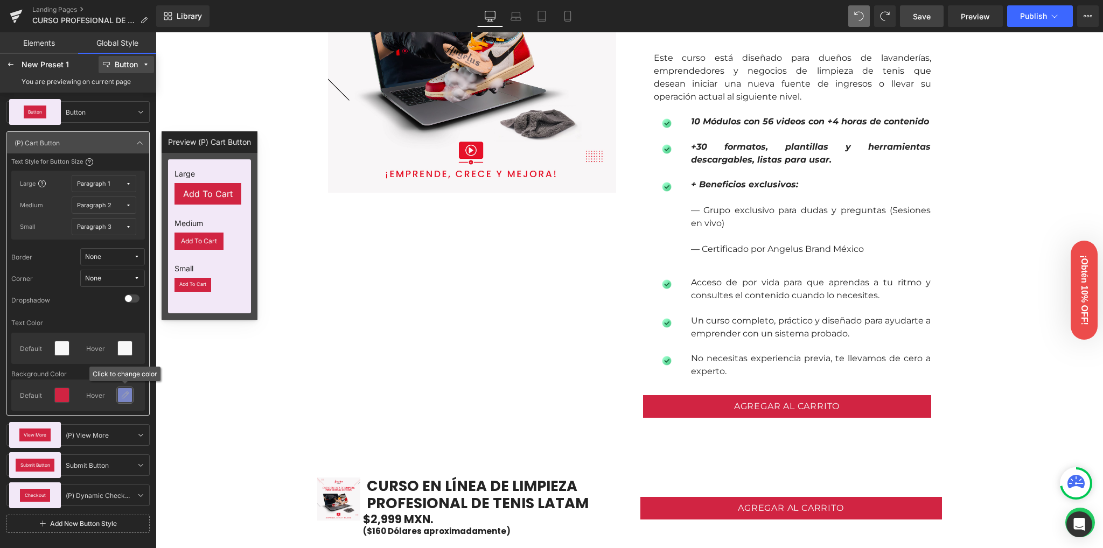
click at [123, 400] on div at bounding box center [125, 395] width 14 height 14
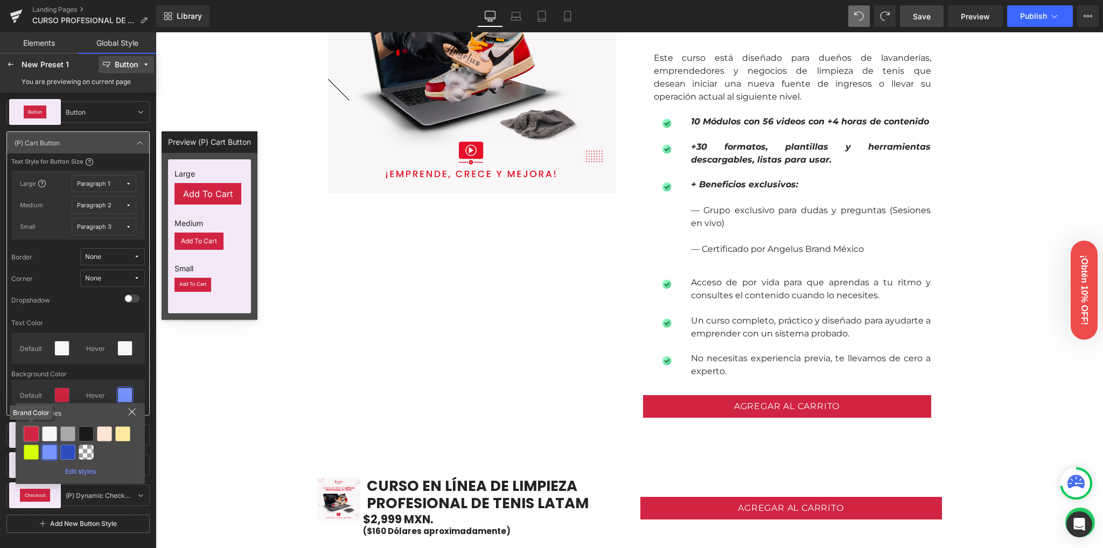
click at [30, 432] on div at bounding box center [31, 434] width 15 height 15
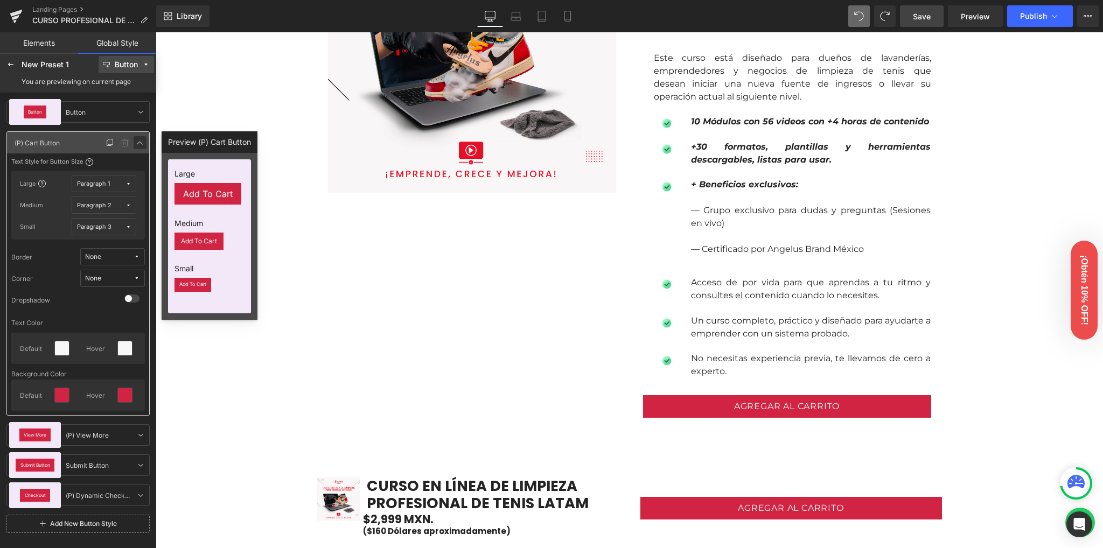
click at [136, 141] on icon at bounding box center [140, 142] width 9 height 9
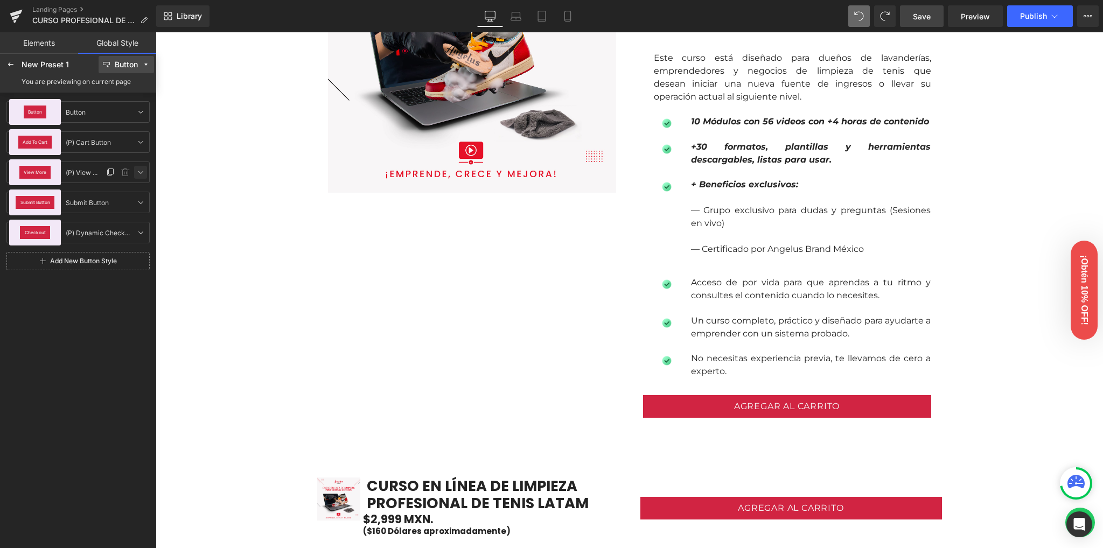
click at [143, 172] on icon at bounding box center [140, 172] width 9 height 9
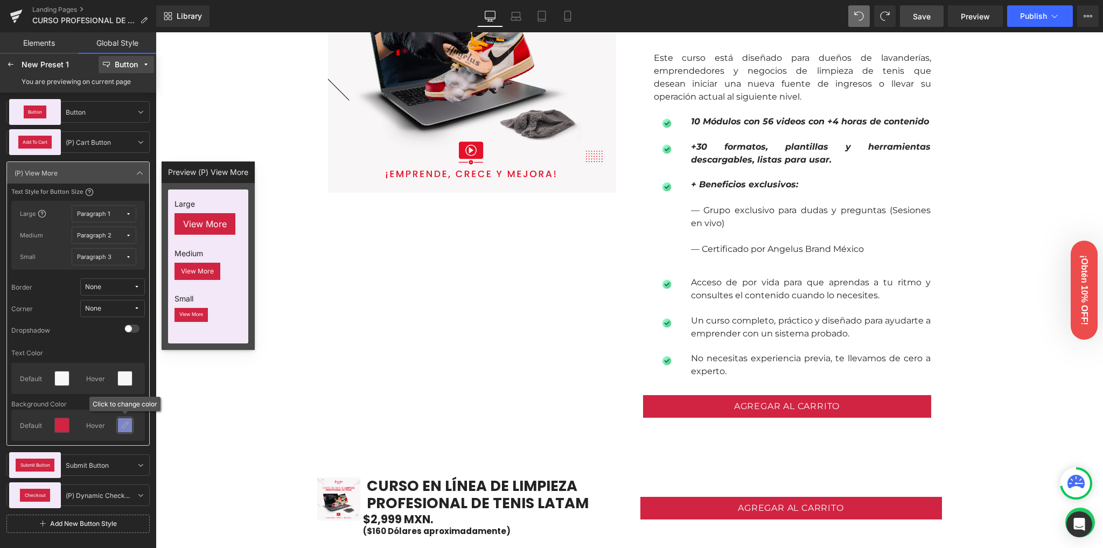
click at [127, 424] on icon at bounding box center [125, 425] width 9 height 9
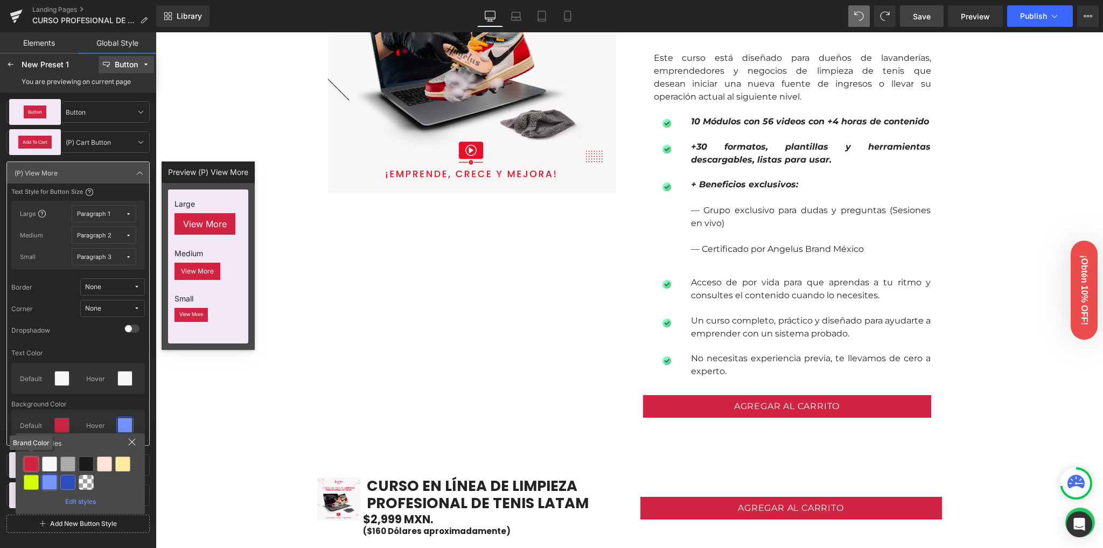
click at [31, 465] on div at bounding box center [31, 464] width 15 height 15
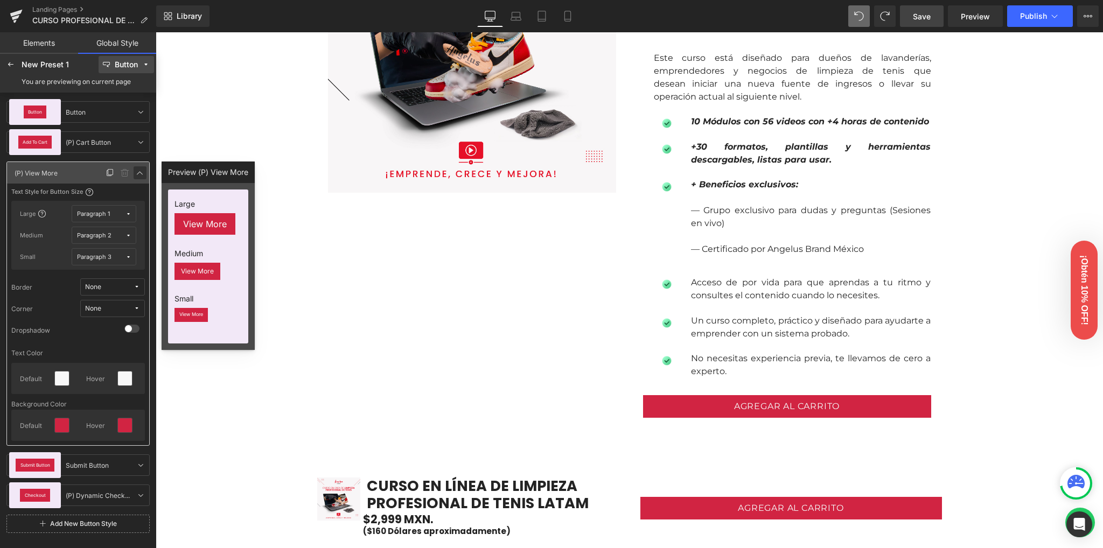
click at [143, 171] on icon at bounding box center [140, 173] width 9 height 9
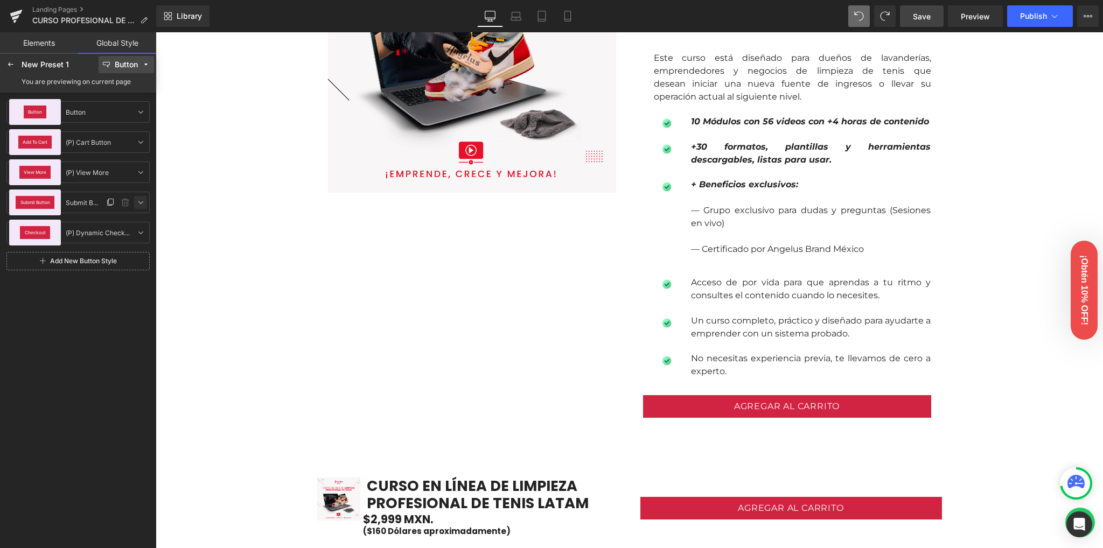
click at [138, 205] on icon at bounding box center [140, 202] width 9 height 9
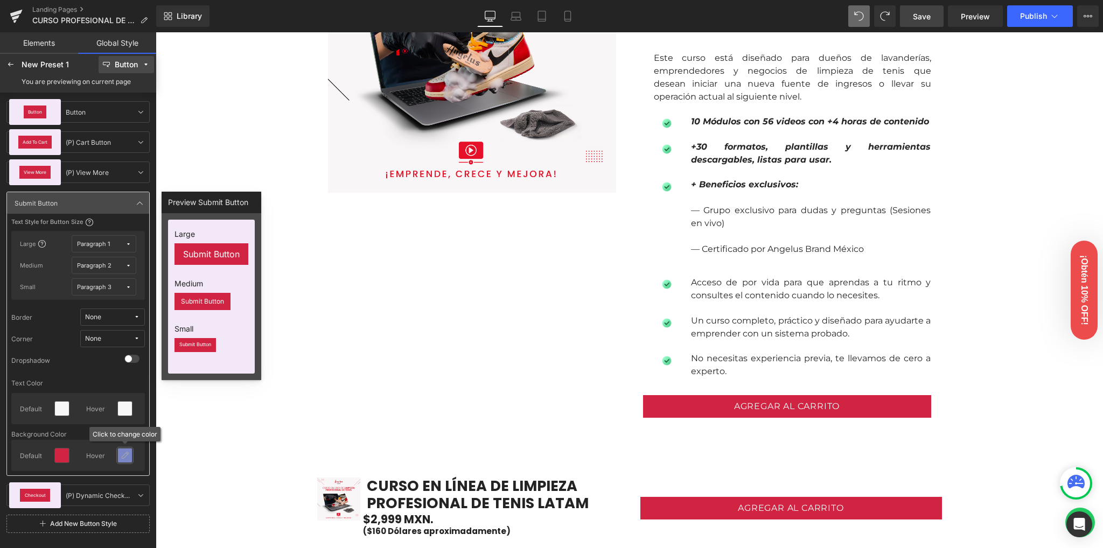
click at [124, 455] on icon at bounding box center [125, 455] width 9 height 9
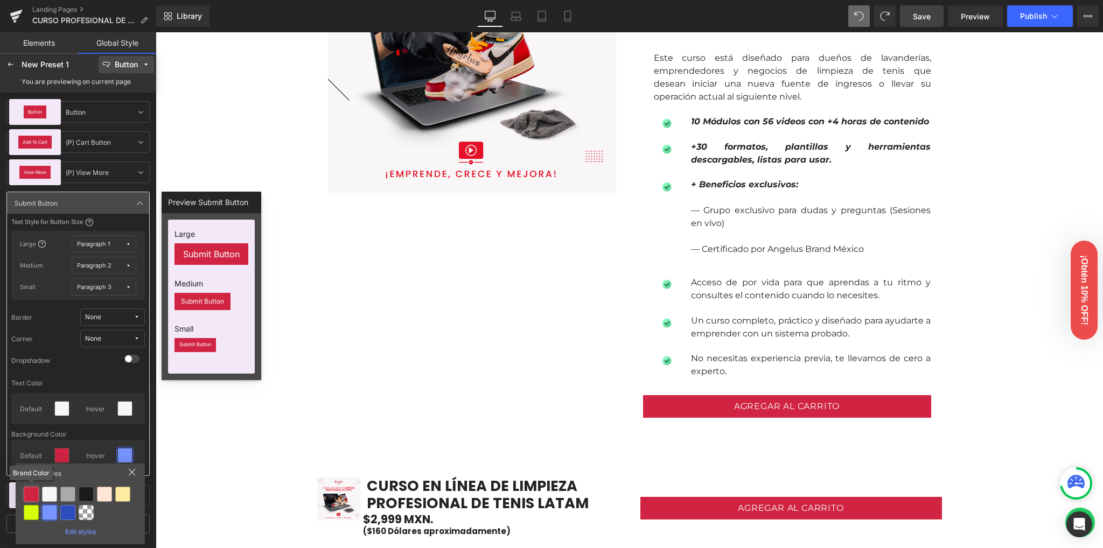
click at [33, 497] on div at bounding box center [31, 494] width 15 height 15
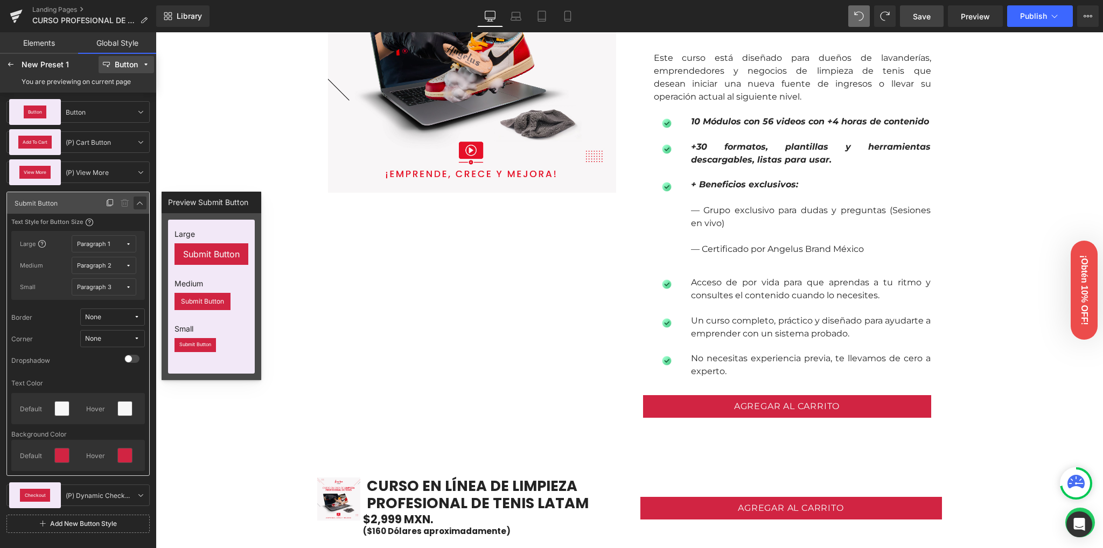
click at [139, 205] on icon at bounding box center [140, 203] width 9 height 9
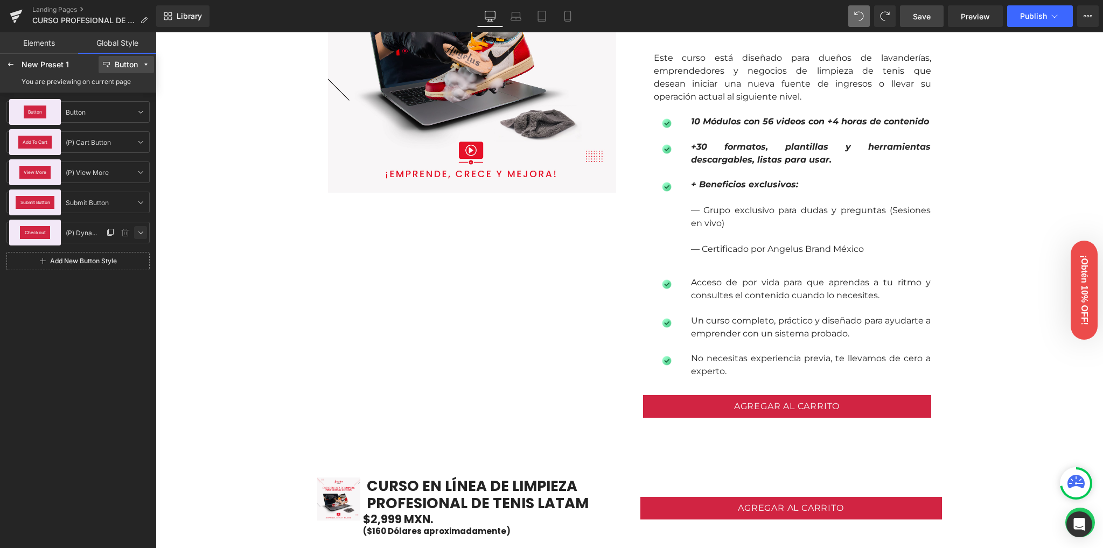
click at [138, 234] on icon at bounding box center [140, 232] width 9 height 9
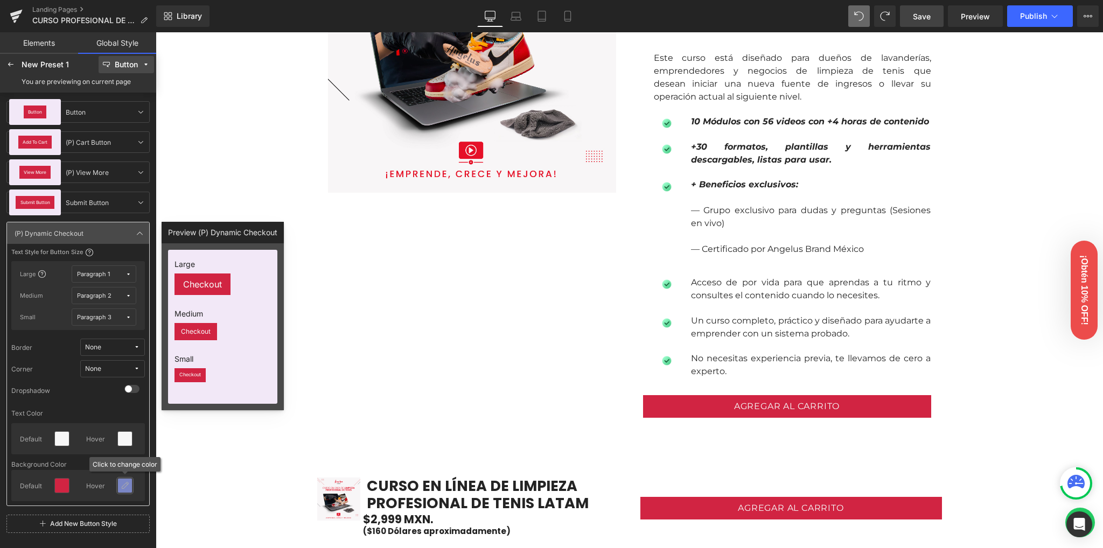
click at [123, 484] on icon at bounding box center [125, 486] width 9 height 9
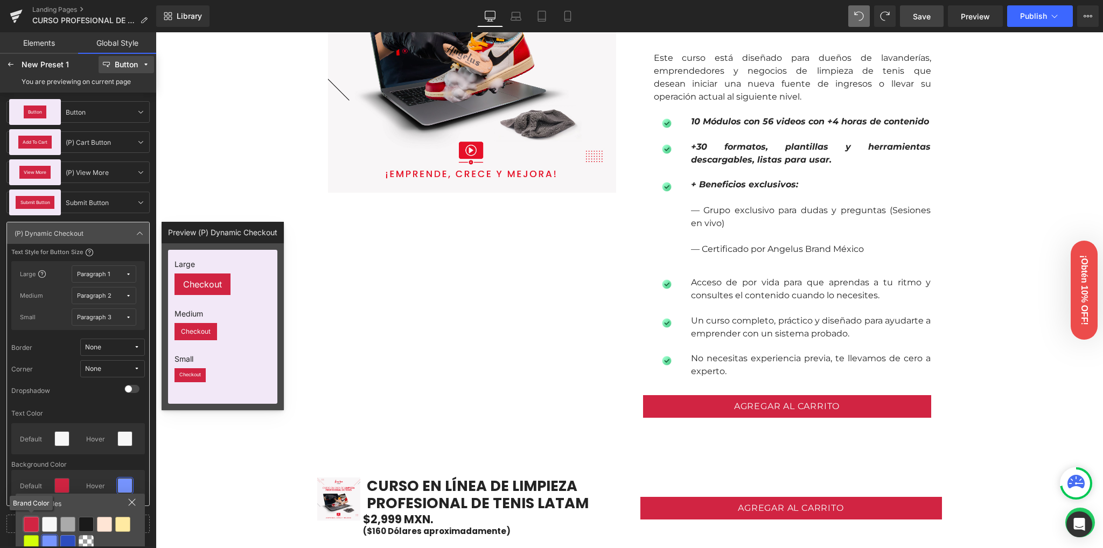
click at [31, 524] on div at bounding box center [31, 524] width 15 height 15
click at [141, 232] on icon at bounding box center [140, 233] width 9 height 9
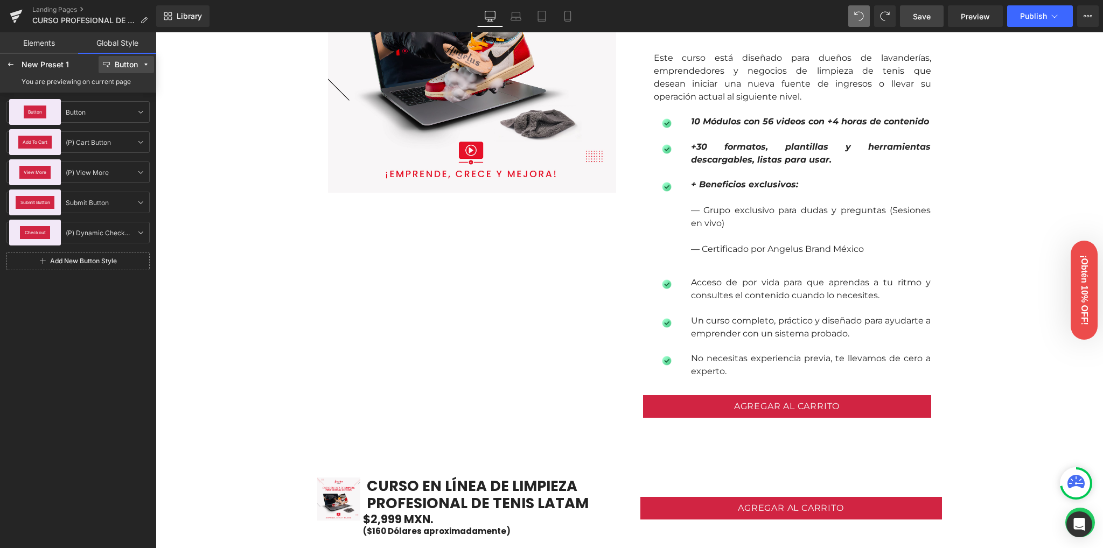
click at [922, 14] on span "Save" at bounding box center [922, 16] width 18 height 11
click at [1030, 17] on span "Publish" at bounding box center [1033, 16] width 27 height 9
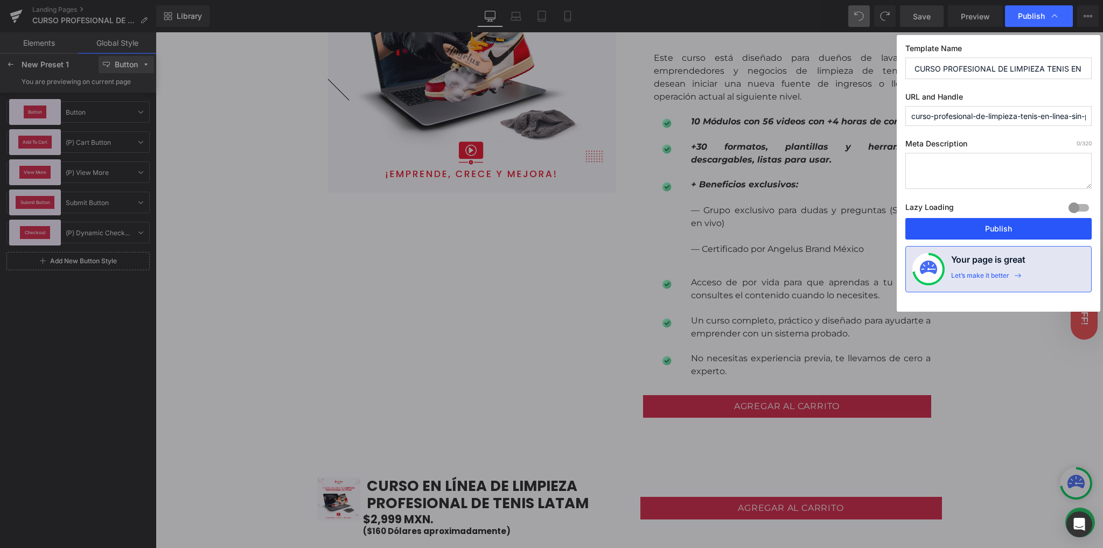
click at [967, 233] on button "Publish" at bounding box center [998, 229] width 186 height 22
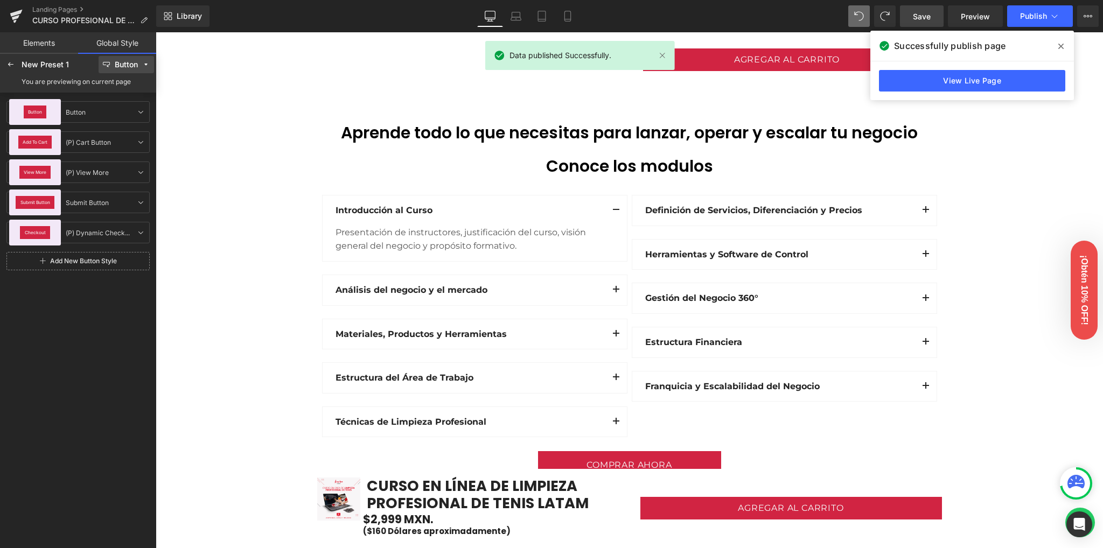
scroll to position [1221, 0]
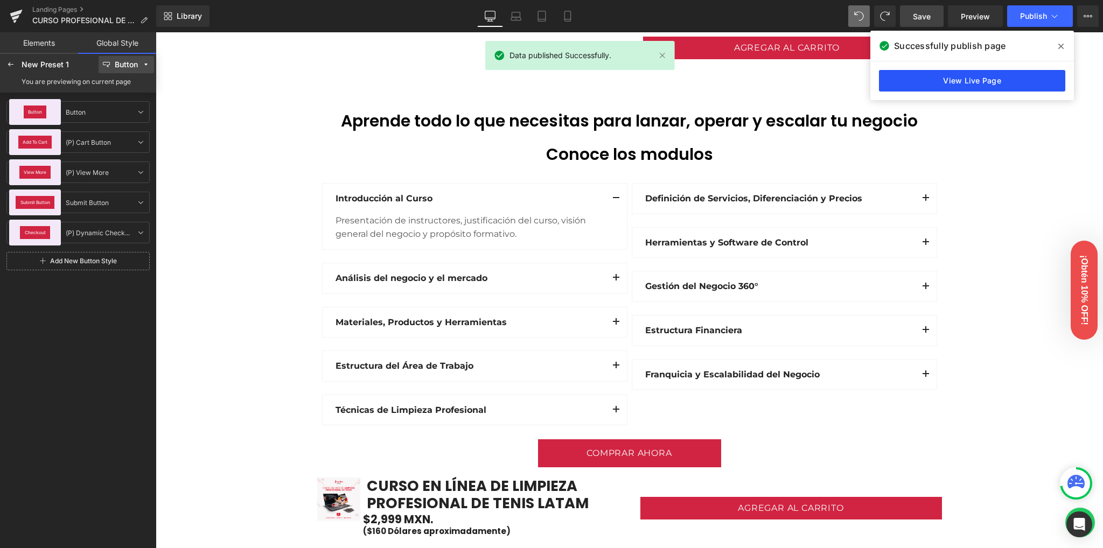
click at [967, 83] on link "View Live Page" at bounding box center [972, 81] width 186 height 22
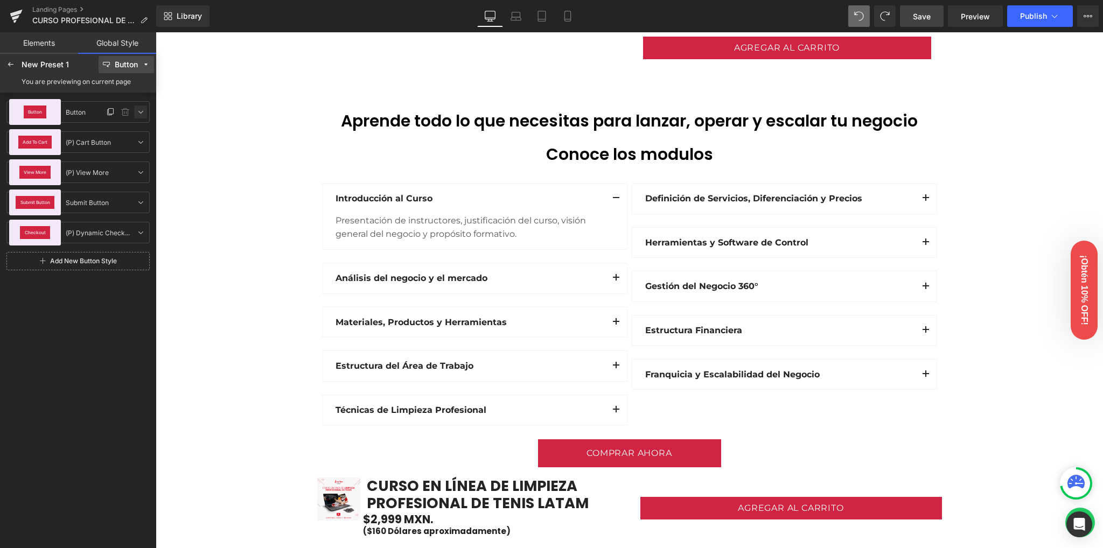
click at [141, 111] on icon at bounding box center [140, 112] width 9 height 9
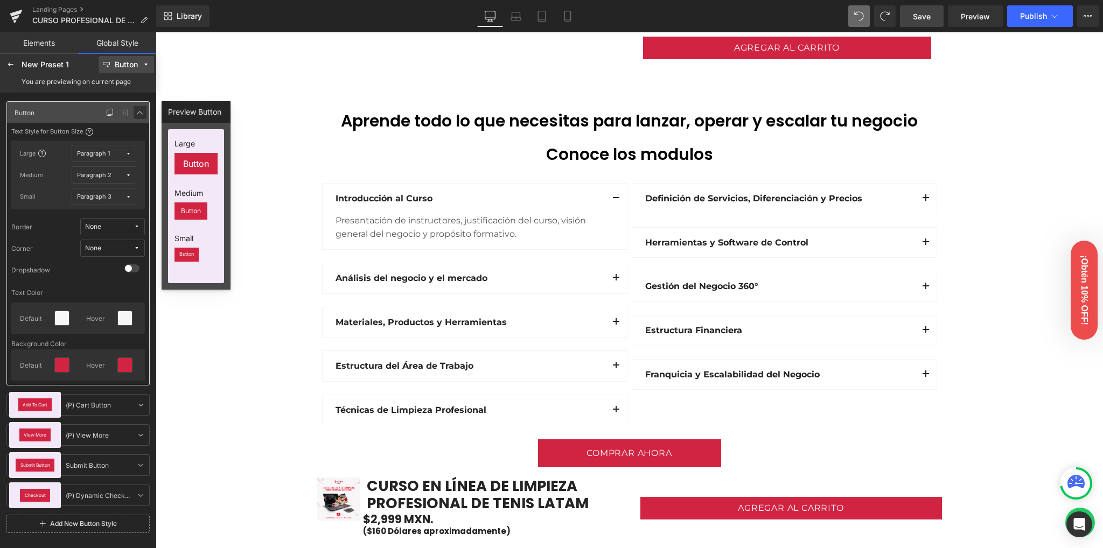
click at [141, 111] on icon at bounding box center [140, 112] width 9 height 9
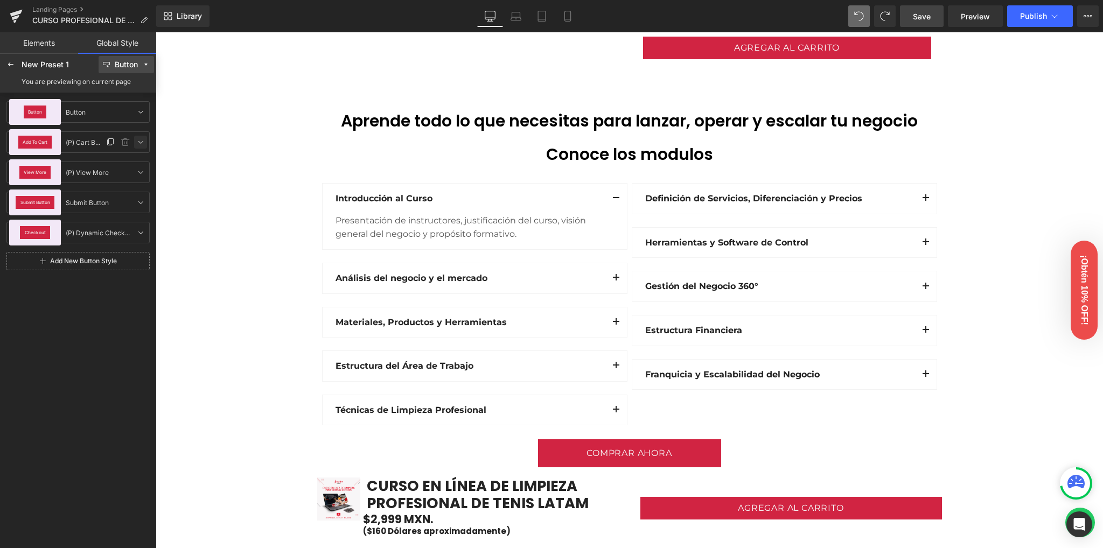
click at [137, 142] on icon at bounding box center [140, 142] width 9 height 9
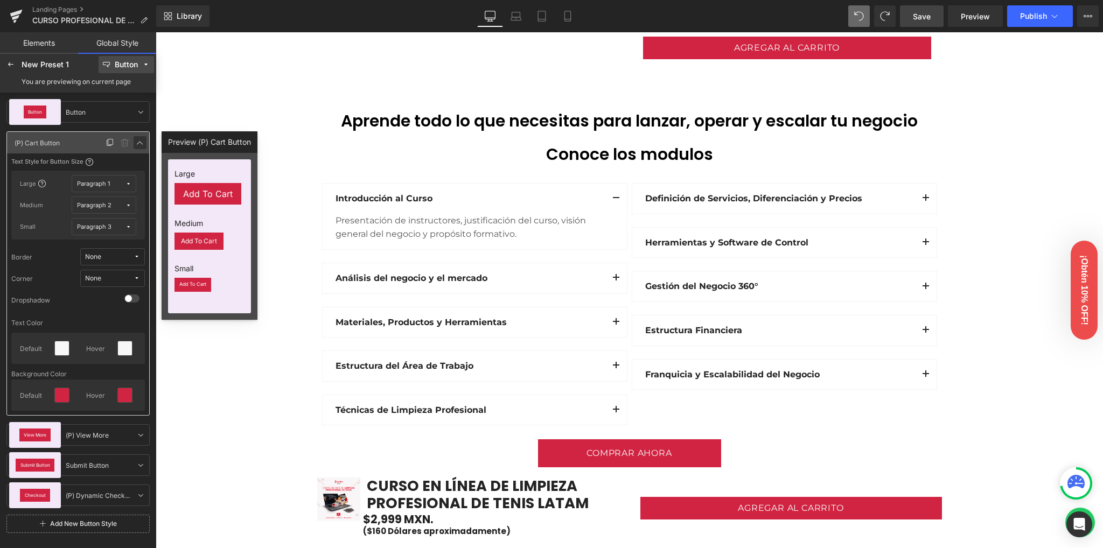
click at [137, 142] on icon at bounding box center [140, 142] width 9 height 9
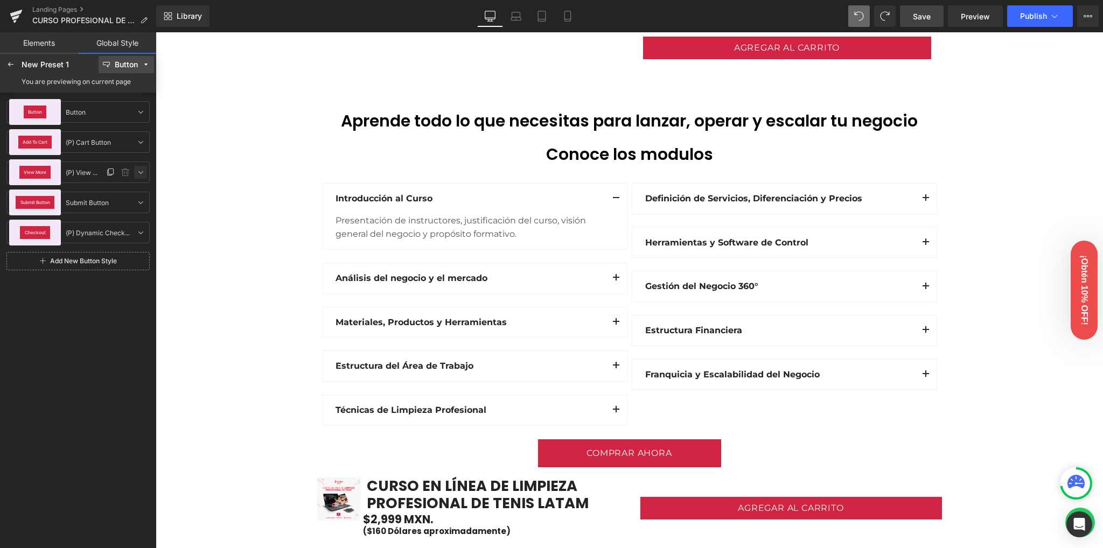
click at [142, 170] on icon at bounding box center [140, 172] width 9 height 9
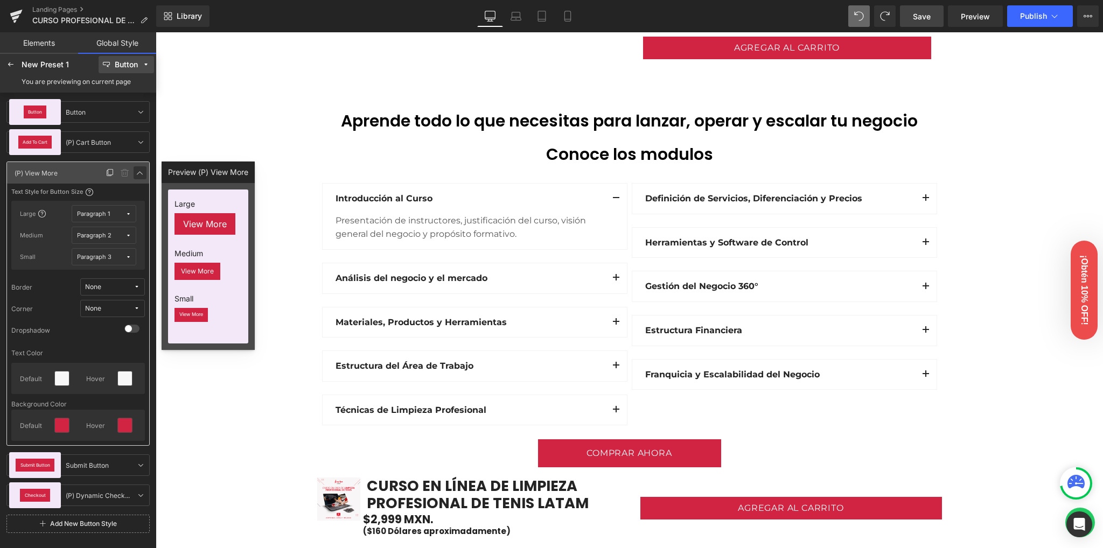
click at [142, 170] on icon at bounding box center [140, 173] width 9 height 9
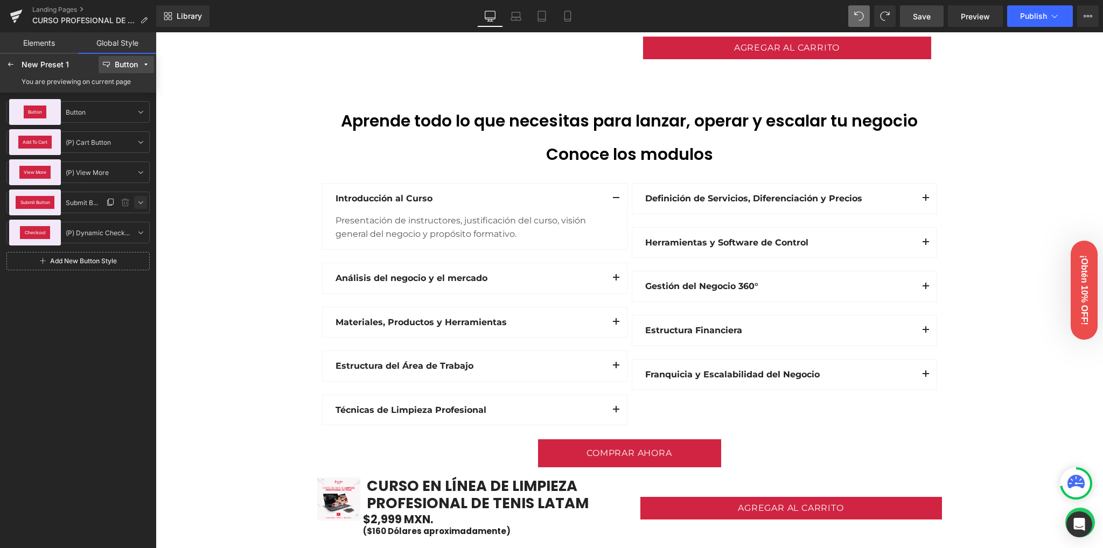
click at [140, 201] on icon at bounding box center [140, 202] width 9 height 9
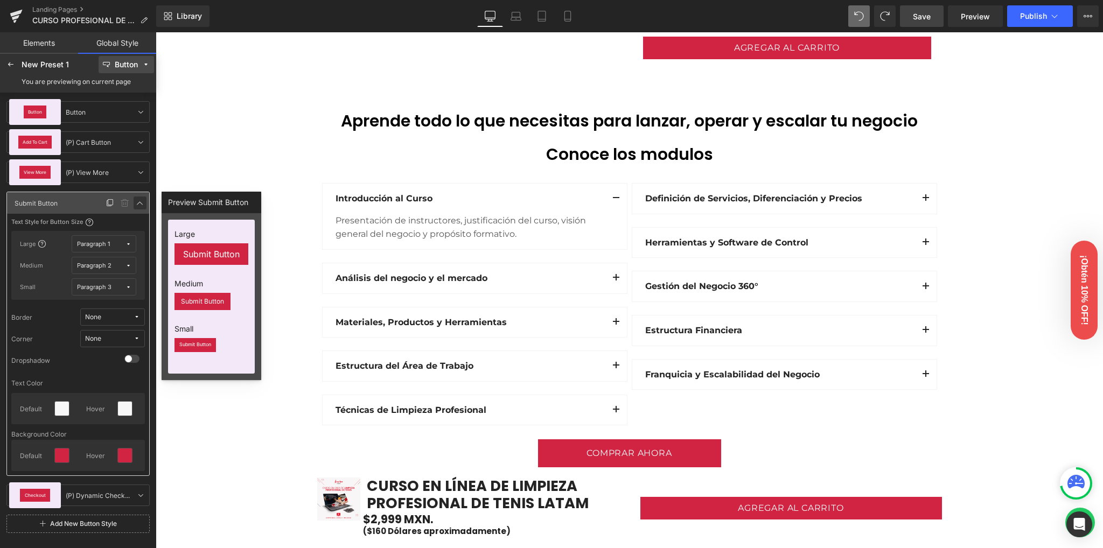
click at [140, 201] on icon at bounding box center [140, 203] width 9 height 9
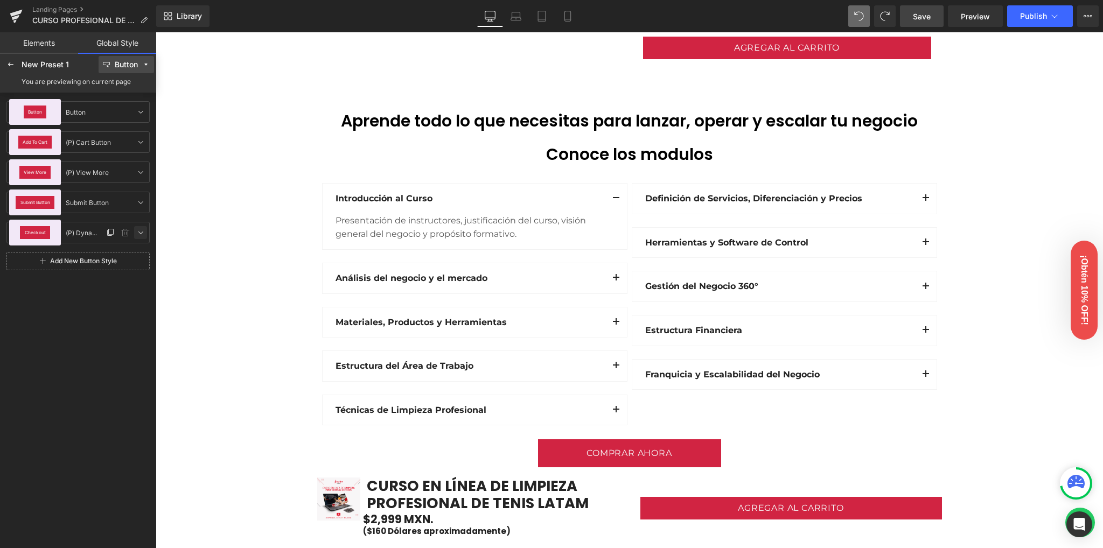
click at [142, 235] on icon at bounding box center [140, 232] width 9 height 9
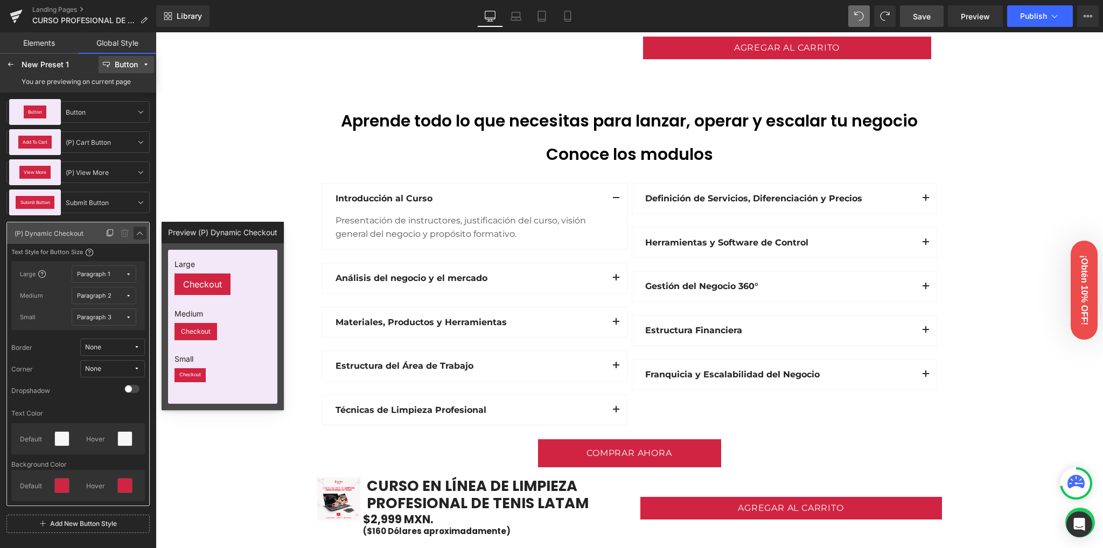
click at [142, 235] on icon at bounding box center [140, 233] width 9 height 9
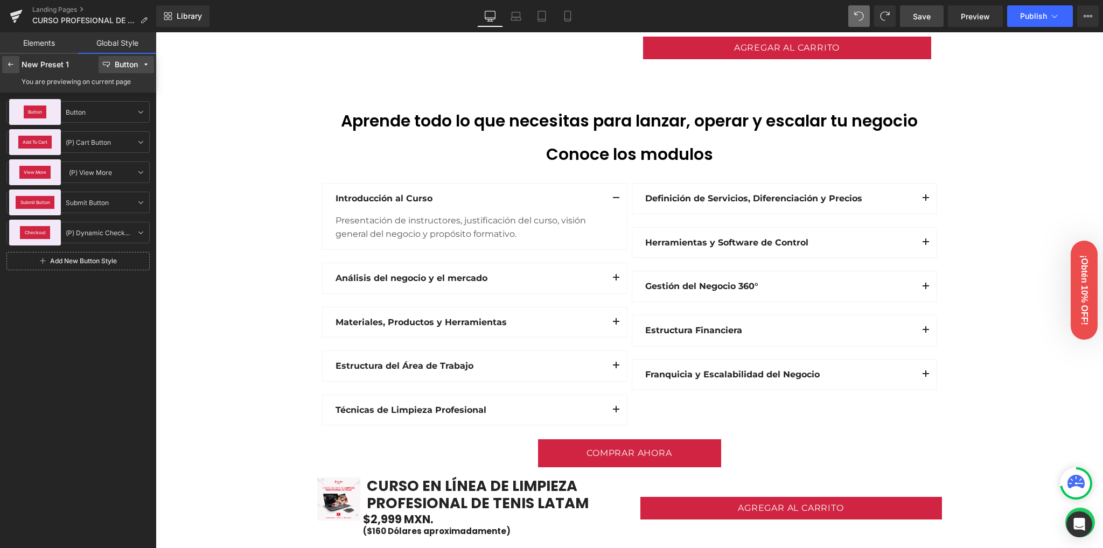
click at [15, 62] on div at bounding box center [10, 64] width 17 height 17
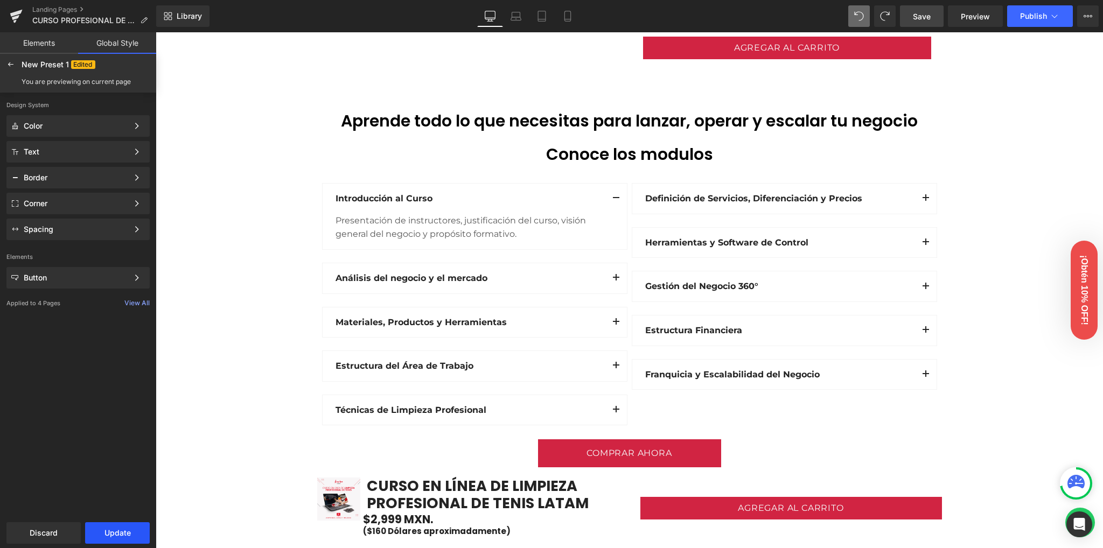
click at [117, 523] on button "Update" at bounding box center [117, 534] width 65 height 22
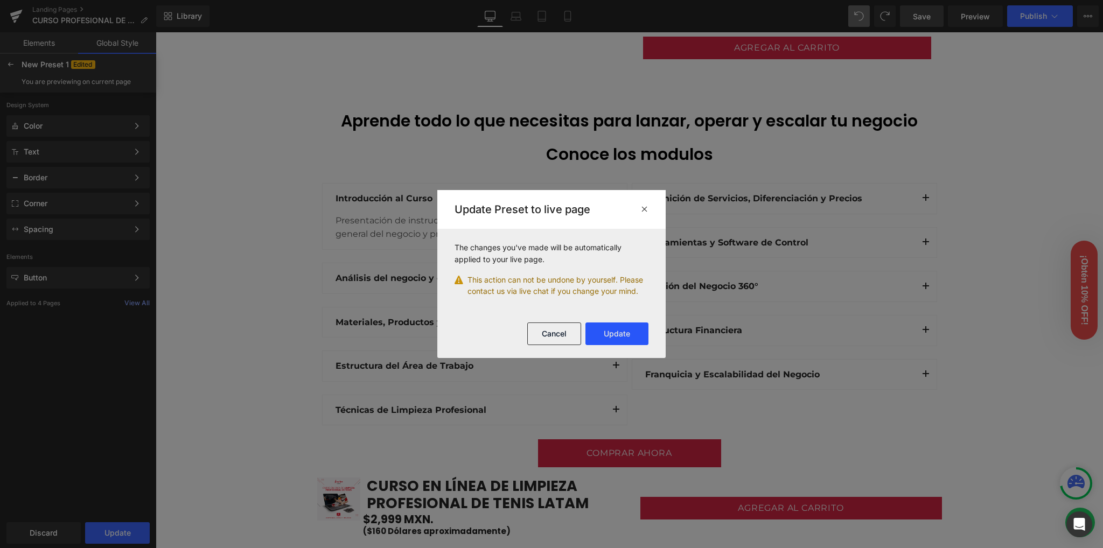
click at [631, 331] on button "Update" at bounding box center [617, 334] width 63 height 23
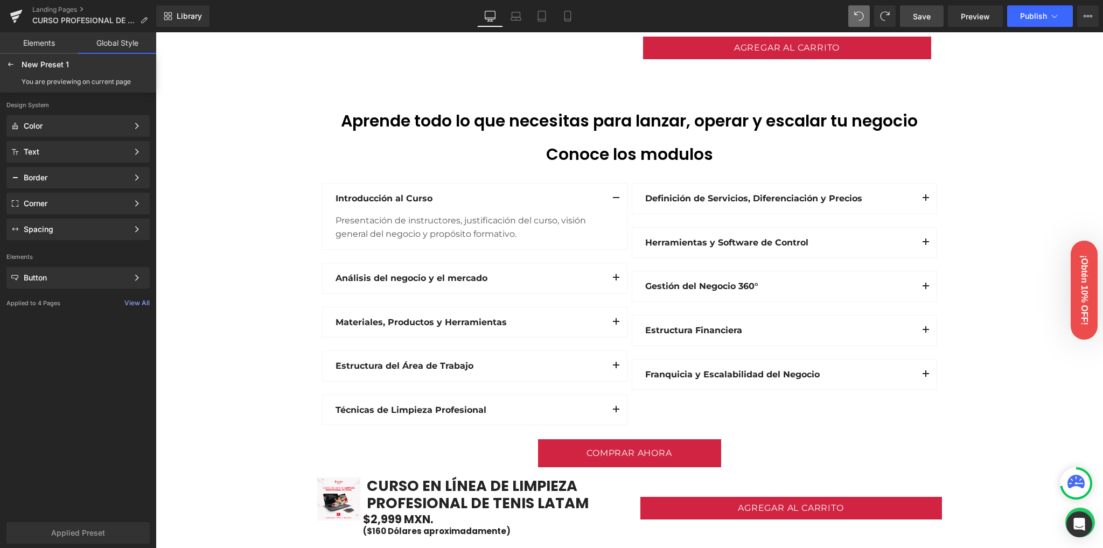
click at [928, 8] on link "Save" at bounding box center [922, 16] width 44 height 22
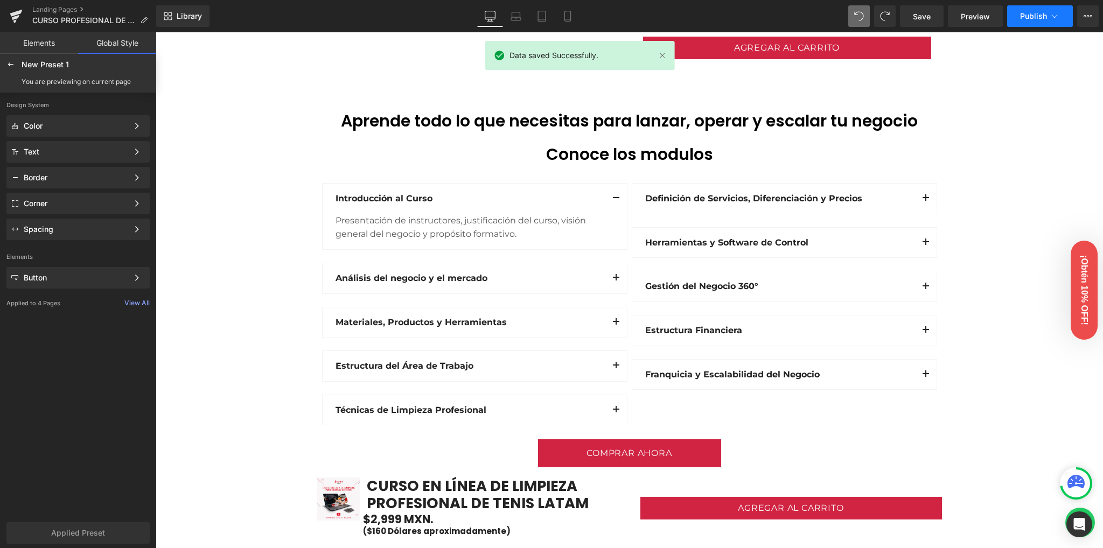
click at [1025, 20] on span "Publish" at bounding box center [1033, 16] width 27 height 9
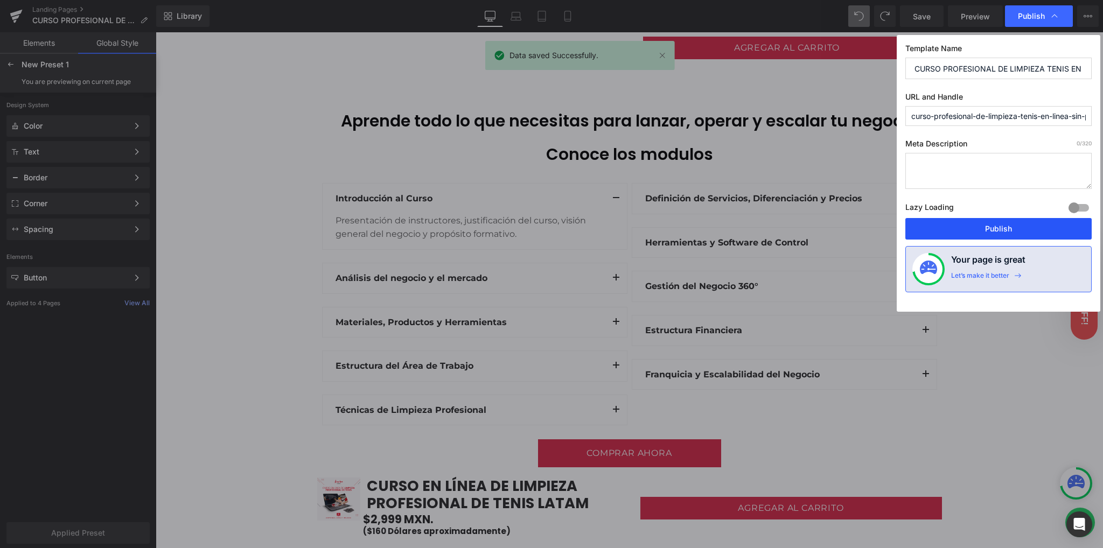
click at [1002, 229] on button "Publish" at bounding box center [998, 229] width 186 height 22
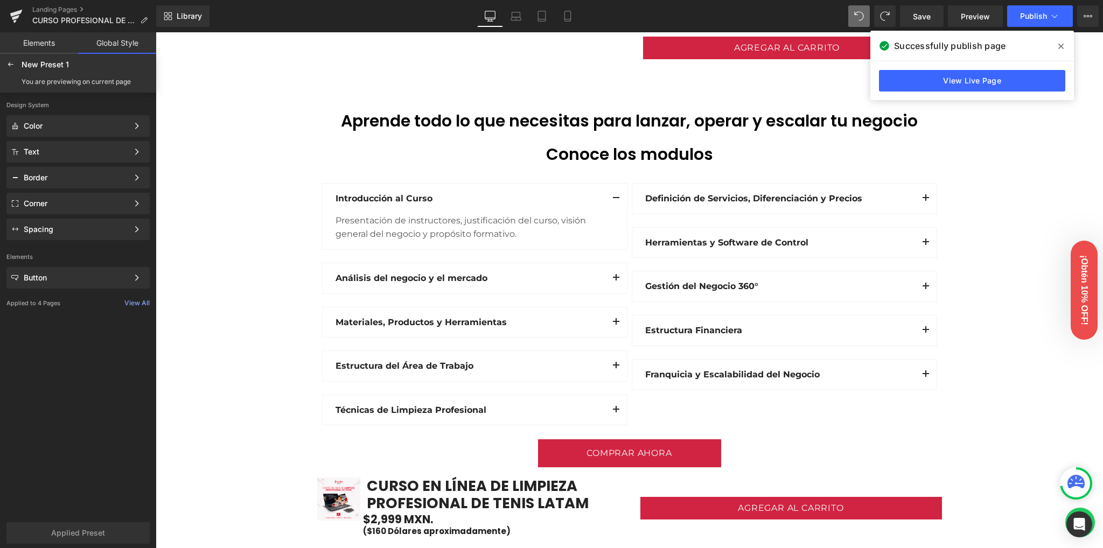
drag, startPoint x: 1040, startPoint y: 362, endPoint x: 1006, endPoint y: 393, distance: 46.1
drag, startPoint x: 1017, startPoint y: 395, endPoint x: 1018, endPoint y: 409, distance: 14.0
drag, startPoint x: 1018, startPoint y: 409, endPoint x: 1011, endPoint y: 433, distance: 24.9
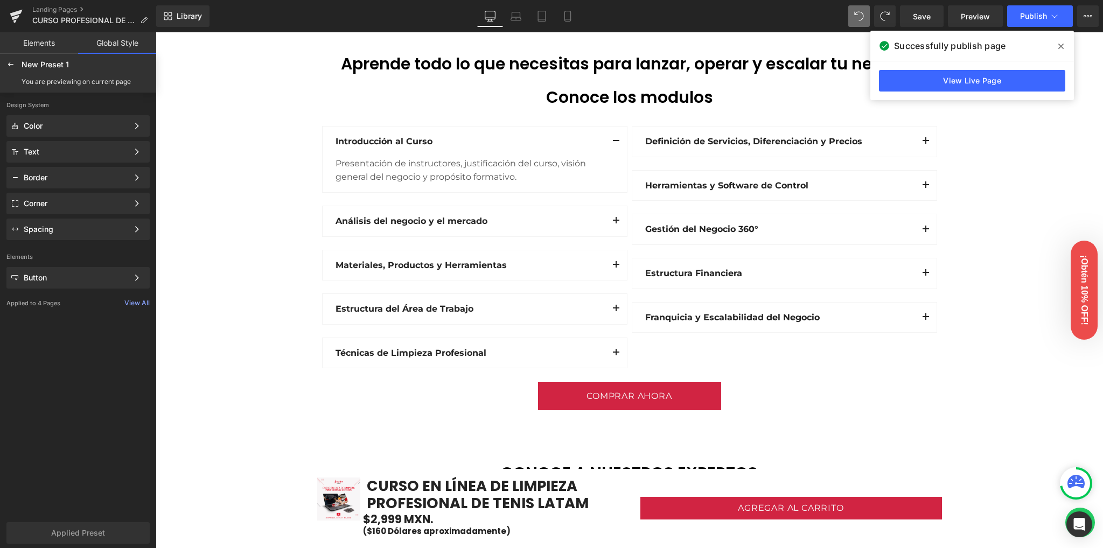
scroll to position [1364, 0]
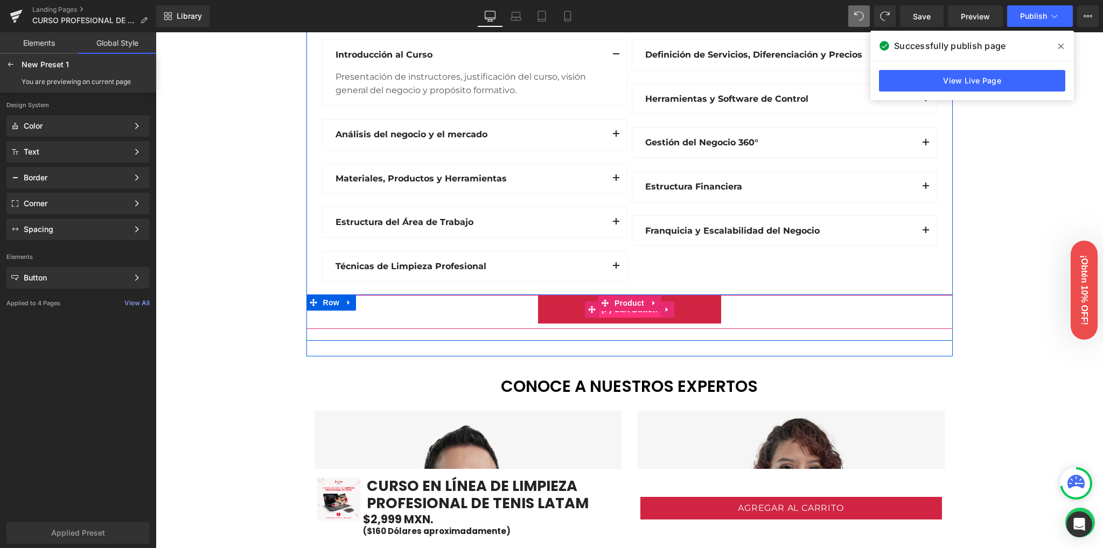
click at [612, 311] on span "(P) Cart Button" at bounding box center [628, 310] width 61 height 16
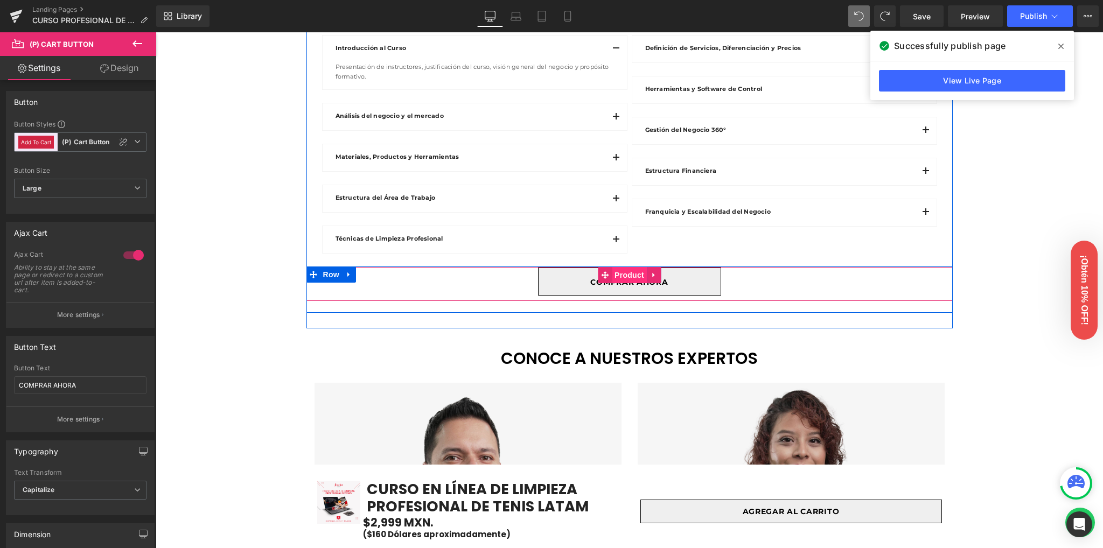
click at [618, 283] on span "Product" at bounding box center [629, 275] width 35 height 16
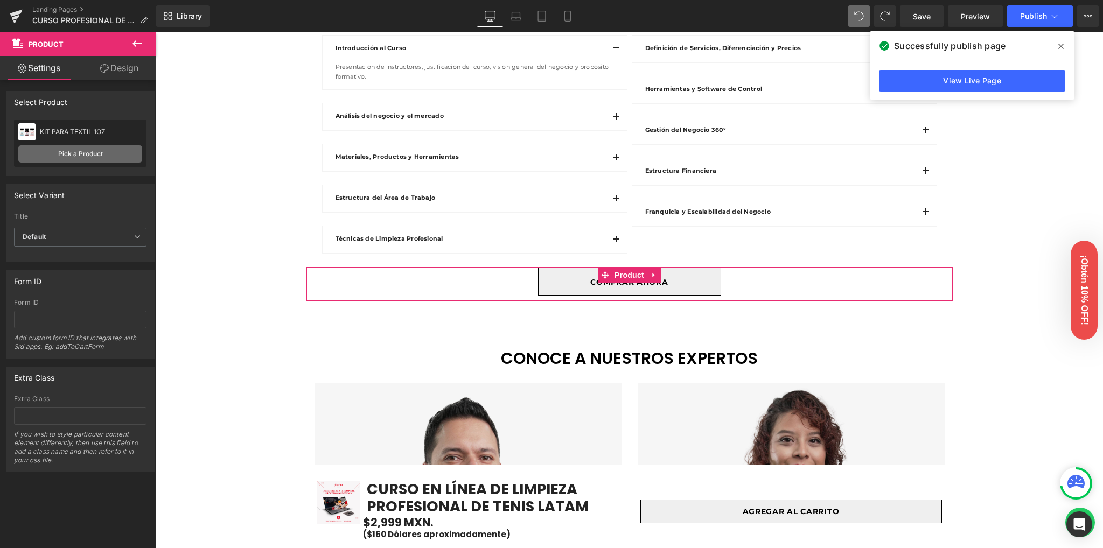
click at [76, 156] on link "Pick a Product" at bounding box center [80, 153] width 124 height 17
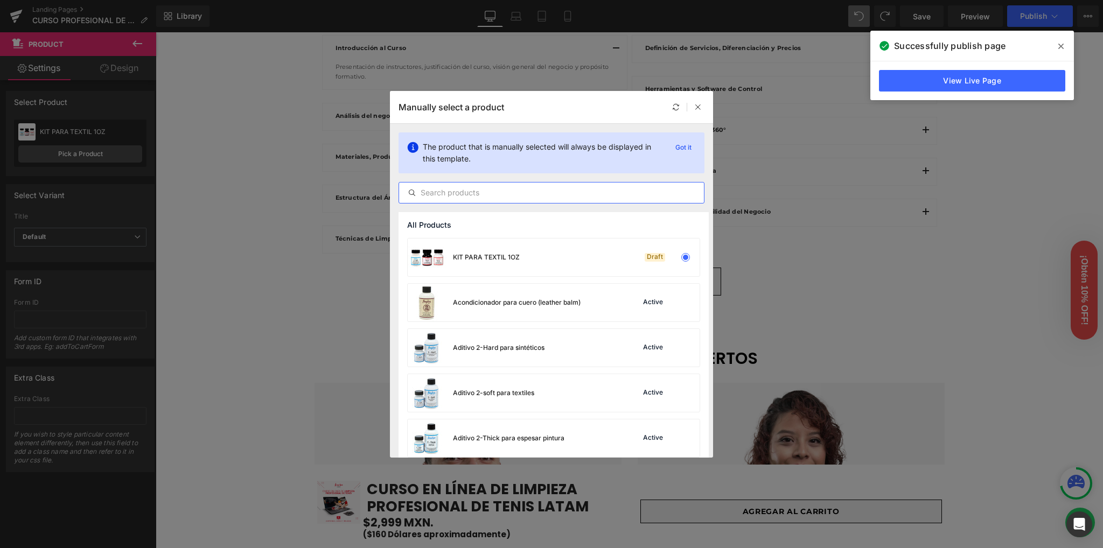
click at [506, 188] on input "text" at bounding box center [551, 192] width 305 height 13
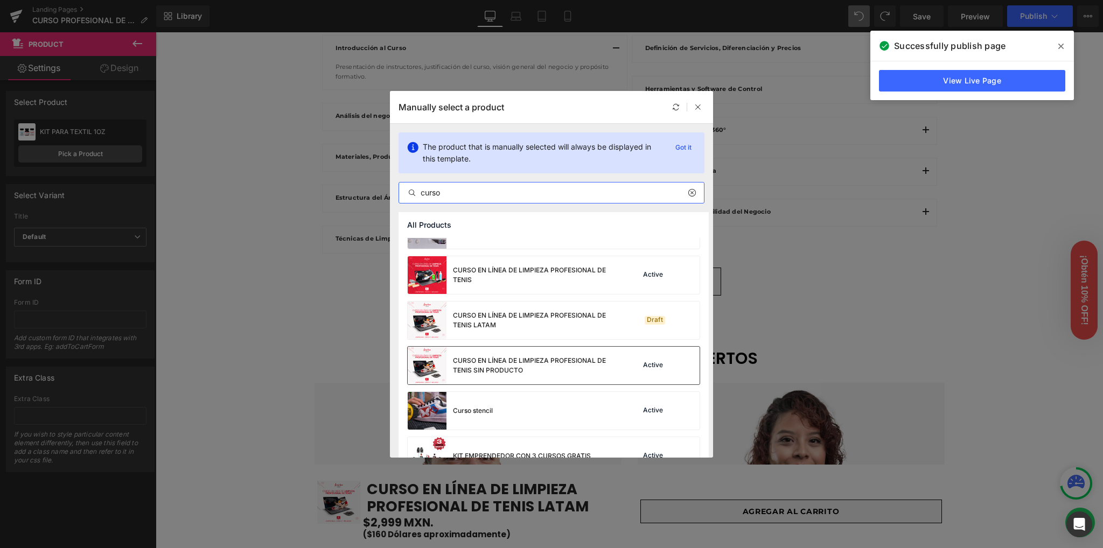
scroll to position [215, 0]
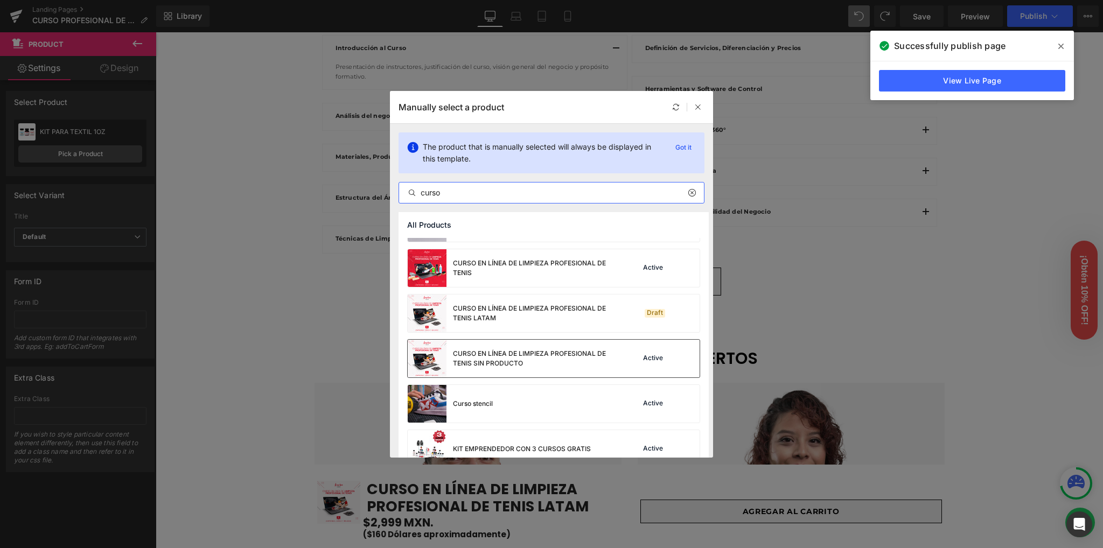
type input "curso"
drag, startPoint x: 491, startPoint y: 353, endPoint x: 339, endPoint y: 321, distance: 155.3
click at [491, 353] on div "CURSO EN LÍNEA DE LIMPIEZA PROFESIONAL DE TENIS SIN PRODUCTO" at bounding box center [534, 358] width 162 height 19
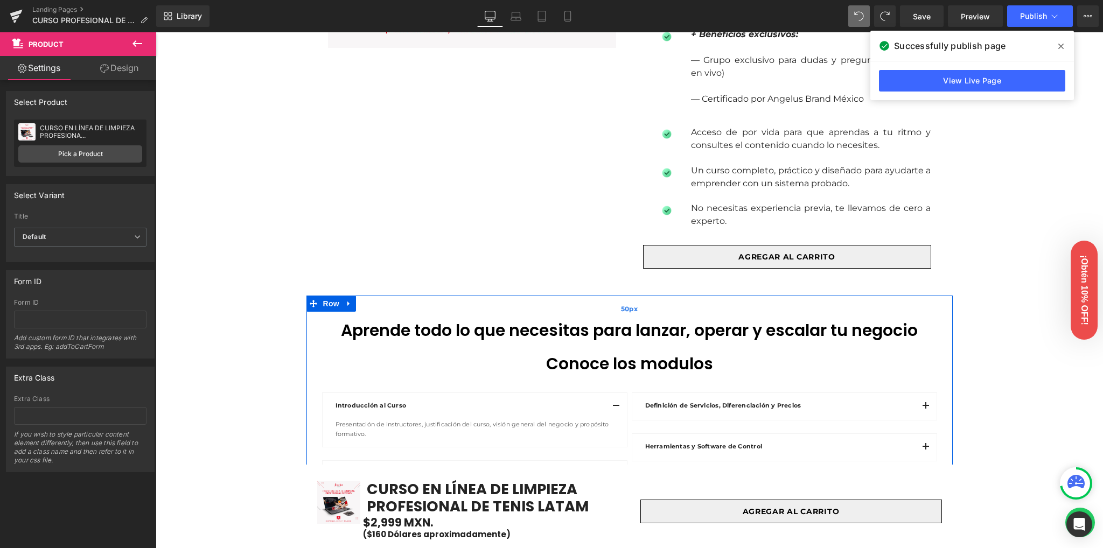
scroll to position [1005, 0]
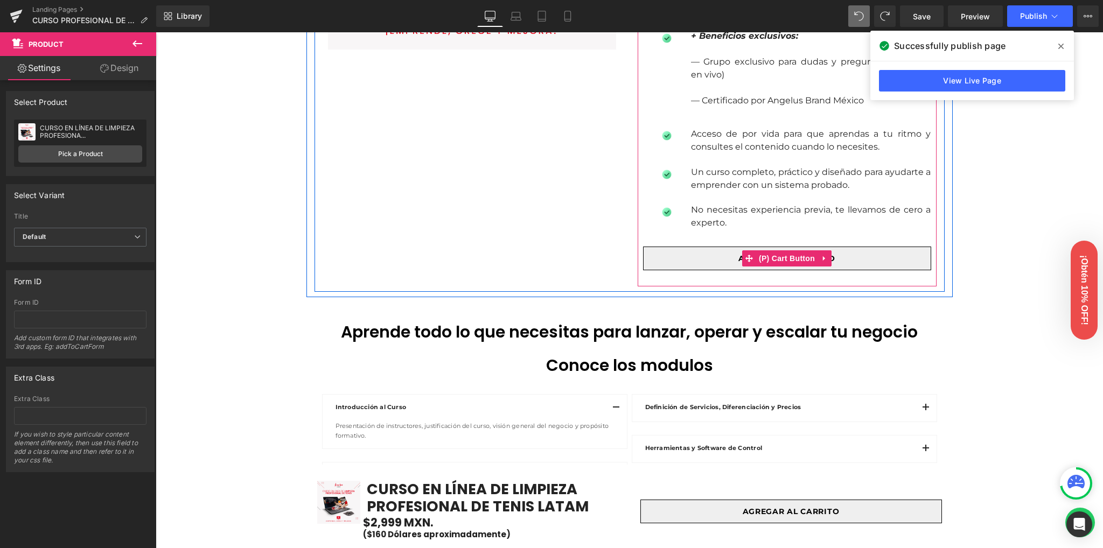
click at [775, 266] on span "(P) Cart Button" at bounding box center [786, 258] width 61 height 16
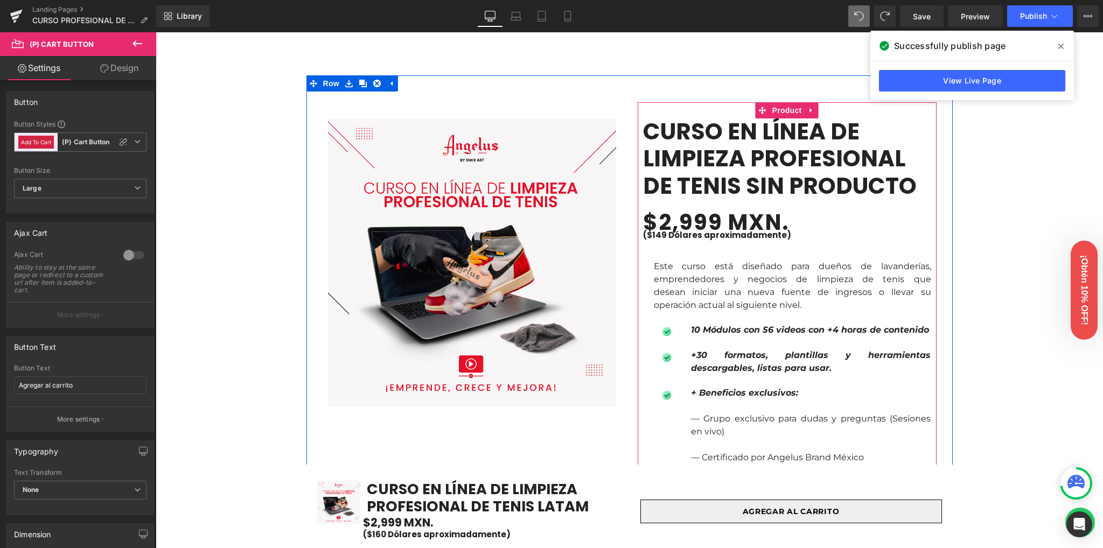
scroll to position [646, 0]
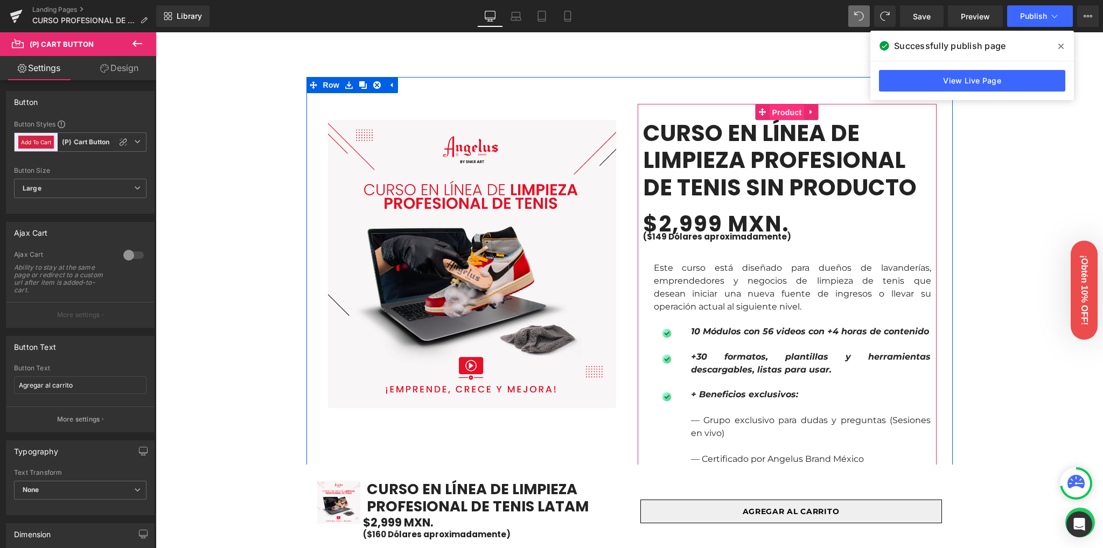
click at [782, 108] on span "Product" at bounding box center [787, 113] width 35 height 16
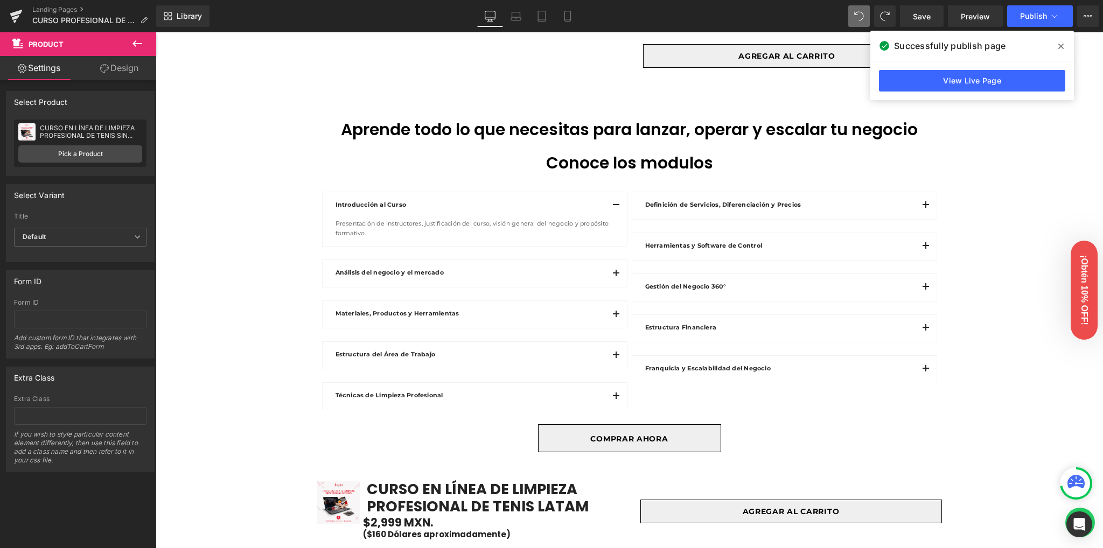
scroll to position [1364, 0]
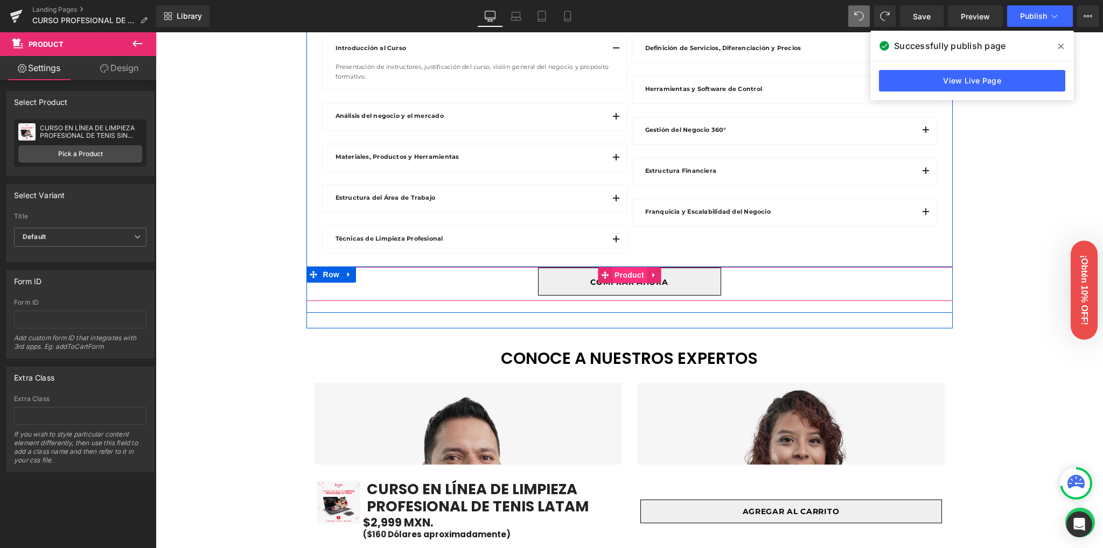
click at [621, 283] on span "Product" at bounding box center [629, 275] width 35 height 16
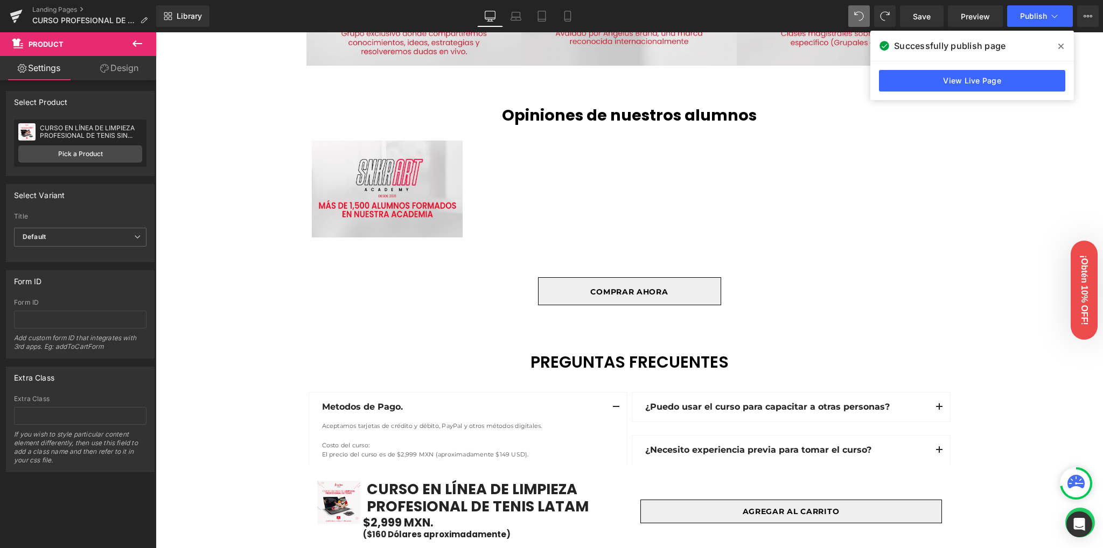
scroll to position [2370, 0]
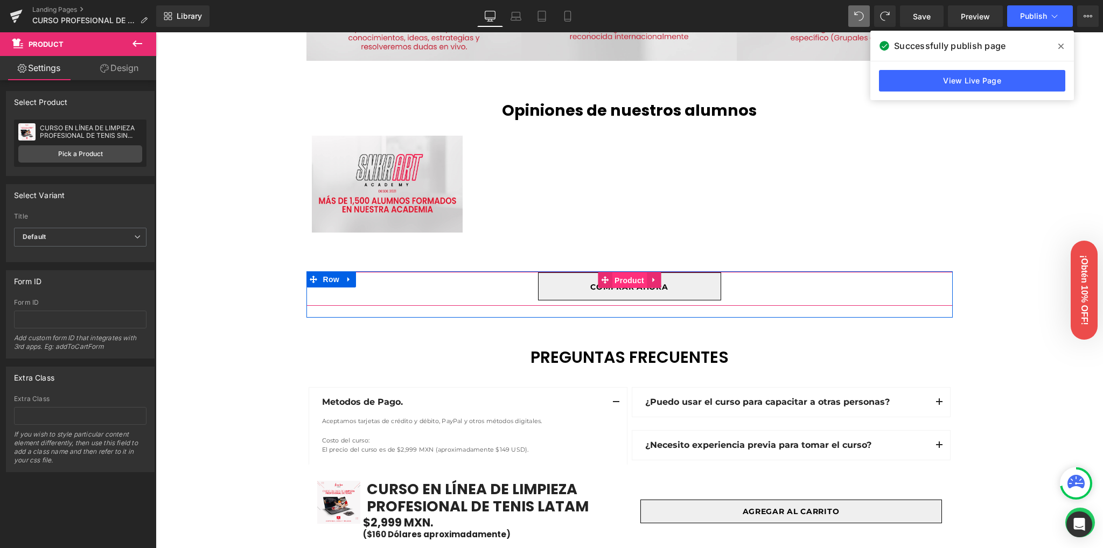
click at [622, 289] on span "Product" at bounding box center [629, 281] width 35 height 16
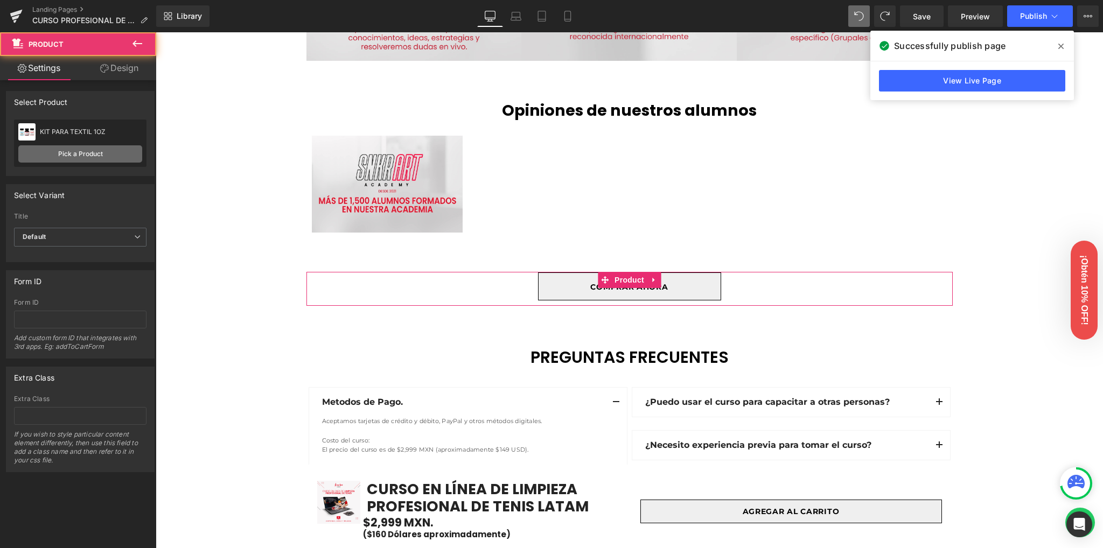
click at [74, 157] on link "Pick a Product" at bounding box center [80, 153] width 124 height 17
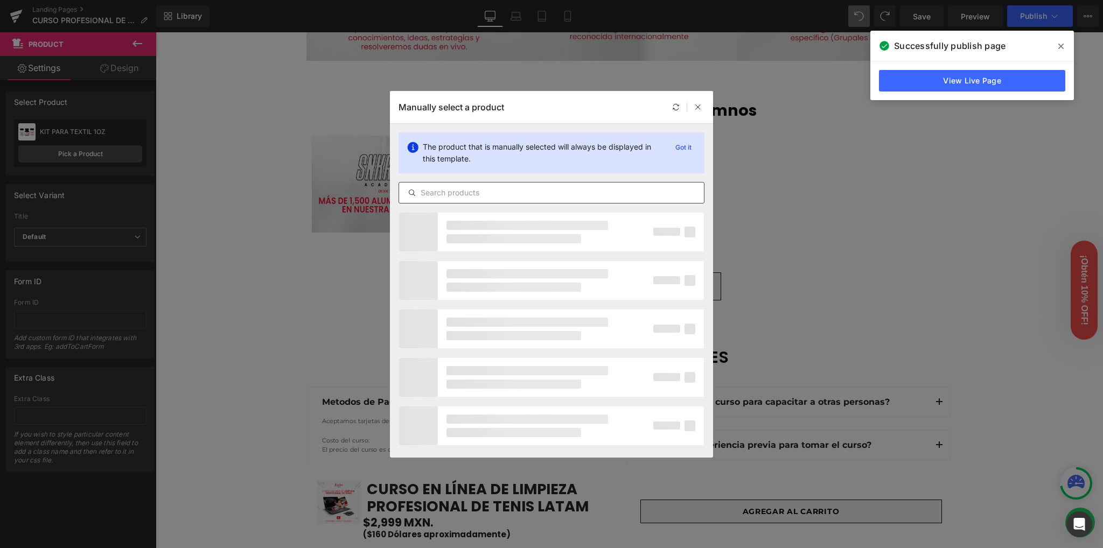
click at [506, 188] on input "text" at bounding box center [551, 192] width 305 height 13
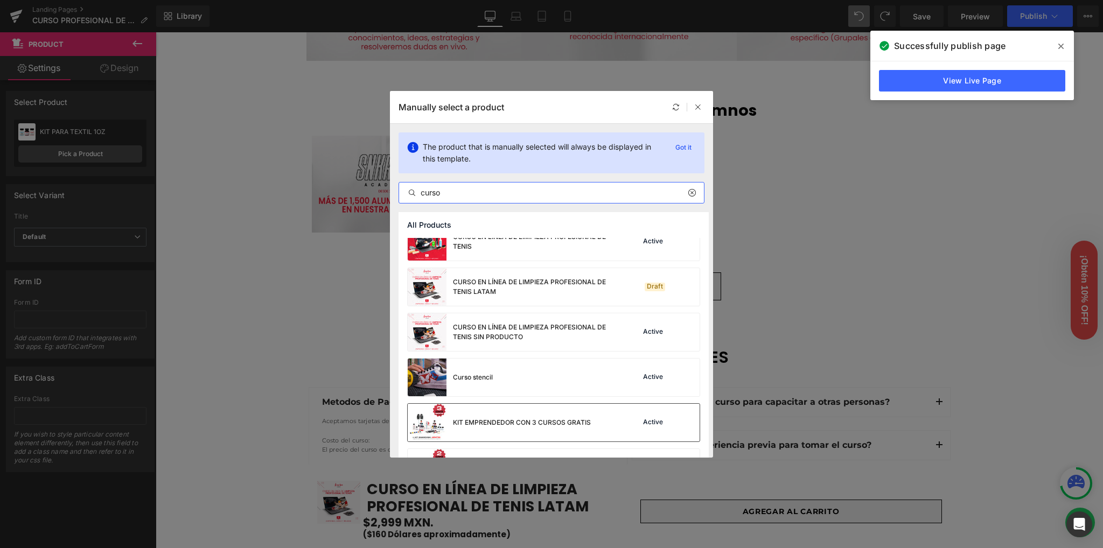
scroll to position [227, 0]
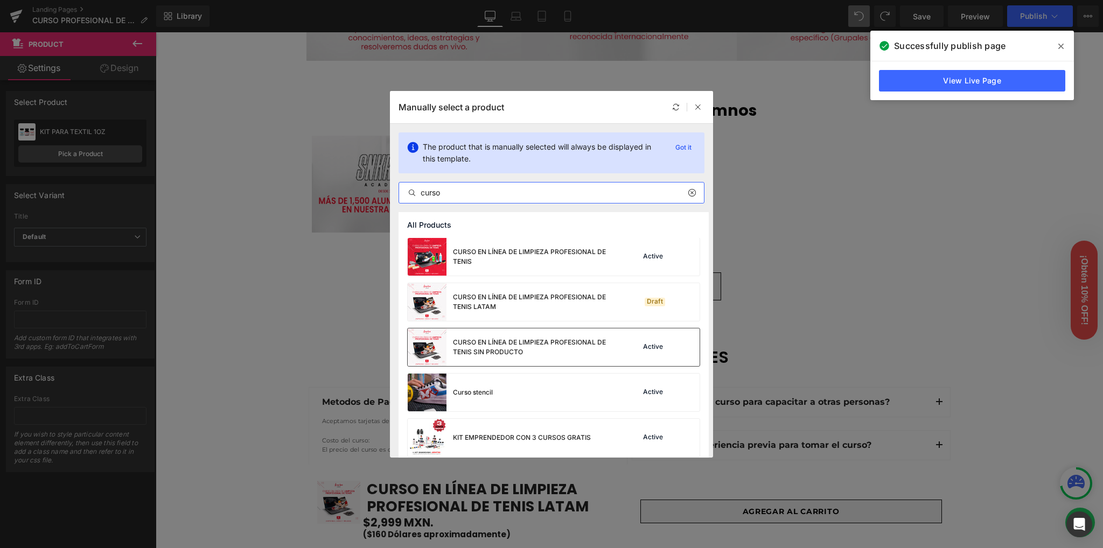
type input "curso"
click at [522, 335] on div "CURSO EN LÍNEA DE LIMPIEZA PROFESIONAL DE TENIS SIN PRODUCTO" at bounding box center [511, 348] width 207 height 38
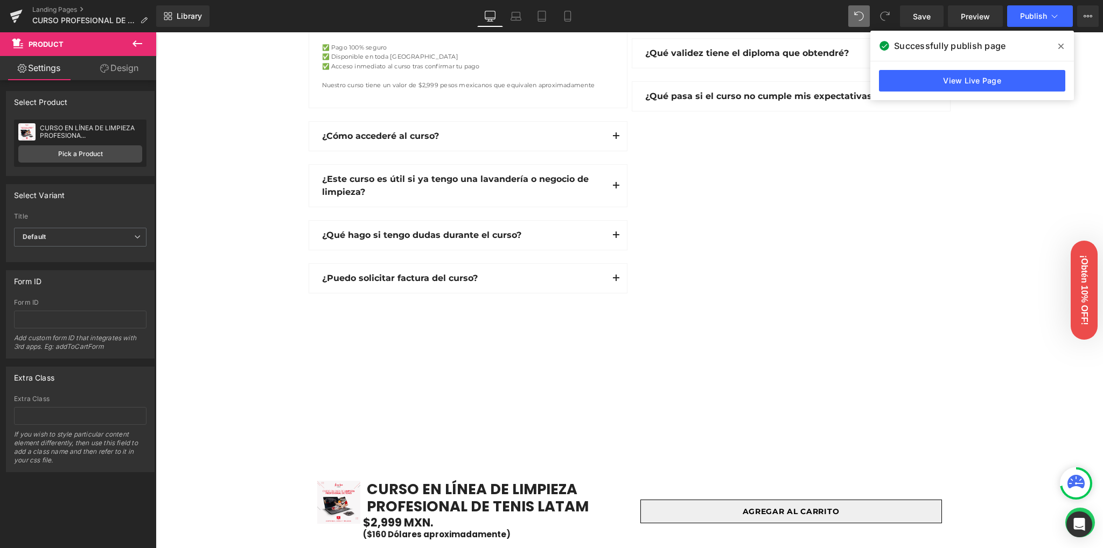
scroll to position [2873, 0]
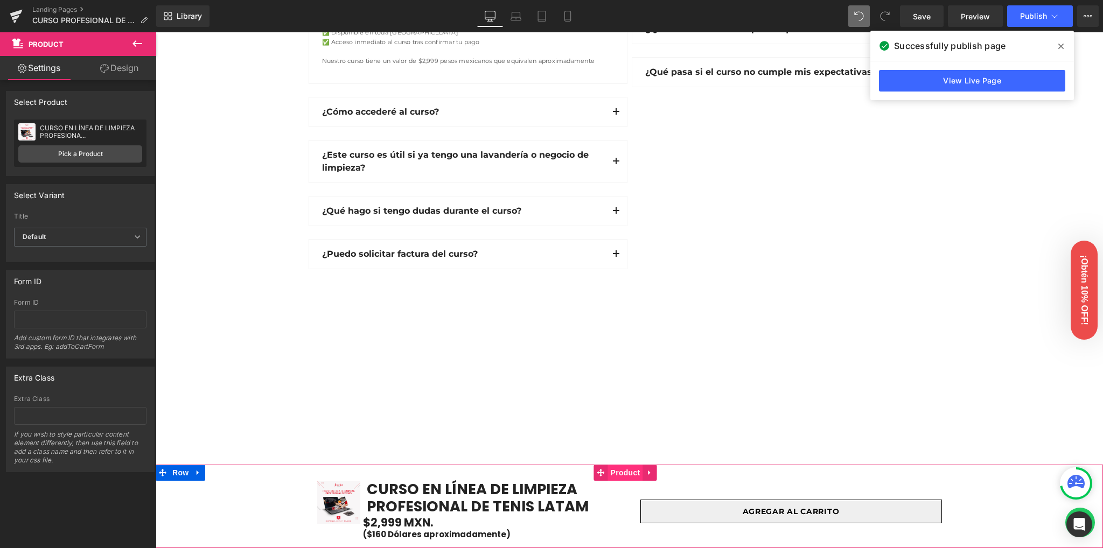
click at [618, 475] on span "Product" at bounding box center [625, 473] width 35 height 16
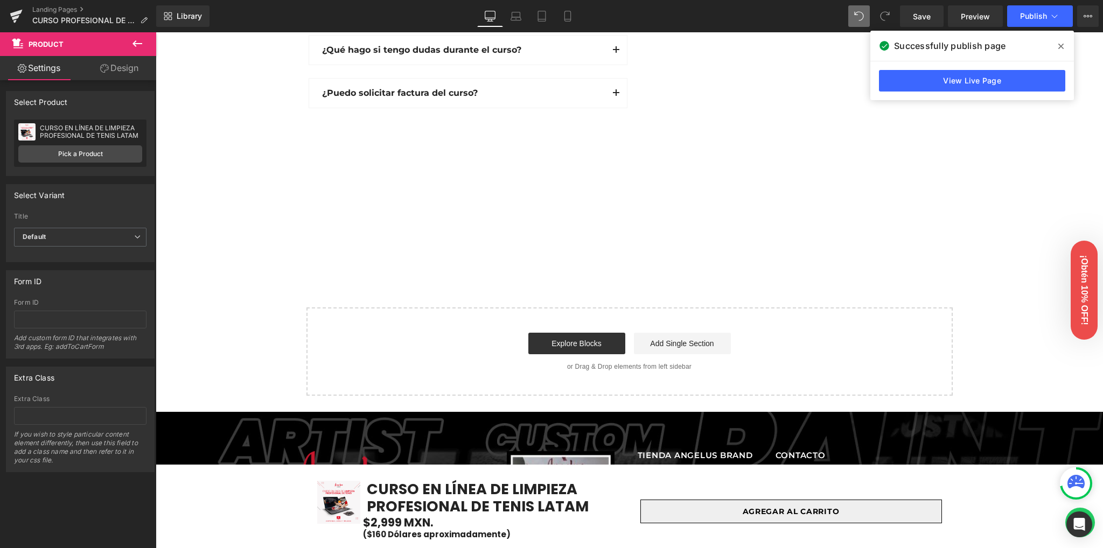
scroll to position [2944, 0]
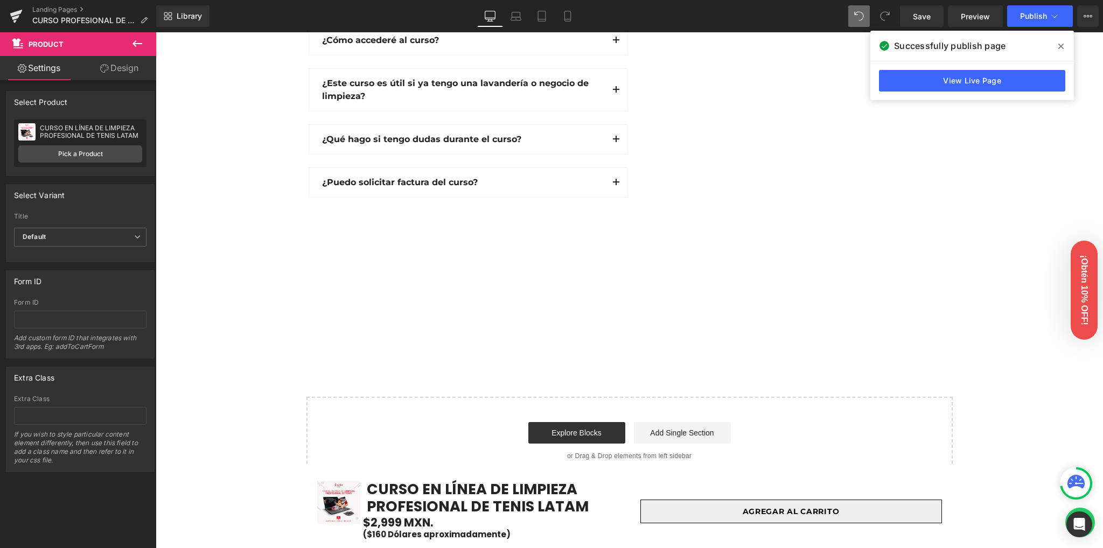
click at [916, 27] on div "Library Desktop Desktop Laptop Tablet Mobile Save Preview Publish Scheduled Vie…" at bounding box center [629, 16] width 947 height 32
click at [925, 22] on link "Save" at bounding box center [922, 16] width 44 height 22
click at [1058, 50] on icon at bounding box center [1060, 46] width 5 height 9
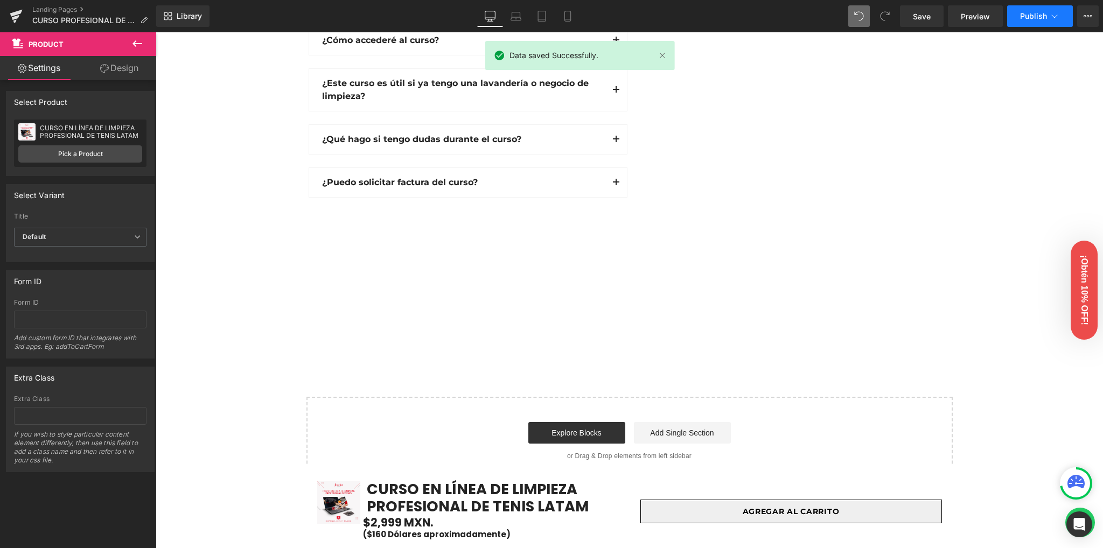
click at [1041, 7] on button "Publish" at bounding box center [1040, 16] width 66 height 22
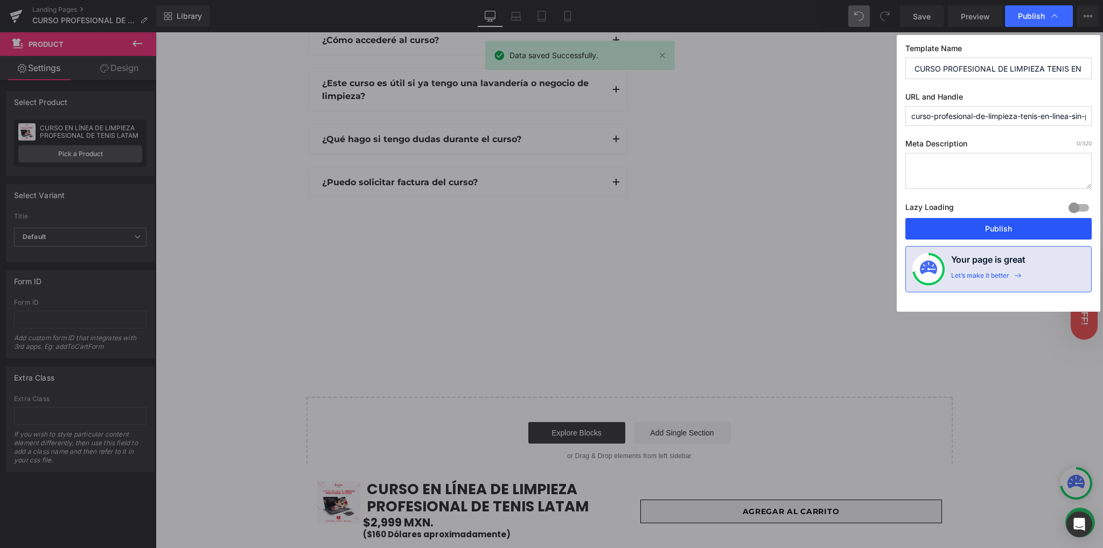
click at [986, 228] on button "Publish" at bounding box center [998, 229] width 186 height 22
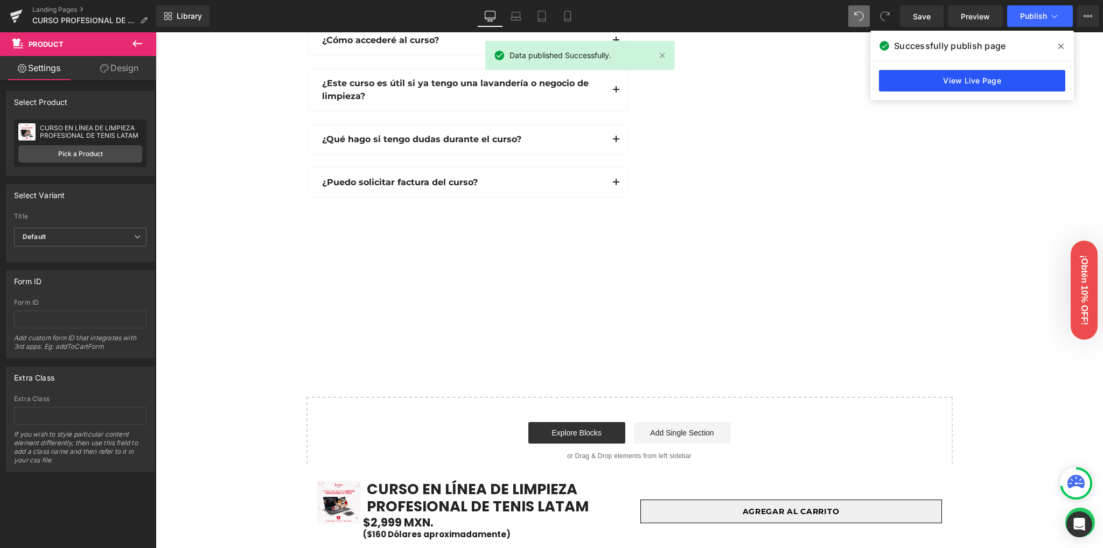
click at [962, 82] on link "View Live Page" at bounding box center [972, 81] width 186 height 22
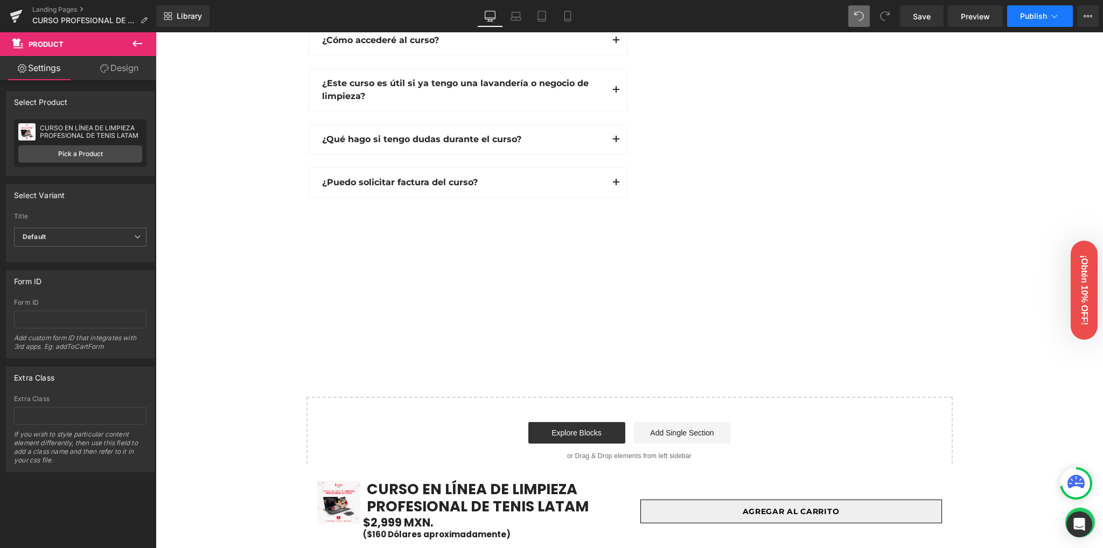
click at [1024, 16] on span "Publish" at bounding box center [1033, 16] width 27 height 9
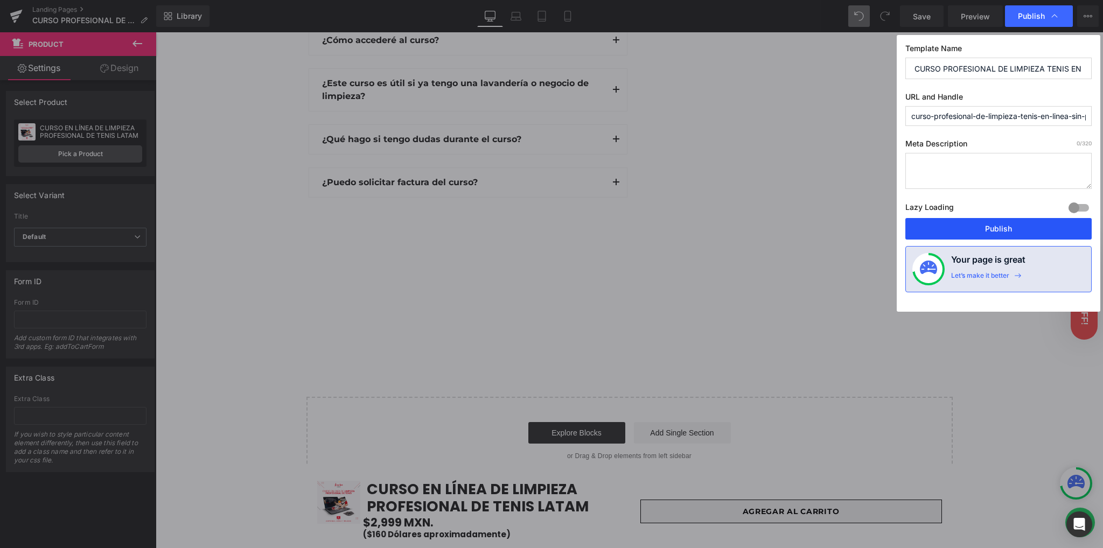
click at [971, 229] on button "Publish" at bounding box center [998, 229] width 186 height 22
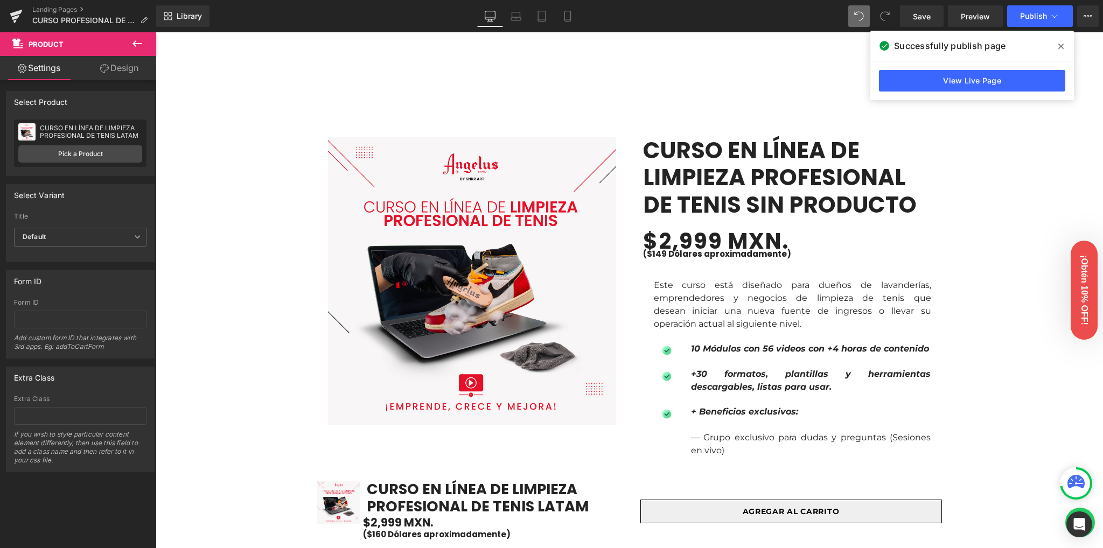
scroll to position [574, 0]
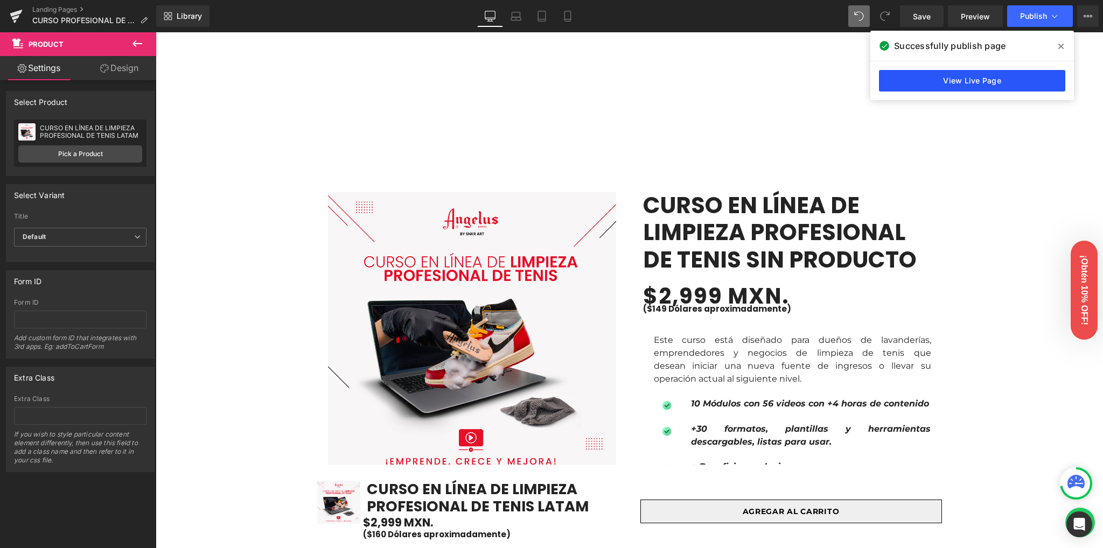
click at [950, 80] on link "View Live Page" at bounding box center [972, 81] width 186 height 22
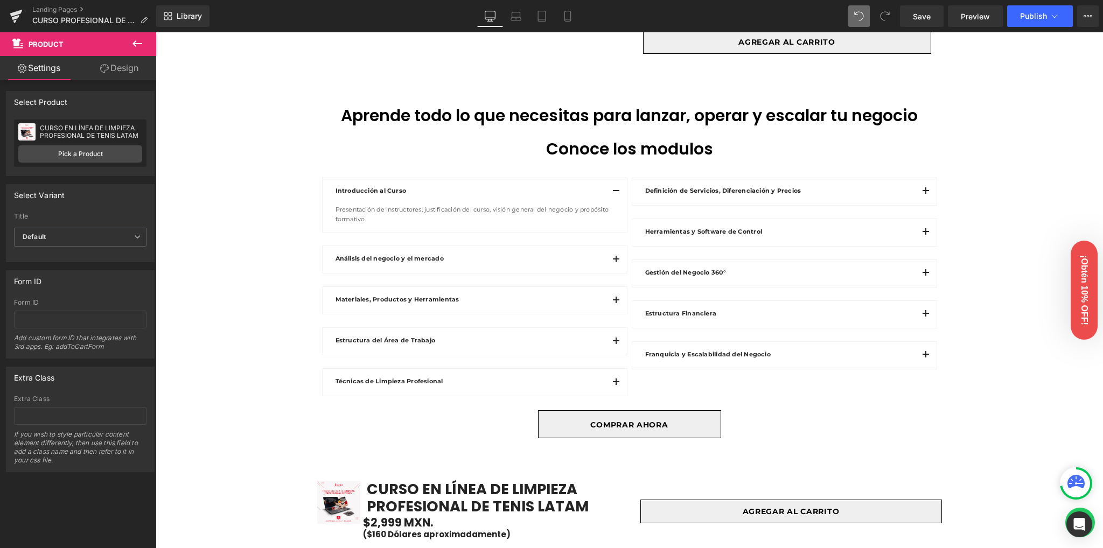
scroll to position [1077, 0]
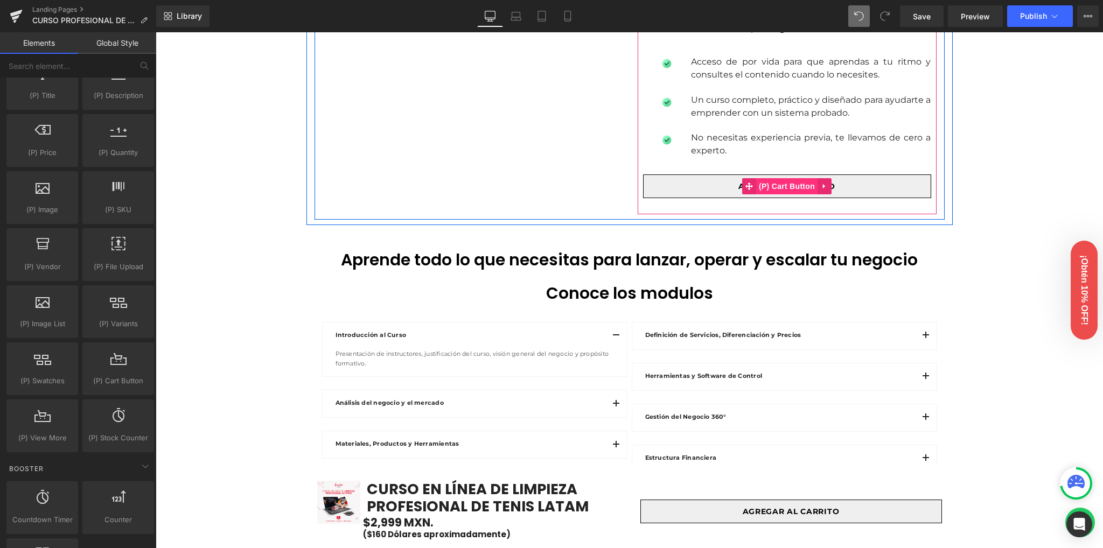
click at [771, 189] on span "(P) Cart Button" at bounding box center [786, 186] width 61 height 16
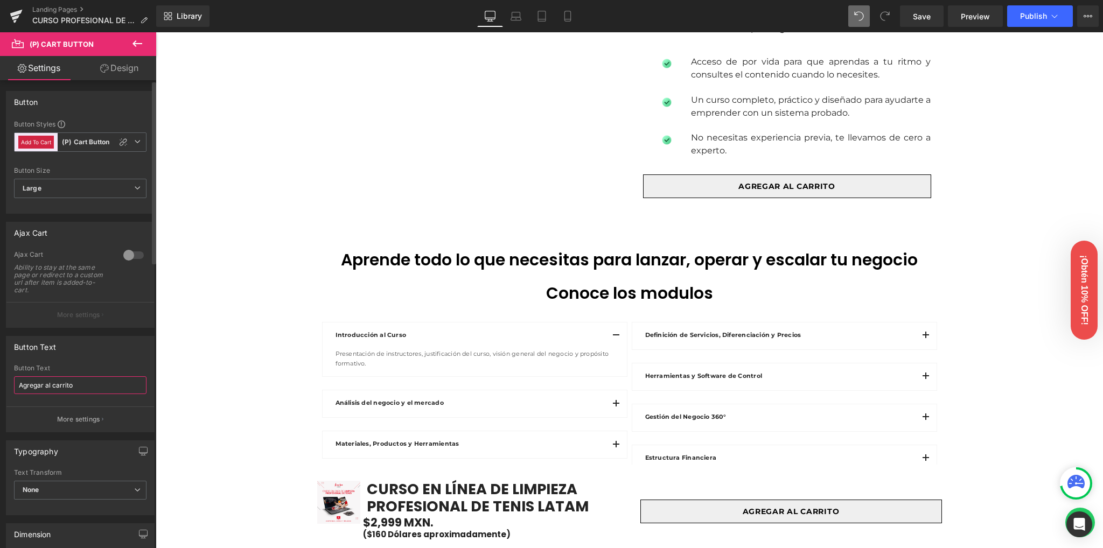
click at [0, 386] on div "Button Text Agregar al carrito Button Text Agregar al carrito More settings" at bounding box center [80, 380] width 161 height 105
type input "Comprar ahora"
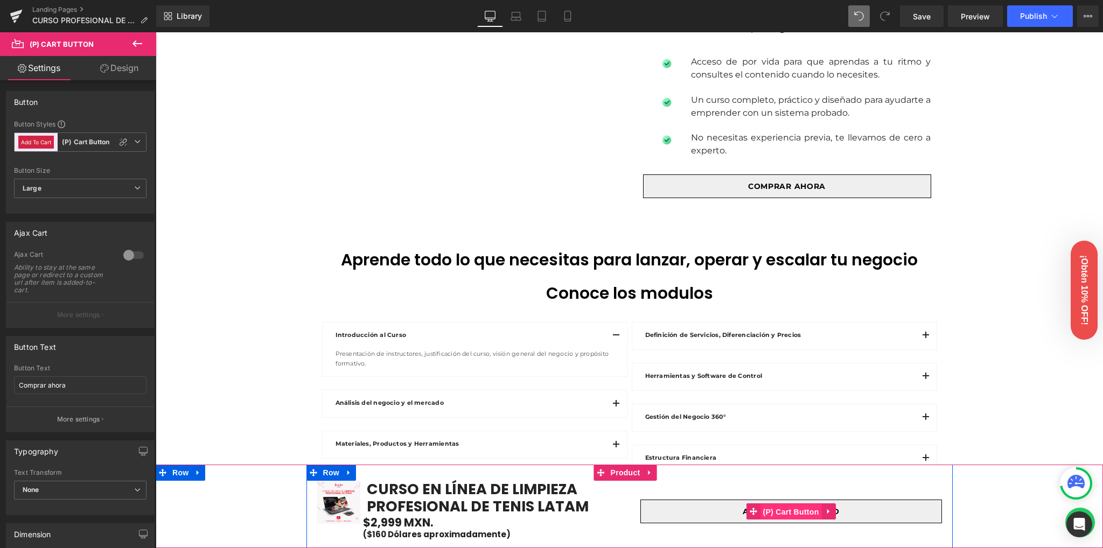
click at [783, 509] on span "(P) Cart Button" at bounding box center [790, 512] width 61 height 16
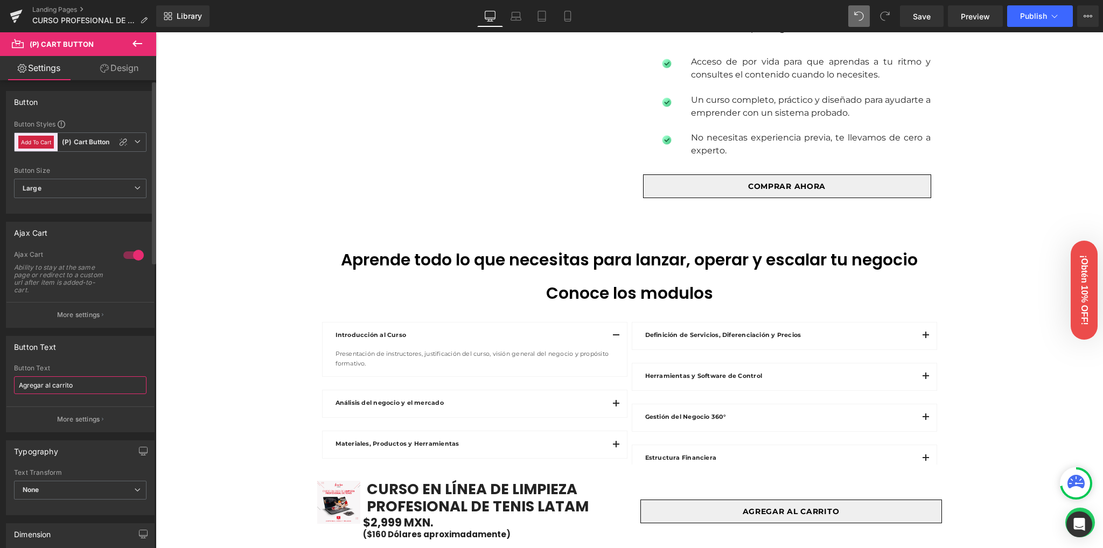
drag, startPoint x: 60, startPoint y: 381, endPoint x: 0, endPoint y: 380, distance: 59.8
click at [0, 380] on div "Button Text Agregar al carrito Button Text Agregar al carrito More settings" at bounding box center [80, 380] width 161 height 105
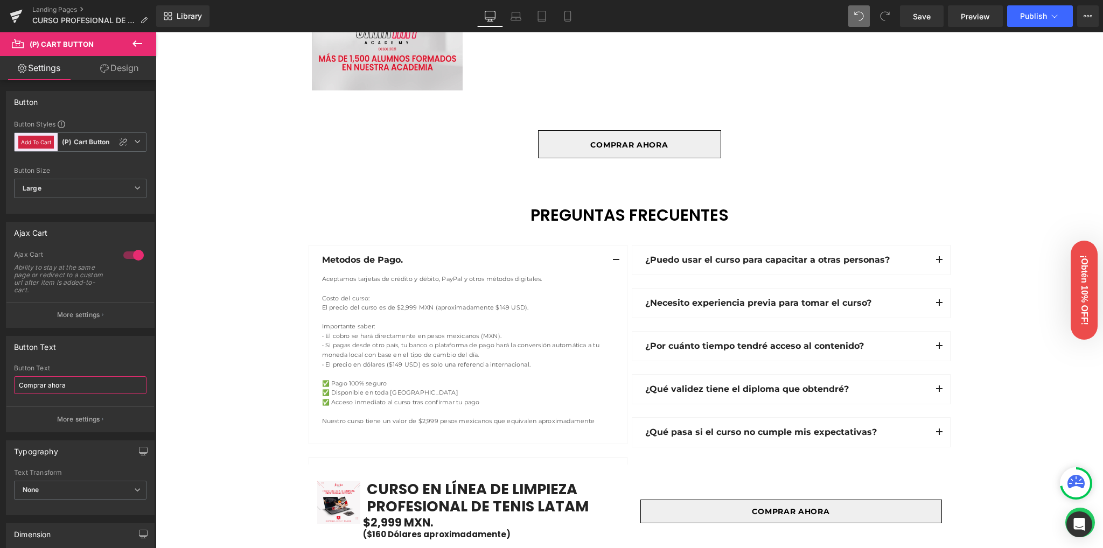
scroll to position [2513, 0]
type input "Comprar ahora"
click at [917, 9] on link "Save" at bounding box center [922, 16] width 44 height 22
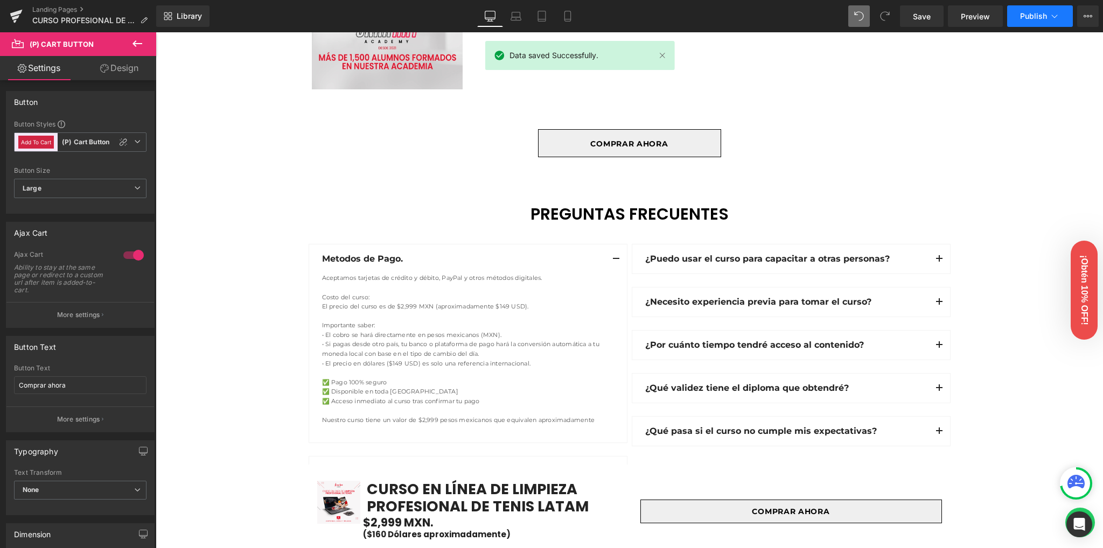
click at [1037, 18] on span "Publish" at bounding box center [1033, 16] width 27 height 9
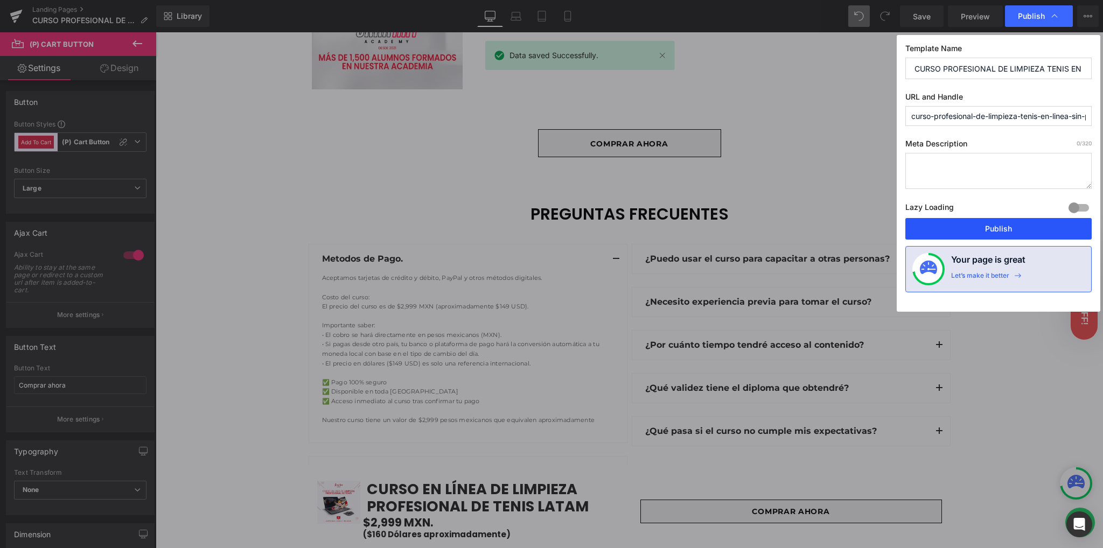
click at [992, 225] on button "Publish" at bounding box center [998, 229] width 186 height 22
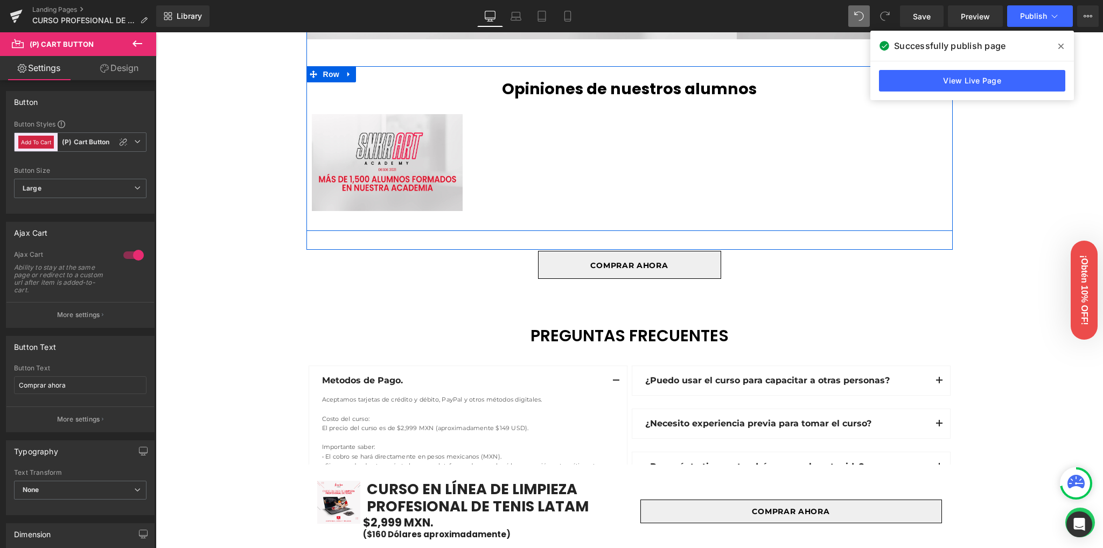
scroll to position [2226, 0]
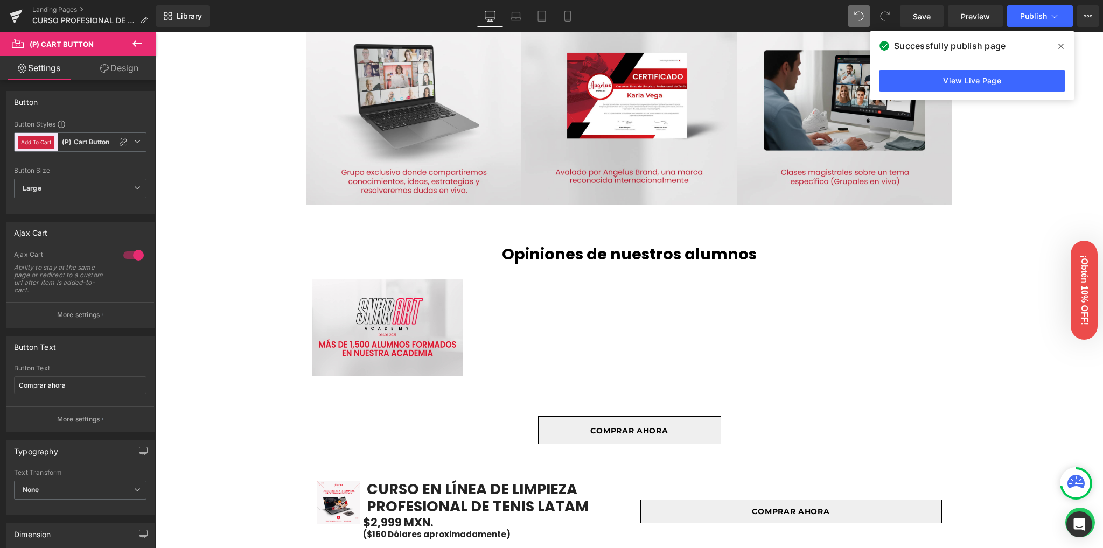
click at [1062, 46] on icon at bounding box center [1060, 46] width 5 height 9
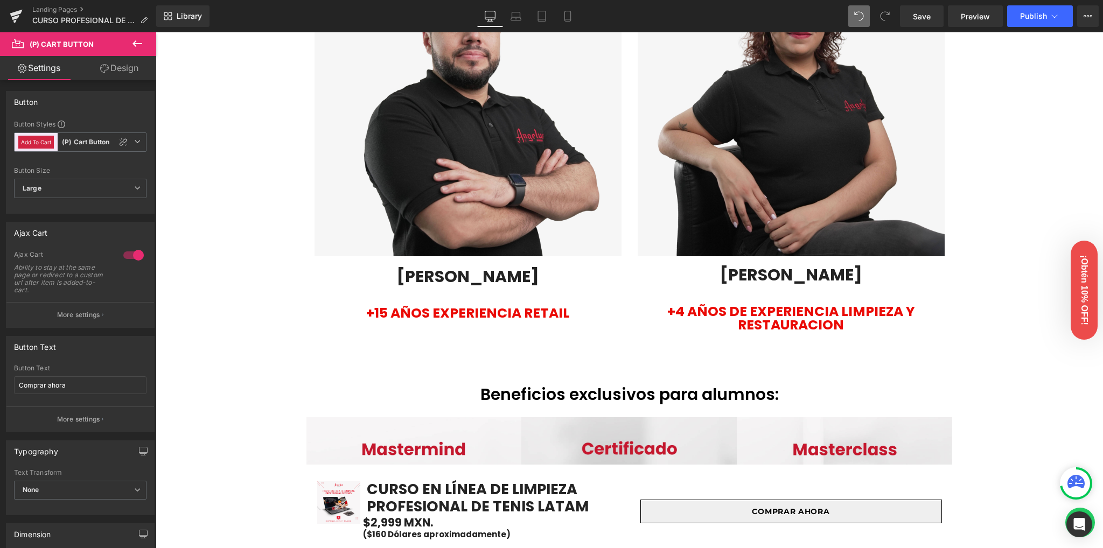
scroll to position [1795, 0]
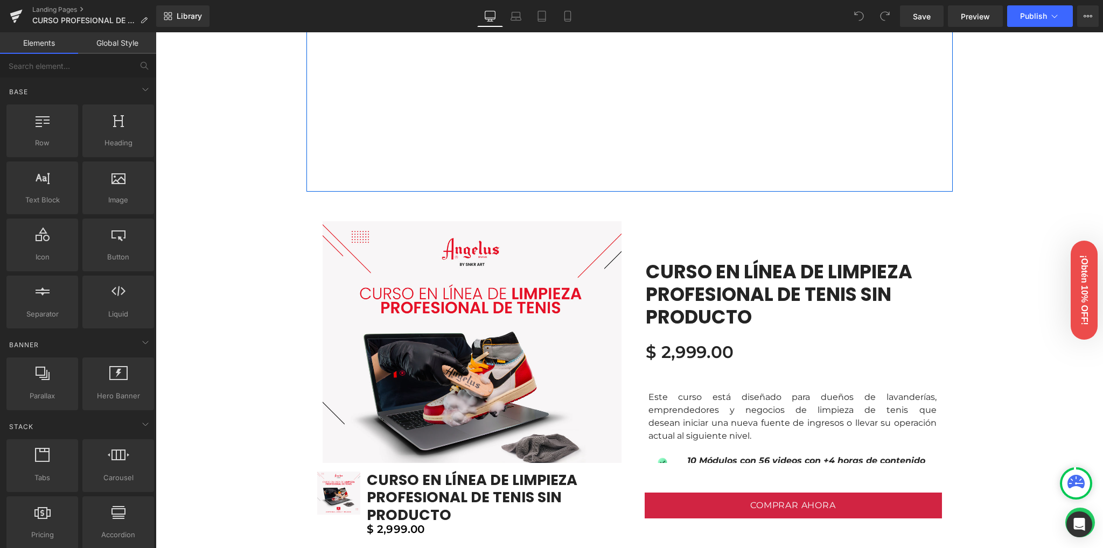
scroll to position [718, 0]
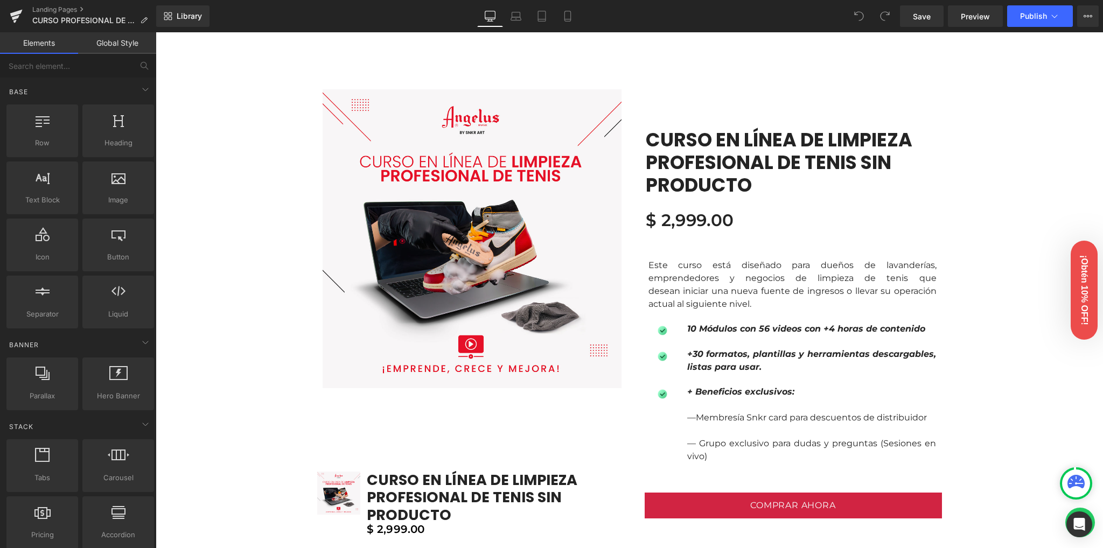
click at [587, 176] on img at bounding box center [472, 238] width 299 height 299
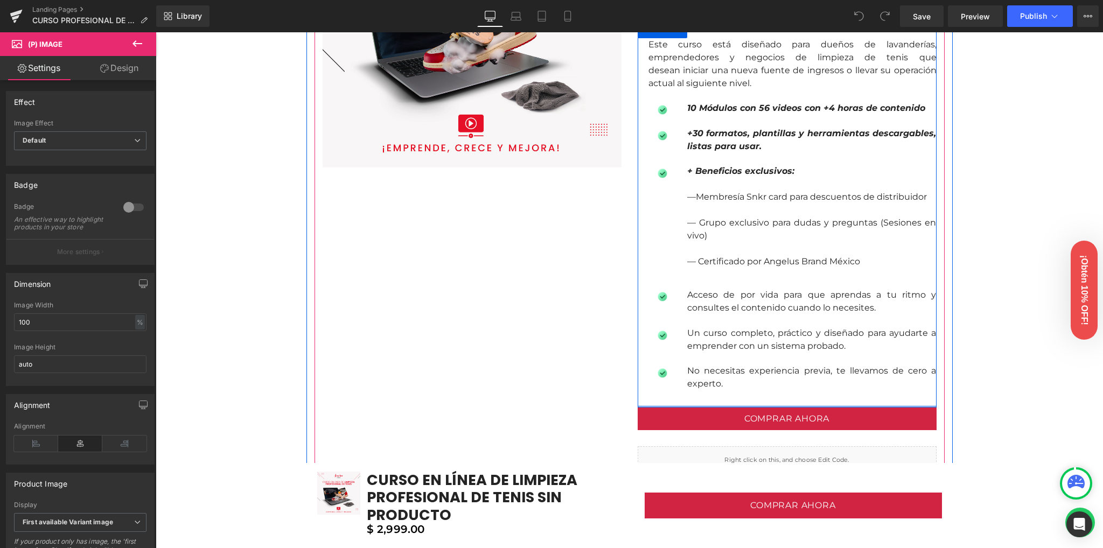
scroll to position [934, 0]
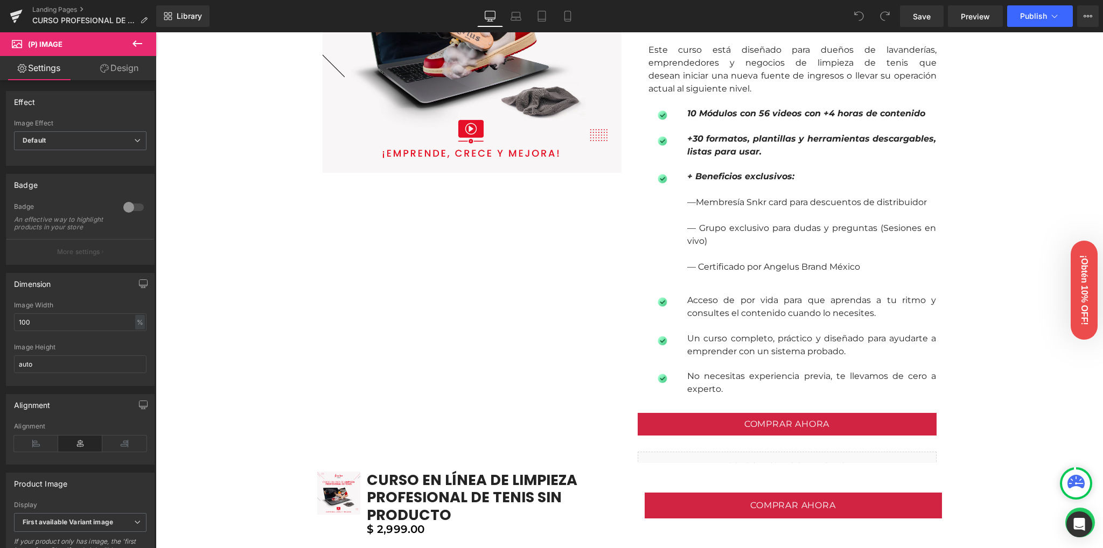
click at [117, 67] on link "Design" at bounding box center [119, 68] width 78 height 24
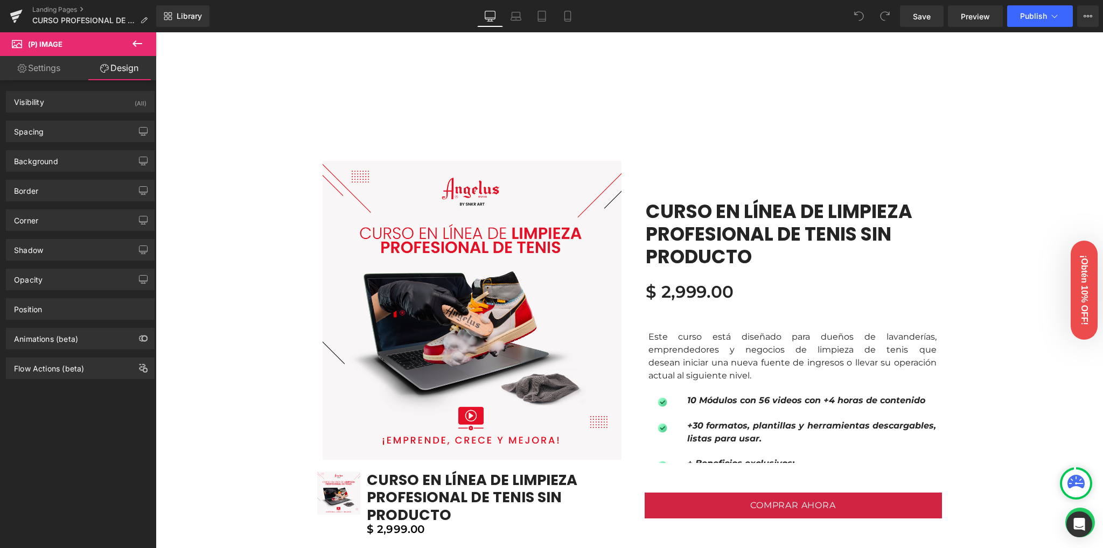
scroll to position [646, 0]
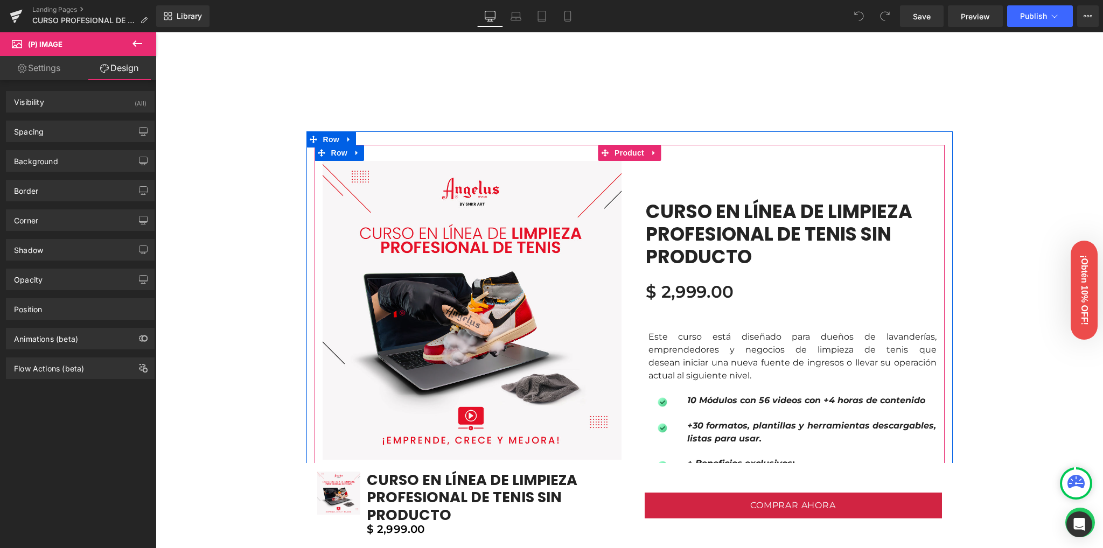
click at [317, 162] on div "Sale Off (P) Image" at bounding box center [472, 310] width 315 height 299
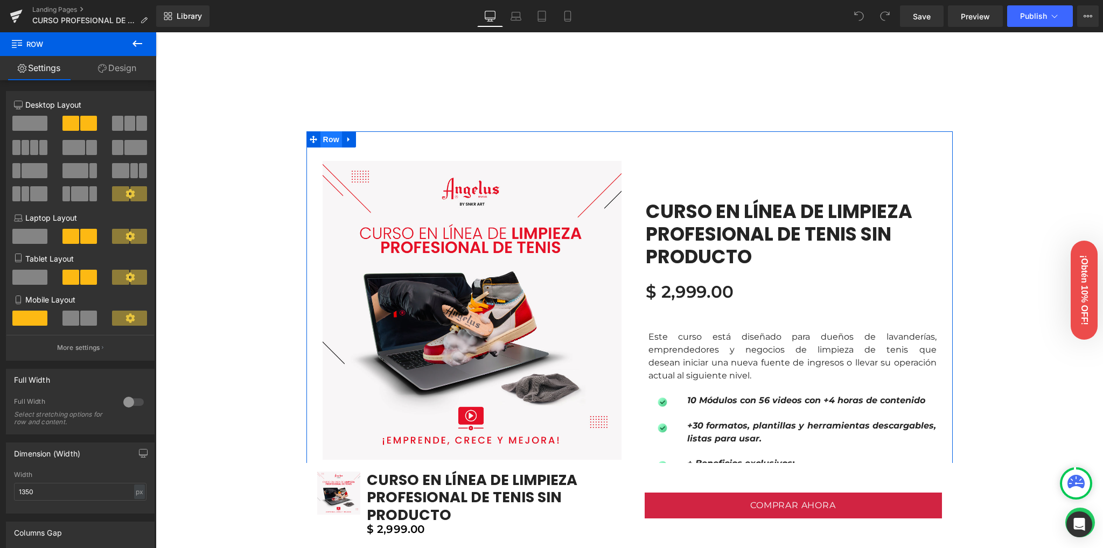
click at [326, 139] on span "Row" at bounding box center [332, 139] width 22 height 16
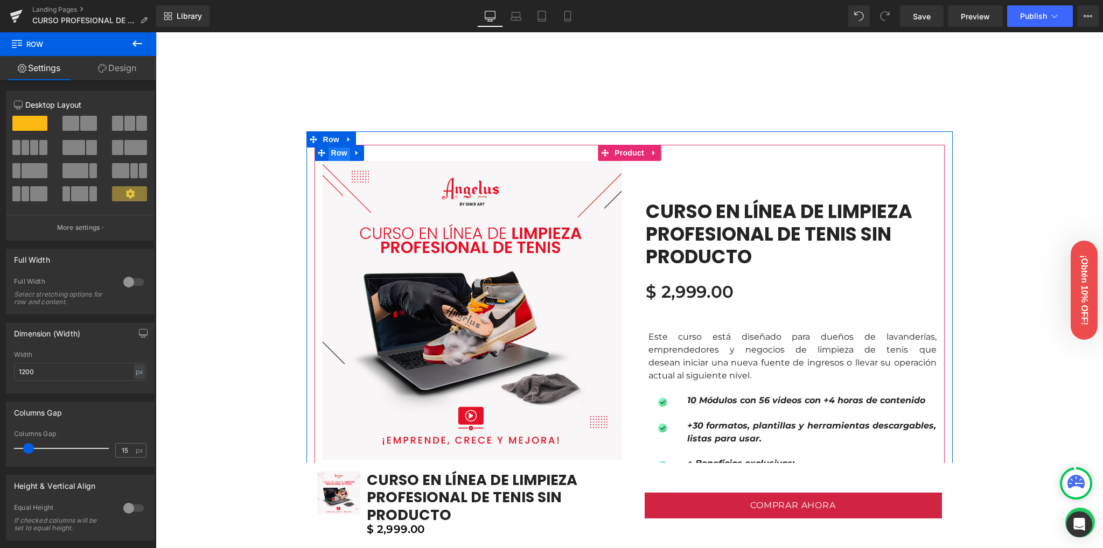
click at [334, 154] on span "Row" at bounding box center [340, 153] width 22 height 16
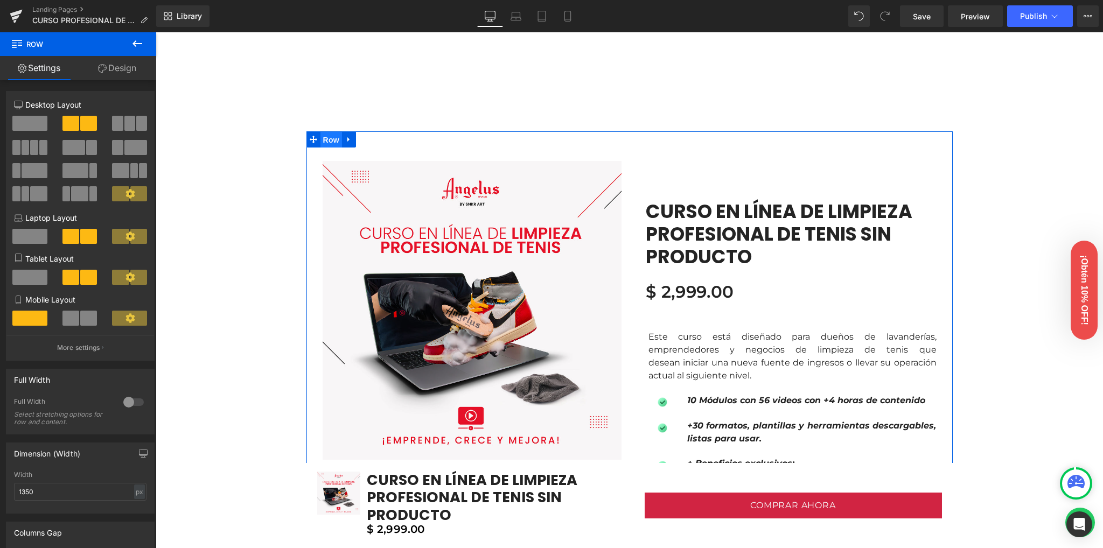
click at [328, 135] on span "Row" at bounding box center [332, 140] width 22 height 16
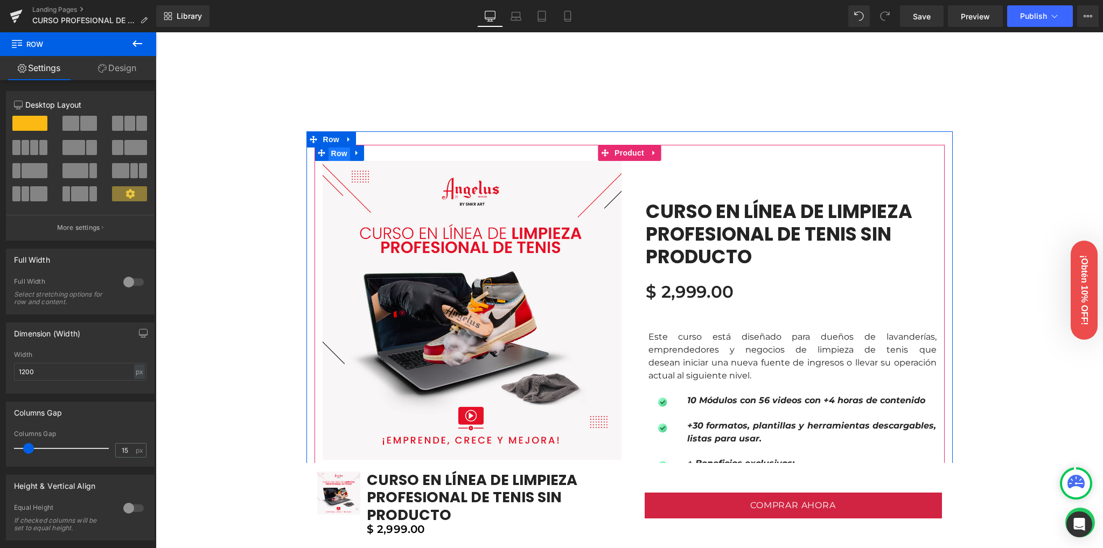
click at [329, 150] on span "Row" at bounding box center [340, 153] width 22 height 16
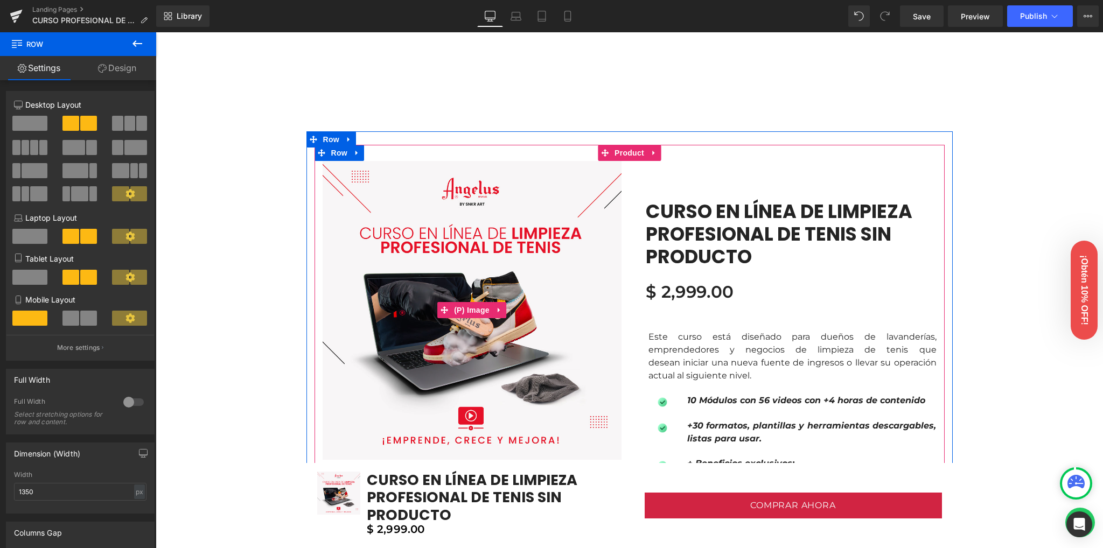
click at [457, 286] on img at bounding box center [472, 310] width 299 height 299
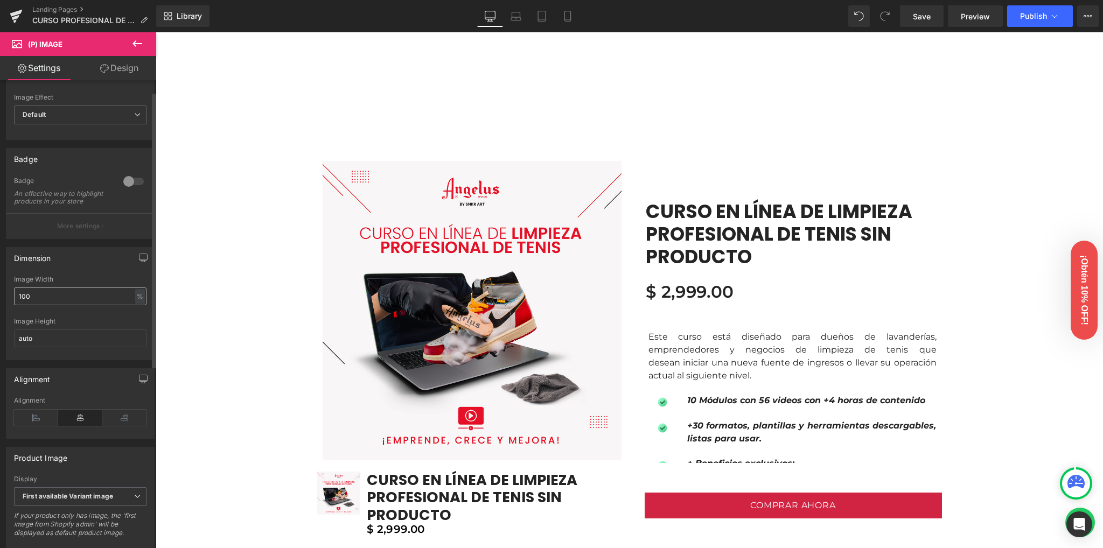
scroll to position [72, 0]
